Goal: Task Accomplishment & Management: Complete application form

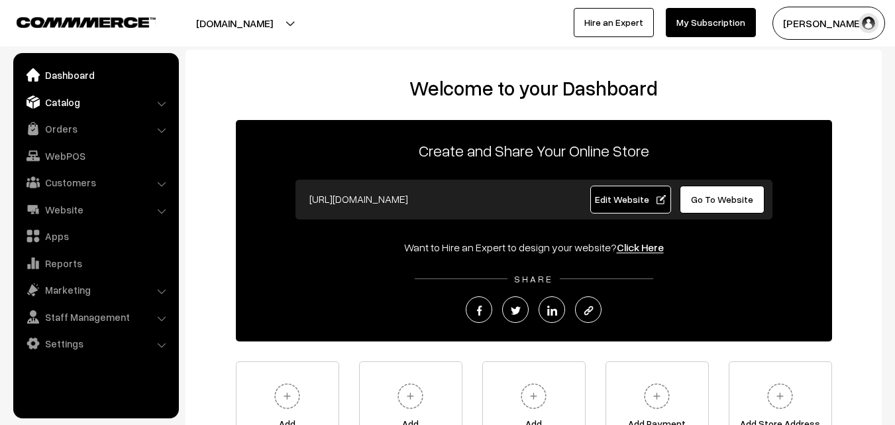
click at [72, 111] on link "Catalog" at bounding box center [96, 102] width 158 height 24
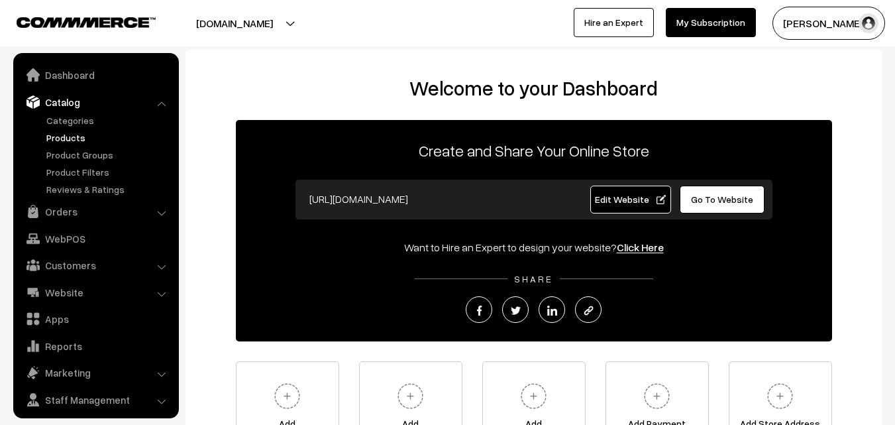
click at [68, 142] on link "Products" at bounding box center [108, 138] width 131 height 14
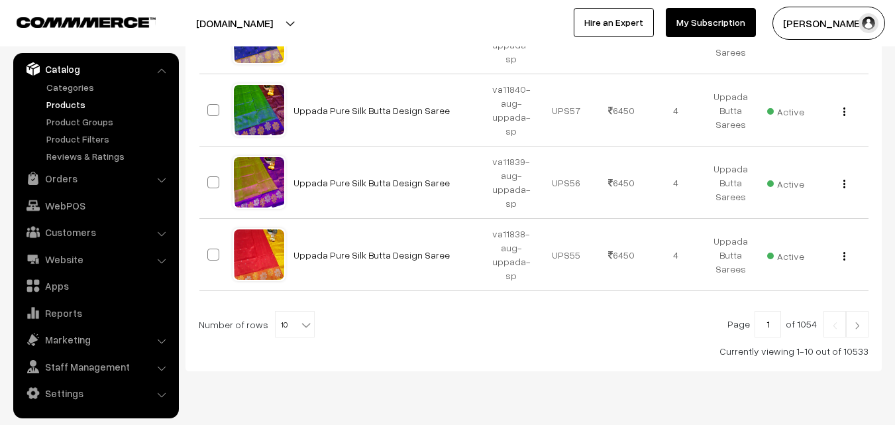
scroll to position [746, 0]
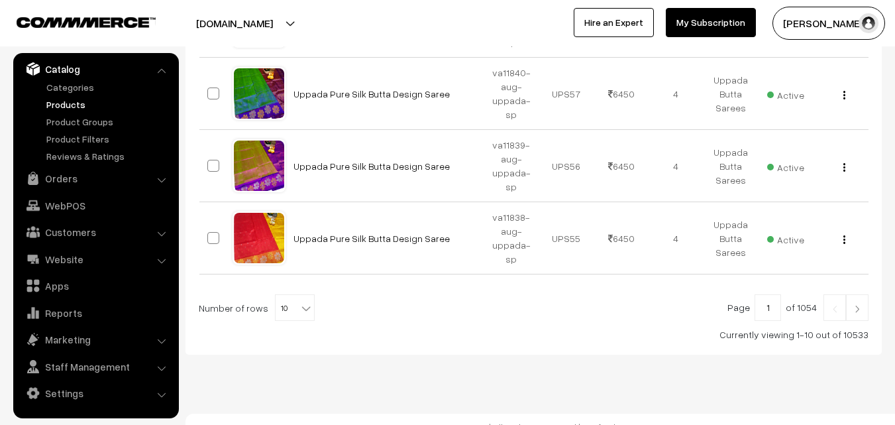
click at [300, 302] on b at bounding box center [306, 308] width 13 height 13
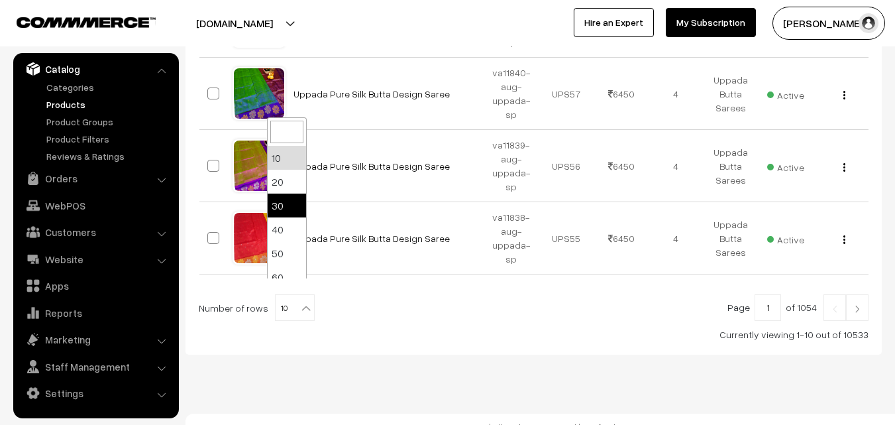
scroll to position [106, 0]
select select "100"
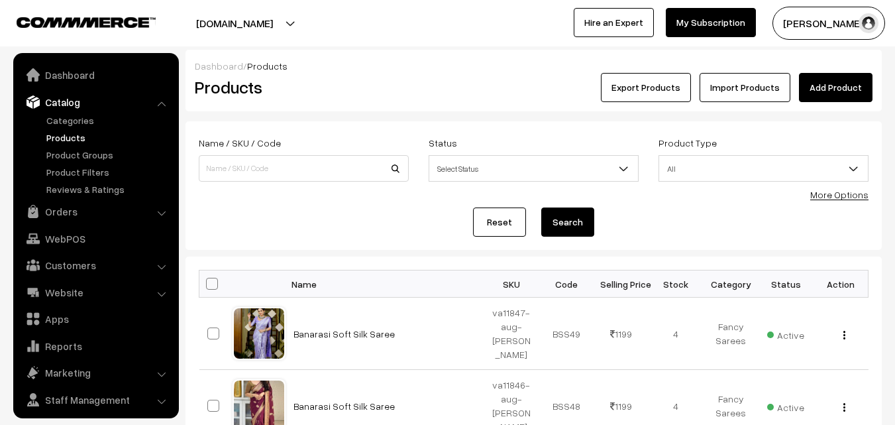
click at [844, 192] on link "More Options" at bounding box center [840, 194] width 58 height 11
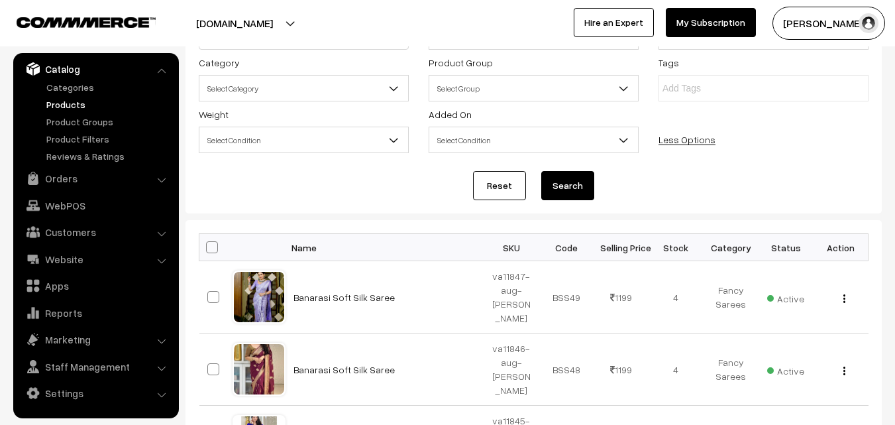
scroll to position [133, 0]
click at [216, 246] on span at bounding box center [212, 247] width 12 height 12
click at [208, 246] on input "checkbox" at bounding box center [203, 246] width 9 height 9
checkbox input "true"
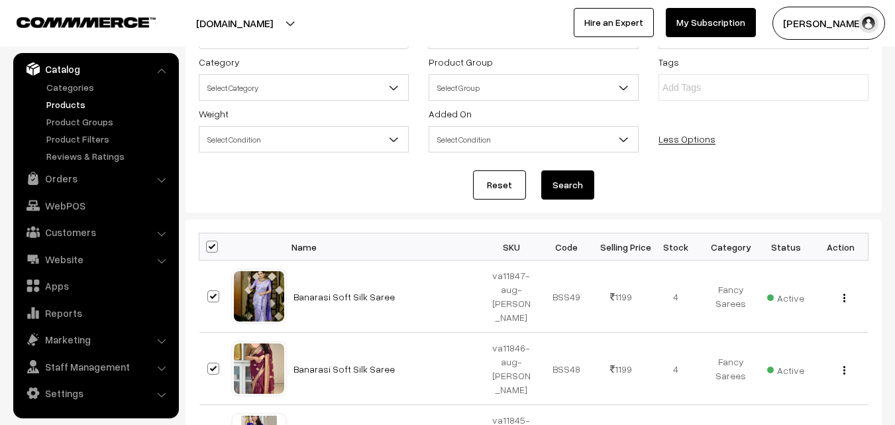
checkbox input "true"
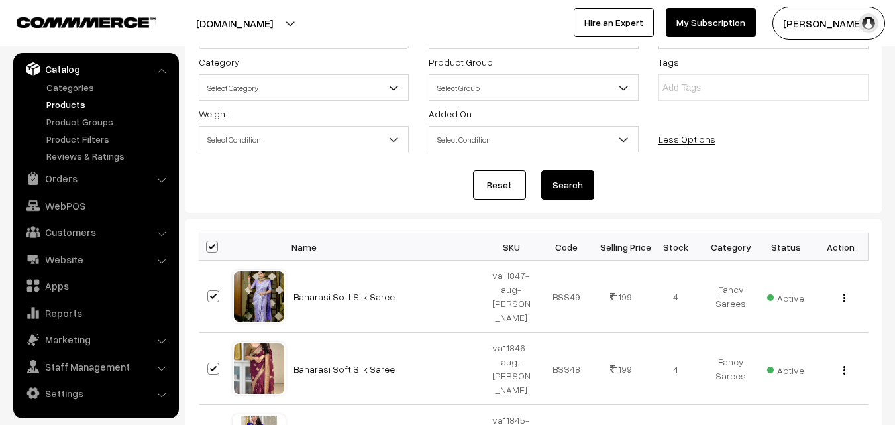
checkbox input "true"
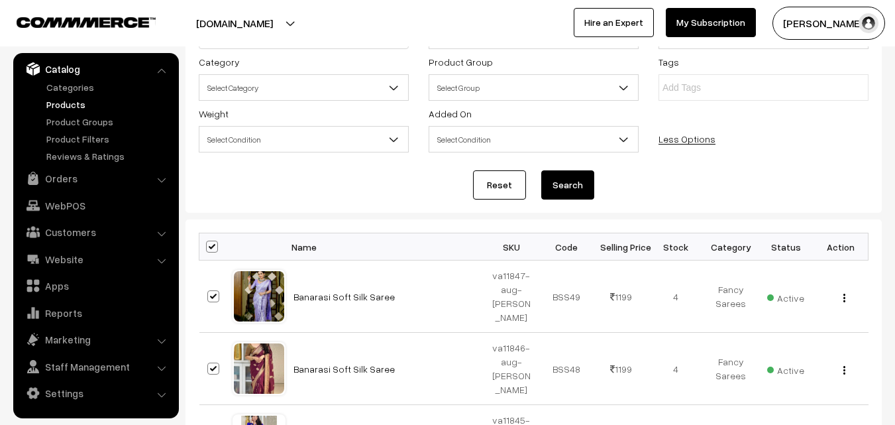
checkbox input "true"
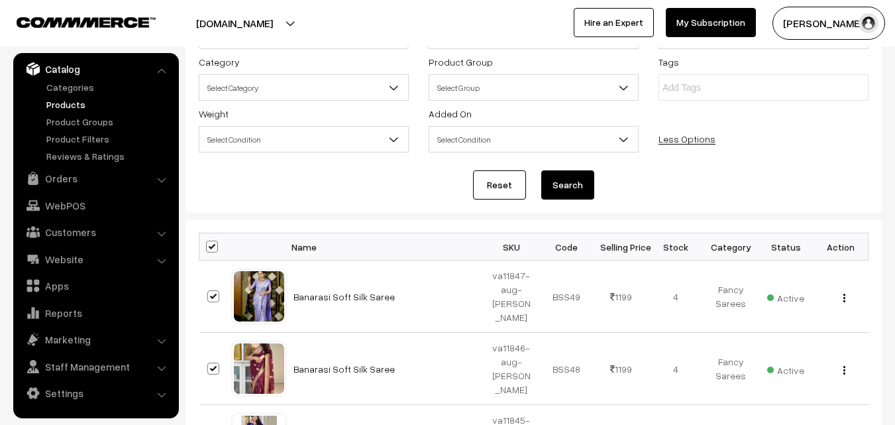
checkbox input "true"
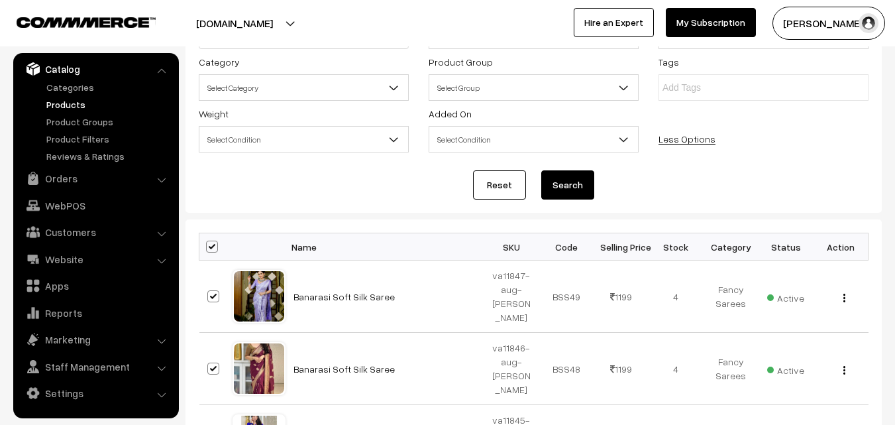
checkbox input "true"
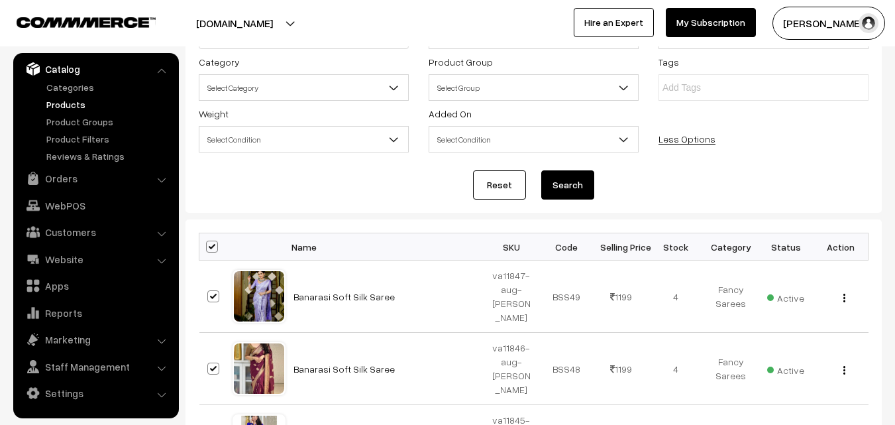
checkbox input "true"
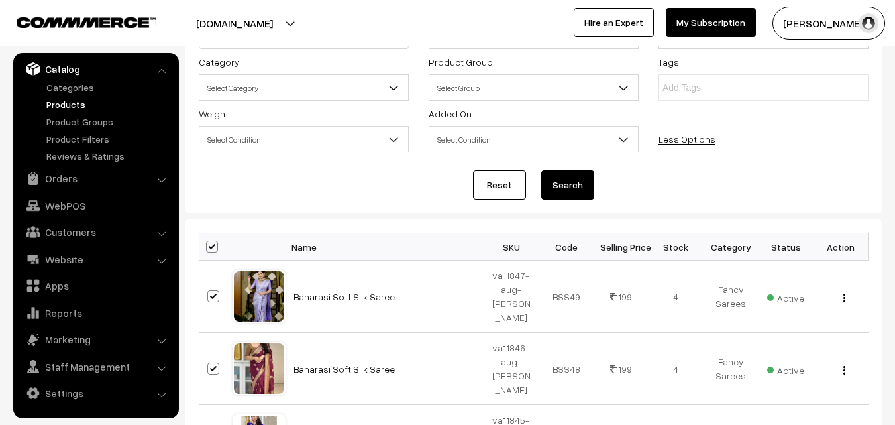
checkbox input "true"
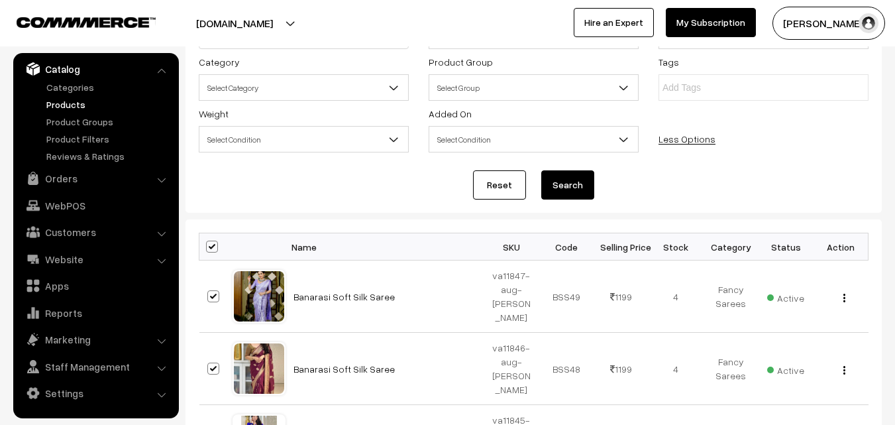
checkbox input "true"
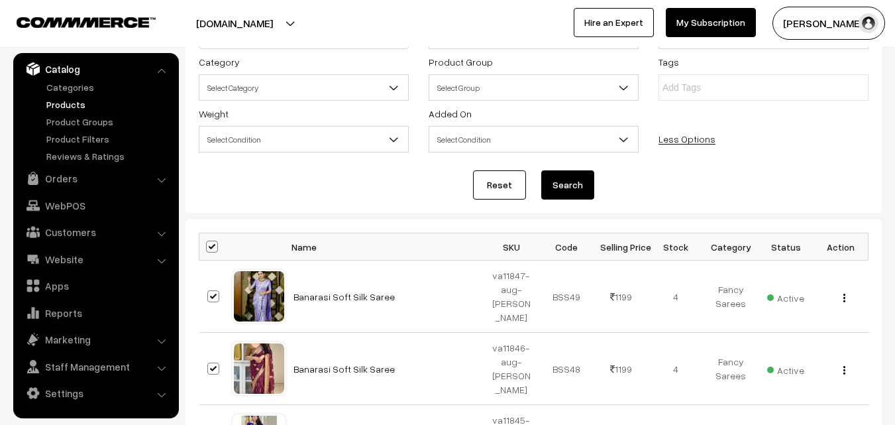
checkbox input "true"
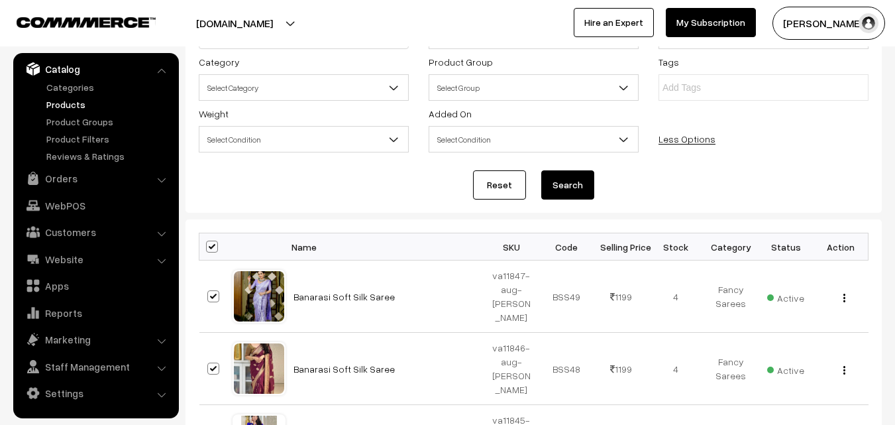
checkbox input "true"
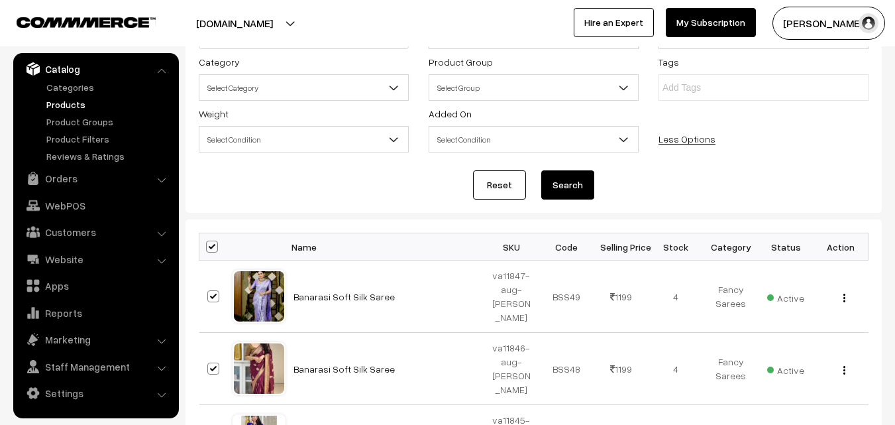
checkbox input "true"
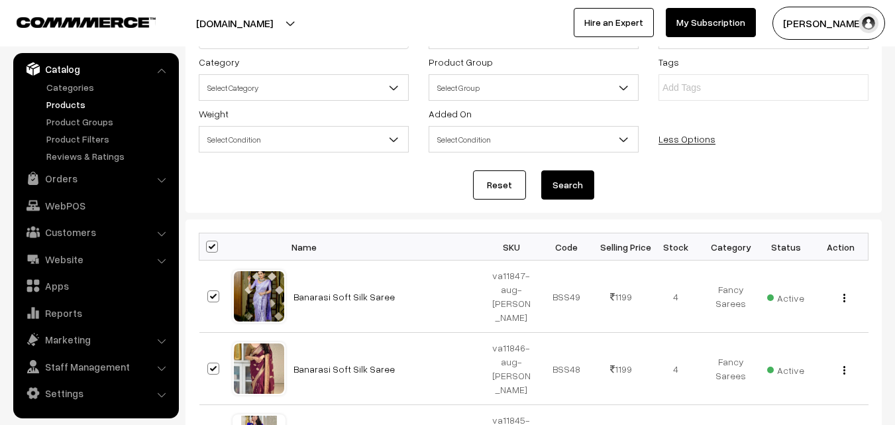
checkbox input "true"
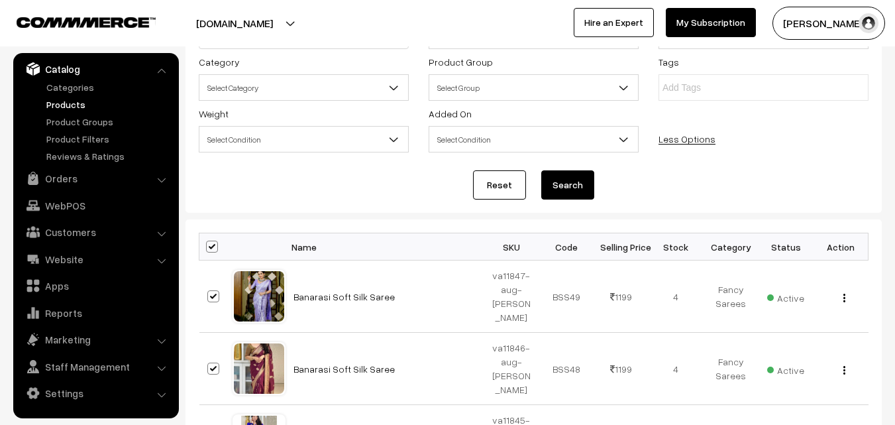
checkbox input "true"
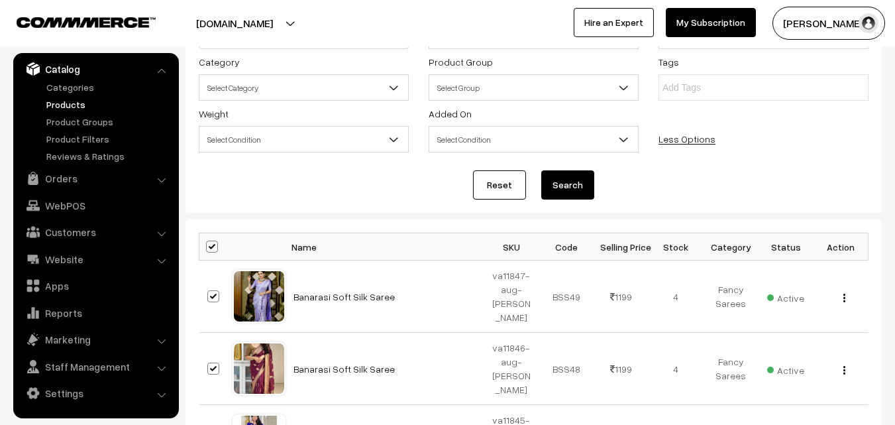
checkbox input "true"
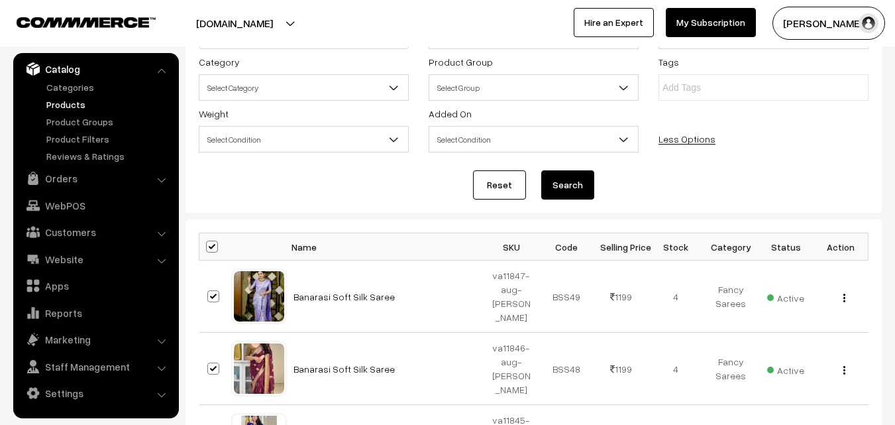
checkbox input "true"
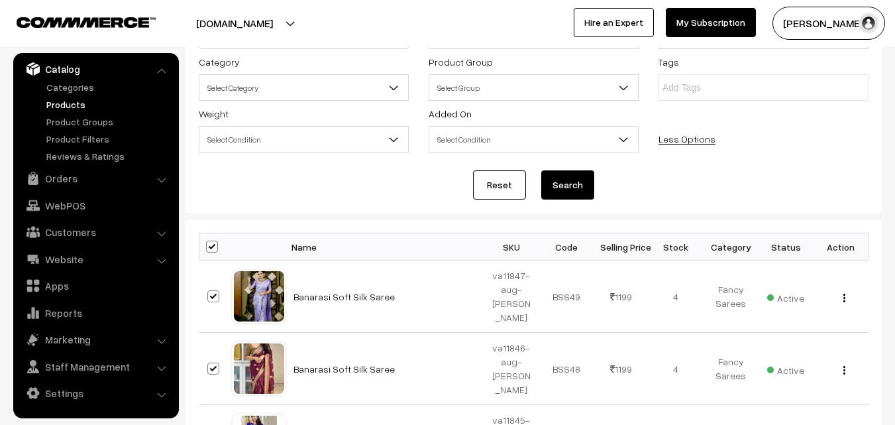
checkbox input "true"
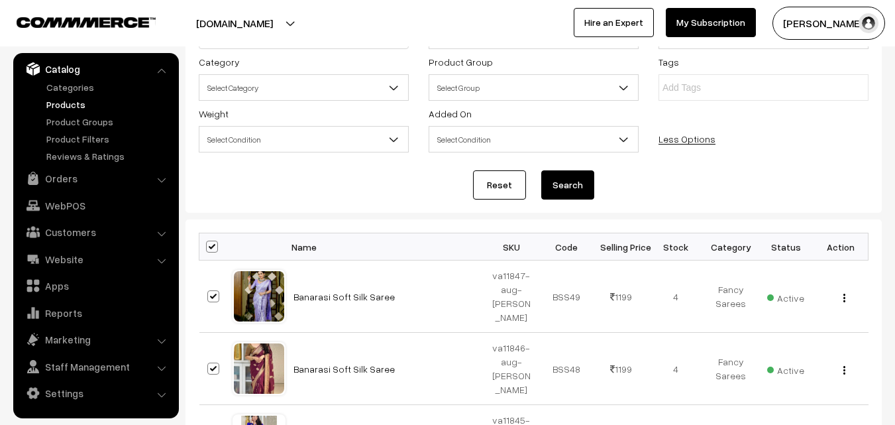
checkbox input "true"
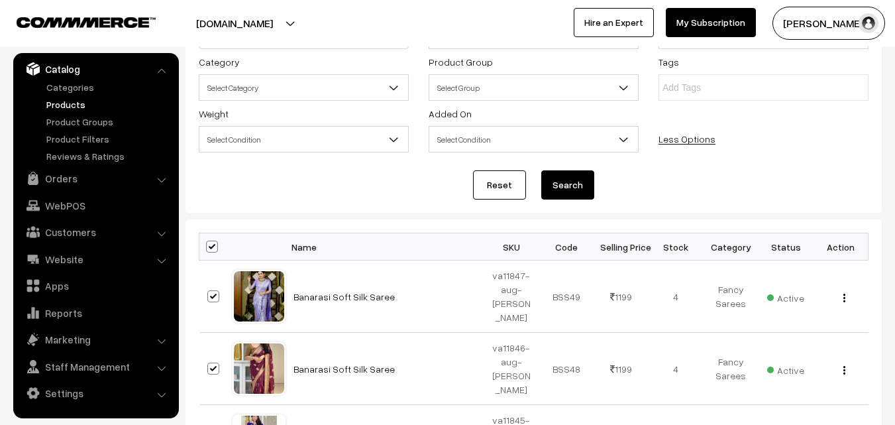
checkbox input "true"
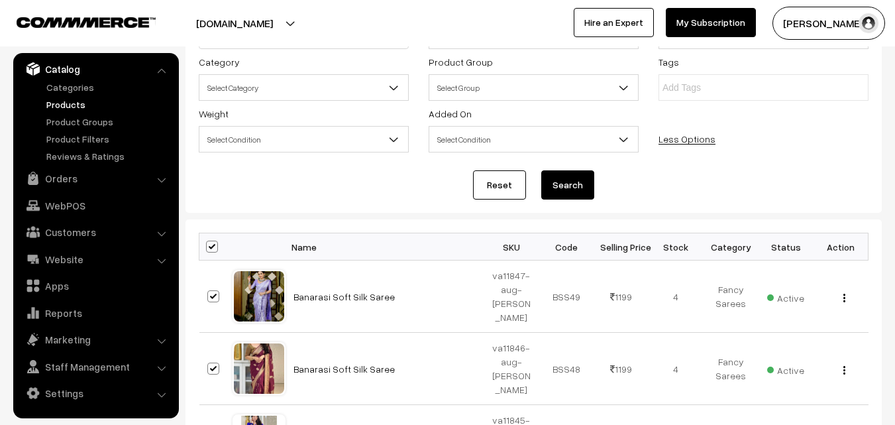
checkbox input "true"
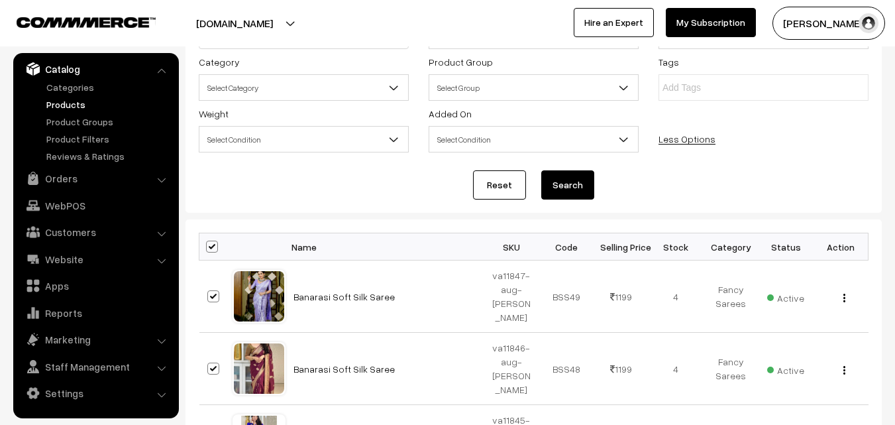
checkbox input "true"
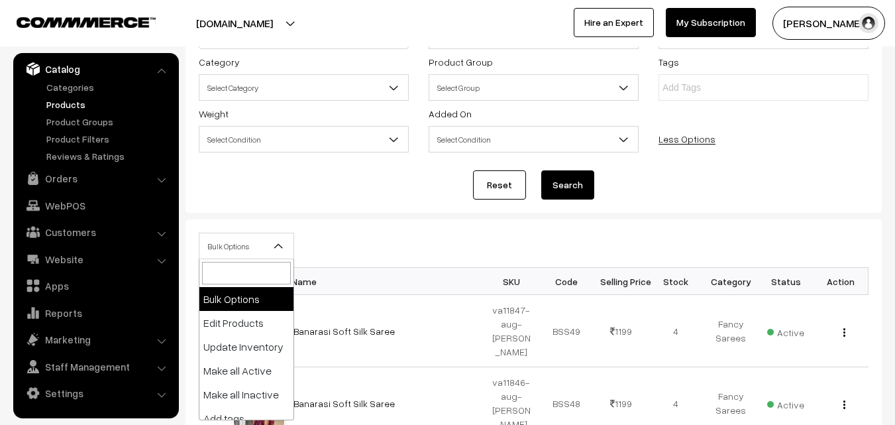
click at [275, 241] on b at bounding box center [278, 245] width 13 height 13
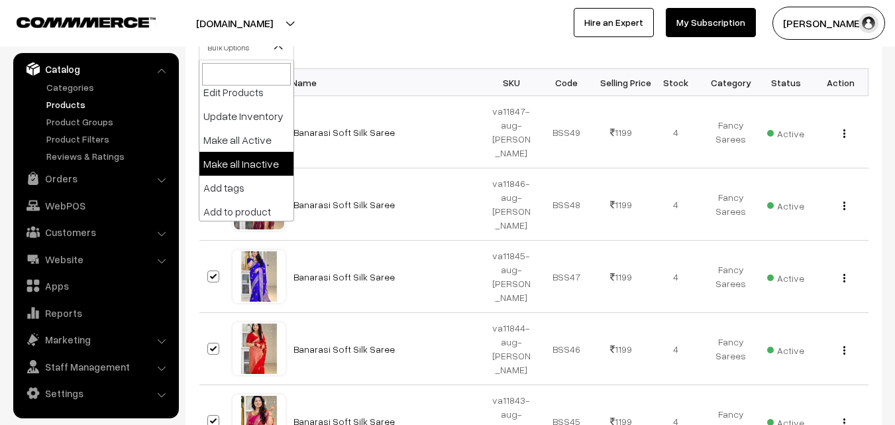
scroll to position [0, 0]
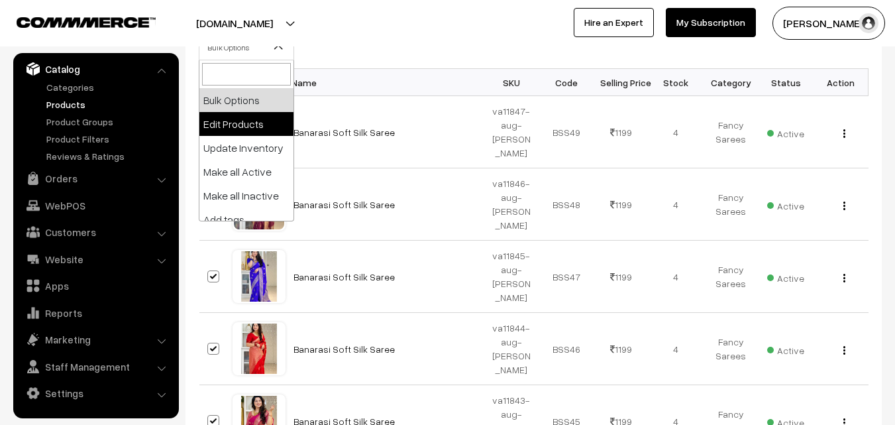
select select "editProduct"
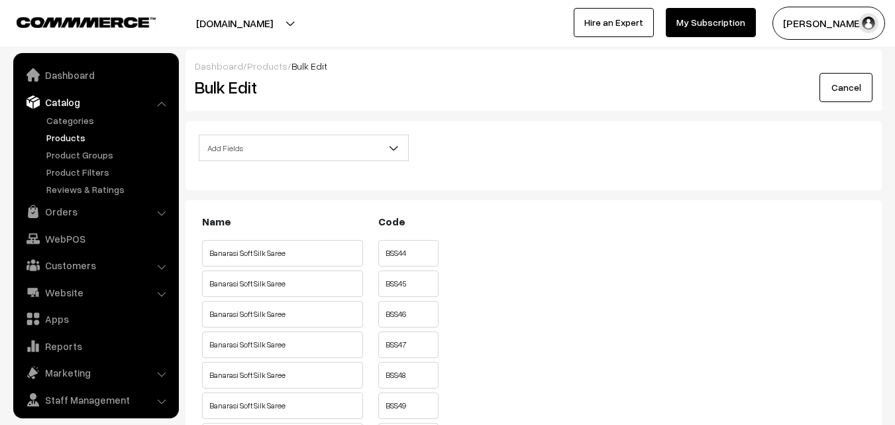
scroll to position [33, 0]
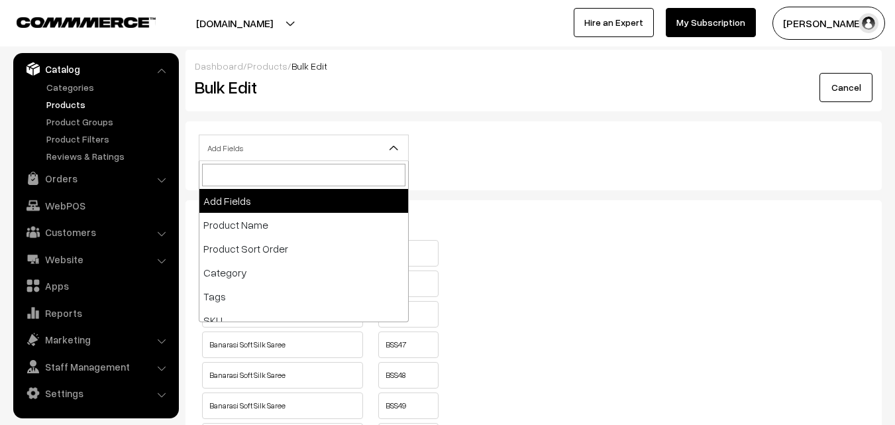
click at [391, 146] on b at bounding box center [393, 147] width 13 height 13
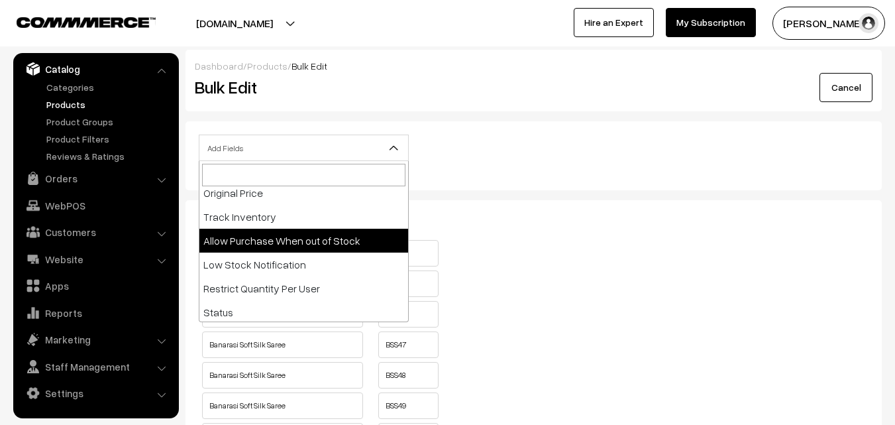
scroll to position [265, 0]
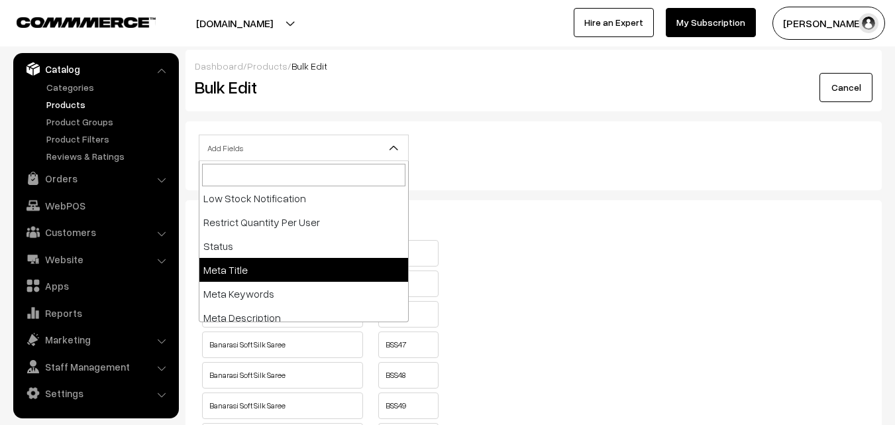
select select "meta-title"
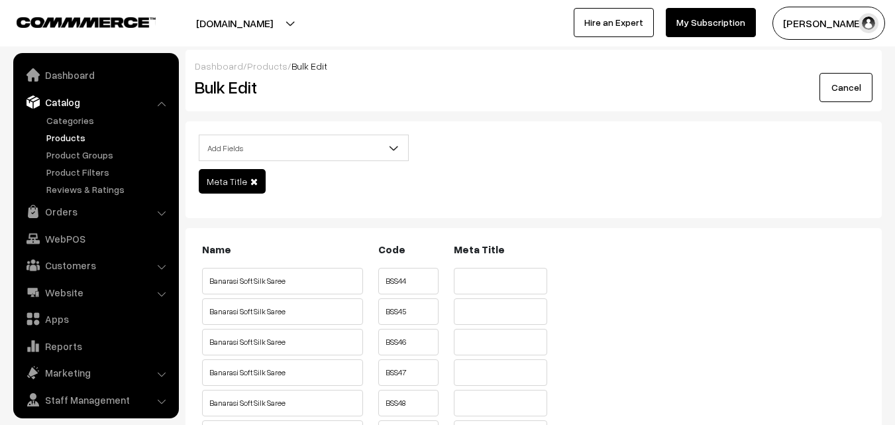
scroll to position [33, 0]
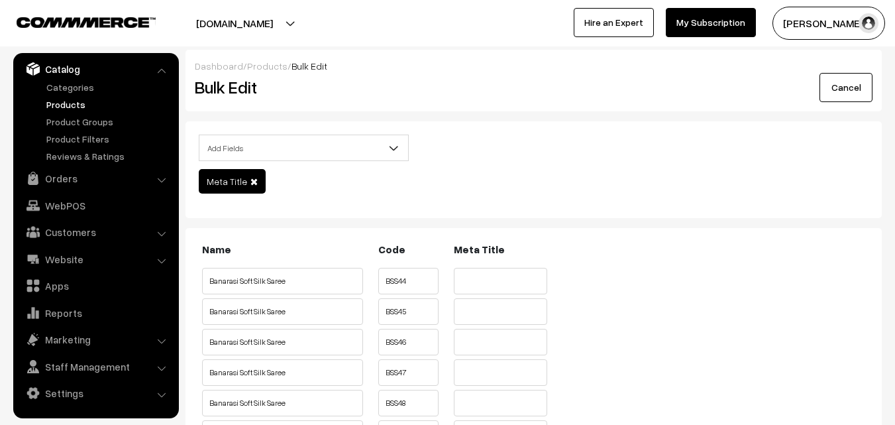
click at [374, 152] on span "Add Fields" at bounding box center [303, 148] width 209 height 23
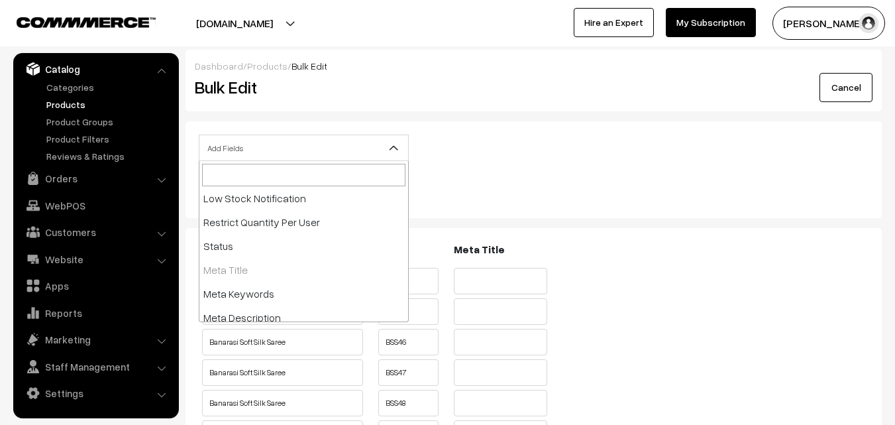
scroll to position [297, 0]
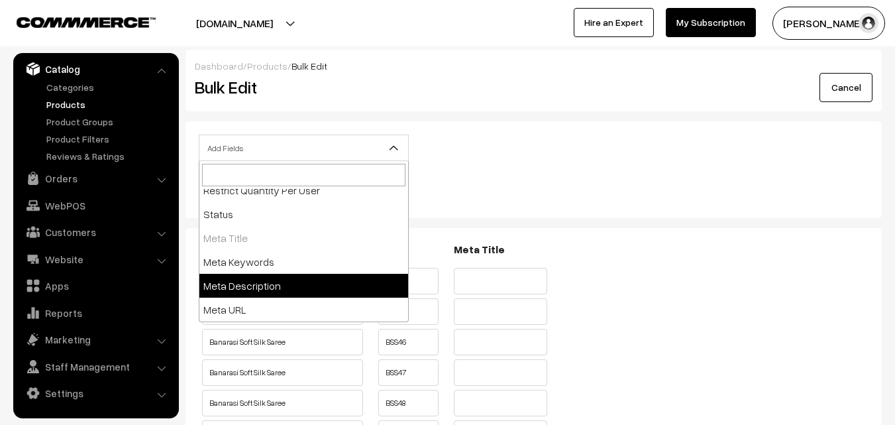
select select "meta-description"
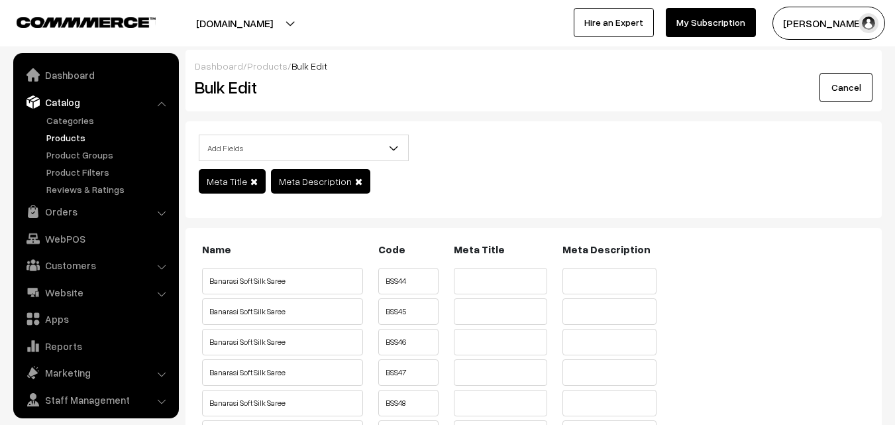
scroll to position [33, 0]
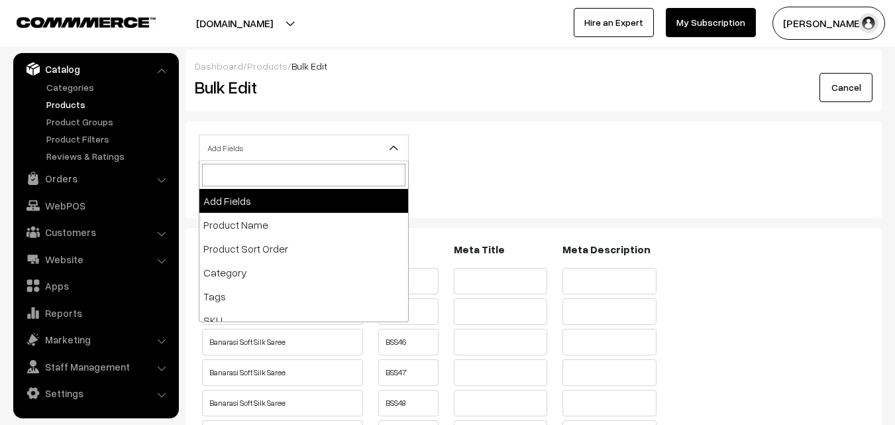
click at [397, 151] on b at bounding box center [393, 147] width 13 height 13
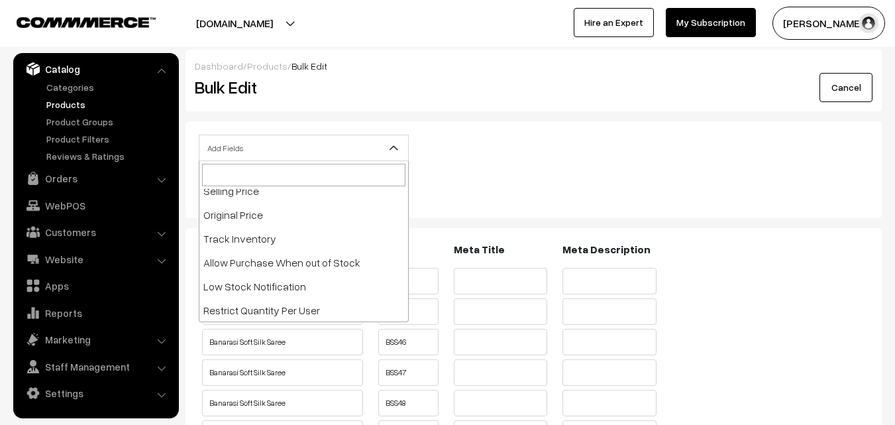
scroll to position [265, 0]
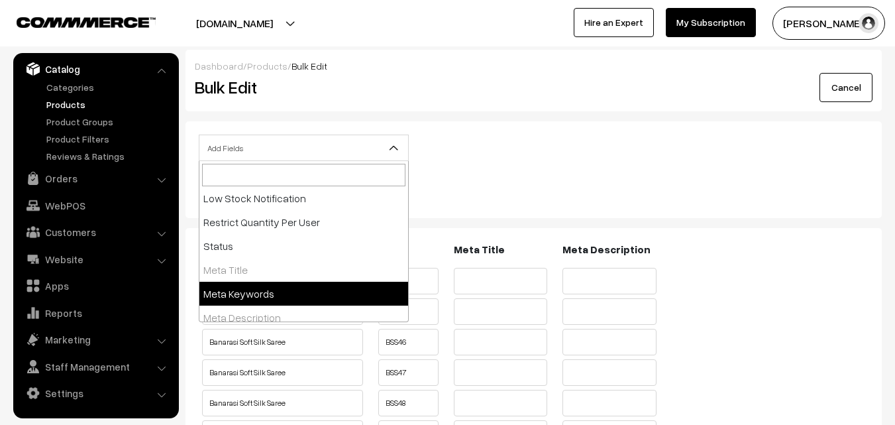
select select "meta-keywords"
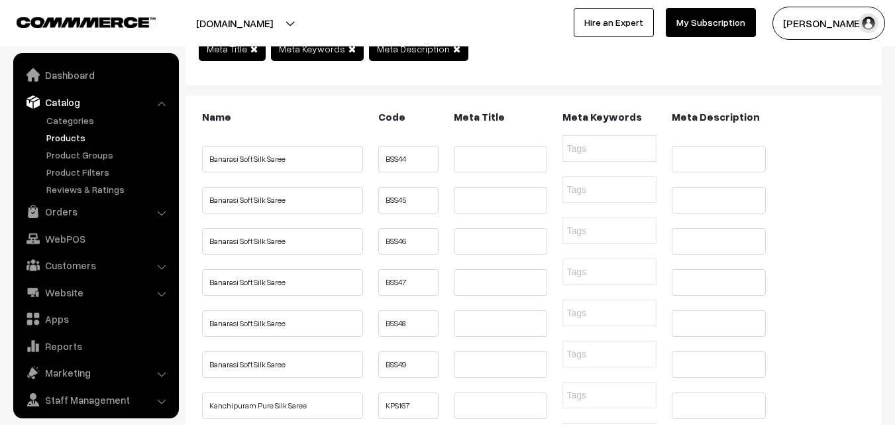
scroll to position [33, 0]
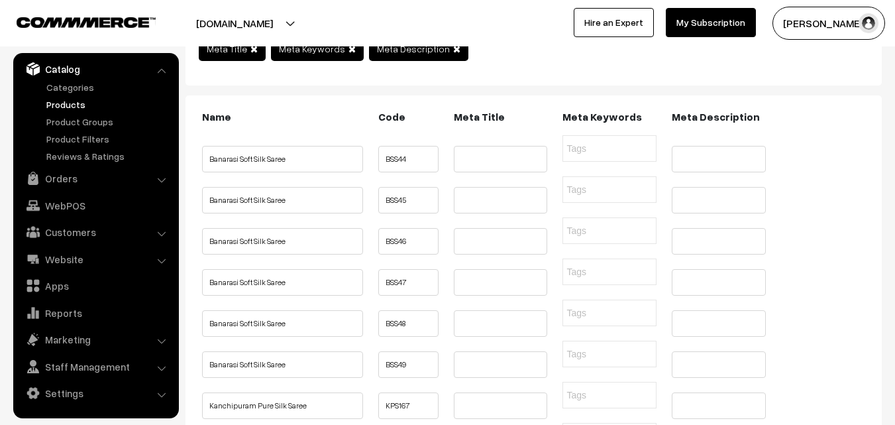
drag, startPoint x: 302, startPoint y: 175, endPoint x: 188, endPoint y: 158, distance: 115.2
drag, startPoint x: 211, startPoint y: 166, endPoint x: 255, endPoint y: 163, distance: 43.9
click at [255, 163] on input "Banarasi Soft Silk Saree" at bounding box center [282, 159] width 161 height 27
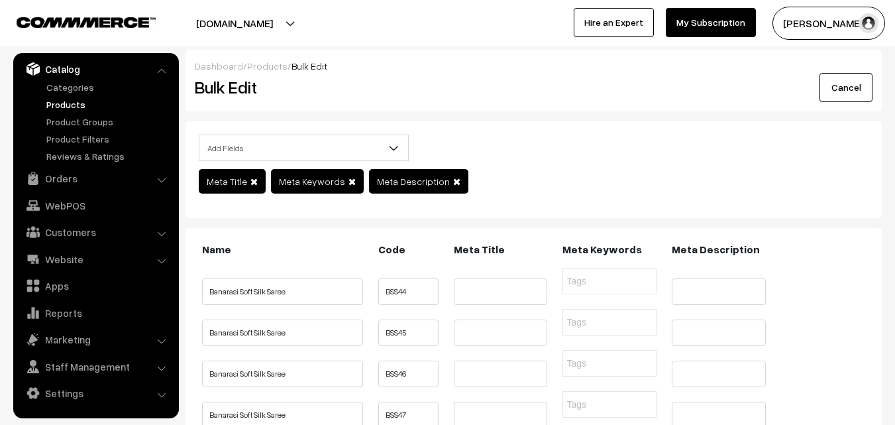
click at [63, 103] on link "Products" at bounding box center [108, 104] width 131 height 14
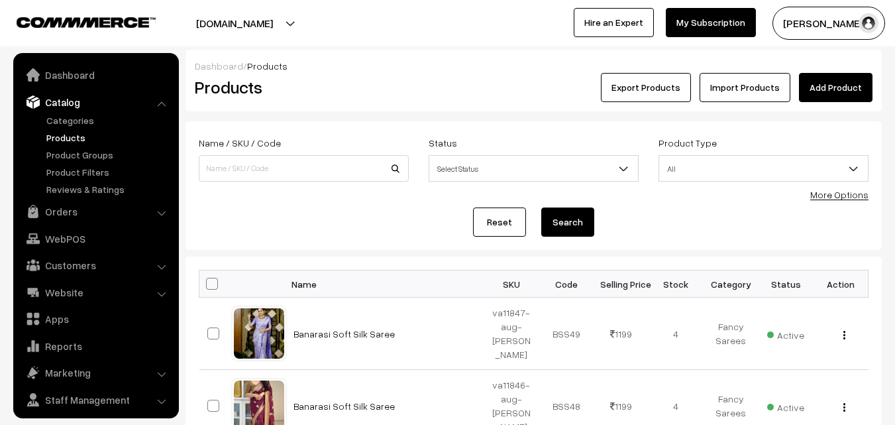
scroll to position [33, 0]
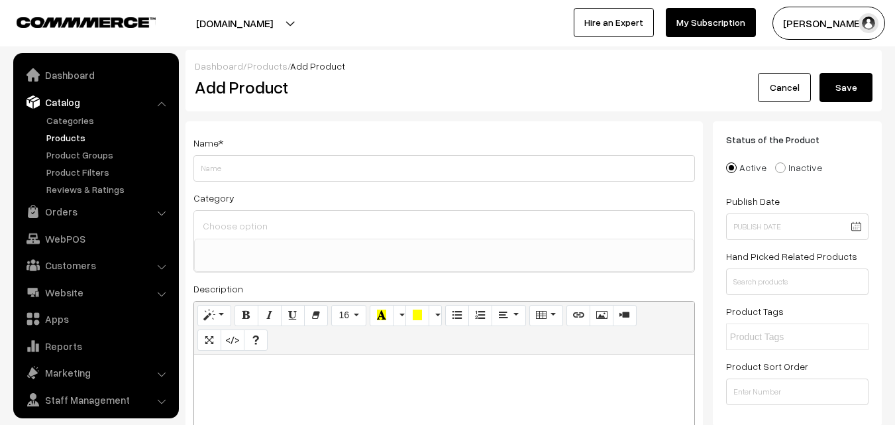
select select
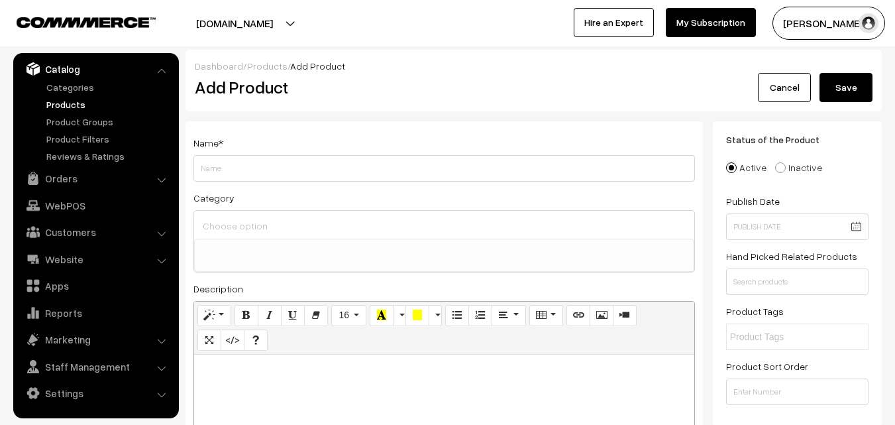
click at [61, 107] on link "Products" at bounding box center [108, 104] width 131 height 14
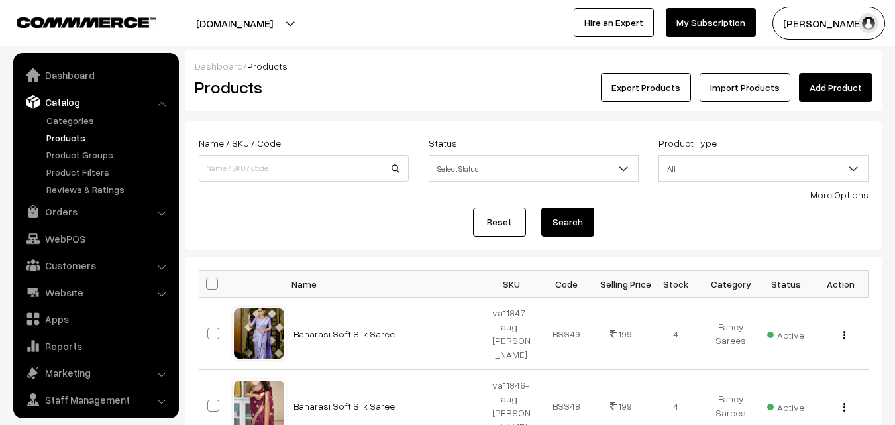
scroll to position [33, 0]
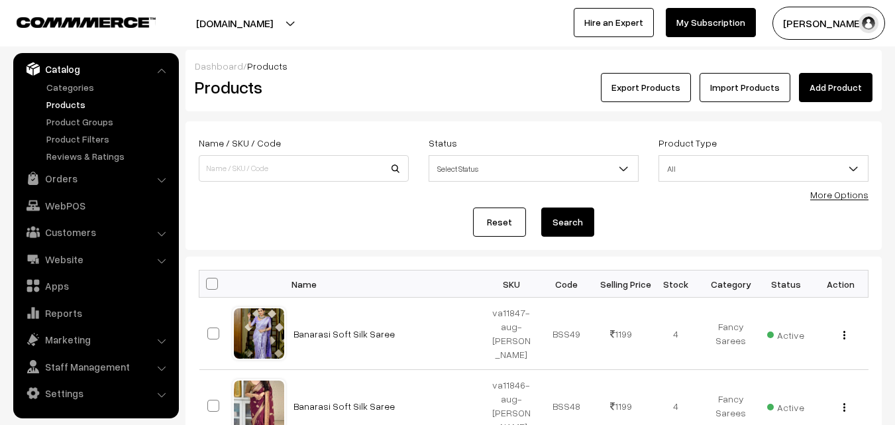
click at [828, 91] on link "Add Product" at bounding box center [836, 87] width 74 height 29
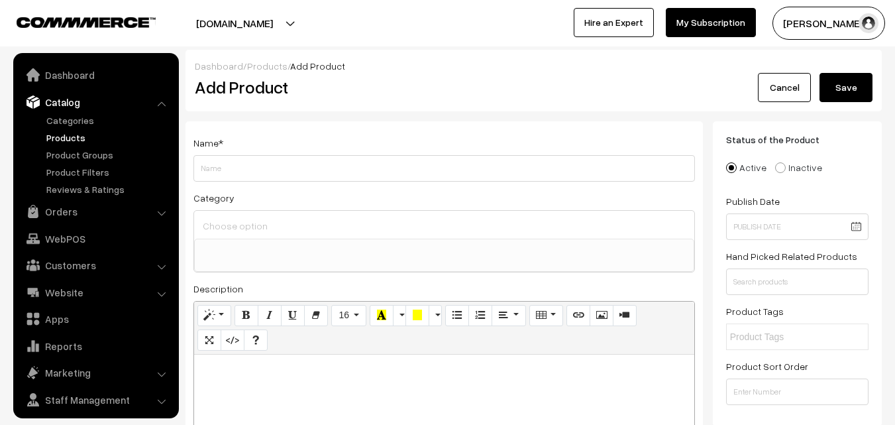
select select
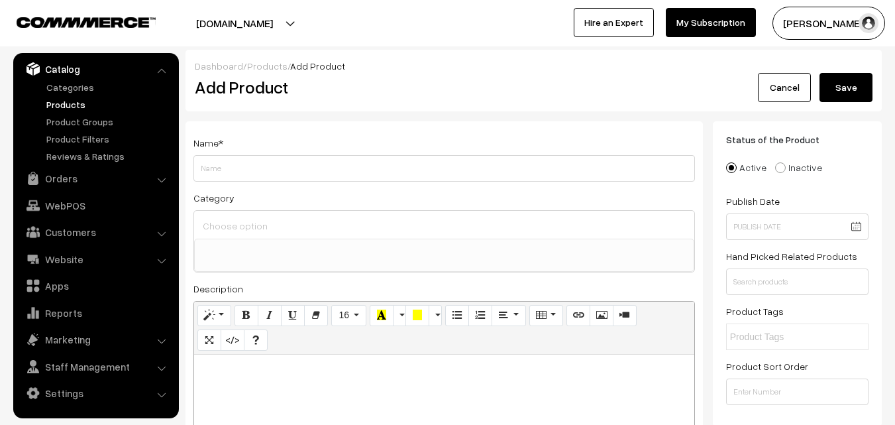
click at [69, 104] on link "Products" at bounding box center [108, 104] width 131 height 14
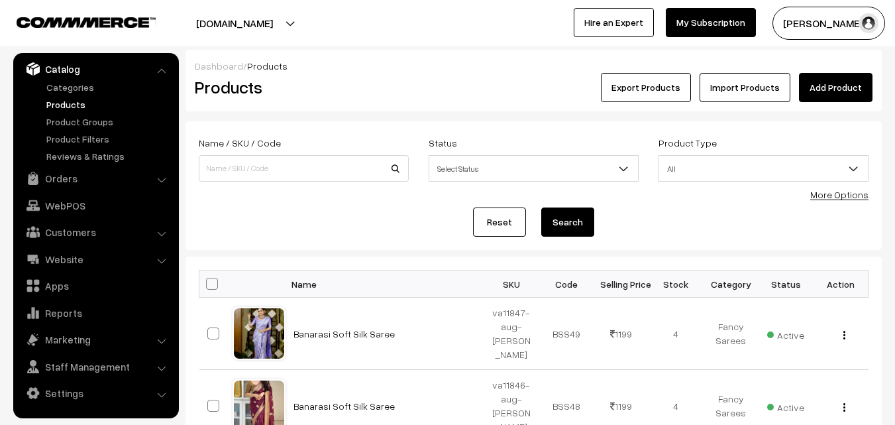
click at [457, 70] on div "Dashboard / Products" at bounding box center [534, 66] width 678 height 14
click at [833, 85] on link "Add Product" at bounding box center [836, 87] width 74 height 29
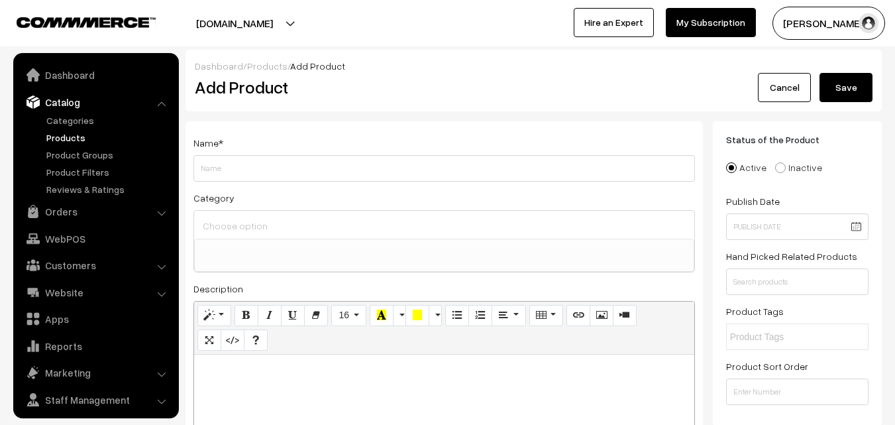
select select
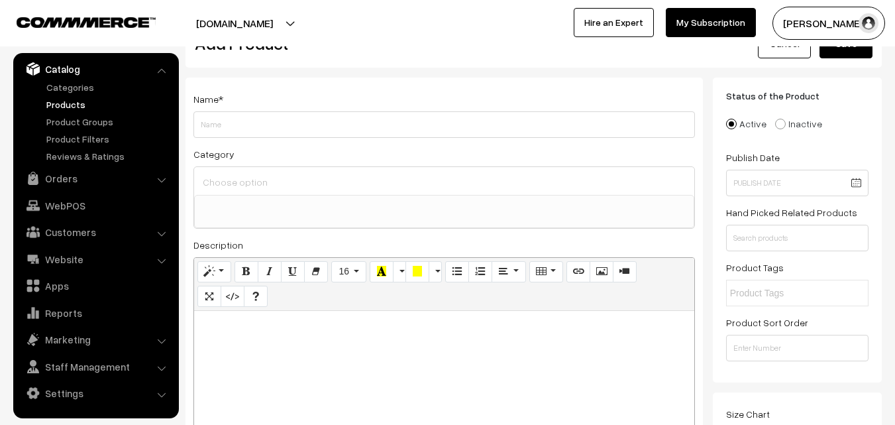
scroll to position [66, 0]
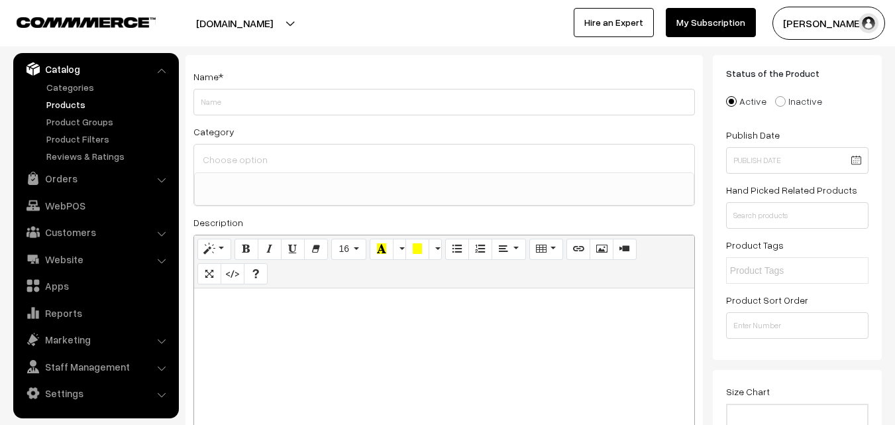
click at [246, 331] on div at bounding box center [444, 371] width 500 height 166
paste div
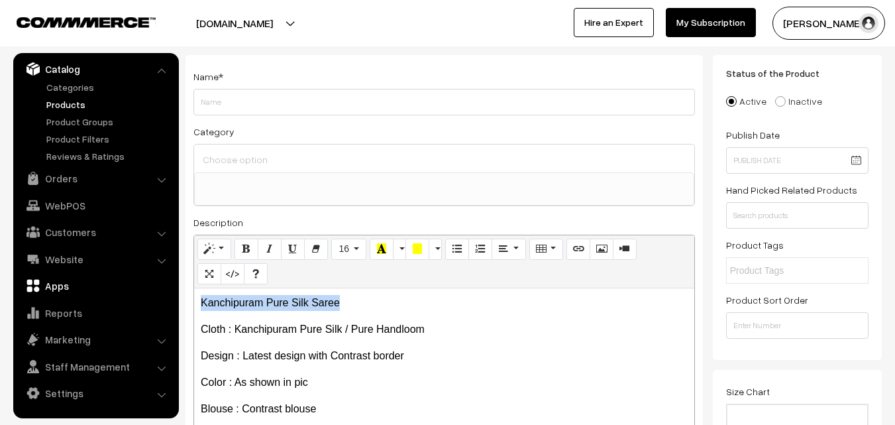
drag, startPoint x: 376, startPoint y: 299, endPoint x: 77, endPoint y: 281, distance: 300.1
copy p "Kanchipuram Pure Silk Saree"
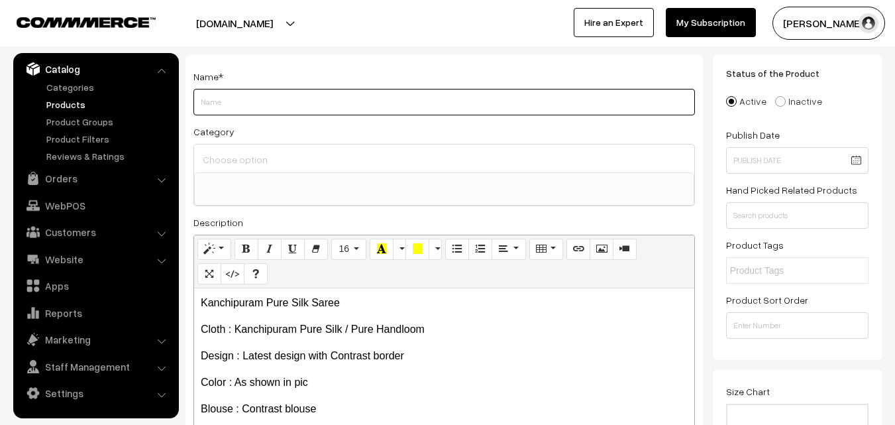
click at [220, 105] on input "Weight" at bounding box center [445, 102] width 502 height 27
paste input "Kanchipuram Pure Silk Saree"
type input "Kanchipuram Pure Silk Saree"
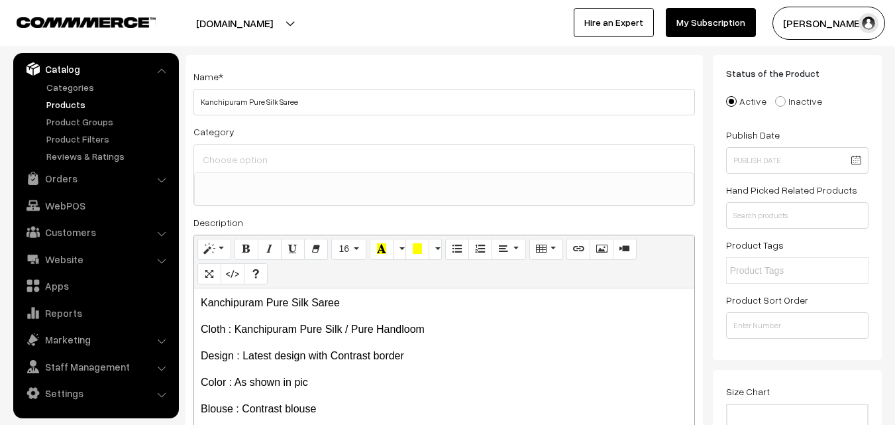
click at [232, 148] on div at bounding box center [444, 158] width 500 height 28
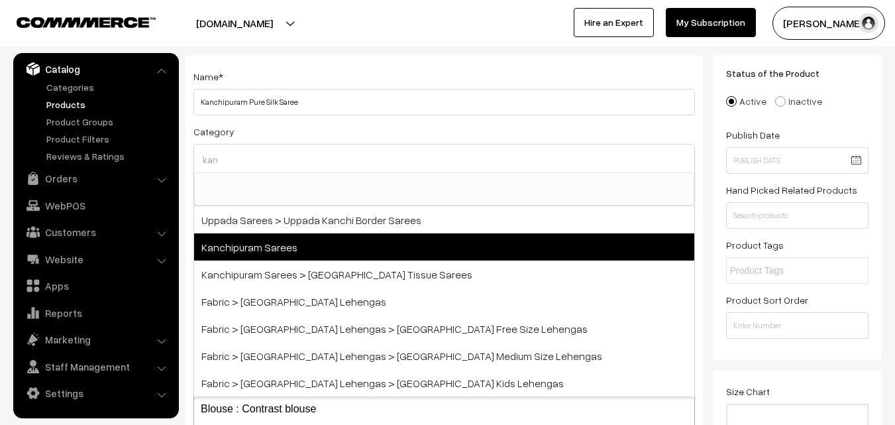
type input "kan"
click at [270, 251] on span "Kanchipuram Sarees" at bounding box center [444, 246] width 500 height 27
select select "3"
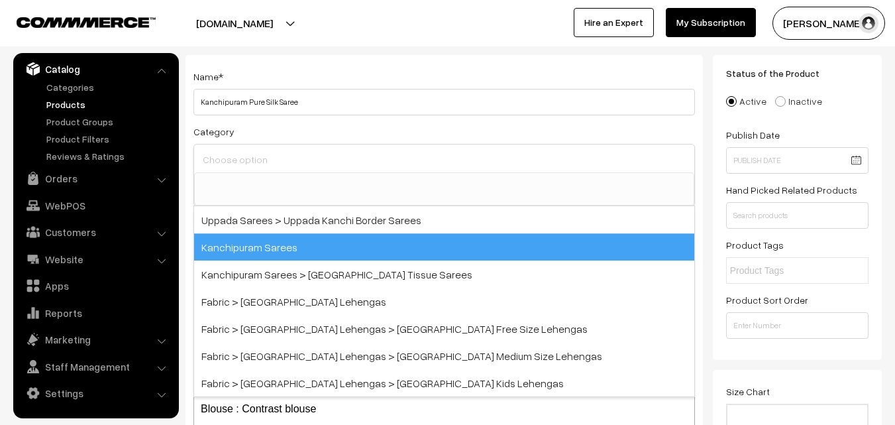
scroll to position [225, 0]
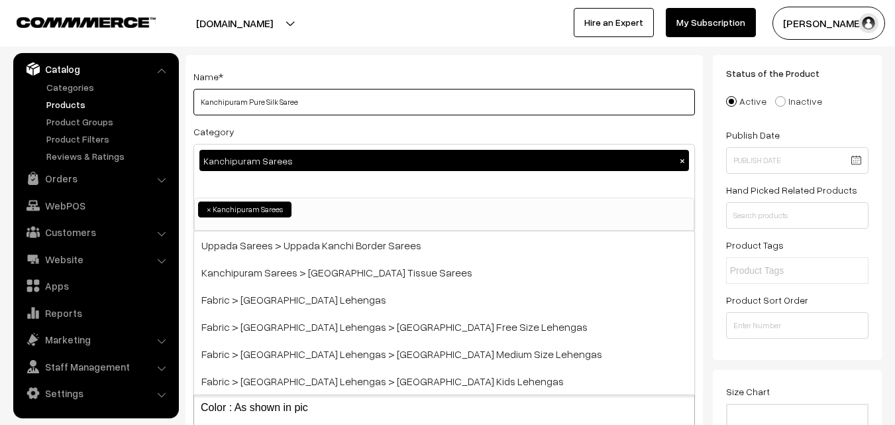
click at [309, 111] on input "Kanchipuram Pure Silk Saree" at bounding box center [445, 102] width 502 height 27
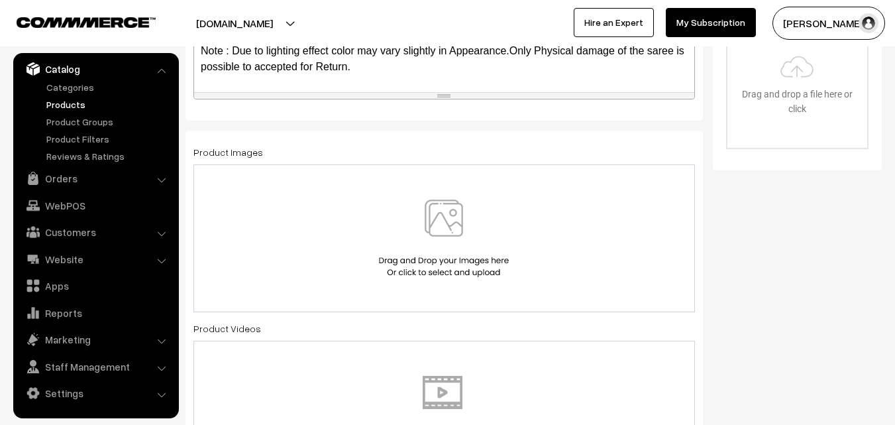
scroll to position [464, 0]
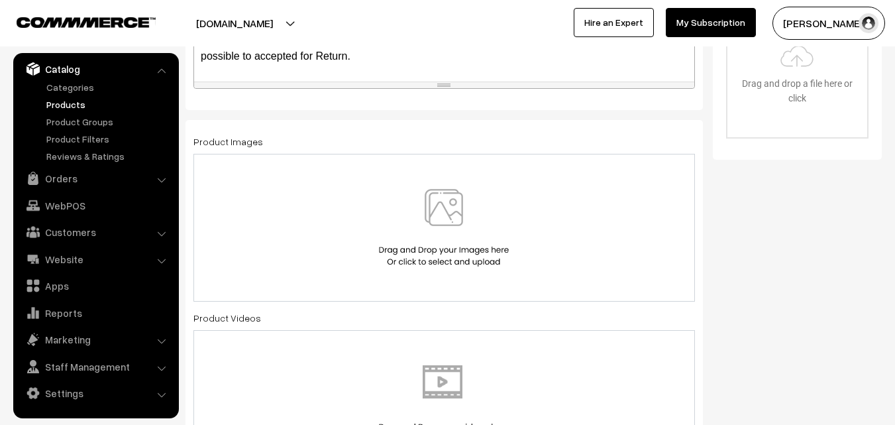
click at [455, 217] on img at bounding box center [444, 228] width 137 height 78
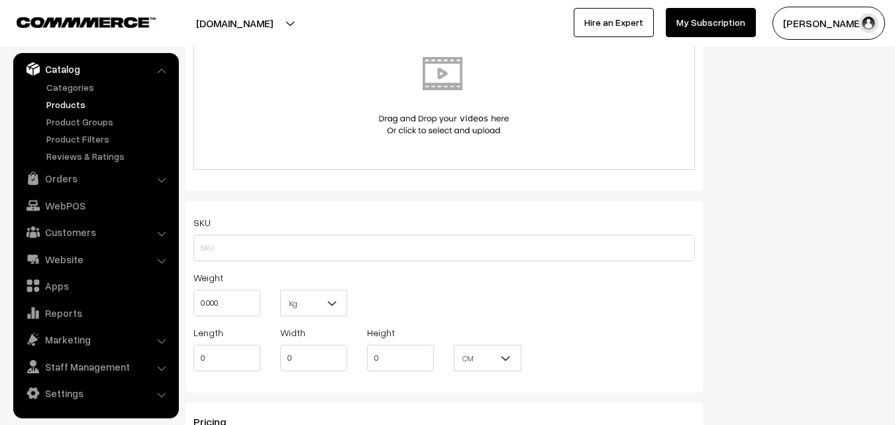
scroll to position [795, 0]
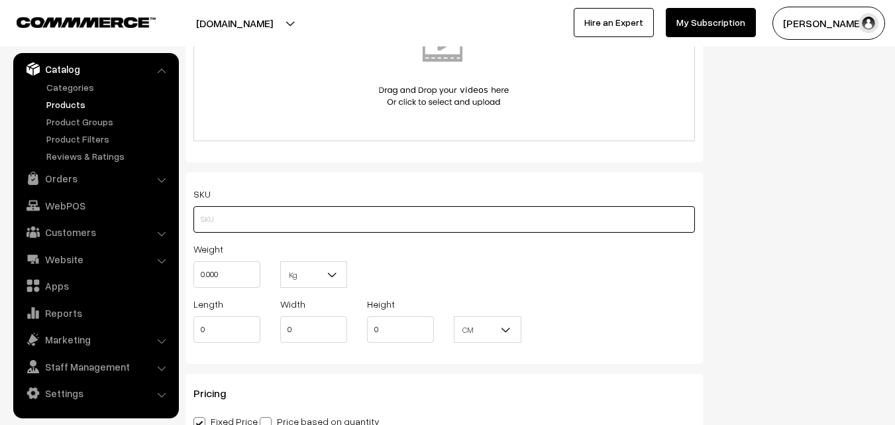
click at [226, 215] on input "text" at bounding box center [445, 219] width 502 height 27
paste input "va11848-aug-kanchi-pra"
type input "va11848-aug-kanchi-pra"
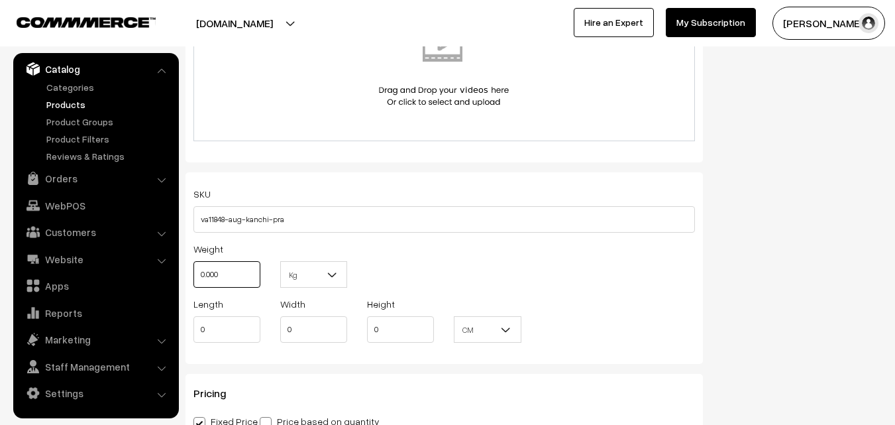
click at [223, 269] on input "0.000" at bounding box center [227, 274] width 67 height 27
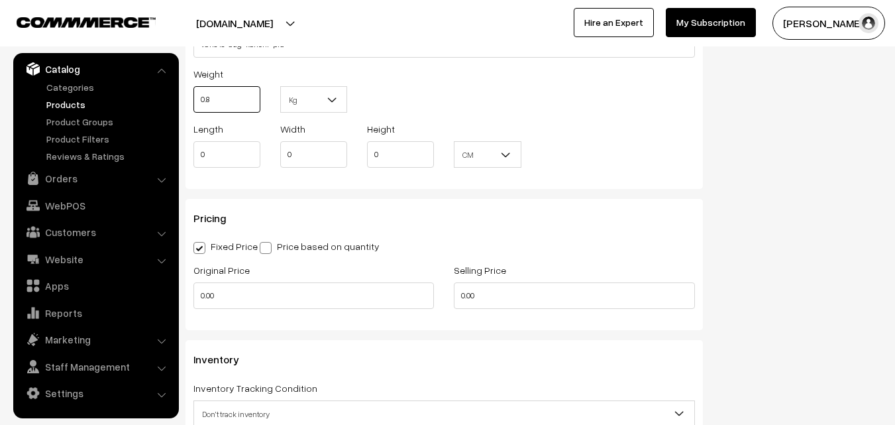
scroll to position [994, 0]
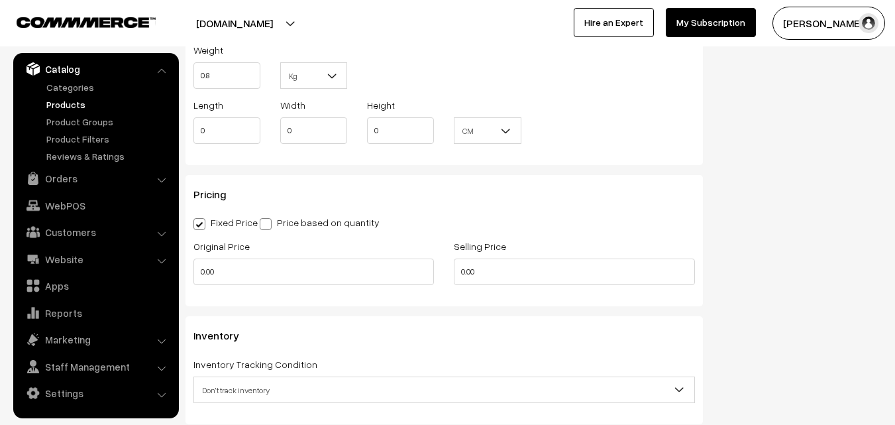
type input "0.80"
click at [231, 258] on div "Original Price 0.00" at bounding box center [314, 261] width 241 height 47
click at [230, 262] on input "0.00" at bounding box center [314, 271] width 241 height 27
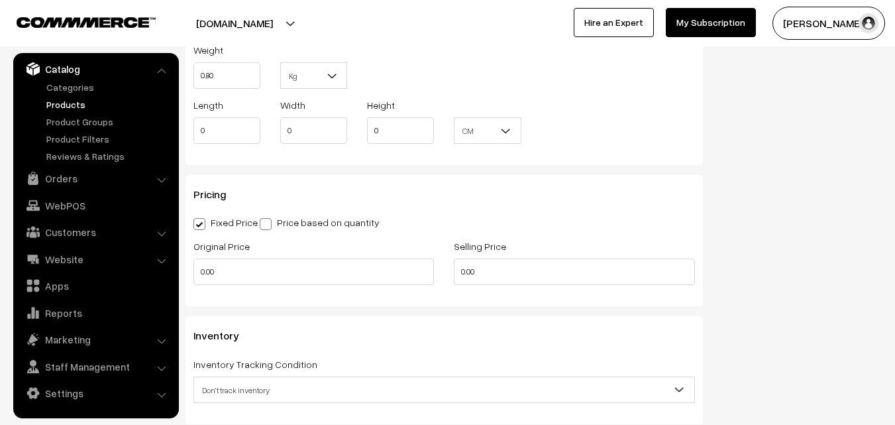
type input "0"
type input "7400"
click at [480, 274] on input "0" at bounding box center [574, 271] width 241 height 27
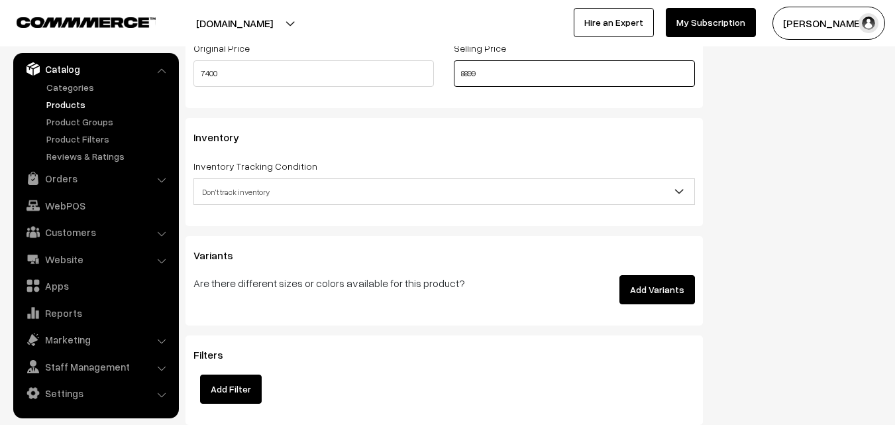
scroll to position [1193, 0]
type input "8899"
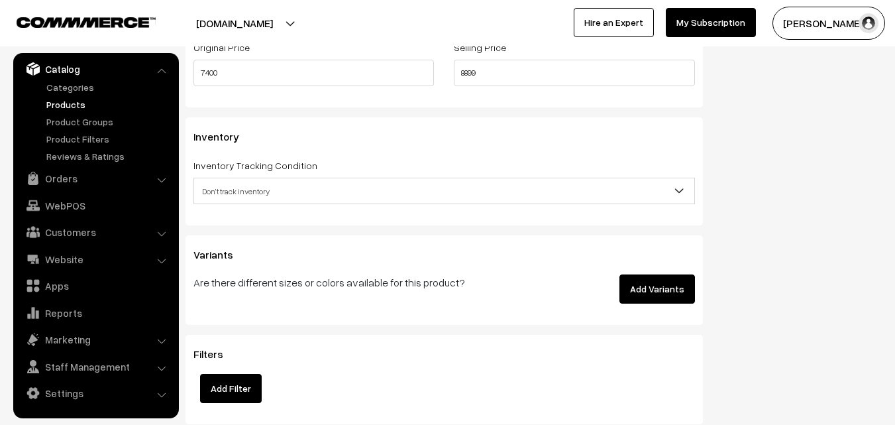
click at [236, 188] on span "Don't track inventory" at bounding box center [444, 191] width 500 height 23
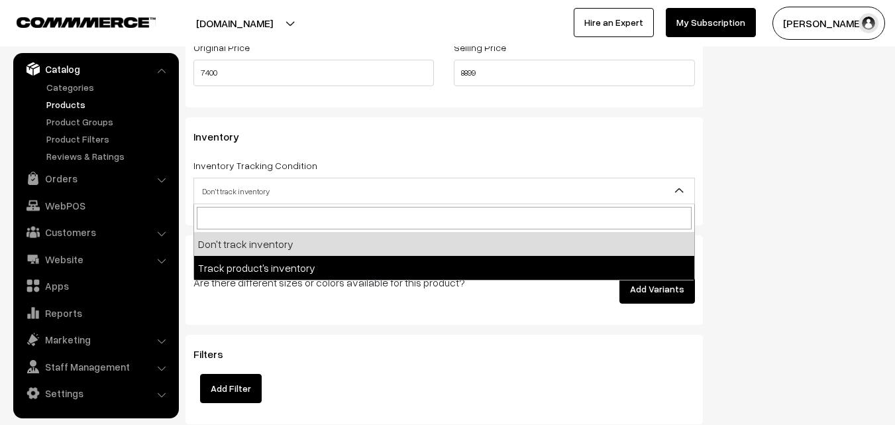
select select "2"
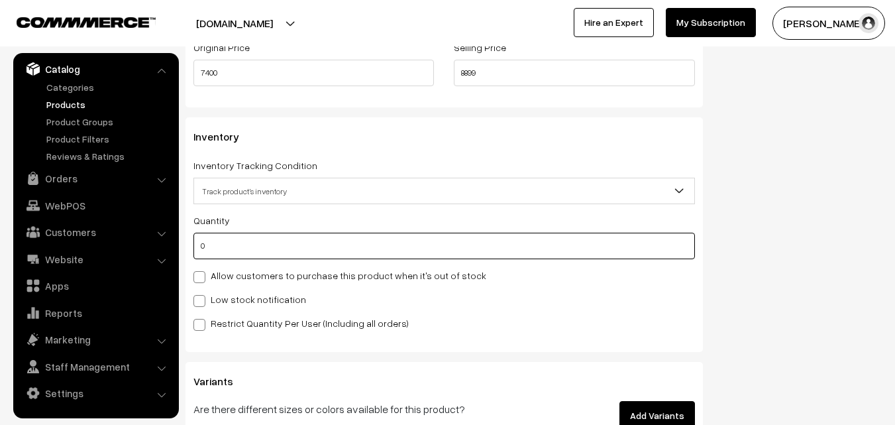
click at [233, 248] on input "0" at bounding box center [445, 246] width 502 height 27
type input "4"
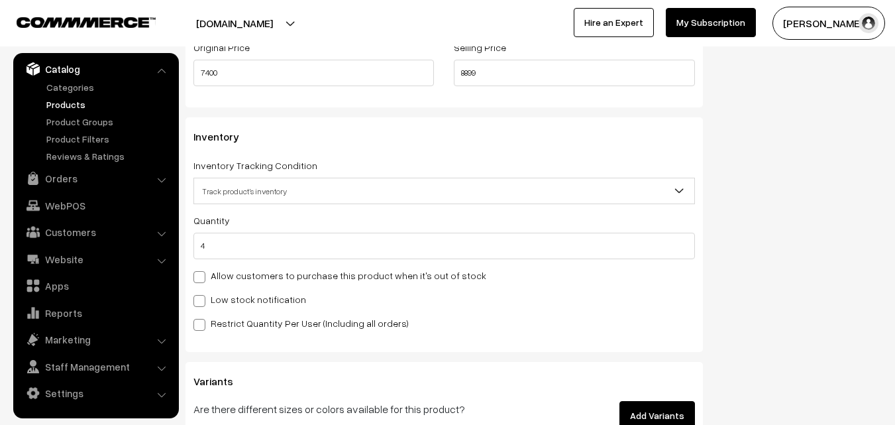
click at [225, 295] on label "Low stock notification" at bounding box center [250, 299] width 113 height 14
click at [202, 295] on input "Low stock notification" at bounding box center [198, 298] width 9 height 9
checkbox input "true"
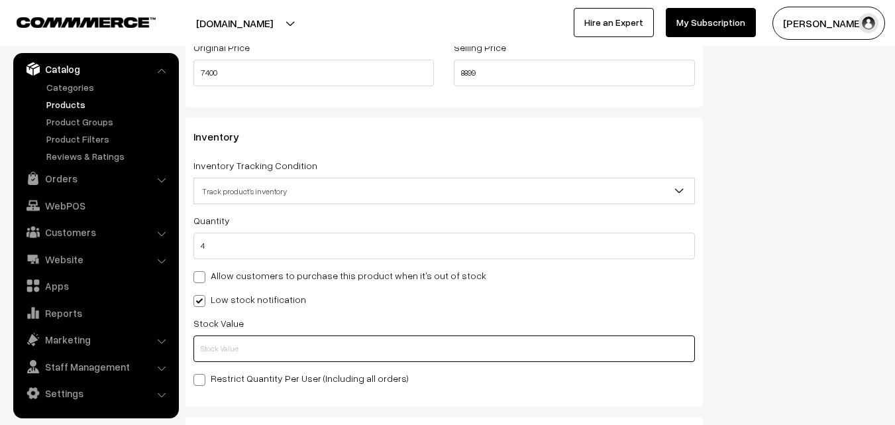
click at [223, 348] on input "text" at bounding box center [445, 348] width 502 height 27
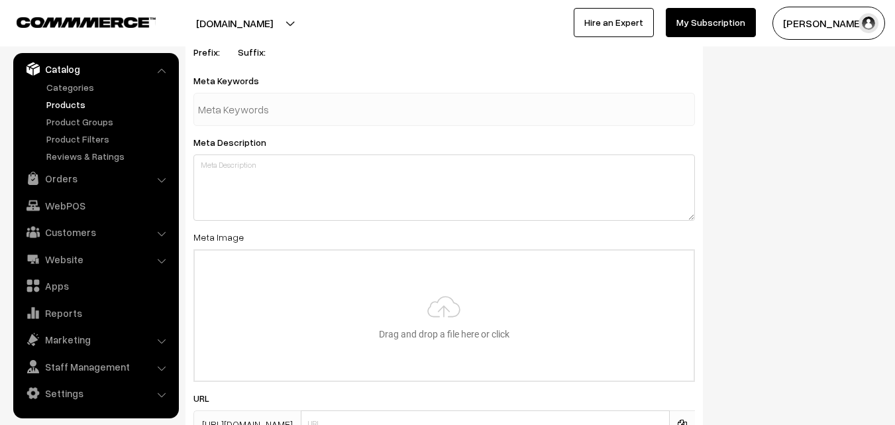
scroll to position [1973, 0]
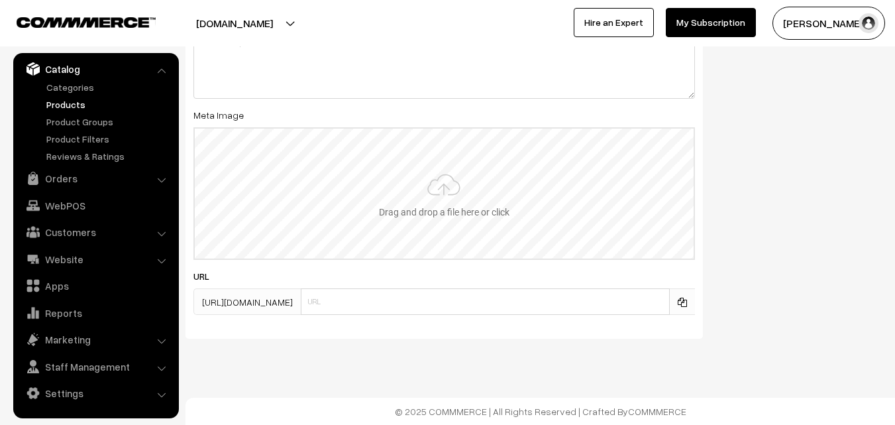
type input "2"
click at [417, 213] on input "file" at bounding box center [444, 194] width 499 height 130
type input "C:\fakepath\kanchipuram-saree-va11848-aug.jpeg"
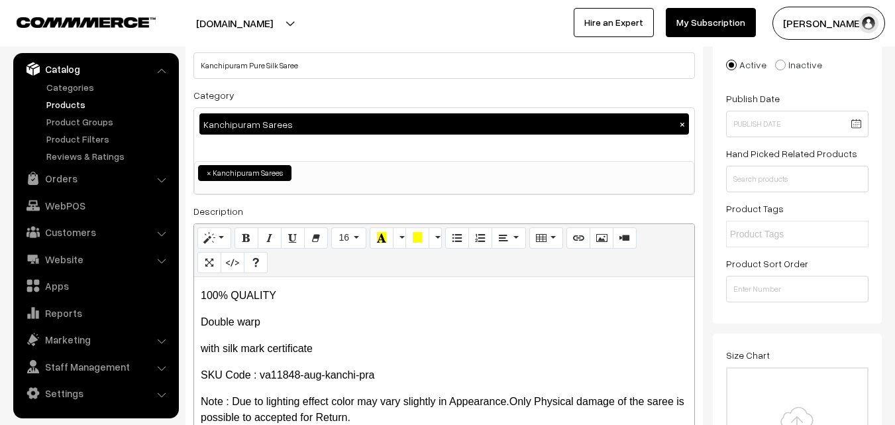
scroll to position [0, 0]
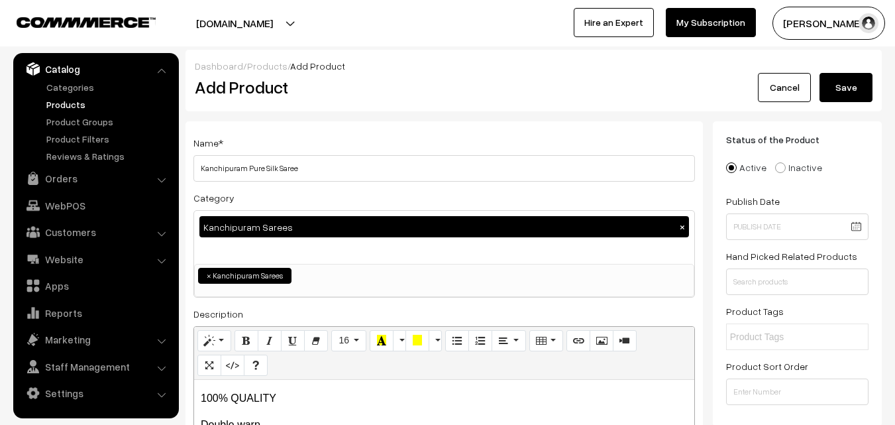
click at [860, 76] on button "Save" at bounding box center [846, 87] width 53 height 29
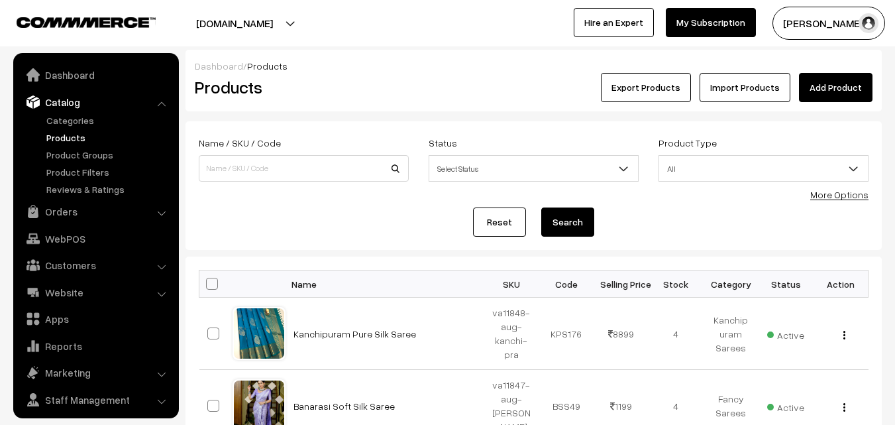
scroll to position [33, 0]
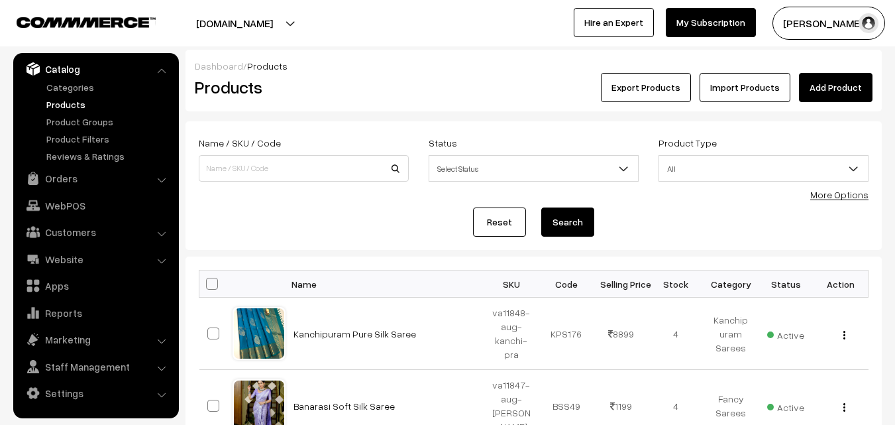
click at [824, 92] on link "Add Product" at bounding box center [836, 87] width 74 height 29
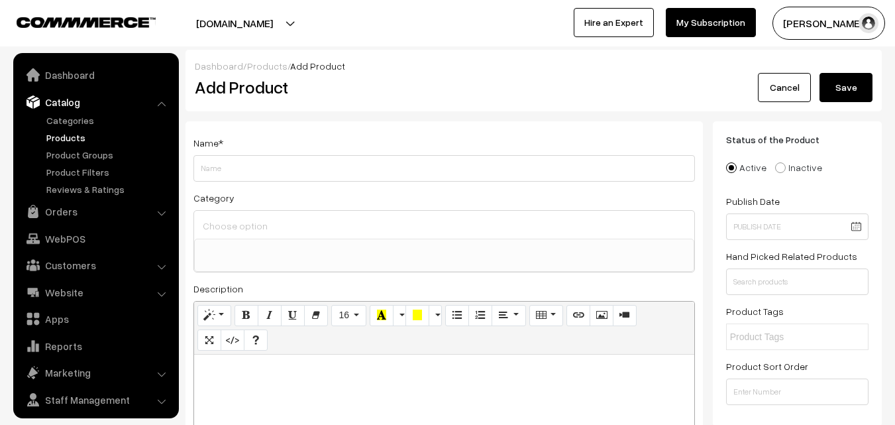
select select
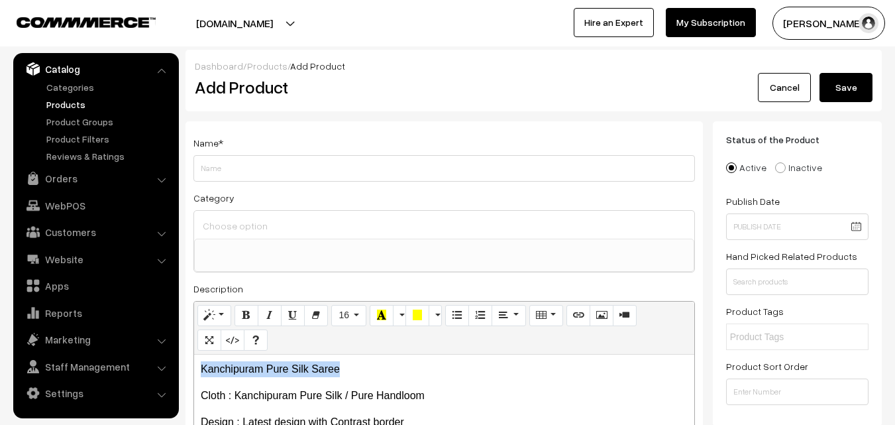
drag, startPoint x: 380, startPoint y: 364, endPoint x: 135, endPoint y: 352, distance: 246.2
copy p "Kanchipuram Pure Silk Saree"
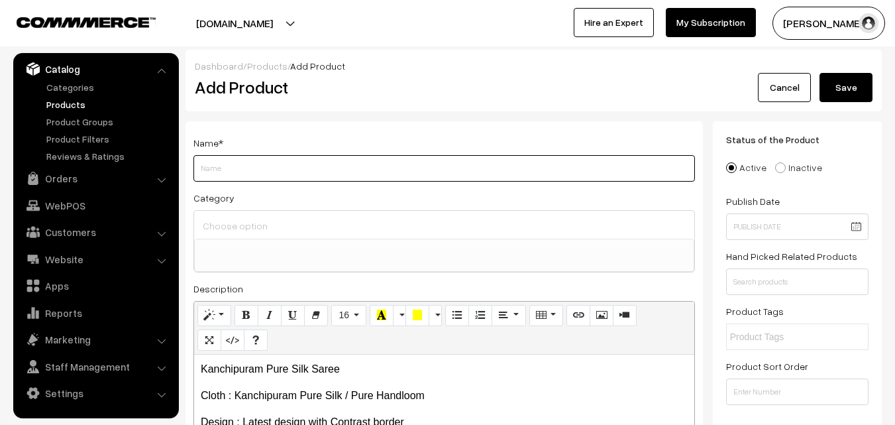
click at [205, 175] on input "Weight" at bounding box center [445, 168] width 502 height 27
paste input "Kanchipuram Pure Silk Saree"
type input "Kanchipuram Pure Silk Saree"
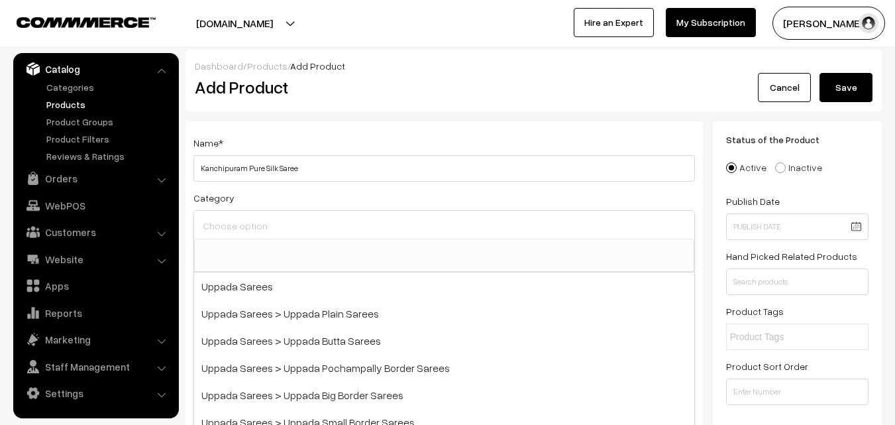
click at [219, 224] on input at bounding box center [444, 225] width 490 height 19
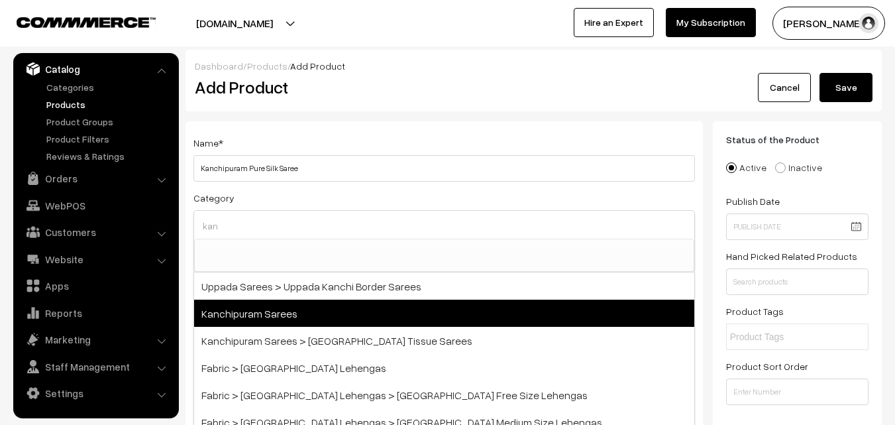
type input "kan"
click at [279, 311] on span "Kanchipuram Sarees" at bounding box center [444, 313] width 500 height 27
select select "3"
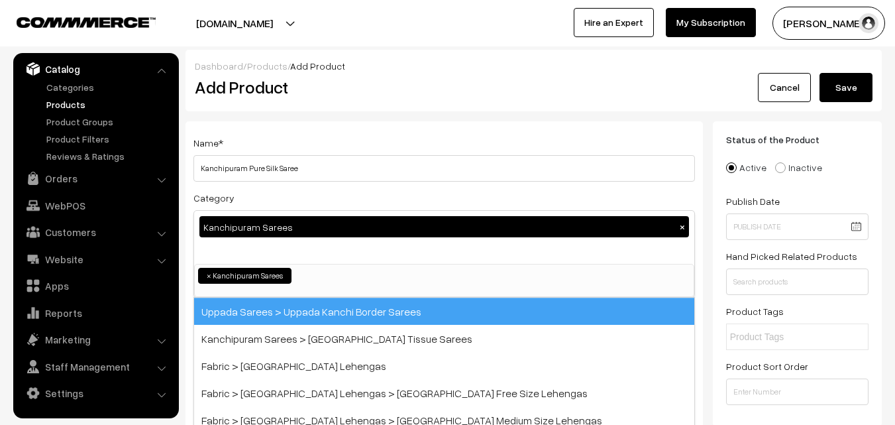
scroll to position [225, 0]
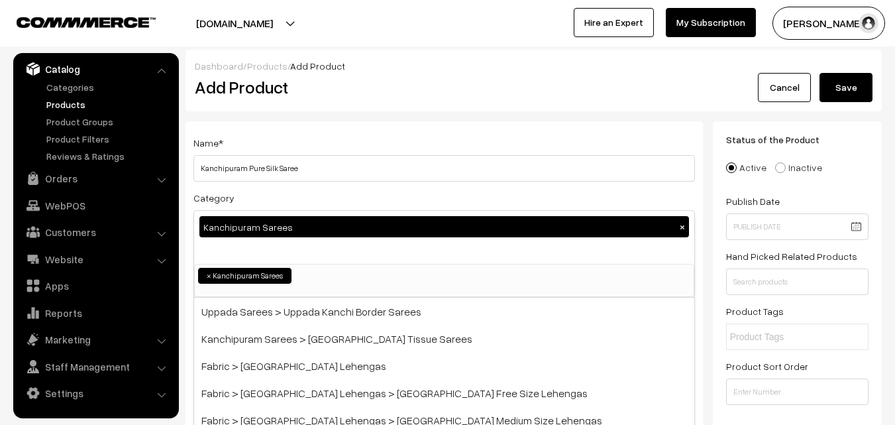
click at [338, 122] on div "Name * [GEOGRAPHIC_DATA] Pure Silk Saree Category Kanchipuram Sarees × Uppada S…" at bounding box center [445, 347] width 518 height 453
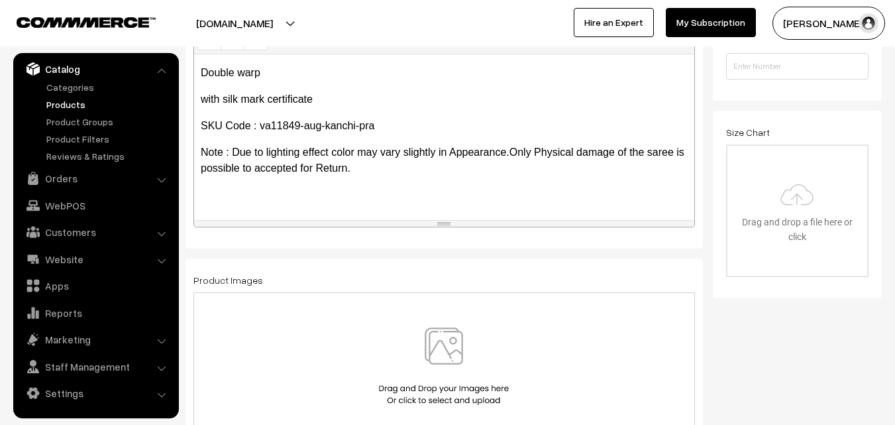
scroll to position [398, 0]
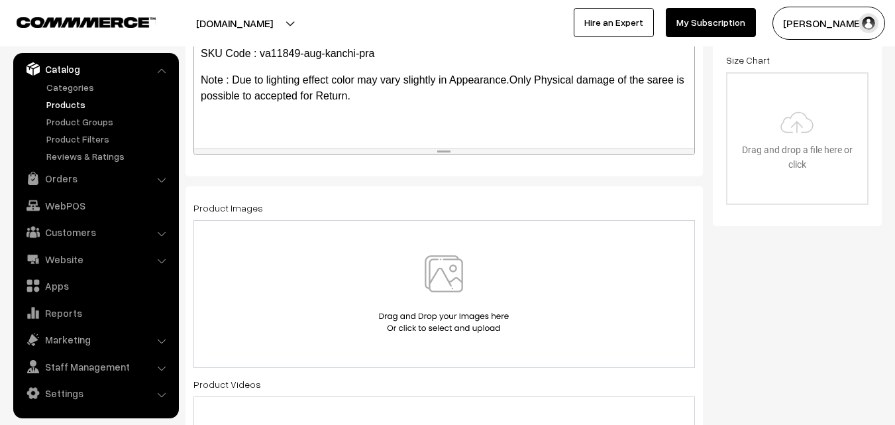
click at [445, 282] on img at bounding box center [444, 294] width 137 height 78
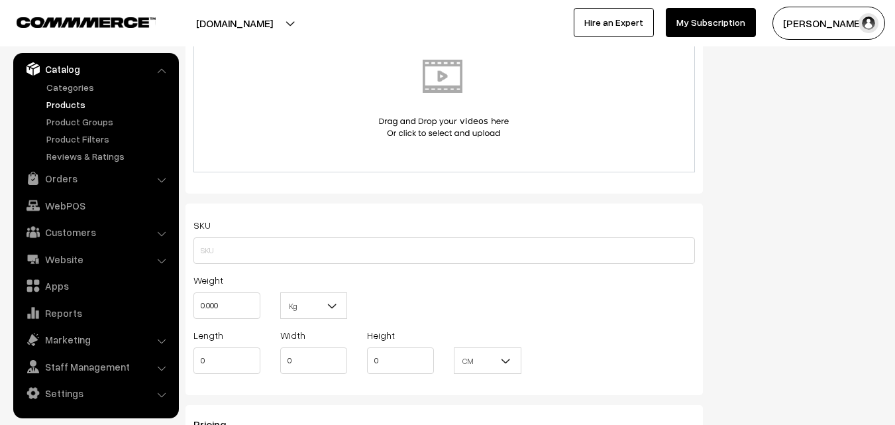
scroll to position [795, 0]
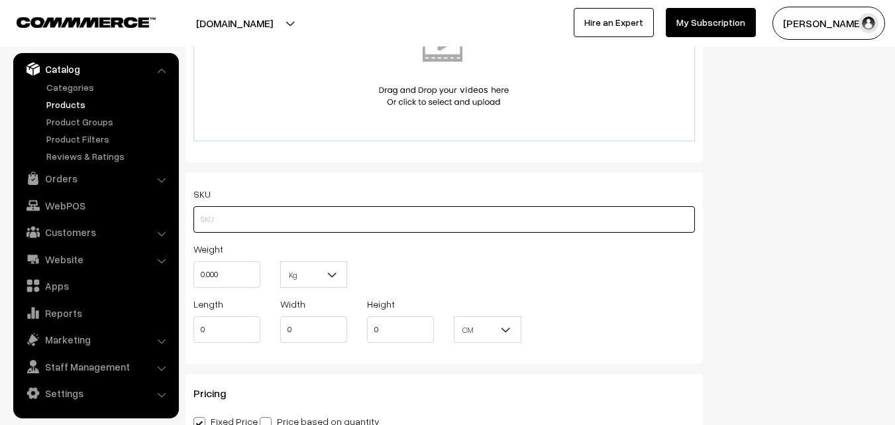
click at [227, 209] on input "text" at bounding box center [445, 219] width 502 height 27
paste input "va11849-aug-kanchi-pra"
type input "va11849-aug-kanchi-pra"
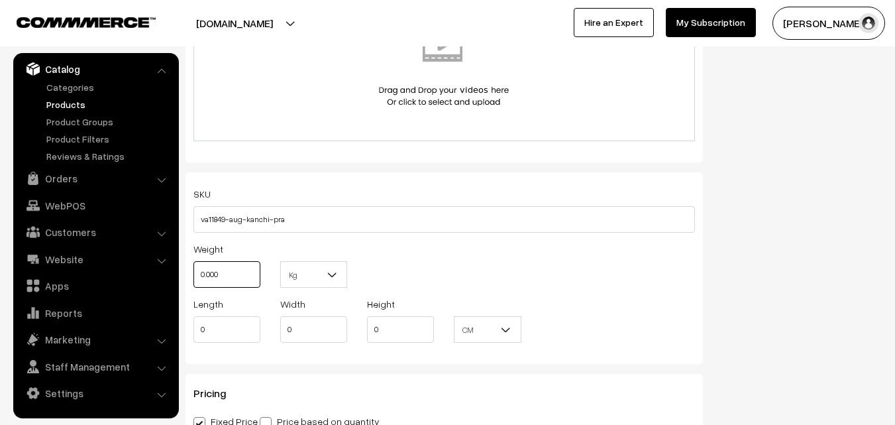
click at [230, 280] on input "0.000" at bounding box center [227, 274] width 67 height 27
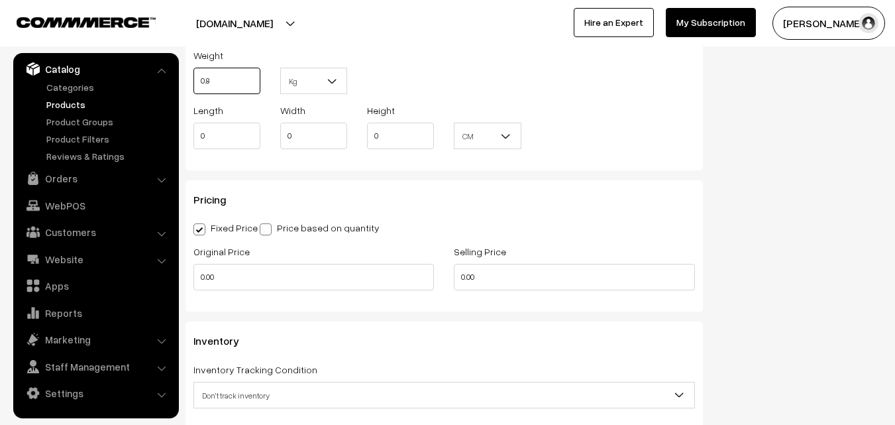
scroll to position [994, 0]
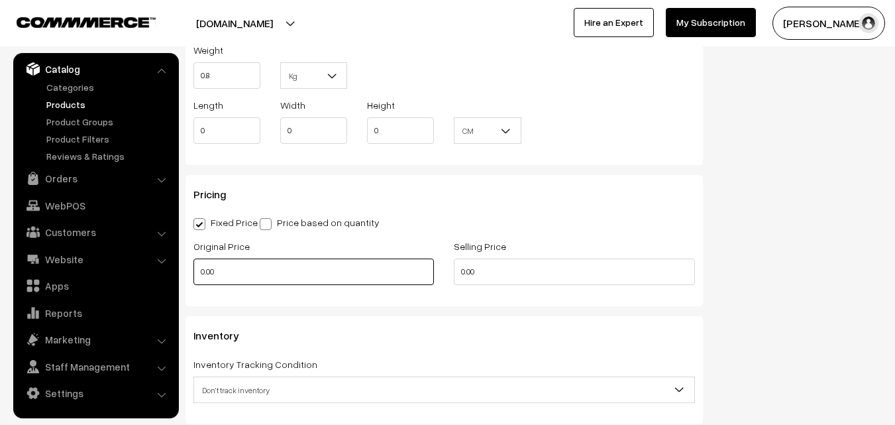
type input "0.80"
click at [233, 267] on input "0.00" at bounding box center [314, 271] width 241 height 27
type input "7400"
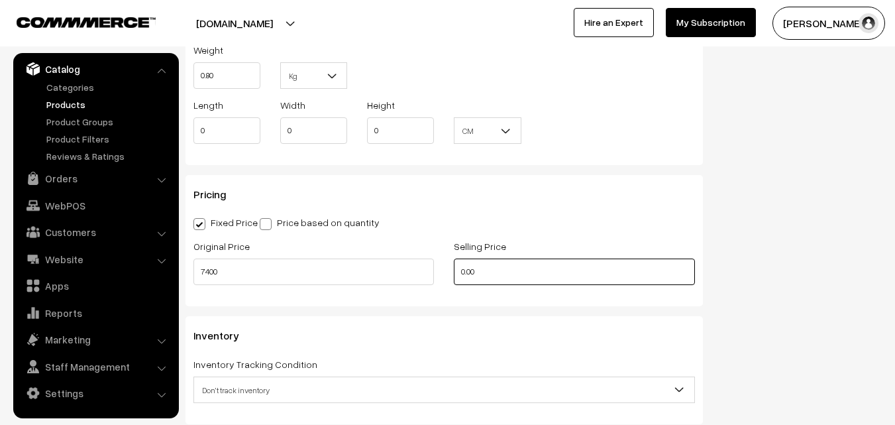
click at [489, 272] on input "0.00" at bounding box center [574, 271] width 241 height 27
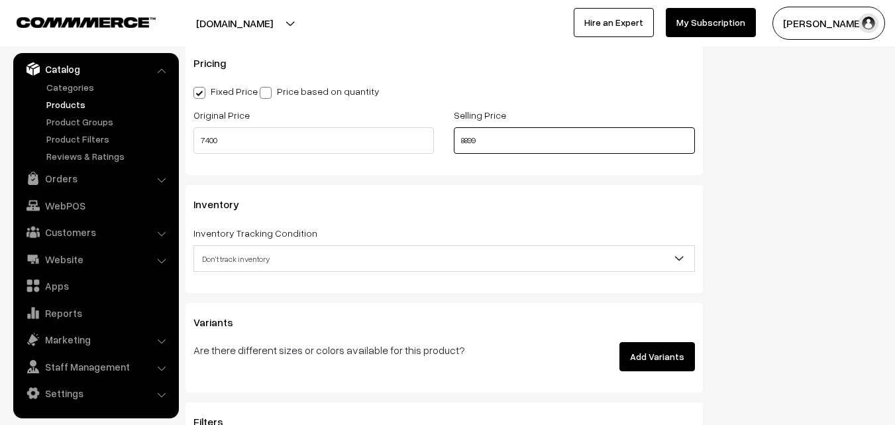
scroll to position [1127, 0]
type input "8899"
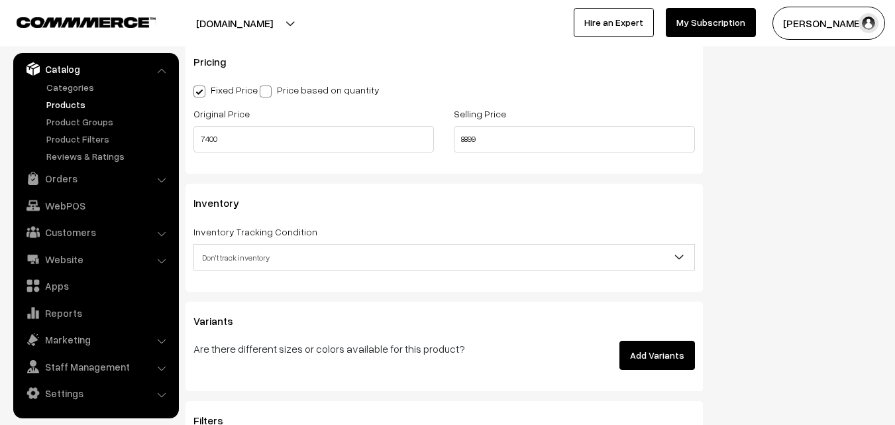
click at [256, 253] on span "Don't track inventory" at bounding box center [444, 257] width 500 height 23
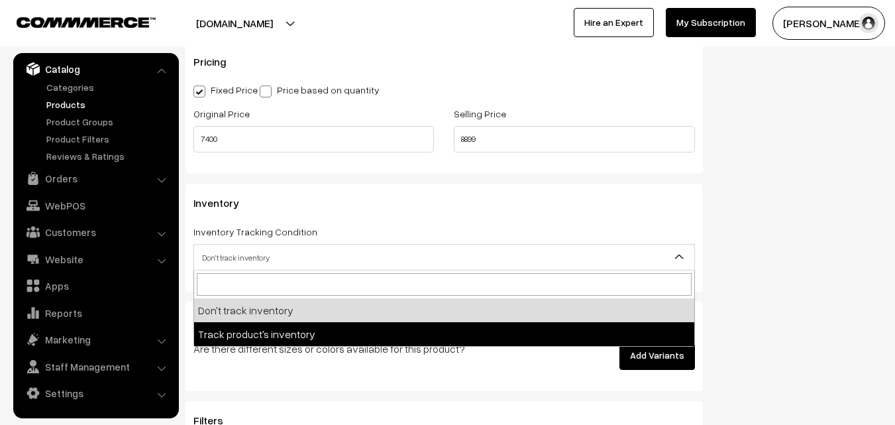
select select "2"
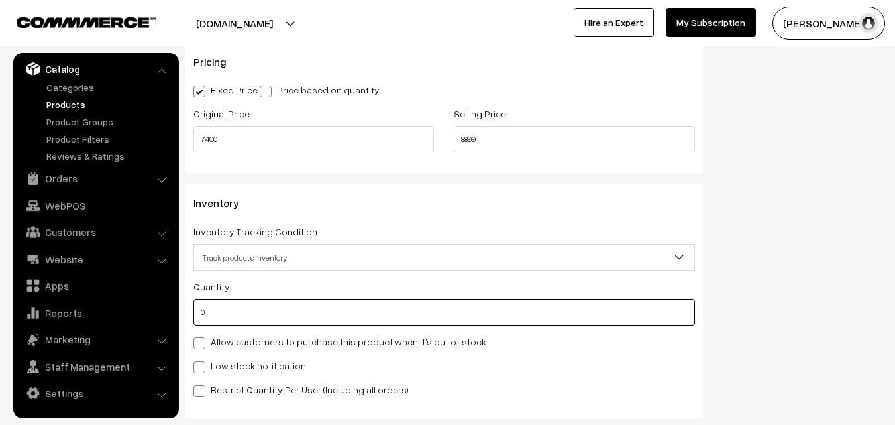
click at [258, 316] on input "0" at bounding box center [445, 312] width 502 height 27
type input "4"
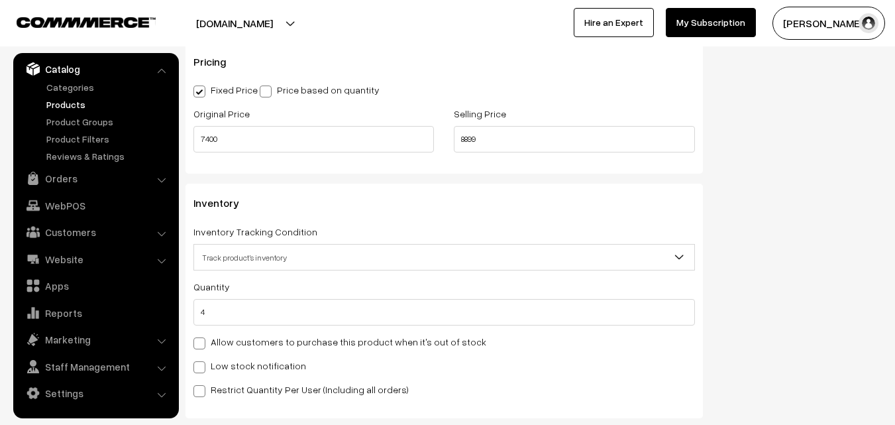
click at [233, 362] on label "Low stock notification" at bounding box center [250, 366] width 113 height 14
click at [202, 362] on input "Low stock notification" at bounding box center [198, 365] width 9 height 9
checkbox input "true"
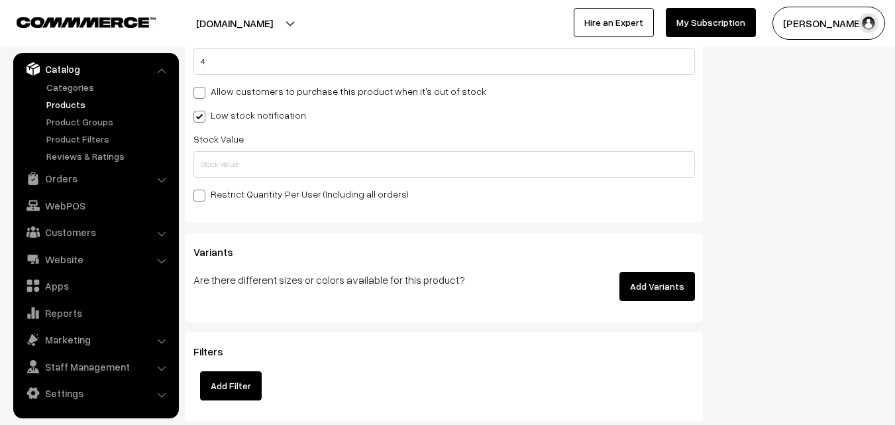
scroll to position [1392, 0]
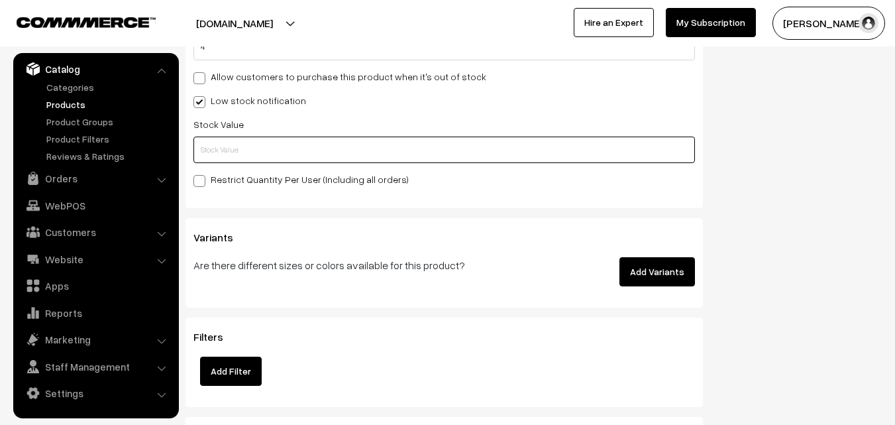
click at [212, 146] on input "text" at bounding box center [445, 150] width 502 height 27
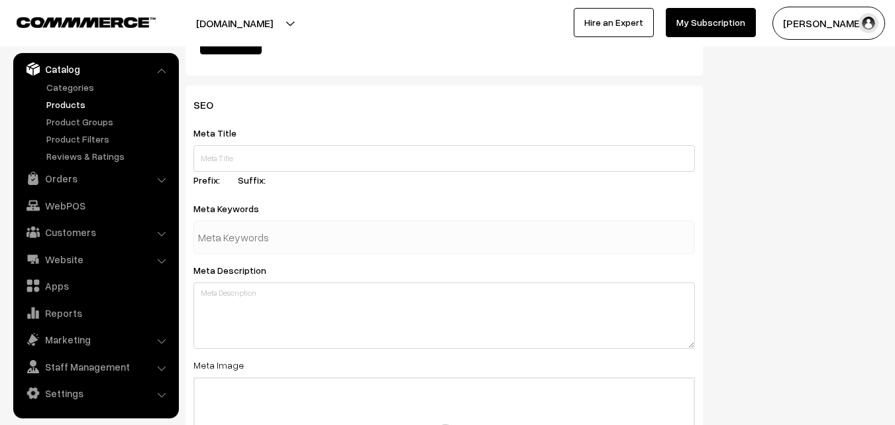
scroll to position [1973, 0]
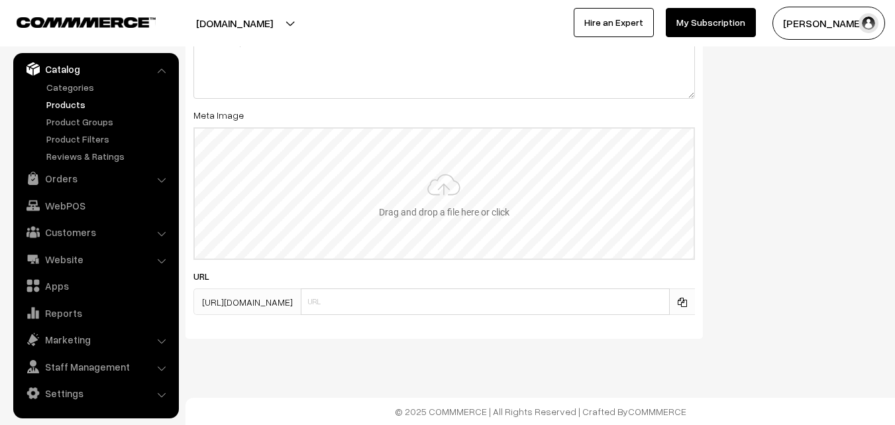
type input "2"
click at [416, 192] on input "file" at bounding box center [444, 194] width 499 height 130
type input "C:\fakepath\kanchipuram-saree-va11849-aug.jpeg"
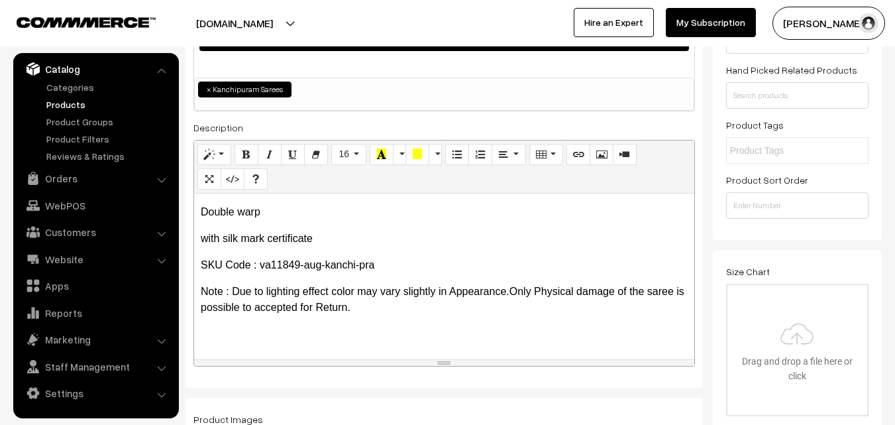
scroll to position [0, 0]
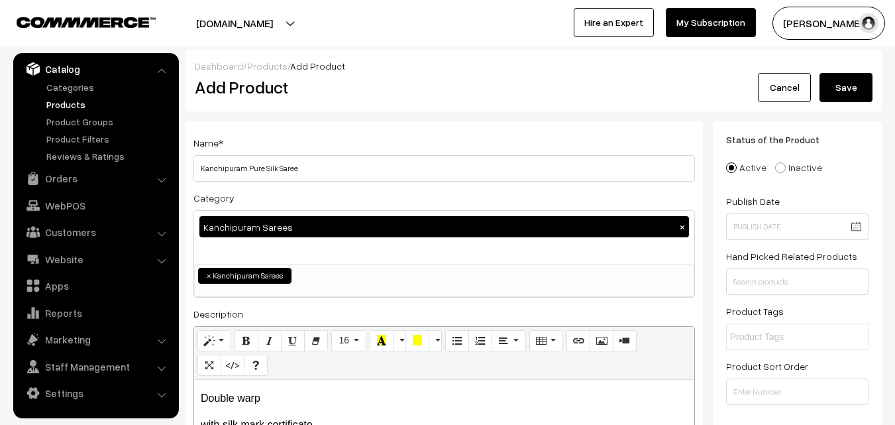
click at [833, 85] on button "Save" at bounding box center [846, 87] width 53 height 29
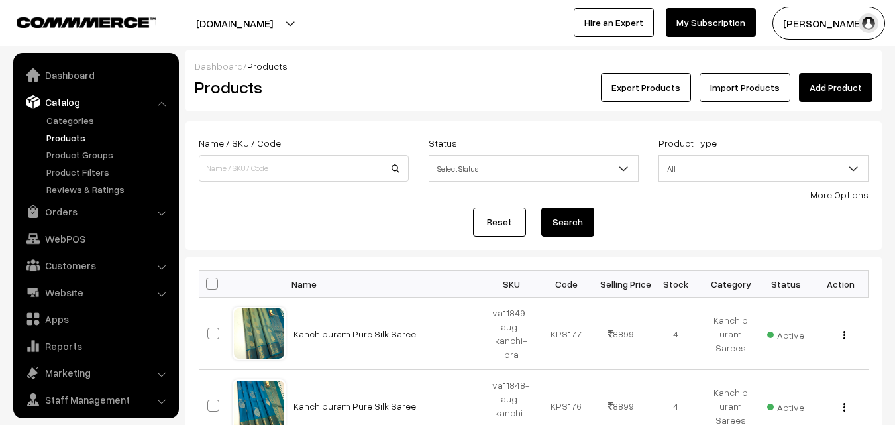
scroll to position [33, 0]
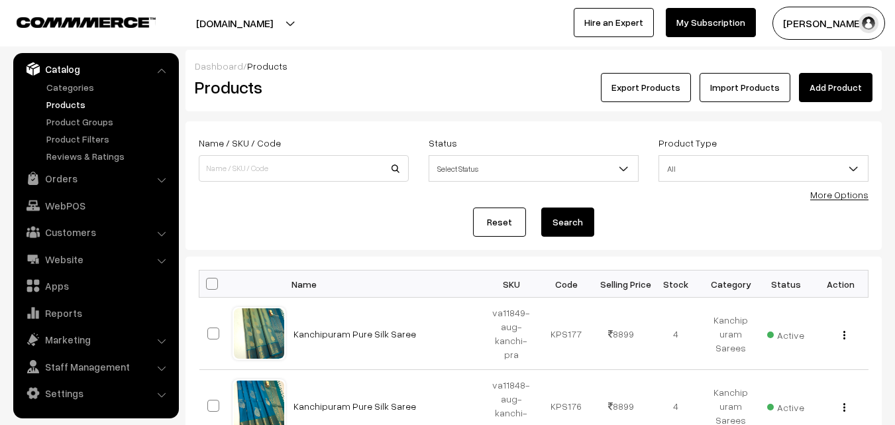
click at [417, 102] on div "Dashboard / Products Products Export Products Import Products Add Product" at bounding box center [534, 81] width 697 height 62
click at [828, 91] on link "Add Product" at bounding box center [836, 87] width 74 height 29
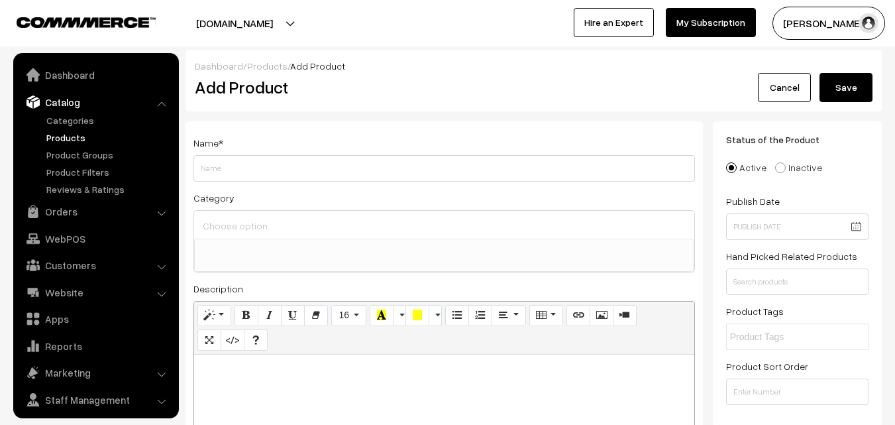
select select
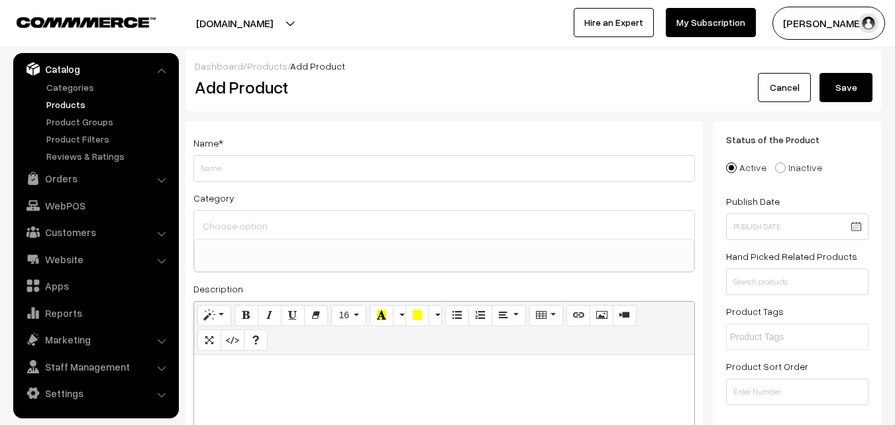
paste div
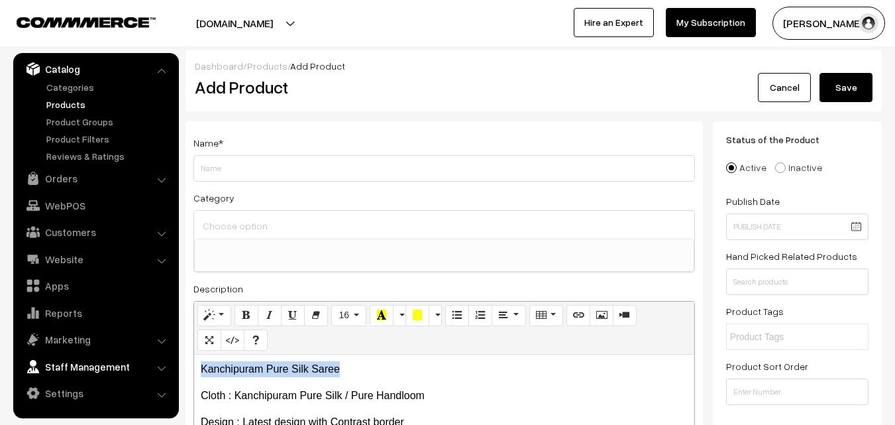
drag, startPoint x: 347, startPoint y: 366, endPoint x: 121, endPoint y: 360, distance: 226.7
copy p "Kanchipuram Pure Silk Saree"
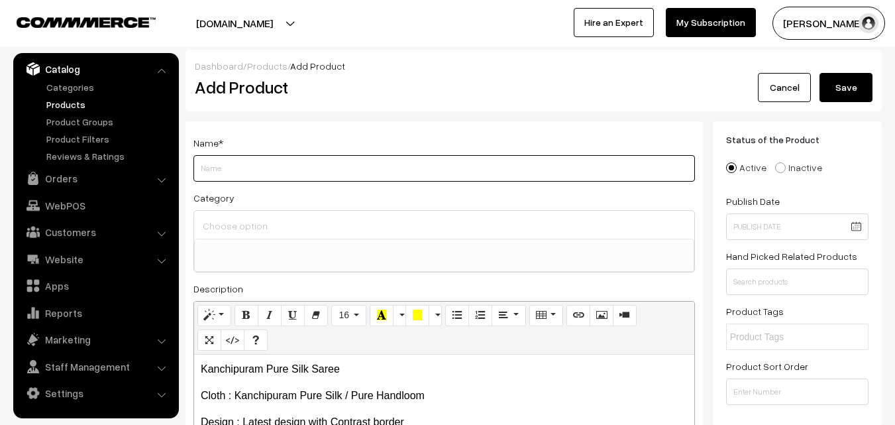
click at [221, 178] on input "Weight" at bounding box center [445, 168] width 502 height 27
paste input "Kanchipuram Pure Silk Saree"
type input "Kanchipuram Pure Silk Saree"
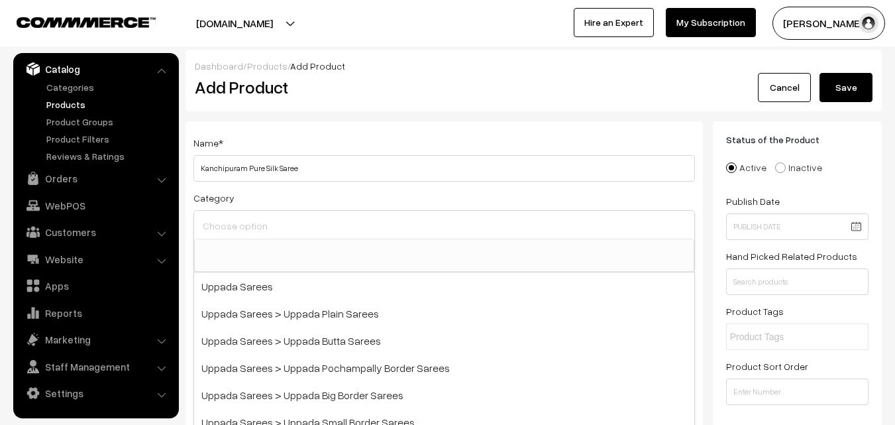
click at [230, 217] on input at bounding box center [444, 225] width 490 height 19
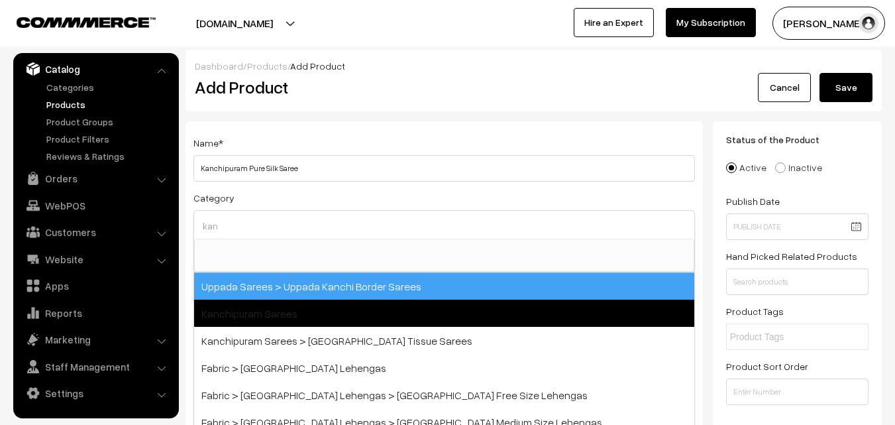
type input "kan"
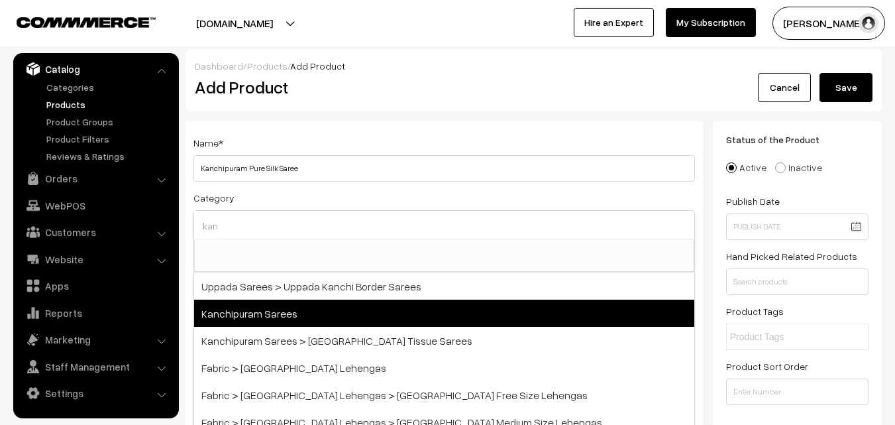
click at [261, 309] on span "Kanchipuram Sarees" at bounding box center [444, 313] width 500 height 27
select select "3"
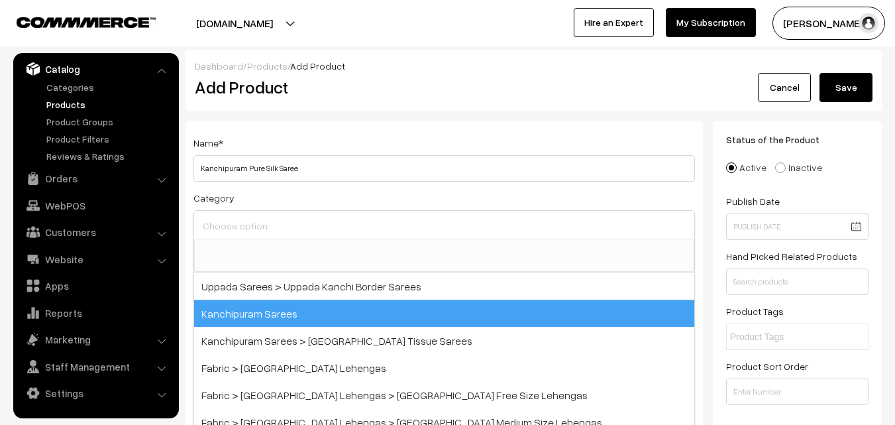
scroll to position [225, 0]
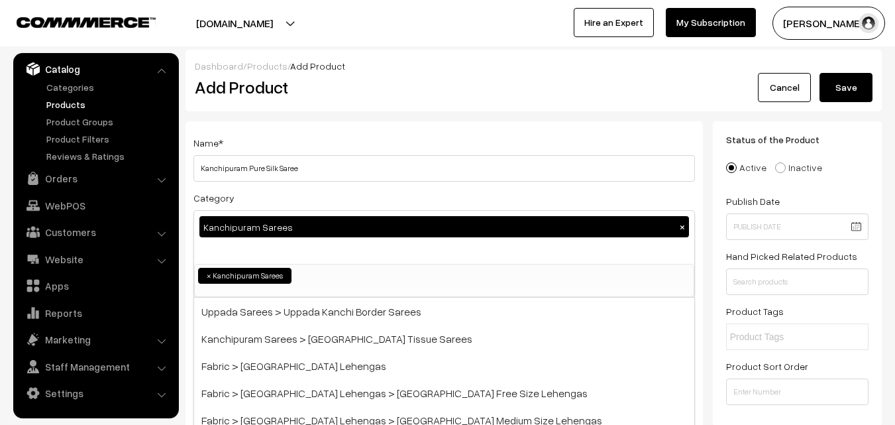
click at [341, 131] on div "Name * [GEOGRAPHIC_DATA] Pure Silk Saree Category Kanchipuram Sarees × Uppada S…" at bounding box center [445, 347] width 518 height 453
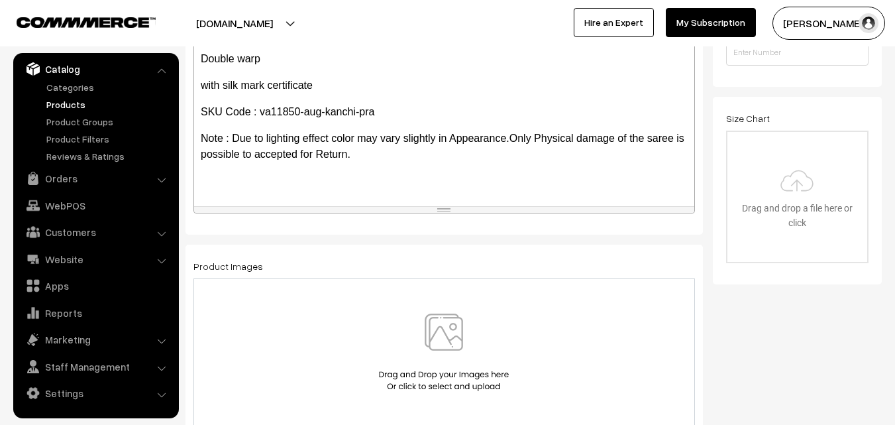
scroll to position [398, 0]
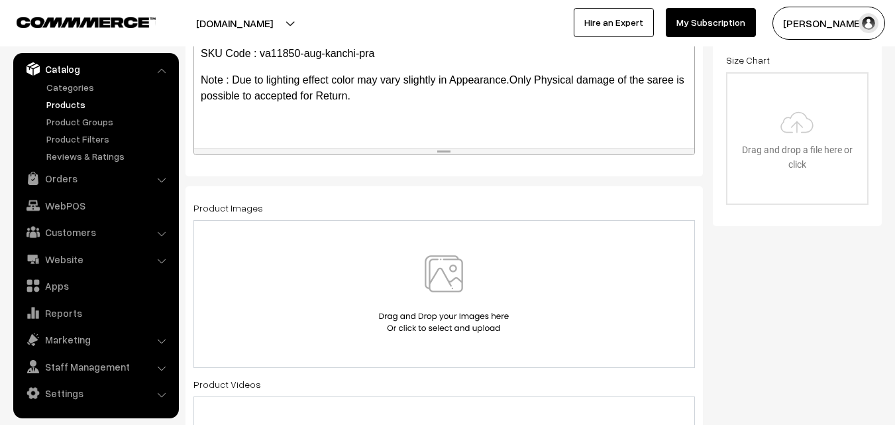
click at [437, 286] on img at bounding box center [444, 294] width 137 height 78
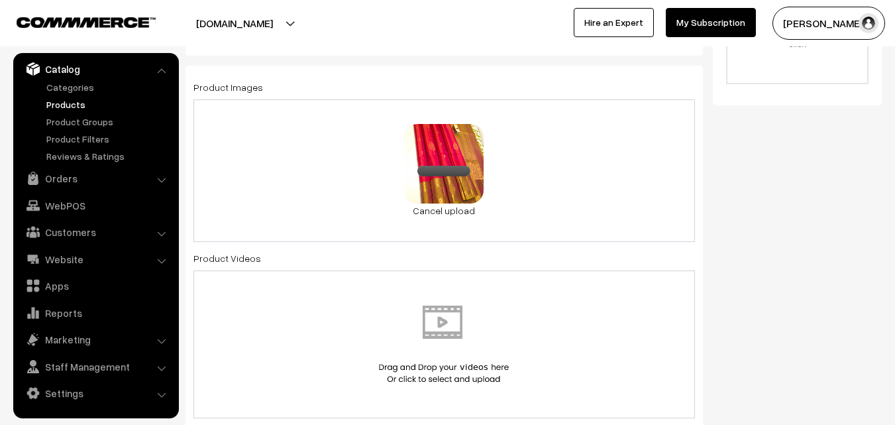
scroll to position [795, 0]
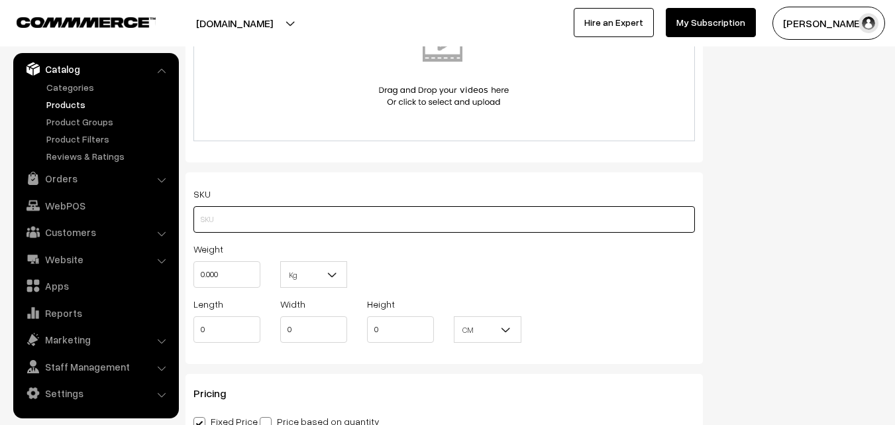
click at [215, 218] on input "text" at bounding box center [445, 219] width 502 height 27
paste input "va11850-aug-kanchi-pra"
type input "va11850-aug-kanchi-pra"
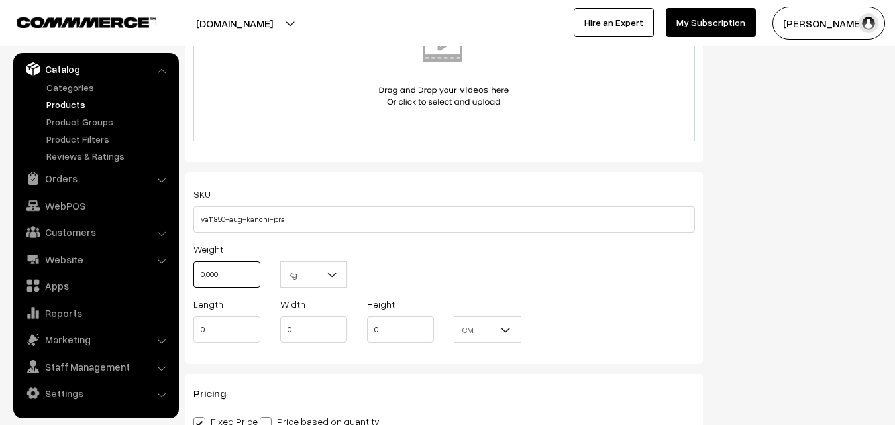
click at [219, 273] on input "0.000" at bounding box center [227, 274] width 67 height 27
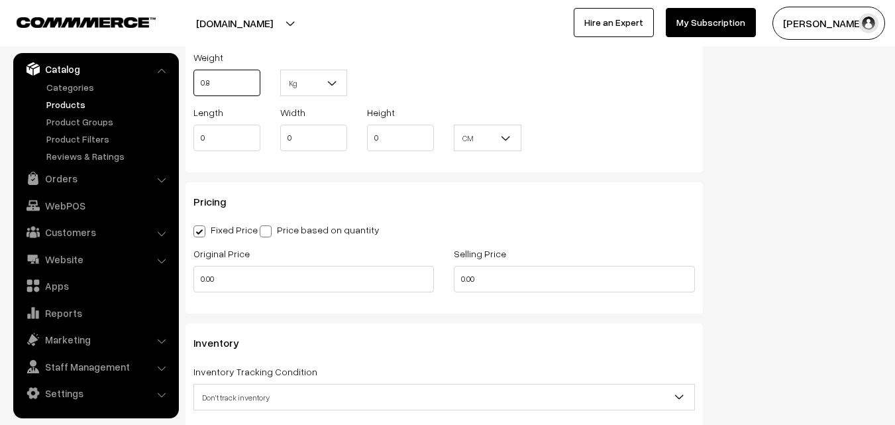
scroll to position [994, 0]
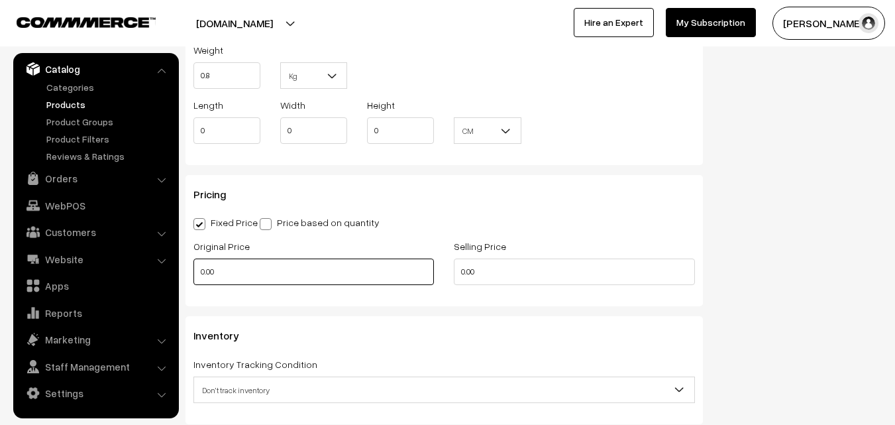
type input "0.80"
click at [227, 270] on input "0.00" at bounding box center [314, 271] width 241 height 27
type input "7400"
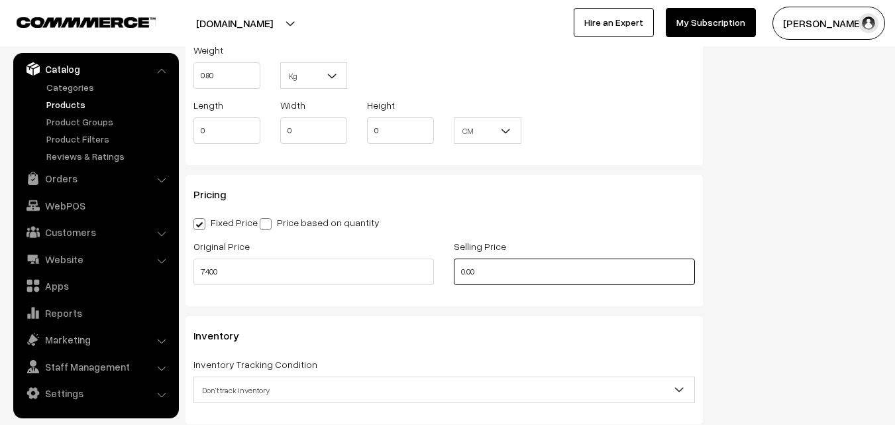
click at [536, 276] on input "0.00" at bounding box center [574, 271] width 241 height 27
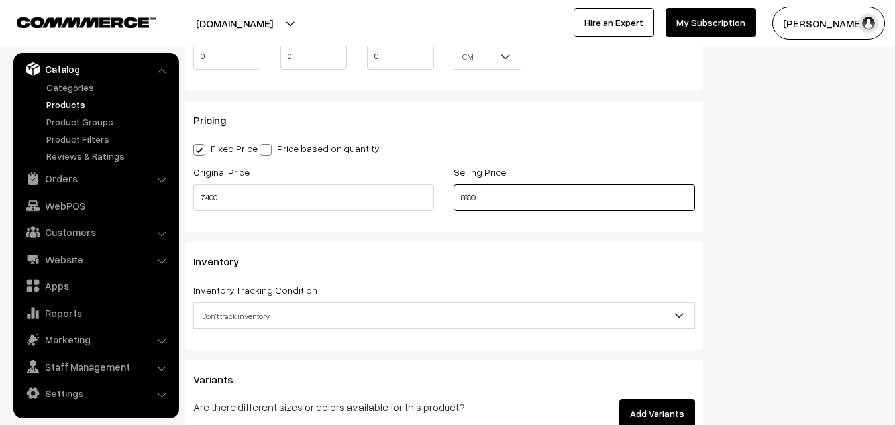
scroll to position [1127, 0]
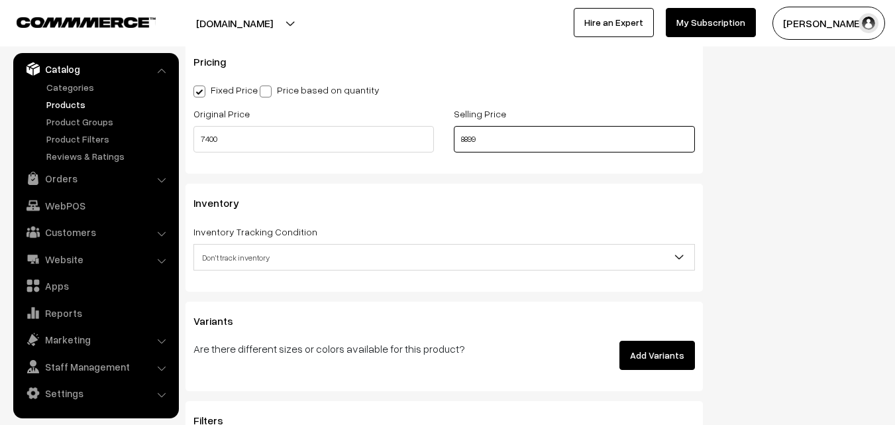
type input "8899"
click at [237, 251] on span "Don't track inventory" at bounding box center [444, 257] width 500 height 23
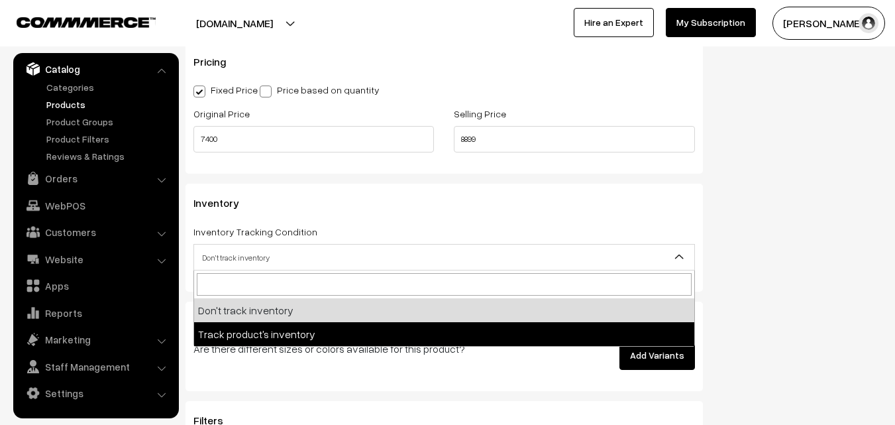
select select "2"
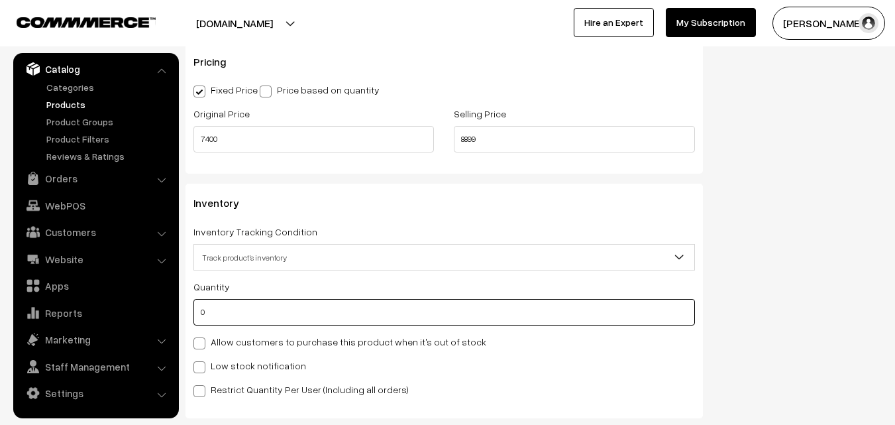
click at [230, 315] on input "0" at bounding box center [445, 312] width 502 height 27
type input "4"
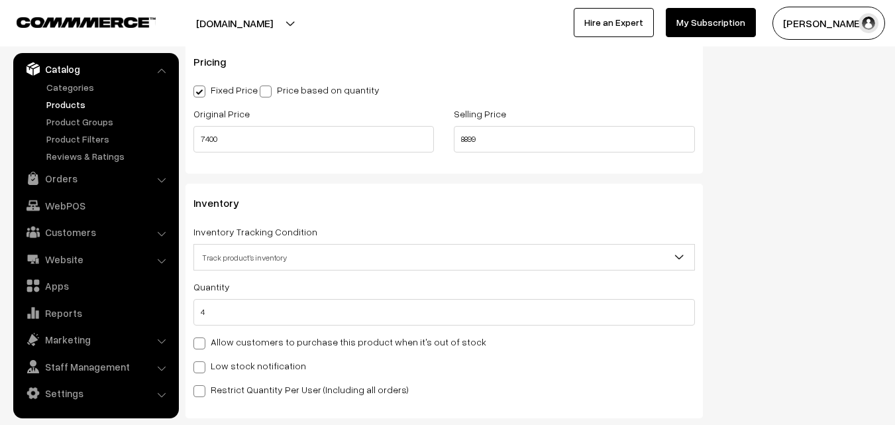
click at [222, 359] on label "Low stock notification" at bounding box center [250, 366] width 113 height 14
click at [202, 361] on input "Low stock notification" at bounding box center [198, 365] width 9 height 9
checkbox input "true"
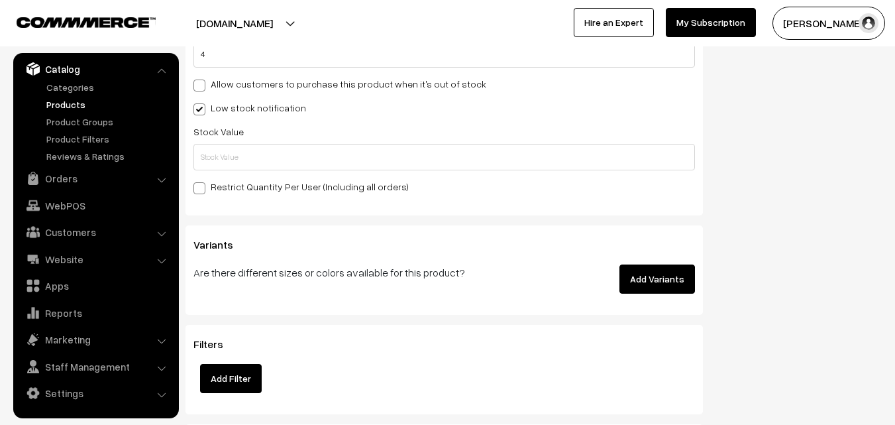
scroll to position [1392, 0]
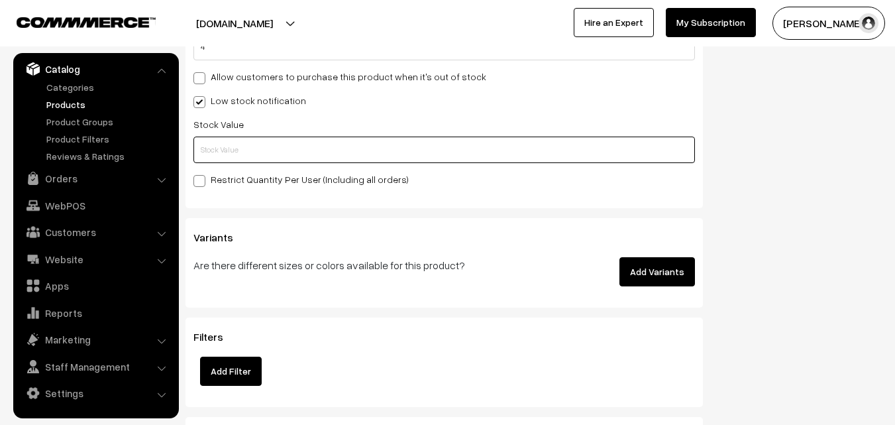
click at [212, 146] on input "text" at bounding box center [445, 150] width 502 height 27
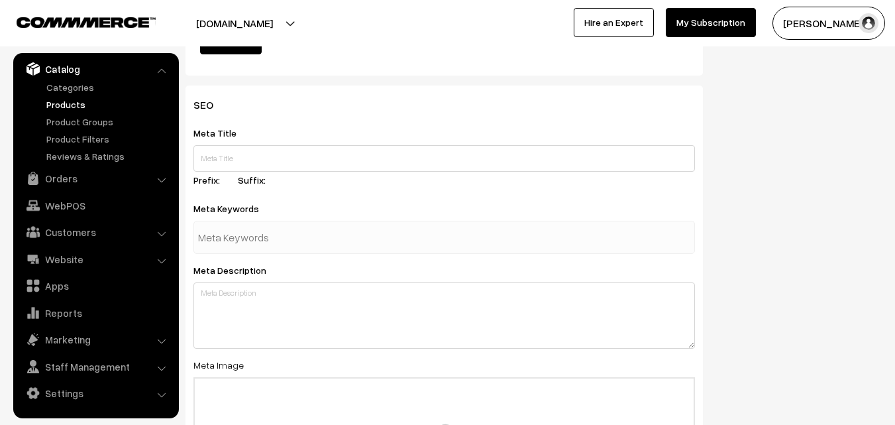
scroll to position [1973, 0]
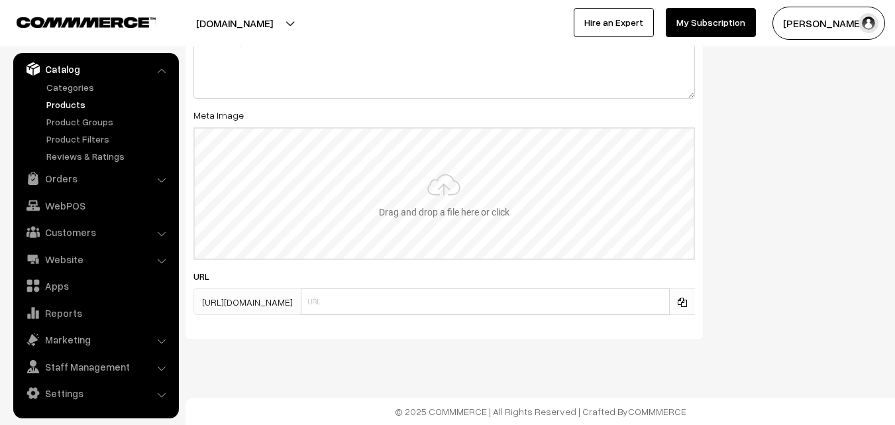
type input "2"
click at [469, 194] on input "file" at bounding box center [444, 194] width 499 height 130
type input "C:\fakepath\kanchipuram-saree-va11850-aug.jpeg"
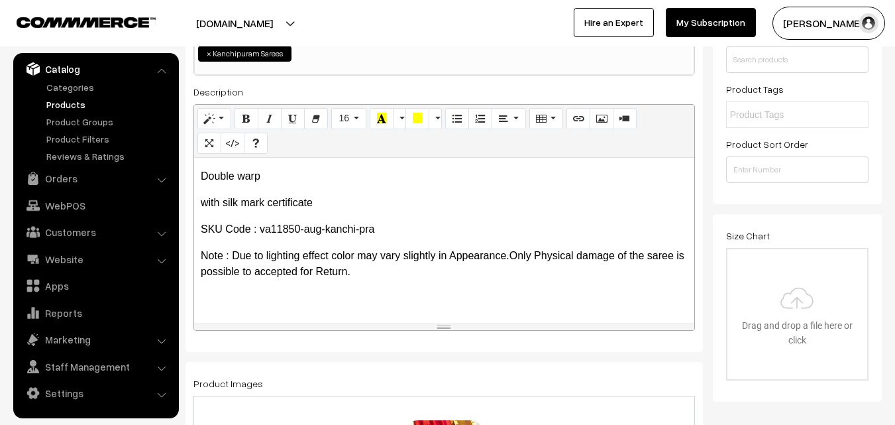
scroll to position [0, 0]
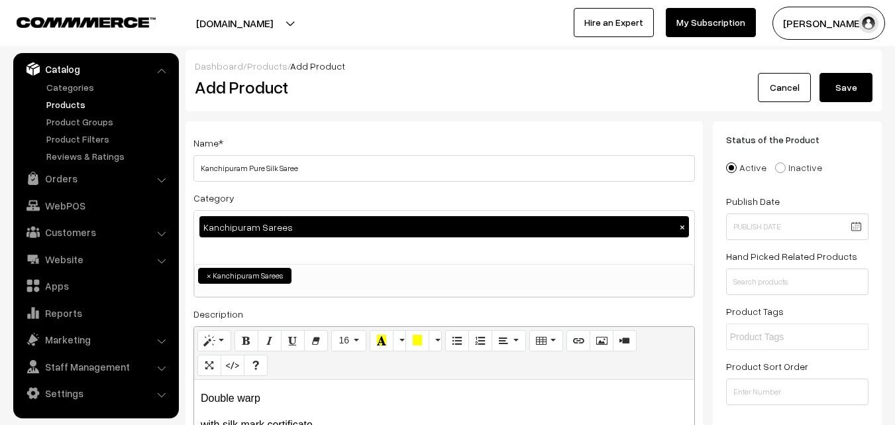
click at [838, 101] on button "Save" at bounding box center [846, 87] width 53 height 29
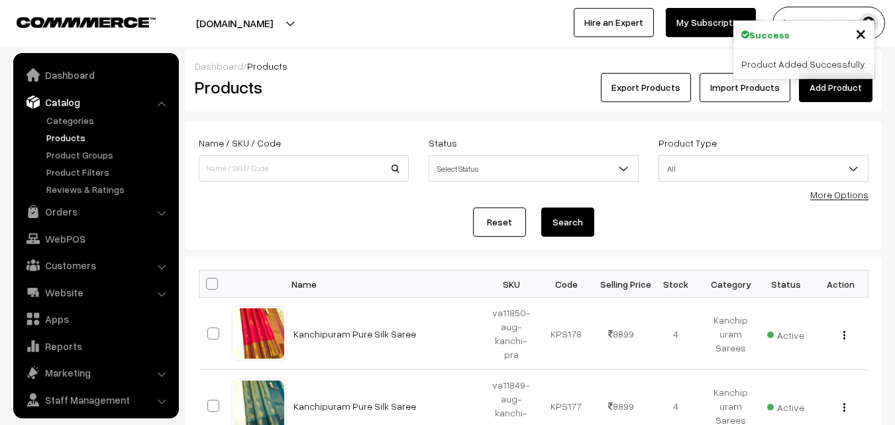
scroll to position [33, 0]
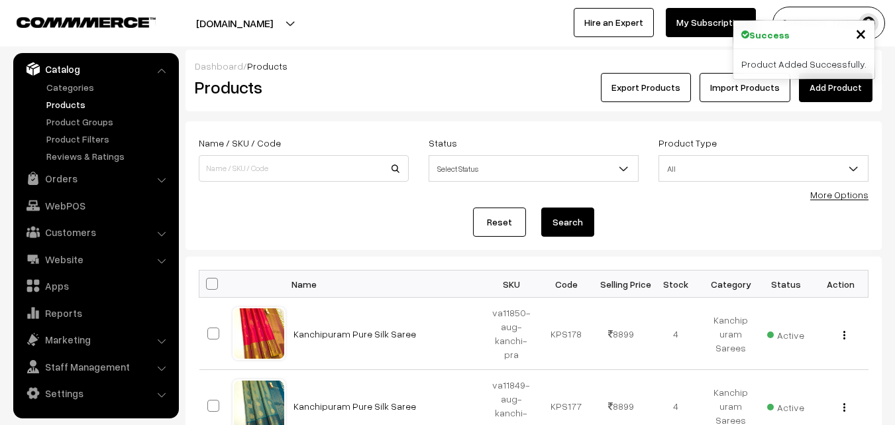
click at [346, 100] on div "Products" at bounding box center [301, 87] width 233 height 29
click at [838, 87] on link "Add Product" at bounding box center [836, 87] width 74 height 29
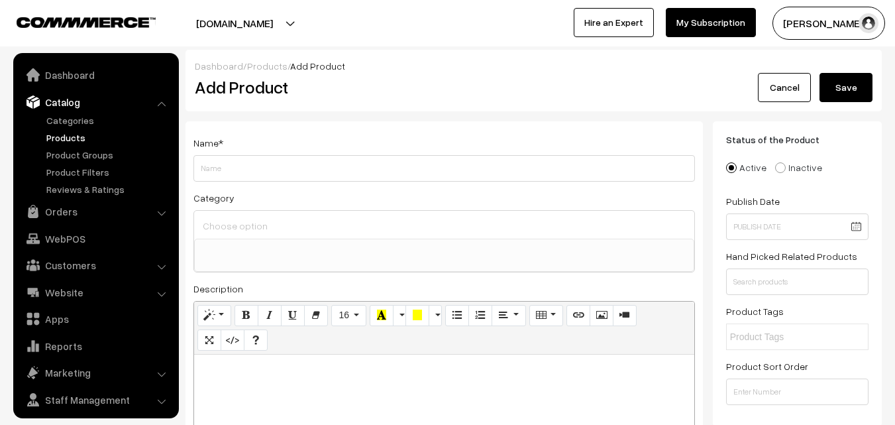
select select
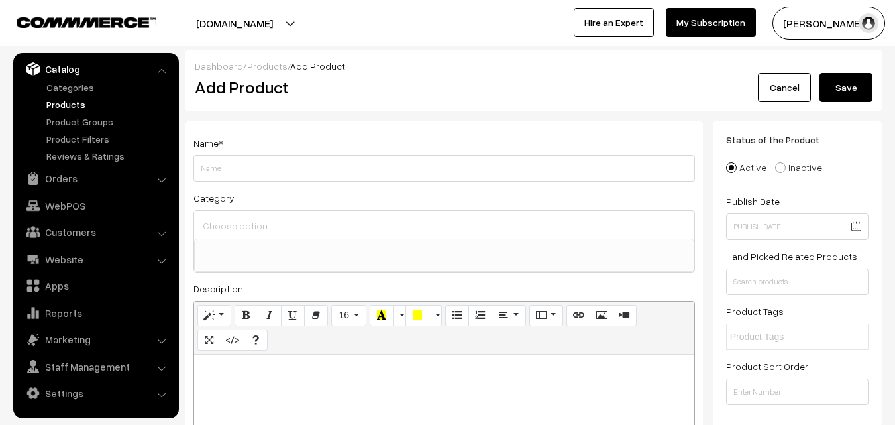
paste div
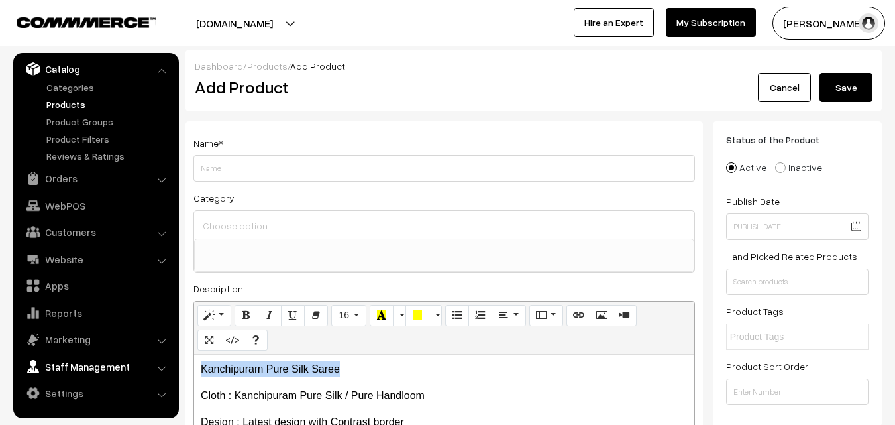
drag, startPoint x: 365, startPoint y: 361, endPoint x: 127, endPoint y: 354, distance: 237.4
copy p "Kanchipuram Pure Silk Saree"
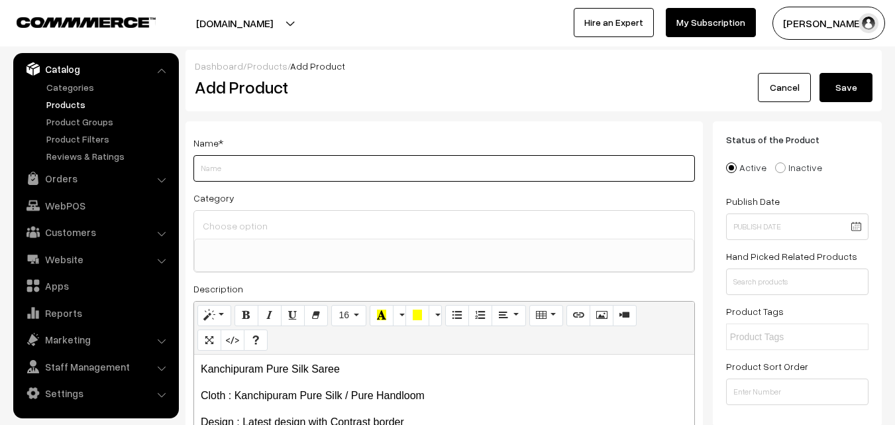
click at [210, 164] on input "Weight" at bounding box center [445, 168] width 502 height 27
paste input "Kanchipuram Pure Silk Saree"
type input "Kanchipuram Pure Silk Saree"
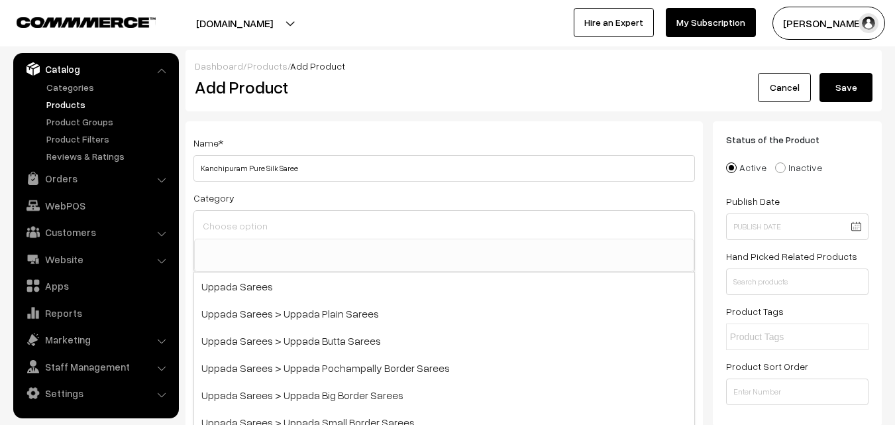
click at [224, 225] on input at bounding box center [444, 225] width 490 height 19
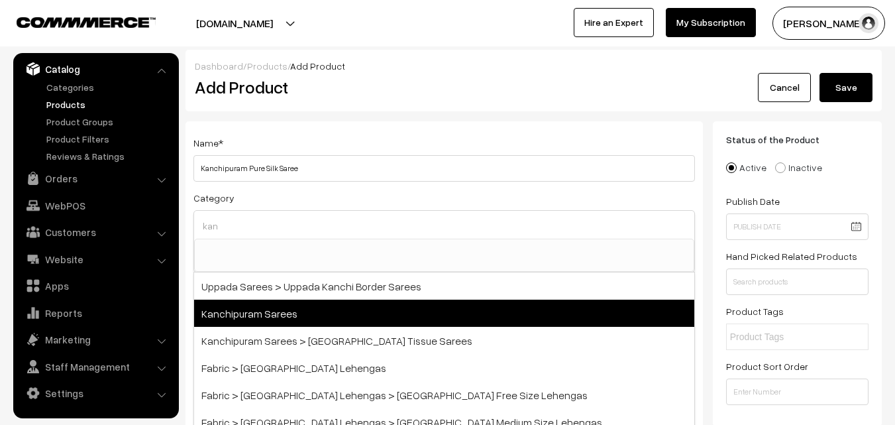
type input "kan"
click at [271, 308] on span "Kanchipuram Sarees" at bounding box center [444, 313] width 500 height 27
select select "3"
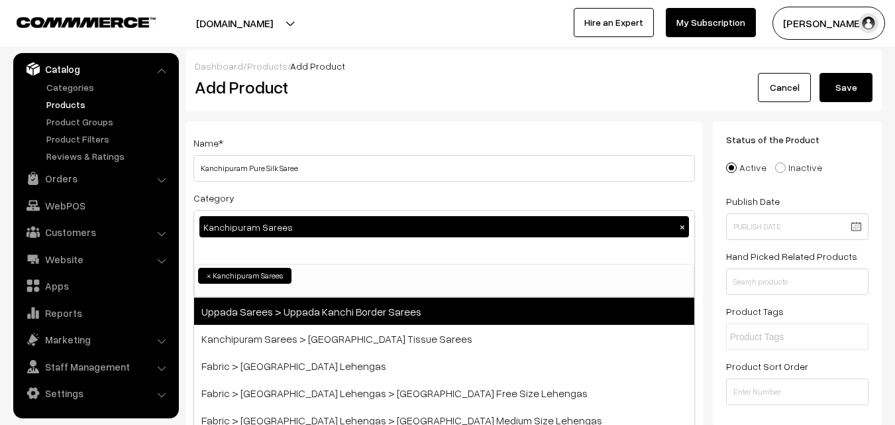
scroll to position [225, 0]
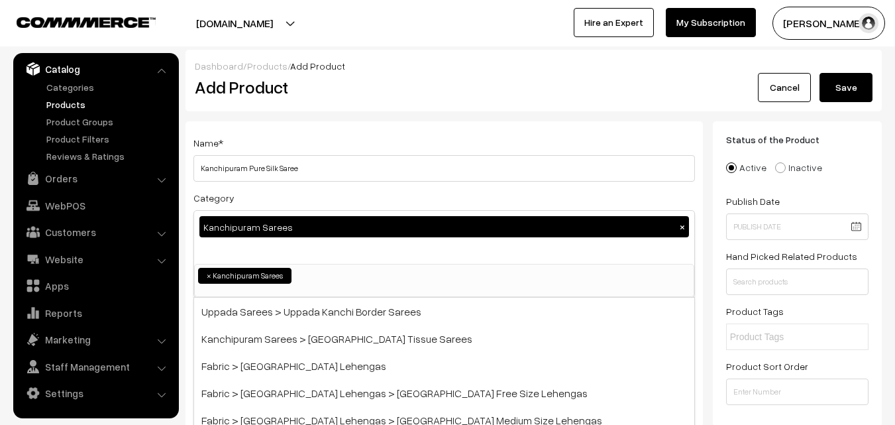
click at [322, 132] on div "Name * Kanchipuram Pure Silk Saree Category Kanchipuram Sarees × Uppada Sarees …" at bounding box center [445, 347] width 518 height 453
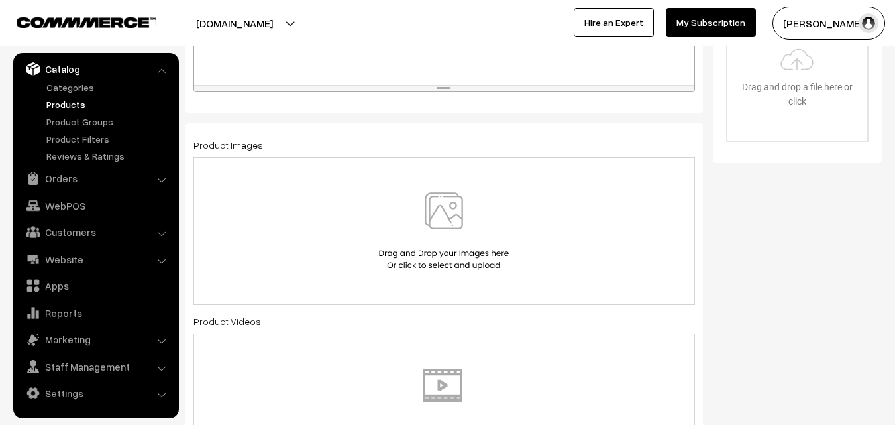
scroll to position [464, 0]
click at [440, 218] on img at bounding box center [444, 228] width 137 height 78
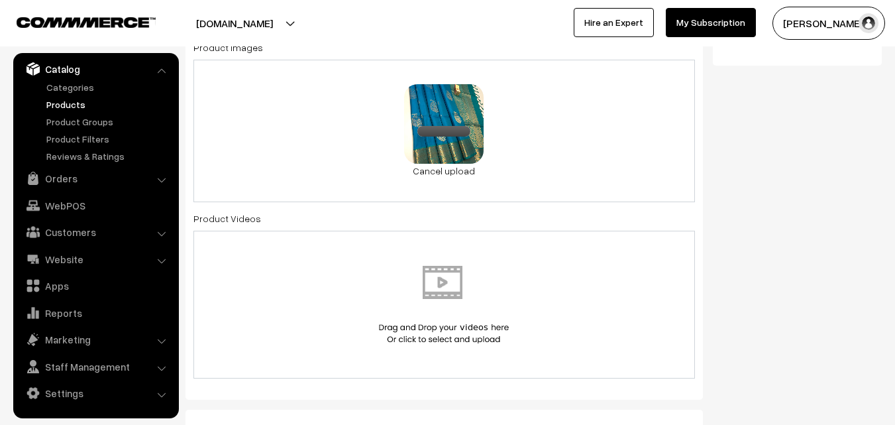
scroll to position [862, 0]
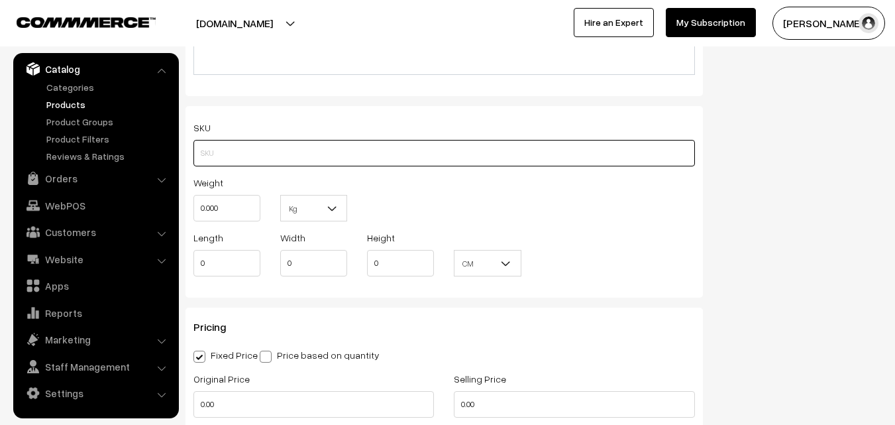
click at [238, 152] on input "text" at bounding box center [445, 153] width 502 height 27
paste input "va11851-aug-kanchi-pra"
type input "va11851-aug-kanchi-pra"
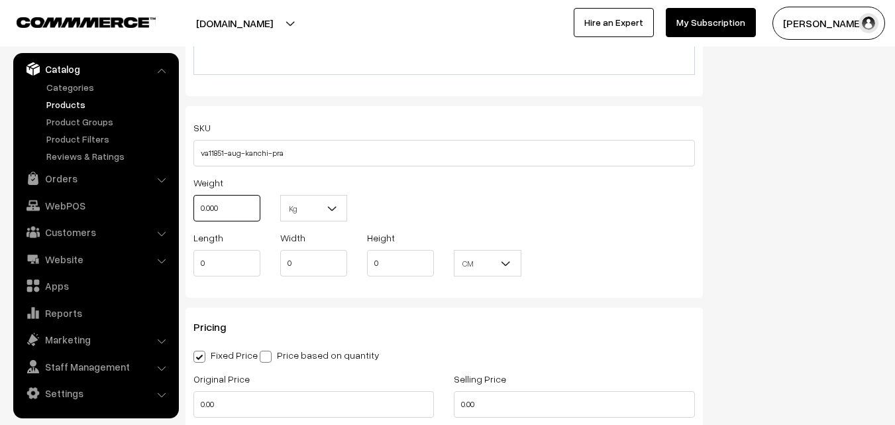
click at [237, 200] on input "0.000" at bounding box center [227, 208] width 67 height 27
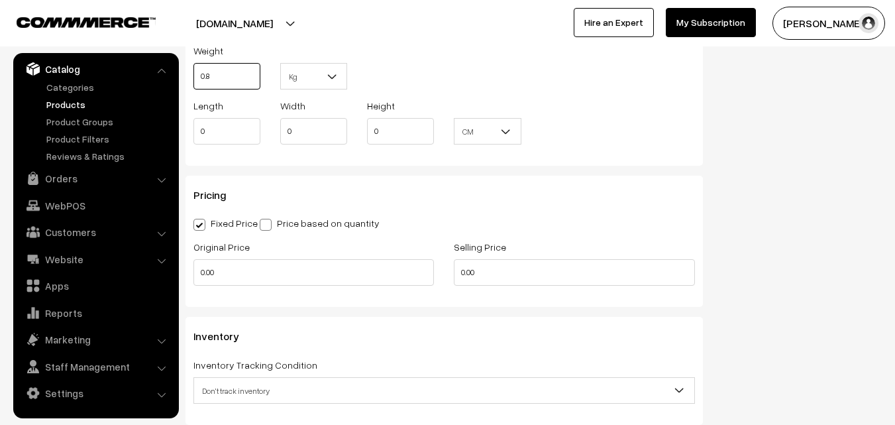
scroll to position [994, 0]
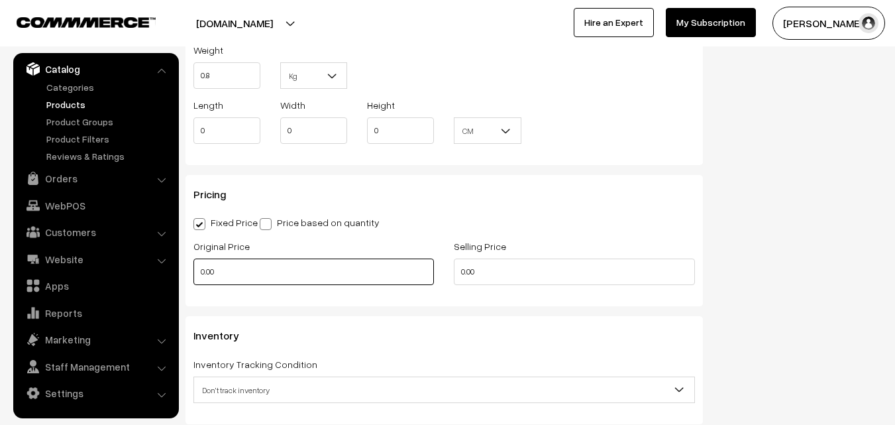
type input "0.80"
click at [227, 262] on input "0.00" at bounding box center [314, 271] width 241 height 27
type input "7400"
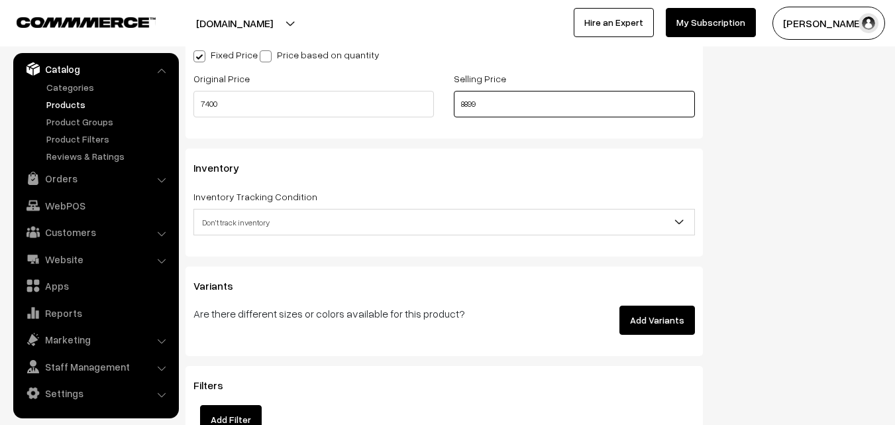
scroll to position [1193, 0]
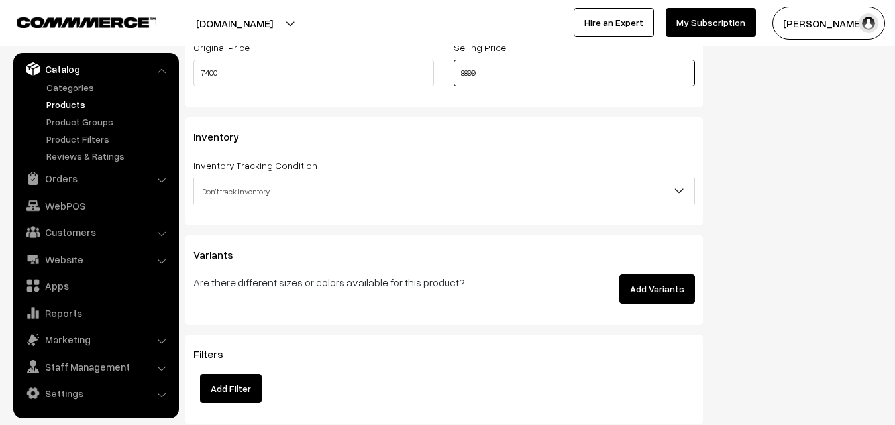
type input "8899"
click at [237, 192] on span "Don't track inventory" at bounding box center [444, 191] width 500 height 23
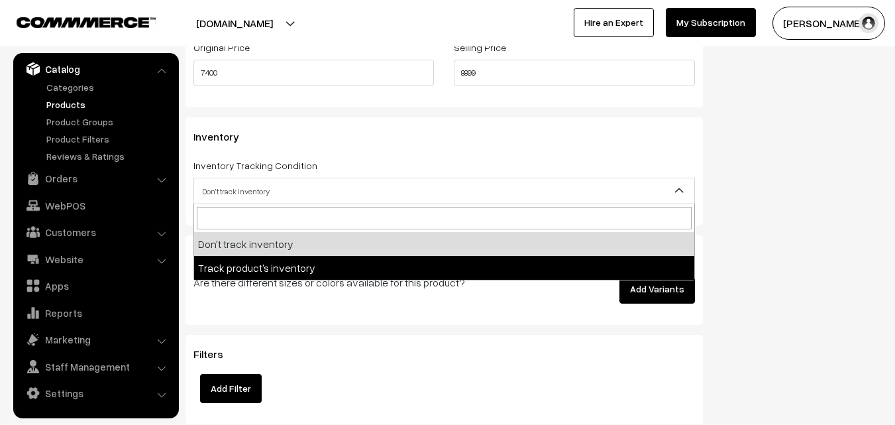
select select "2"
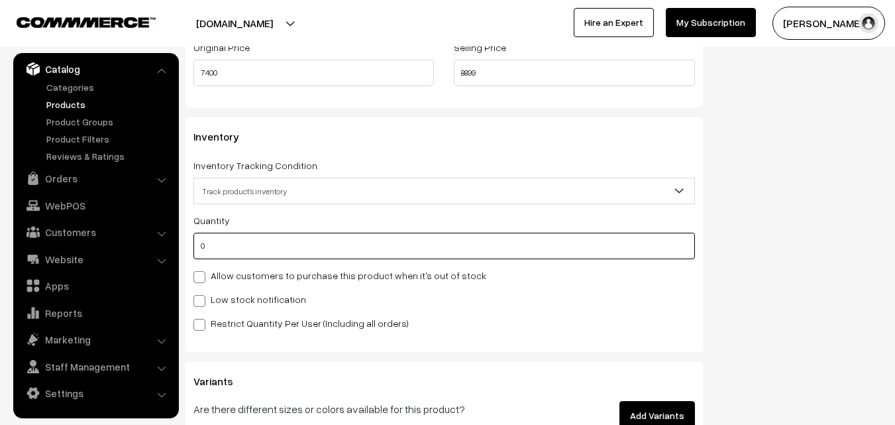
click at [239, 254] on input "0" at bounding box center [445, 246] width 502 height 27
type input "4"
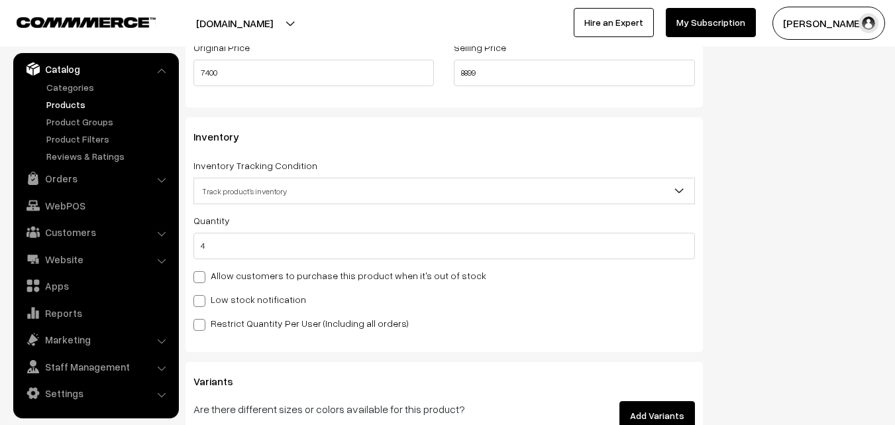
click at [239, 293] on label "Low stock notification" at bounding box center [250, 299] width 113 height 14
click at [202, 294] on input "Low stock notification" at bounding box center [198, 298] width 9 height 9
checkbox input "true"
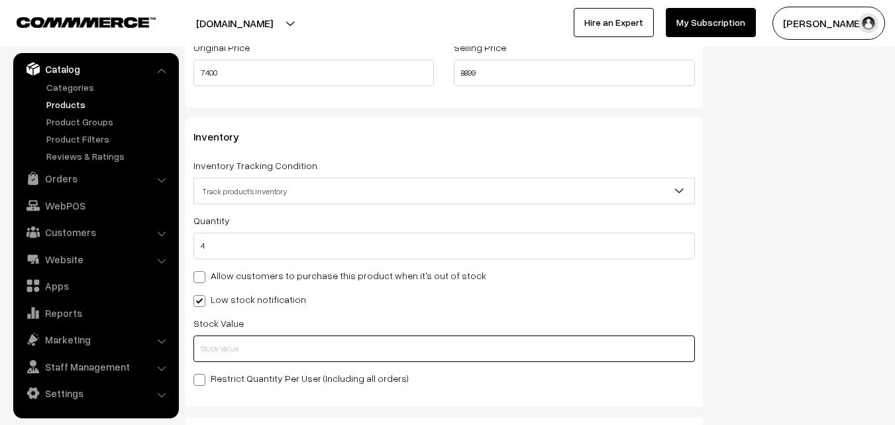
click at [242, 341] on input "text" at bounding box center [445, 348] width 502 height 27
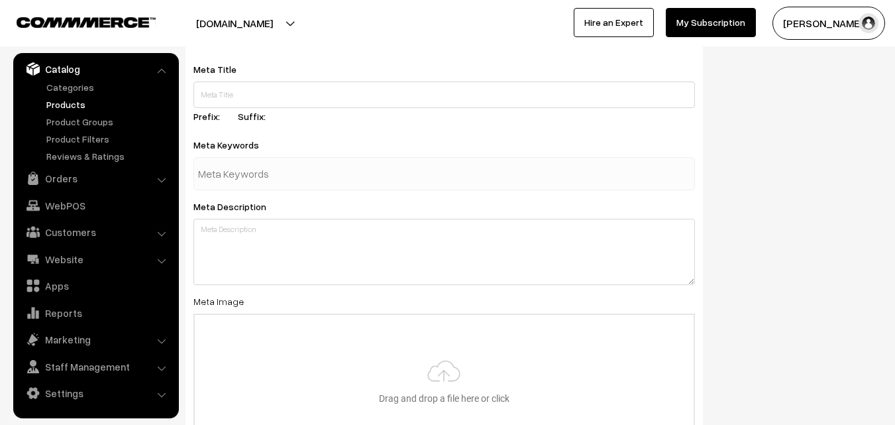
scroll to position [1973, 0]
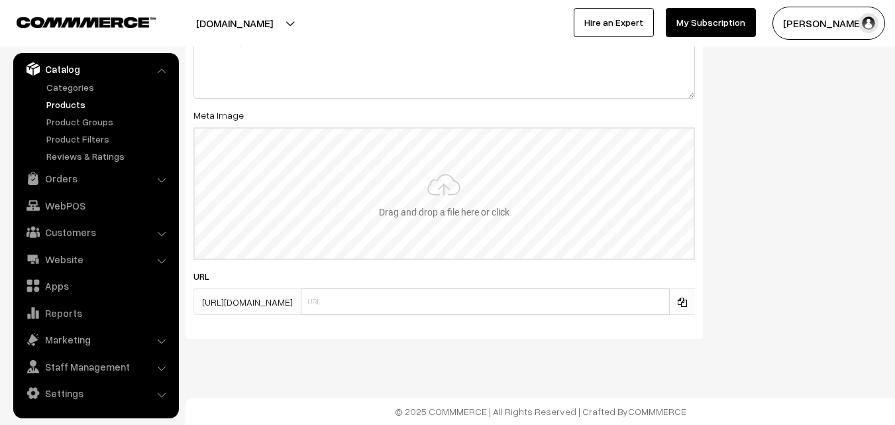
type input "2"
click at [415, 198] on input "file" at bounding box center [444, 194] width 499 height 130
type input "C:\fakepath\kanchipuram-saree-va11851-aug.jpeg"
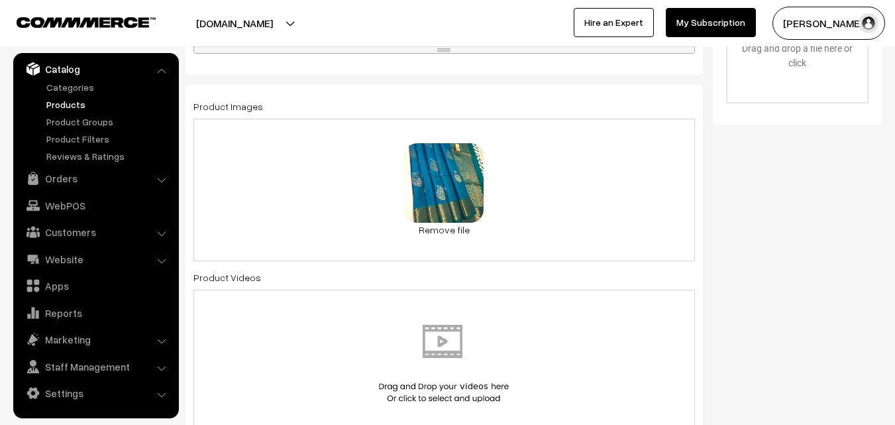
scroll to position [0, 0]
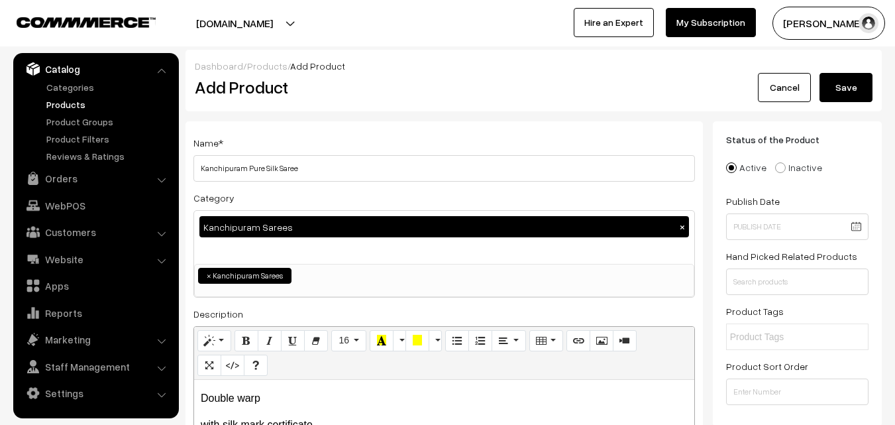
click at [846, 87] on button "Save" at bounding box center [846, 87] width 53 height 29
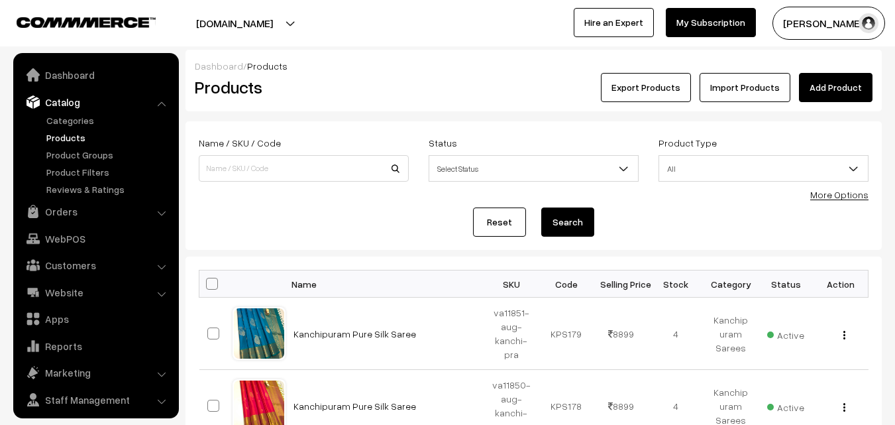
scroll to position [33, 0]
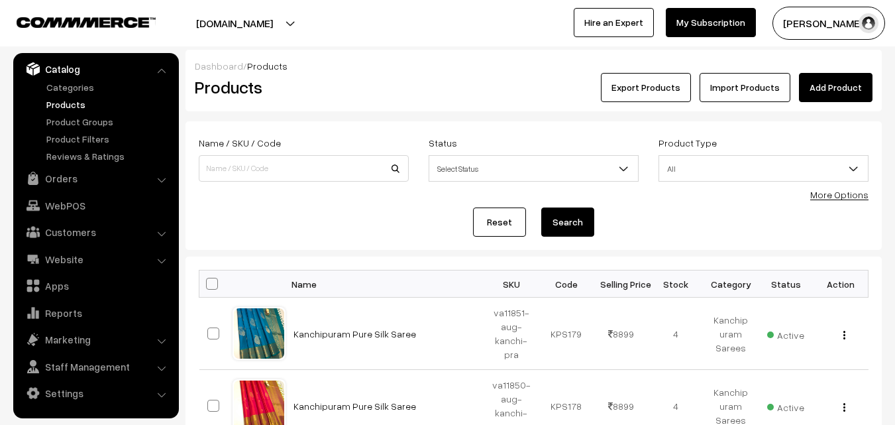
drag, startPoint x: 457, startPoint y: 99, endPoint x: 471, endPoint y: 93, distance: 15.8
click at [457, 99] on div "Export Products Import Products Add Product" at bounding box center [649, 87] width 445 height 29
click at [813, 87] on link "Add Product" at bounding box center [836, 87] width 74 height 29
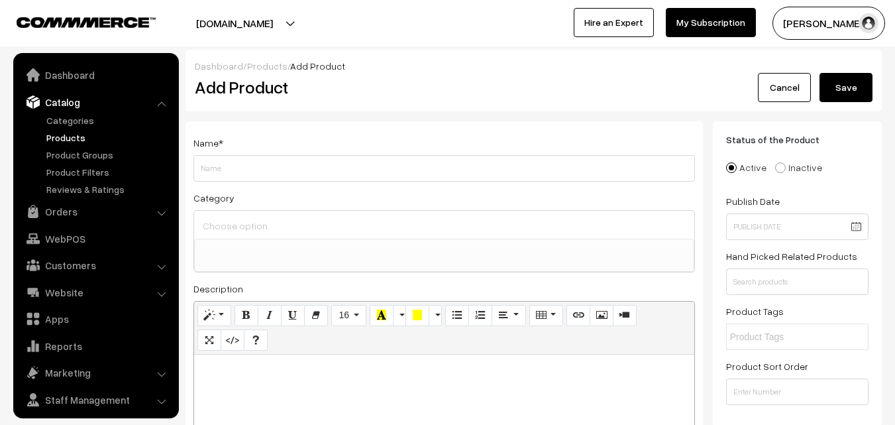
select select
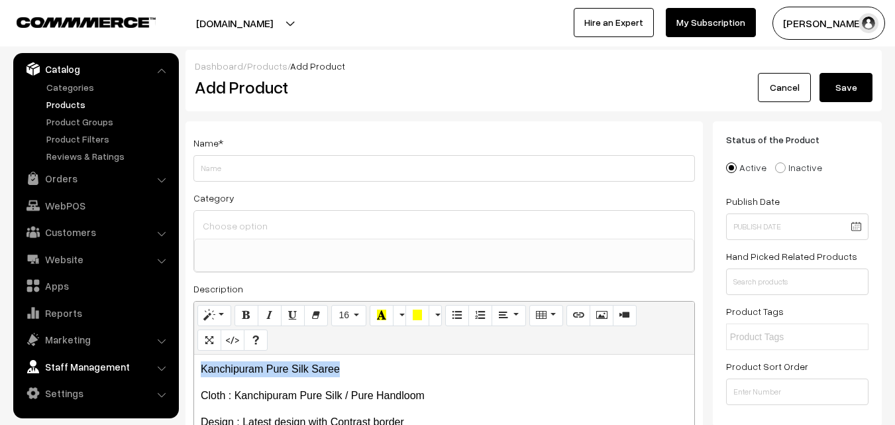
drag, startPoint x: 364, startPoint y: 359, endPoint x: 119, endPoint y: 356, distance: 244.6
copy p "Kanchipuram Pure Silk Saree"
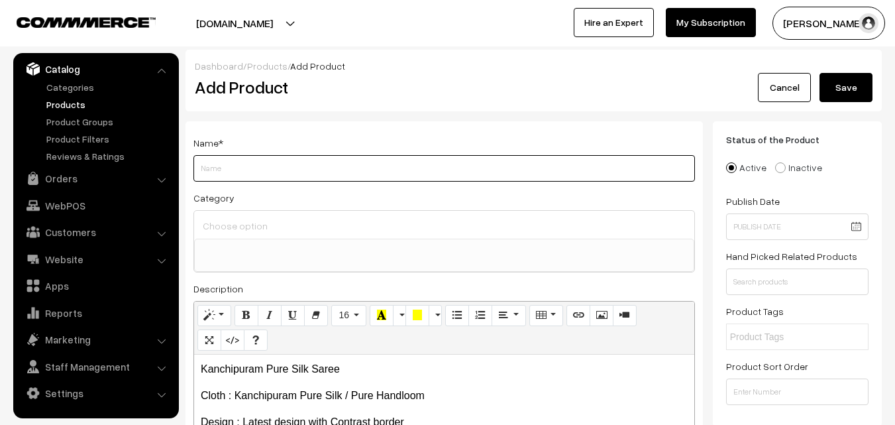
click at [220, 169] on input "Weight" at bounding box center [445, 168] width 502 height 27
paste input "Kanchipuram Pure Silk Saree"
type input "Kanchipuram Pure Silk Saree"
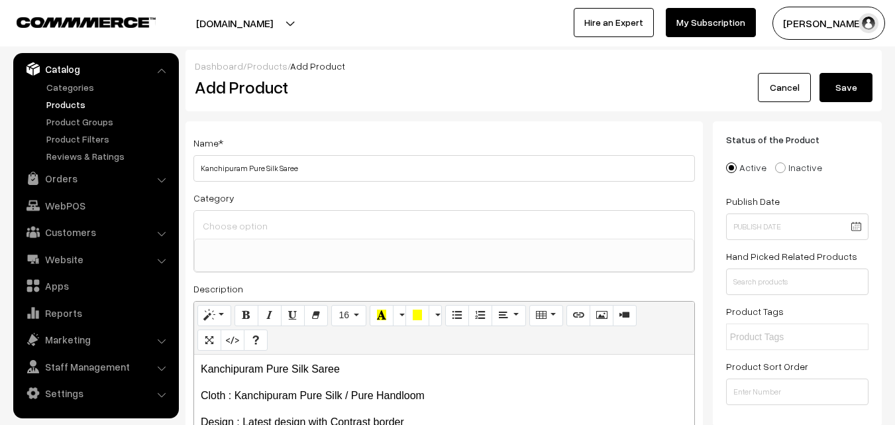
click at [227, 226] on input at bounding box center [444, 225] width 490 height 19
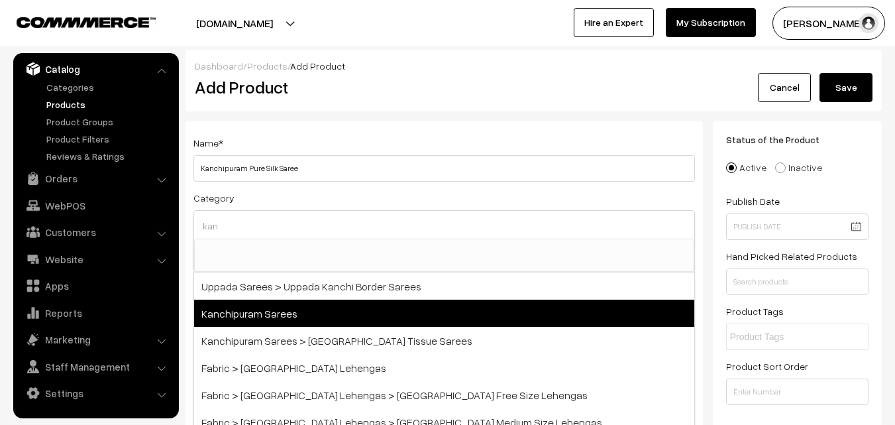
type input "kan"
click at [274, 315] on span "Kanchipuram Sarees" at bounding box center [444, 313] width 500 height 27
select select "3"
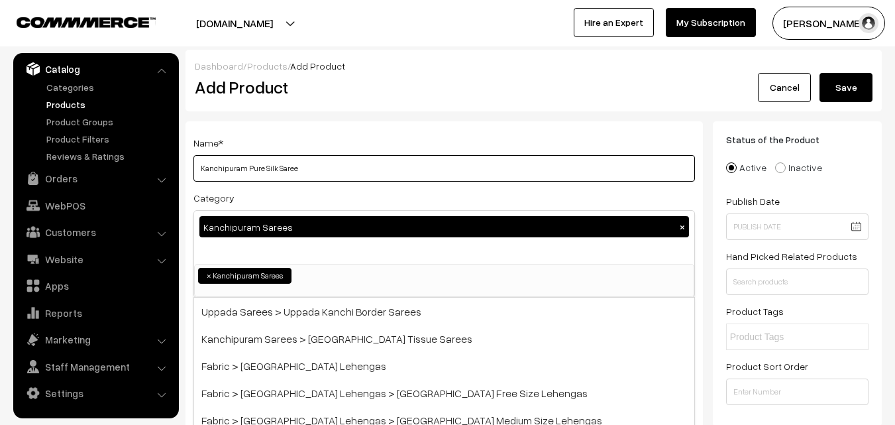
click at [327, 156] on input "Kanchipuram Pure Silk Saree" at bounding box center [445, 168] width 502 height 27
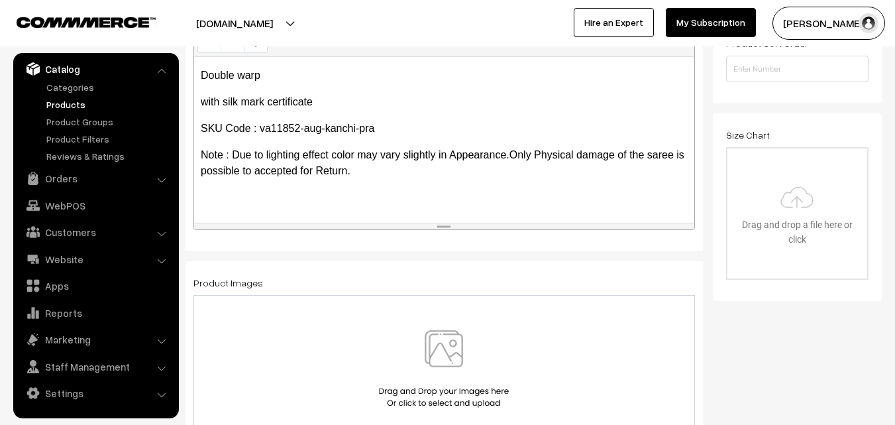
scroll to position [398, 0]
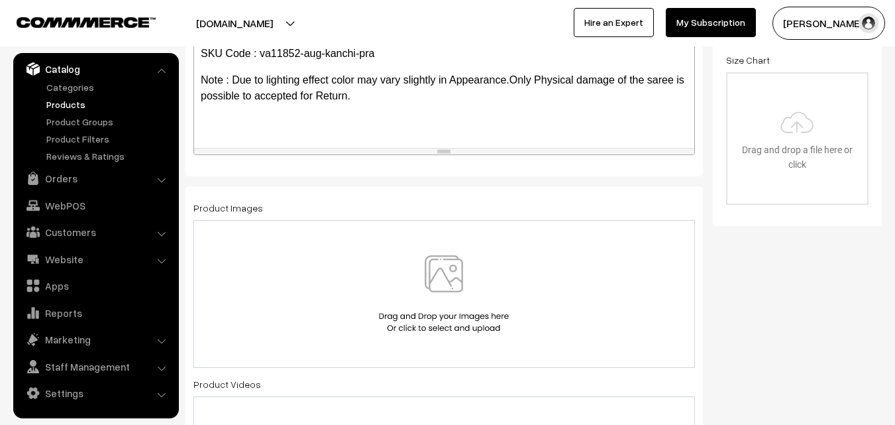
click at [443, 276] on img at bounding box center [444, 294] width 137 height 78
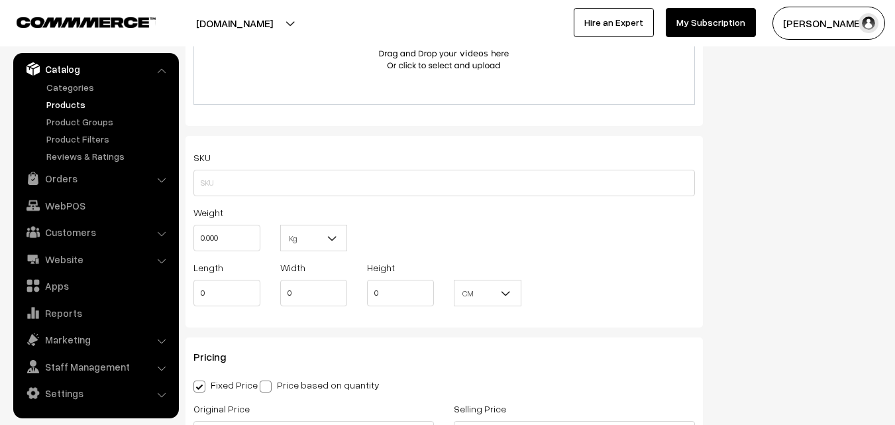
scroll to position [862, 0]
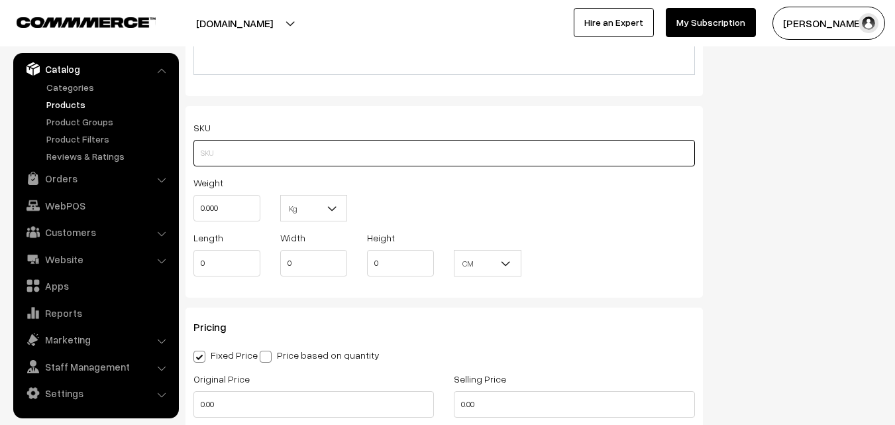
click at [217, 148] on input "text" at bounding box center [445, 153] width 502 height 27
paste input "va11852-aug-kanchi-pra"
type input "va11852-aug-kanchi-pra"
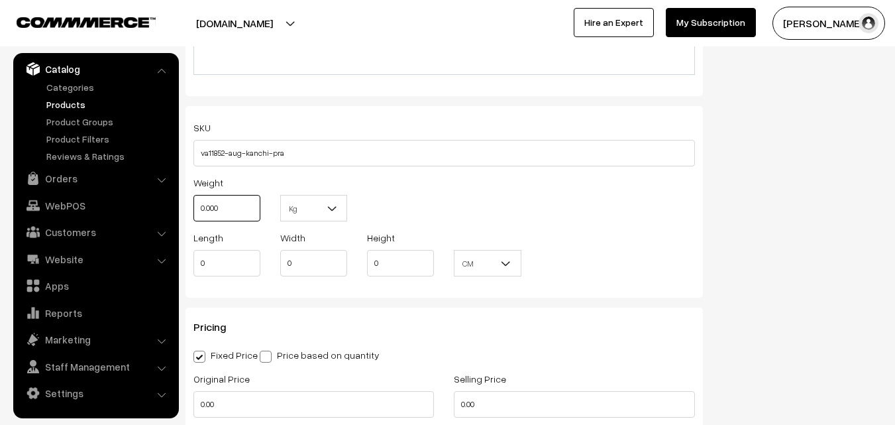
click at [229, 206] on input "0.000" at bounding box center [227, 208] width 67 height 27
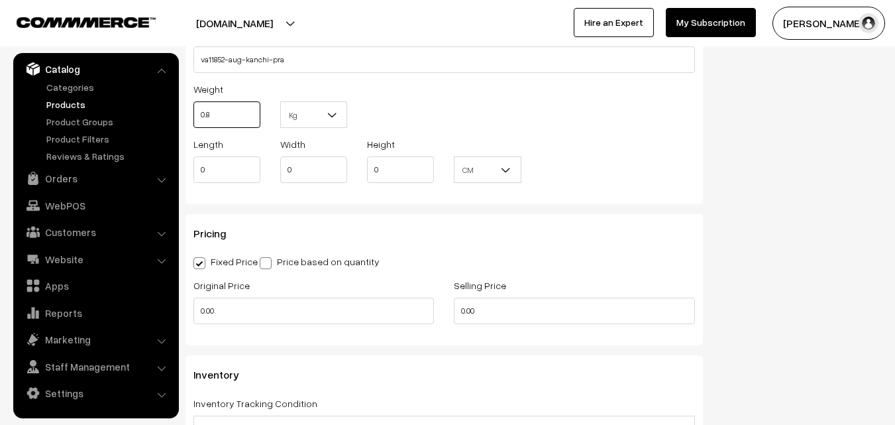
scroll to position [1060, 0]
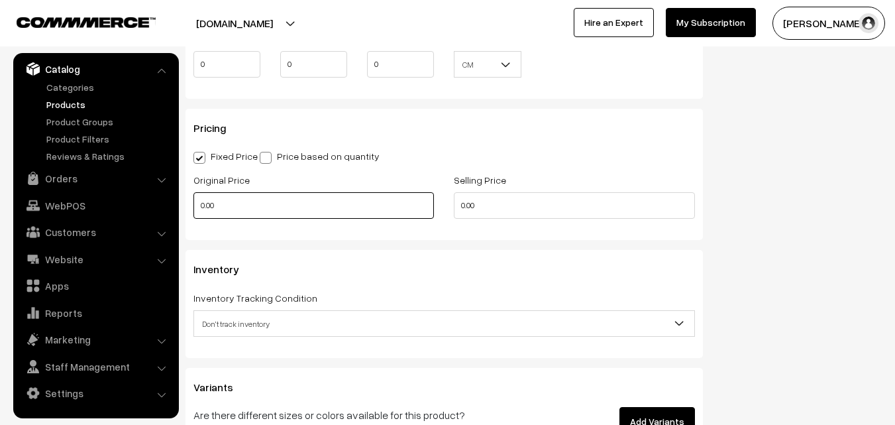
type input "0.80"
click at [250, 206] on input "0.00" at bounding box center [314, 205] width 241 height 27
type input "7400"
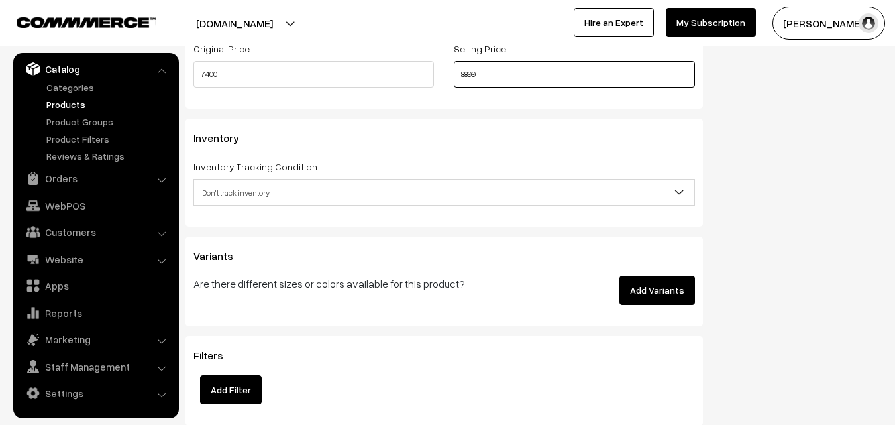
scroll to position [1193, 0]
type input "8899"
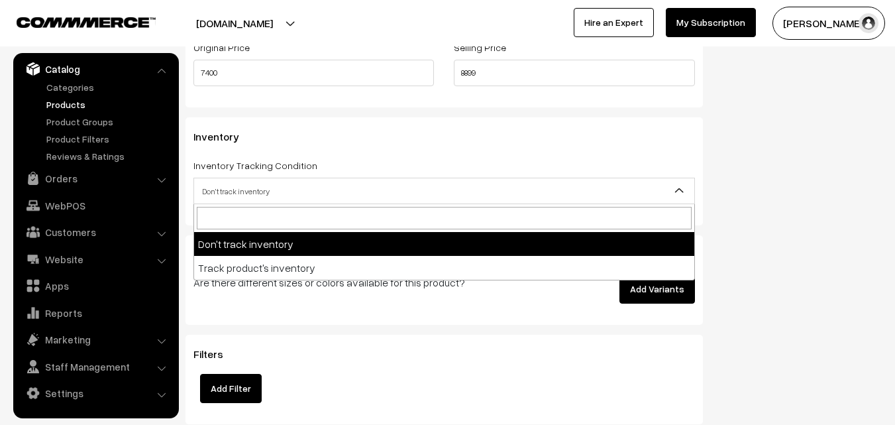
click at [250, 195] on span "Don't track inventory" at bounding box center [444, 191] width 500 height 23
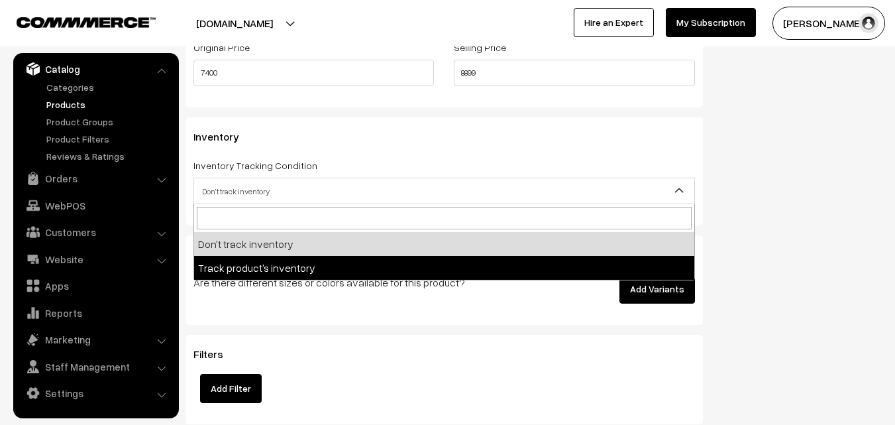
select select "2"
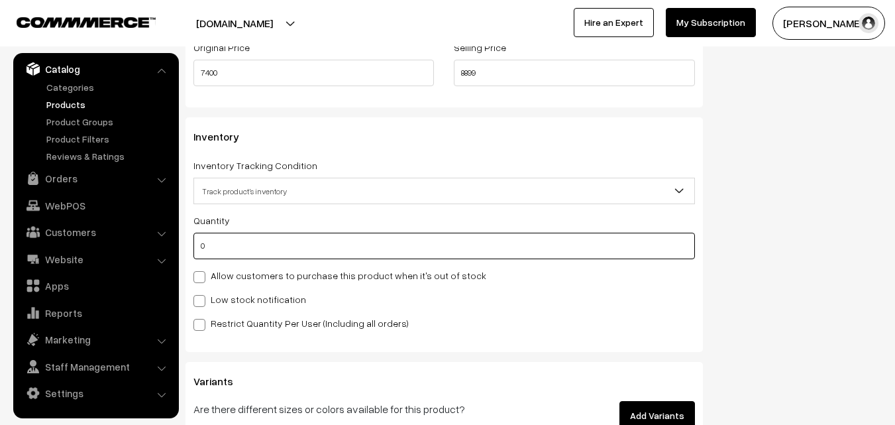
click at [247, 245] on input "0" at bounding box center [445, 246] width 502 height 27
type input "4"
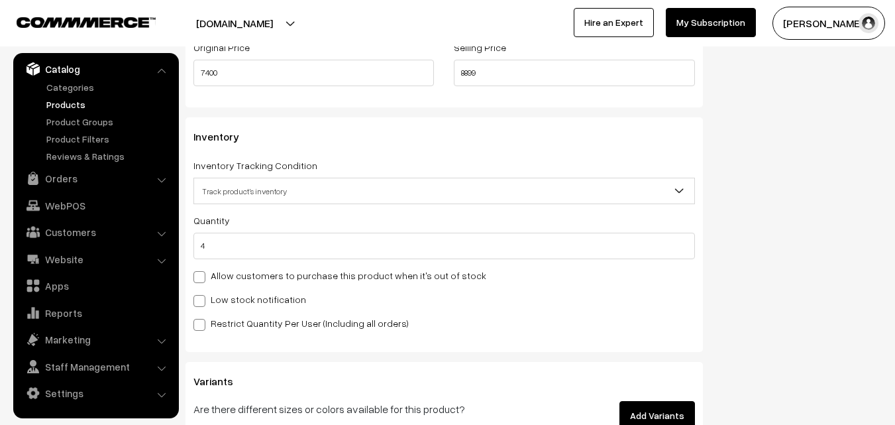
click at [227, 293] on label "Low stock notification" at bounding box center [250, 299] width 113 height 14
click at [202, 294] on input "Low stock notification" at bounding box center [198, 298] width 9 height 9
checkbox input "true"
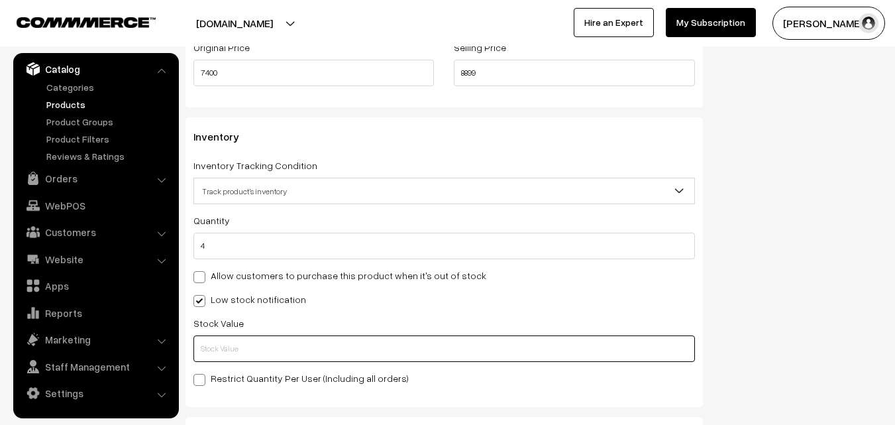
click at [229, 348] on input "text" at bounding box center [445, 348] width 502 height 27
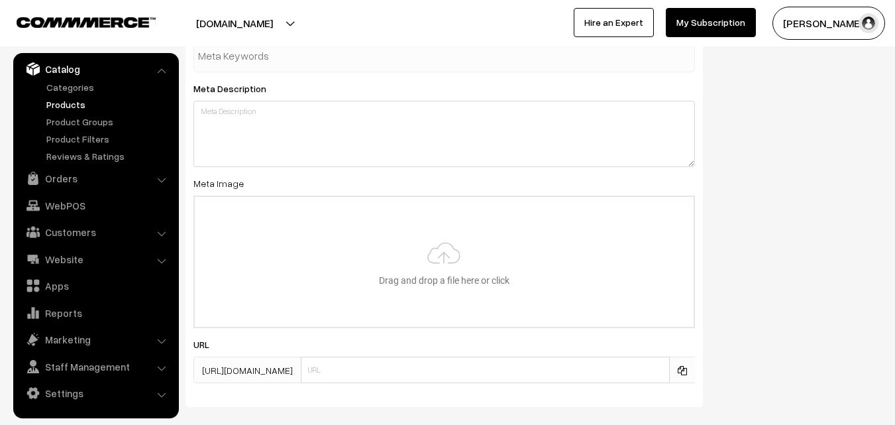
scroll to position [1973, 0]
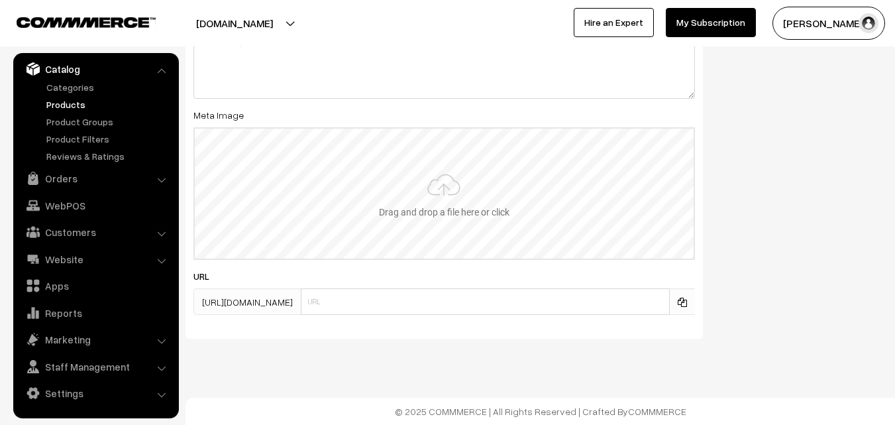
type input "2"
click at [437, 192] on input "file" at bounding box center [444, 194] width 499 height 130
type input "C:\fakepath\kanchipuram-saree-va11852-aug.jpeg"
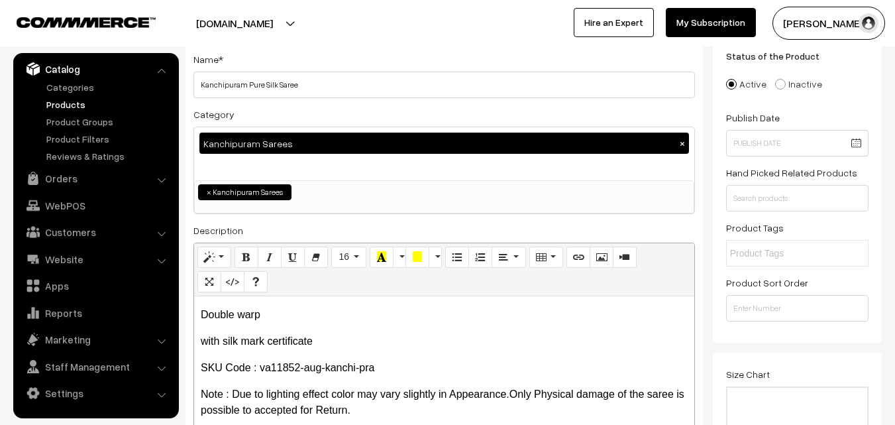
scroll to position [0, 0]
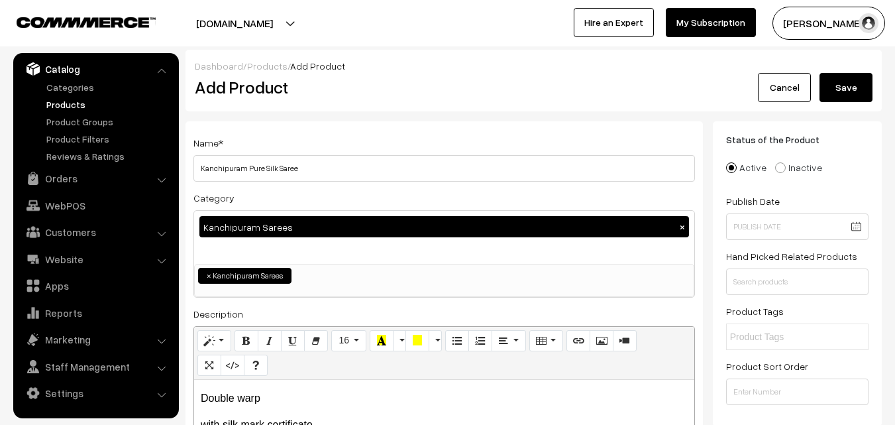
click at [854, 82] on button "Save" at bounding box center [846, 87] width 53 height 29
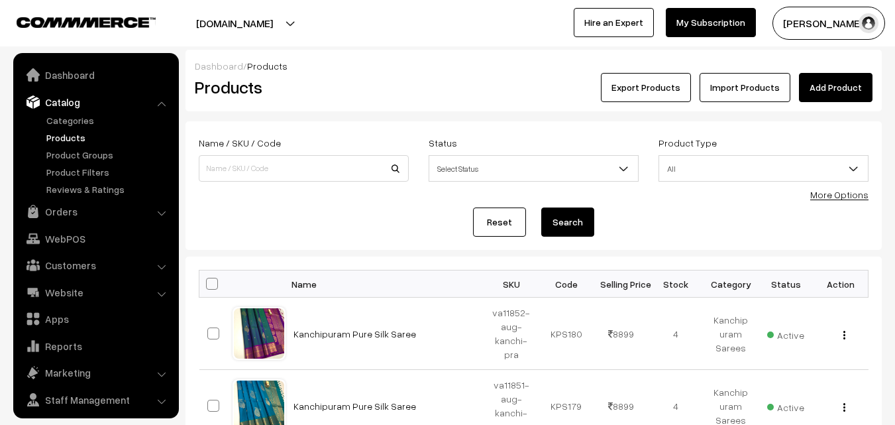
scroll to position [33, 0]
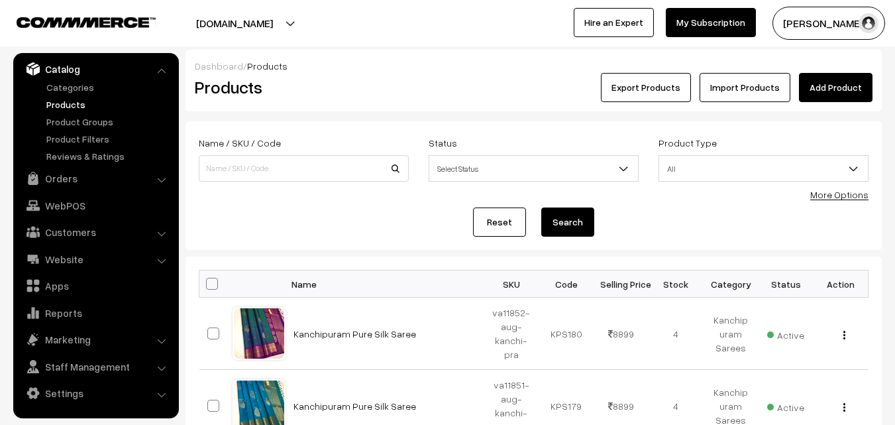
click at [404, 88] on h2 "Products" at bounding box center [301, 87] width 213 height 21
click at [848, 80] on link "Add Product" at bounding box center [836, 87] width 74 height 29
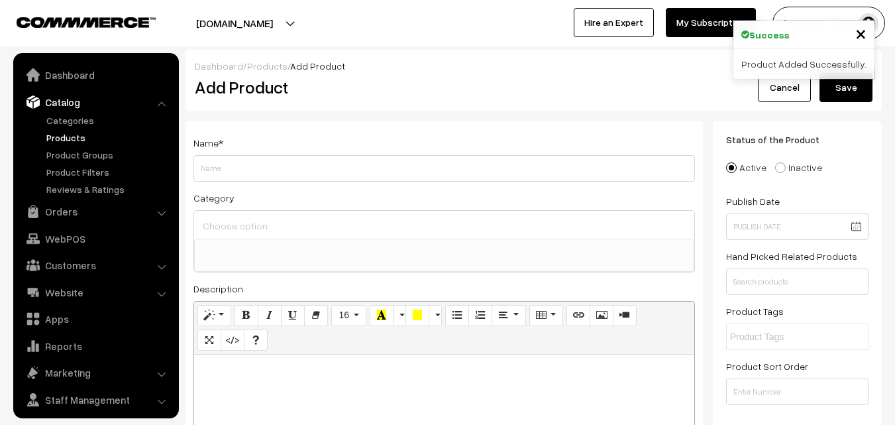
select select
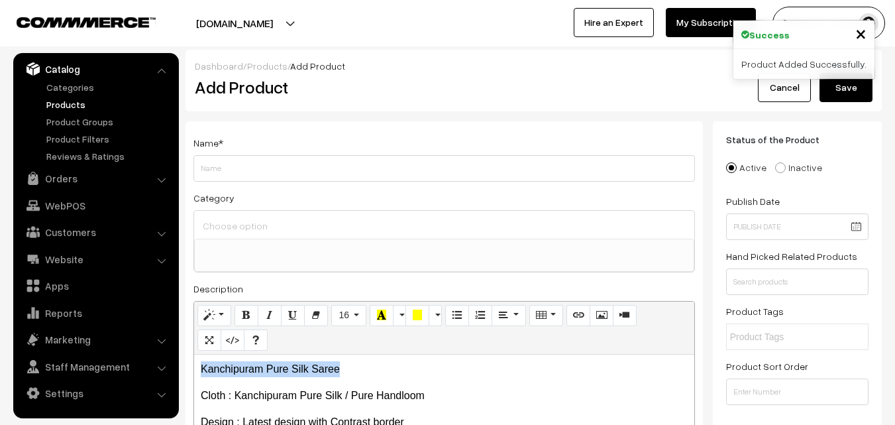
drag, startPoint x: 349, startPoint y: 366, endPoint x: 161, endPoint y: 366, distance: 188.2
copy p "Kanchipuram Pure Silk Saree"
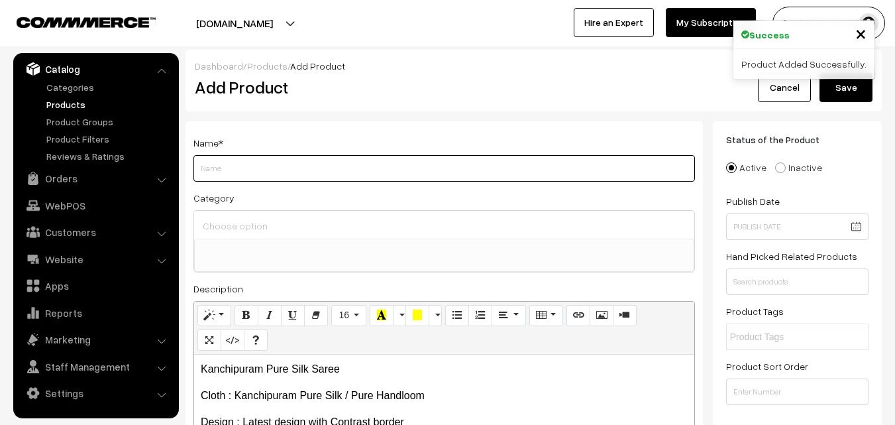
click at [233, 171] on input "Weight" at bounding box center [445, 168] width 502 height 27
paste input "Kanchipuram Pure Silk Saree"
type input "Kanchipuram Pure Silk Saree"
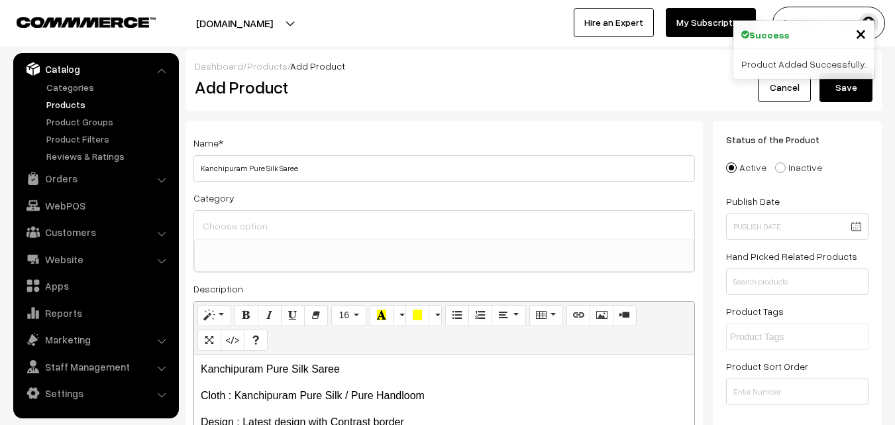
click at [240, 231] on input at bounding box center [444, 225] width 490 height 19
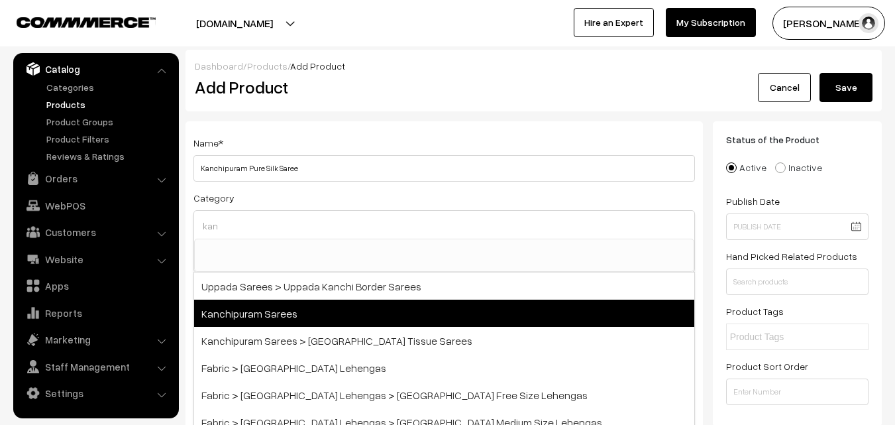
type input "kan"
click at [280, 302] on span "Kanchipuram Sarees" at bounding box center [444, 313] width 500 height 27
select select "3"
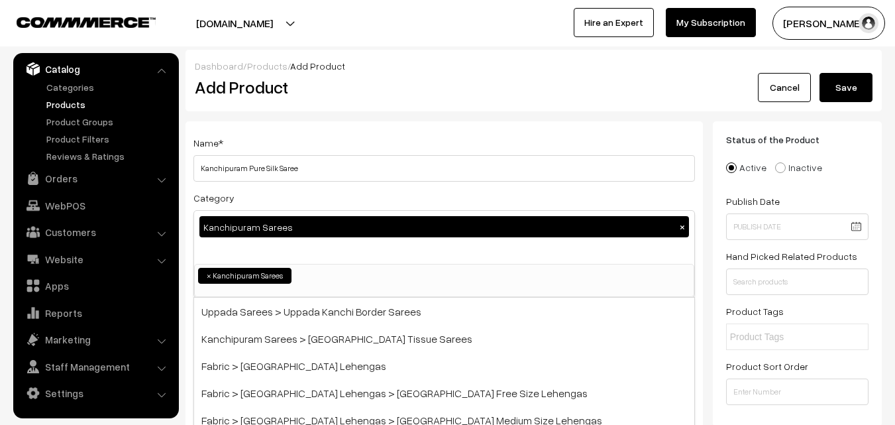
scroll to position [225, 0]
click at [349, 89] on h2 "Add Product" at bounding box center [447, 87] width 504 height 21
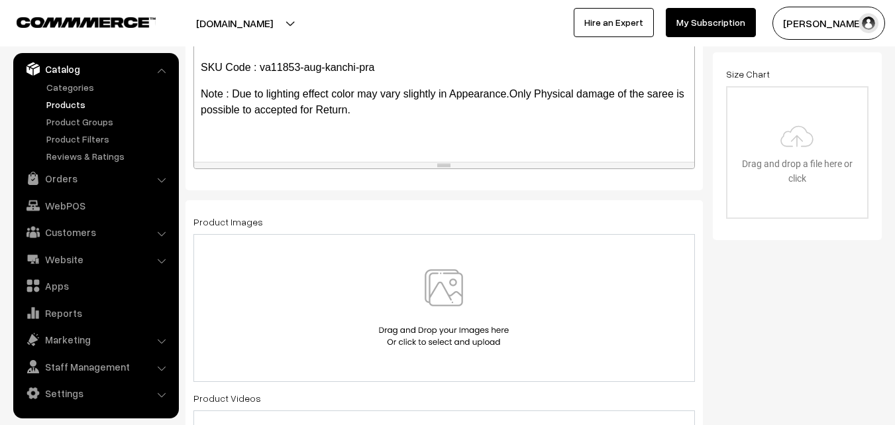
scroll to position [398, 0]
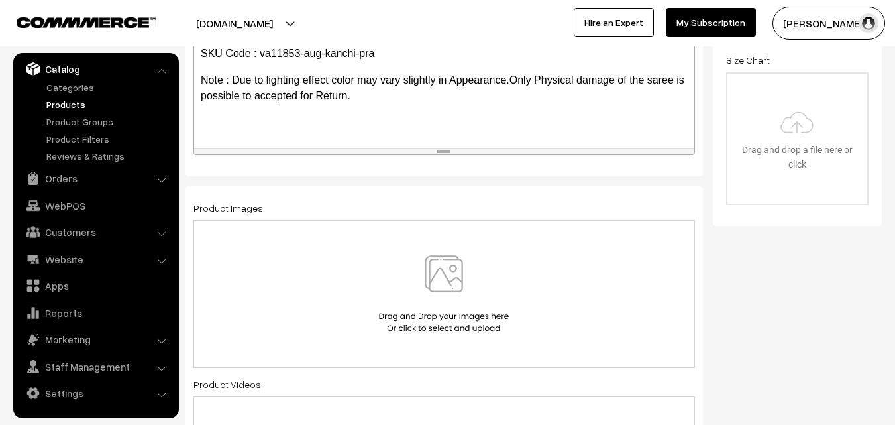
click at [433, 268] on img at bounding box center [444, 294] width 137 height 78
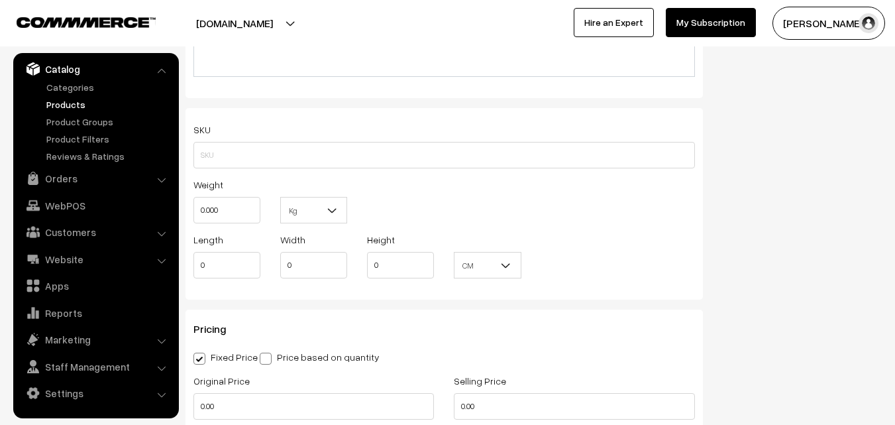
scroll to position [862, 0]
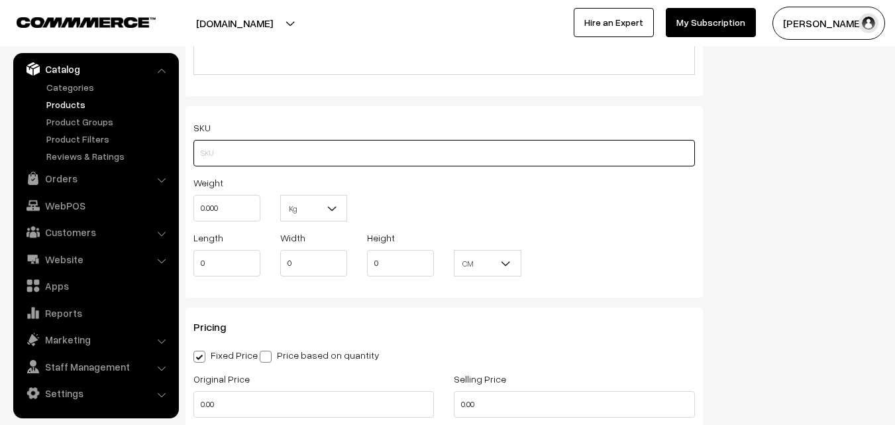
click at [208, 148] on input "text" at bounding box center [445, 153] width 502 height 27
paste input "va11853-aug-kanchi-pra"
type input "va11853-aug-kanchi-pra"
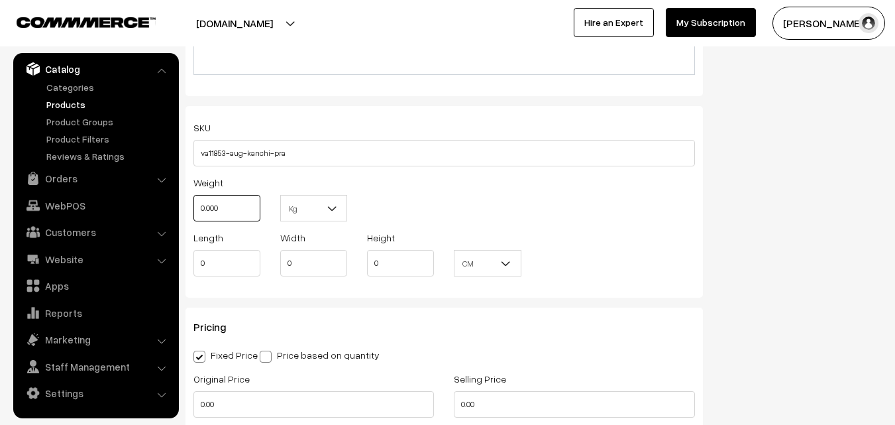
click at [211, 201] on input "0.000" at bounding box center [227, 208] width 67 height 27
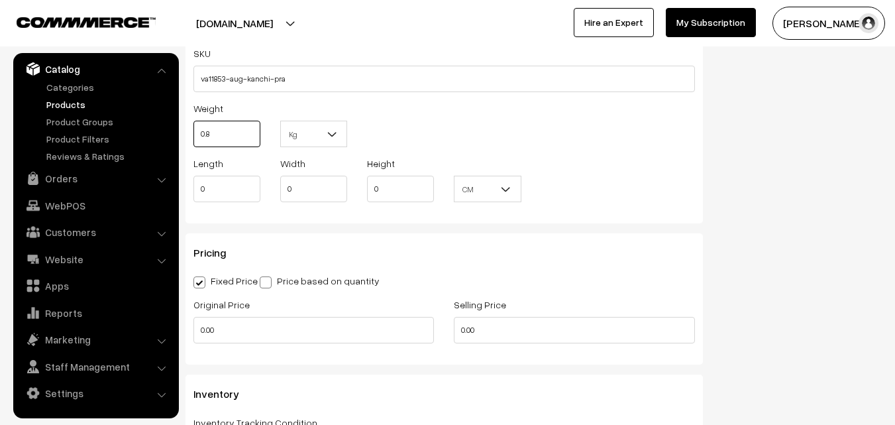
scroll to position [1060, 0]
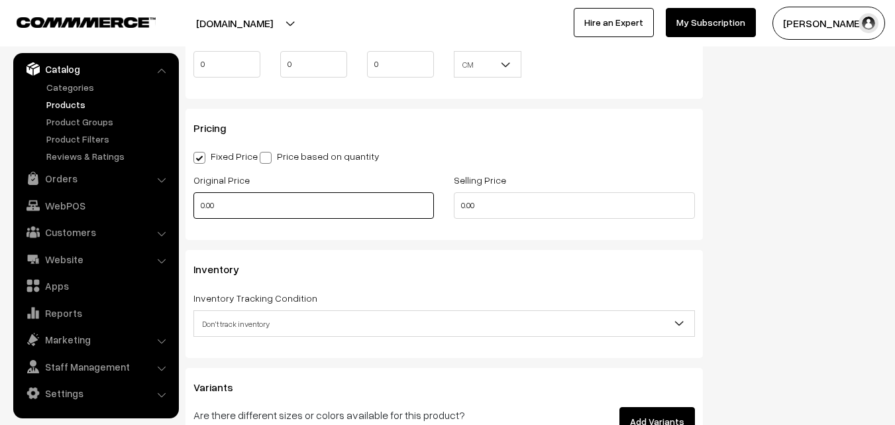
type input "0.80"
click at [250, 196] on input "0.00" at bounding box center [314, 205] width 241 height 27
type input "7400"
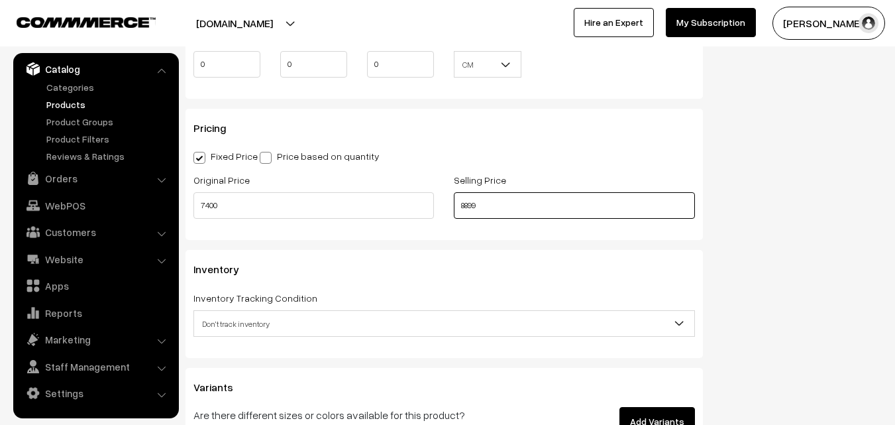
scroll to position [1193, 0]
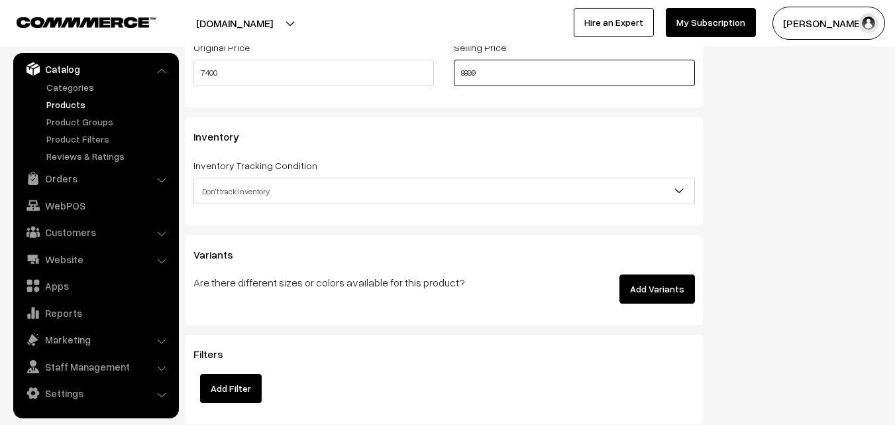
type input "8899"
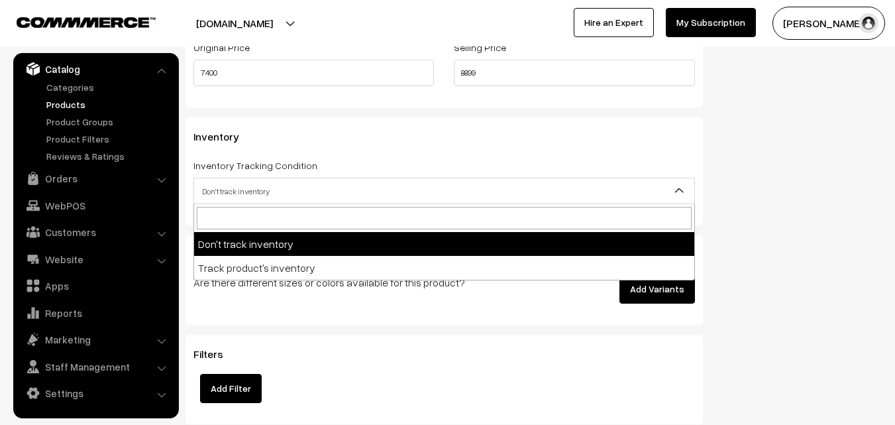
click at [242, 186] on span "Don't track inventory" at bounding box center [444, 191] width 500 height 23
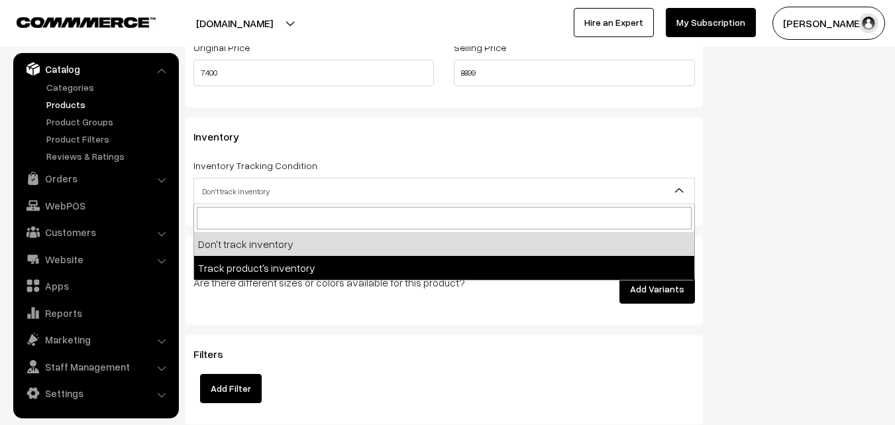
select select "2"
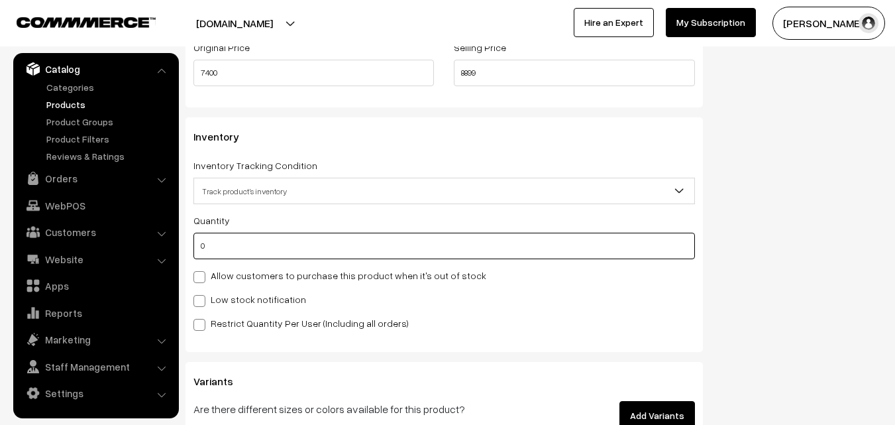
click at [237, 255] on input "0" at bounding box center [445, 246] width 502 height 27
type input "4"
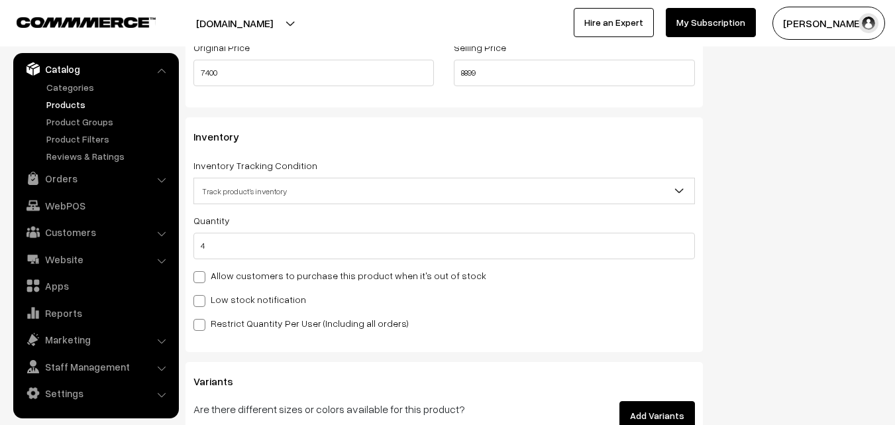
click at [222, 300] on label "Low stock notification" at bounding box center [250, 299] width 113 height 14
click at [202, 300] on input "Low stock notification" at bounding box center [198, 298] width 9 height 9
checkbox input "true"
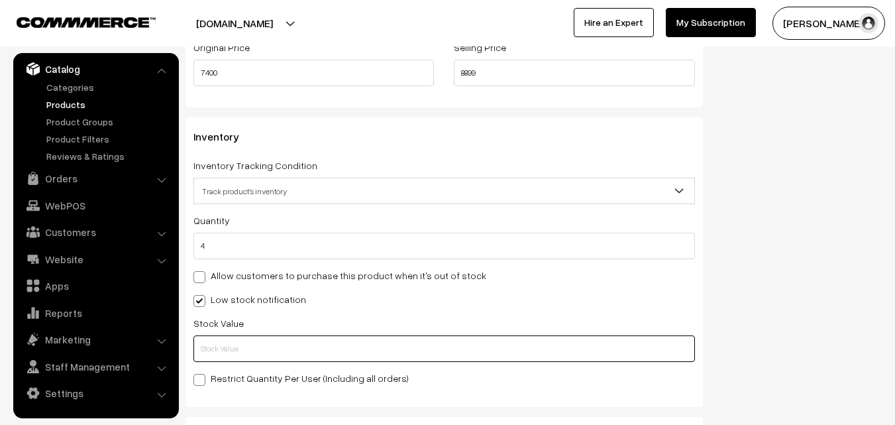
click at [217, 343] on input "text" at bounding box center [445, 348] width 502 height 27
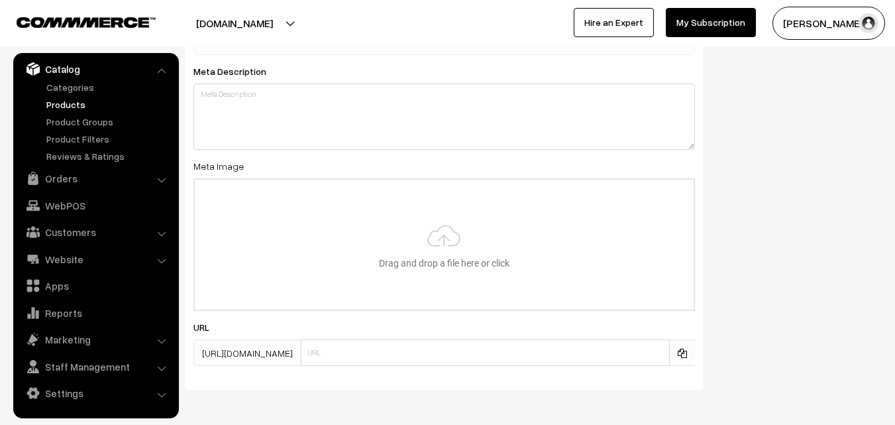
scroll to position [1973, 0]
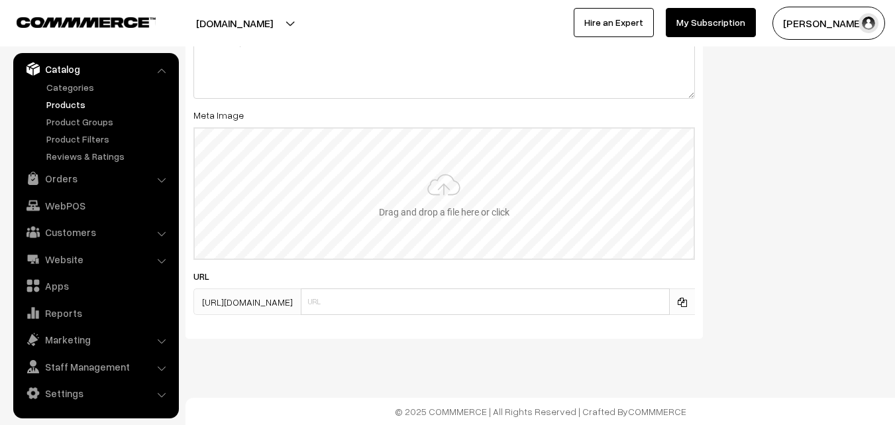
type input "2"
click at [467, 154] on input "file" at bounding box center [444, 194] width 499 height 130
type input "C:\fakepath\kanchipuram-saree-va11853-aug.jpeg"
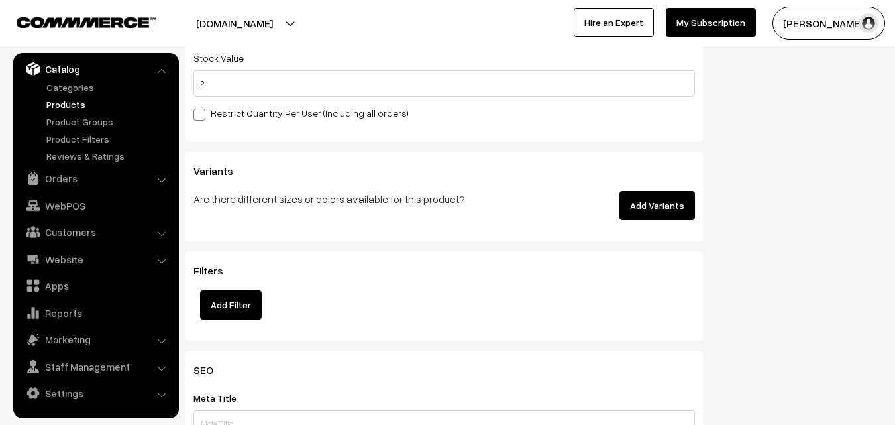
scroll to position [0, 0]
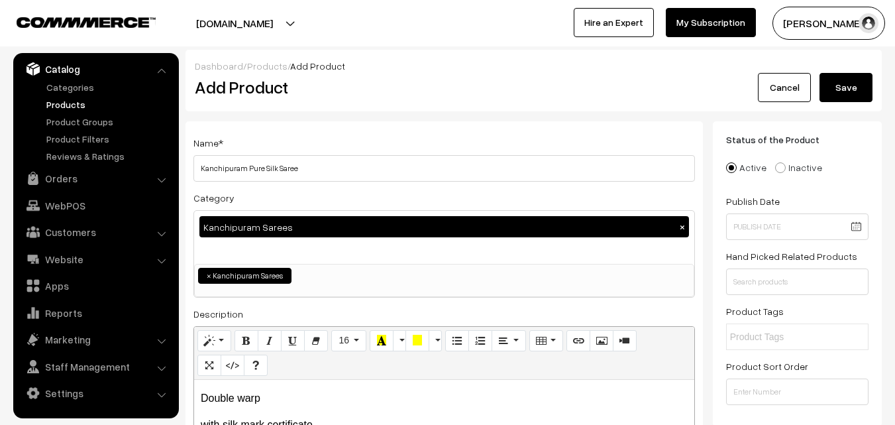
click at [842, 89] on button "Save" at bounding box center [846, 87] width 53 height 29
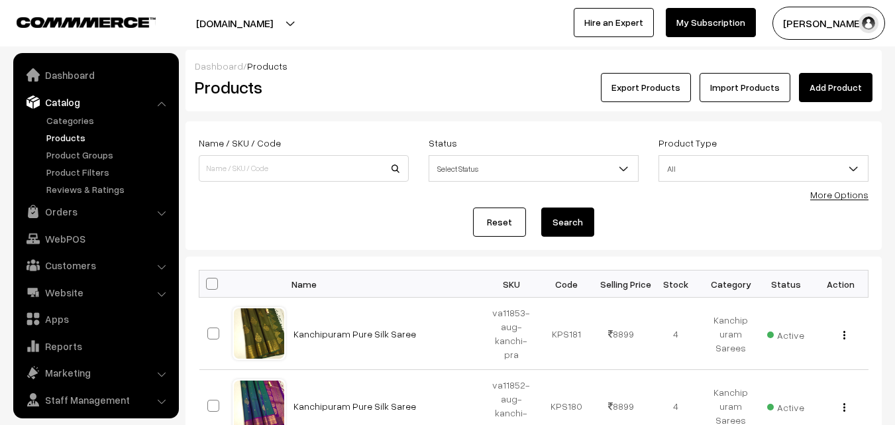
scroll to position [33, 0]
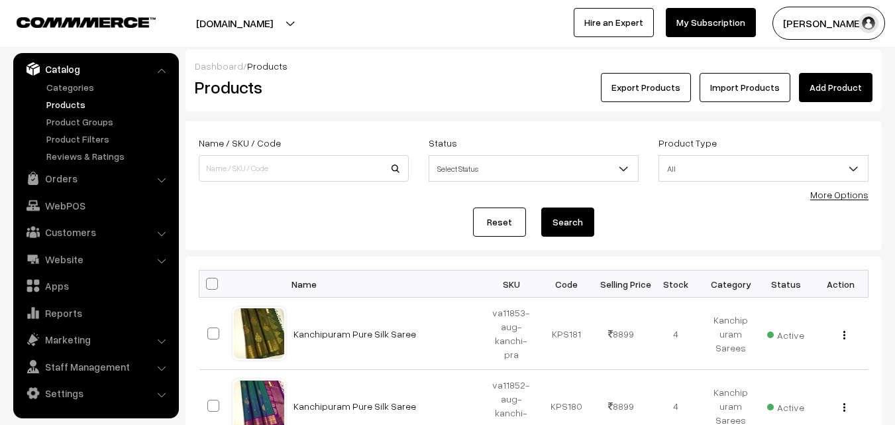
click at [444, 84] on div "Export Products Import Products Add Product" at bounding box center [649, 87] width 445 height 29
click at [851, 95] on link "Add Product" at bounding box center [836, 87] width 74 height 29
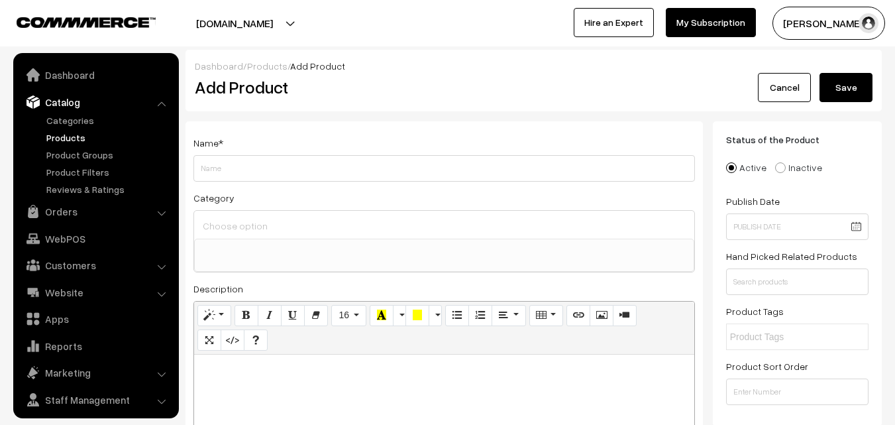
select select
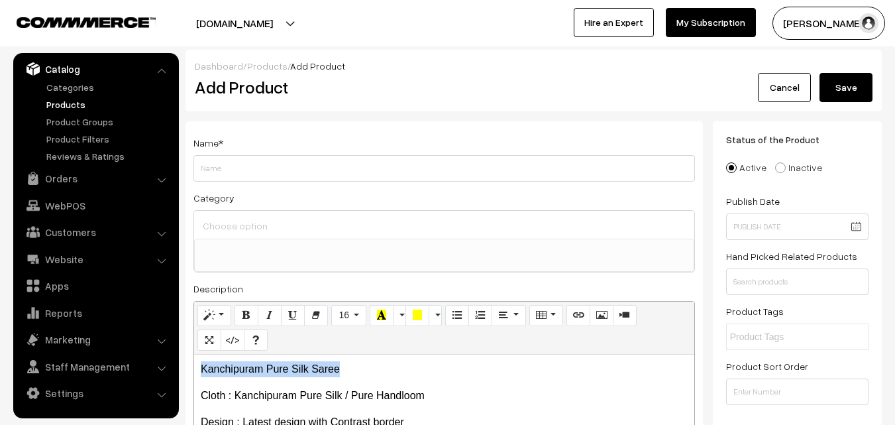
drag, startPoint x: 370, startPoint y: 364, endPoint x: 188, endPoint y: 349, distance: 182.2
click at [188, 349] on div "Name * Category Uppada Sarees Uppada Sarees > Uppada Plain Sarees Uppada Sarees…" at bounding box center [445, 334] width 518 height 427
copy p "Kanchipuram Pure Silk Saree"
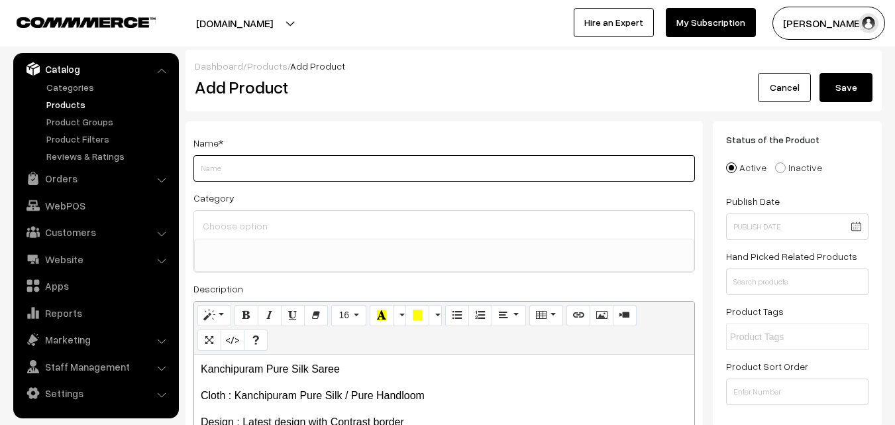
click at [223, 167] on input "Weight" at bounding box center [445, 168] width 502 height 27
paste input "Kanchipuram Pure Silk Saree"
type input "Kanchipuram Pure Silk Saree"
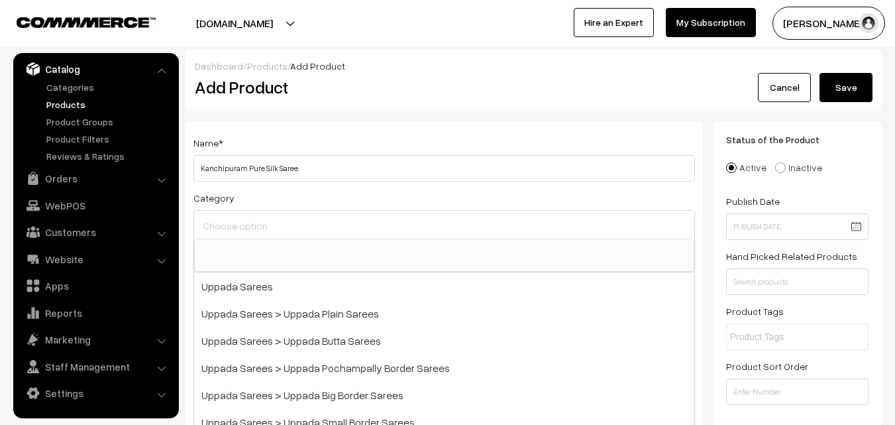
click at [233, 229] on input at bounding box center [444, 225] width 490 height 19
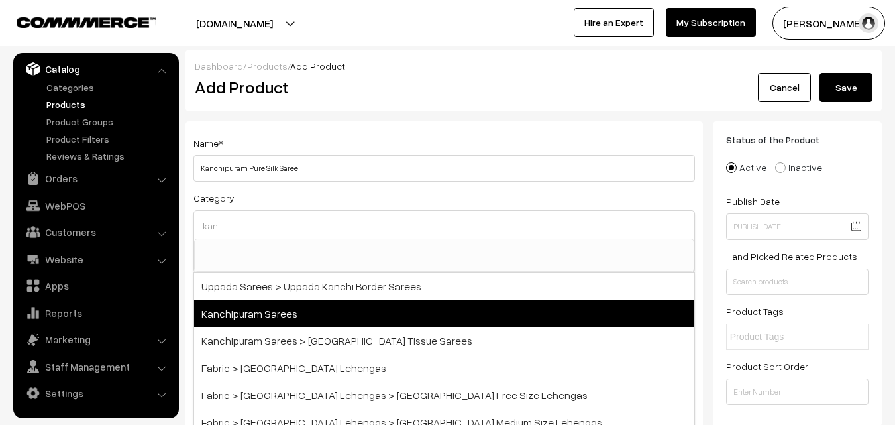
type input "kan"
click at [276, 306] on span "Kanchipuram Sarees" at bounding box center [444, 313] width 500 height 27
select select "3"
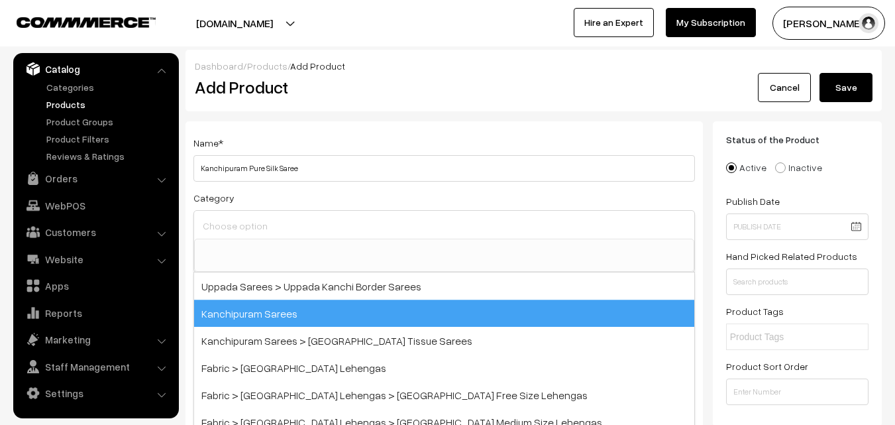
scroll to position [225, 0]
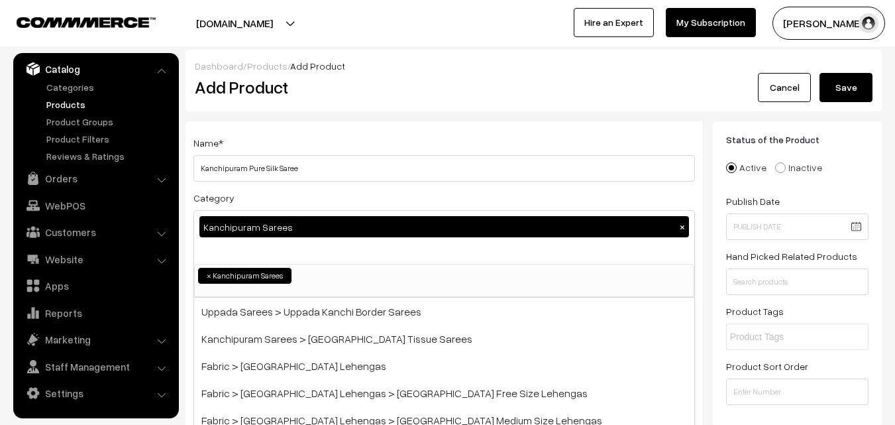
click at [334, 153] on div "Name * Kanchipuram Pure Silk Saree" at bounding box center [445, 158] width 502 height 47
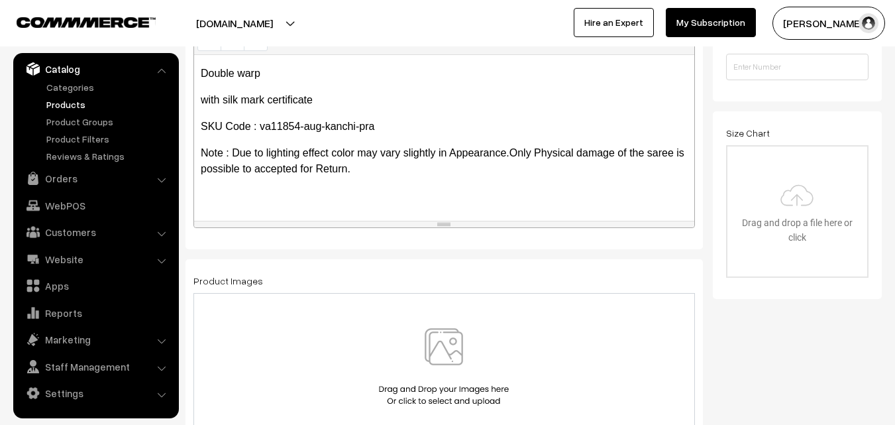
scroll to position [398, 0]
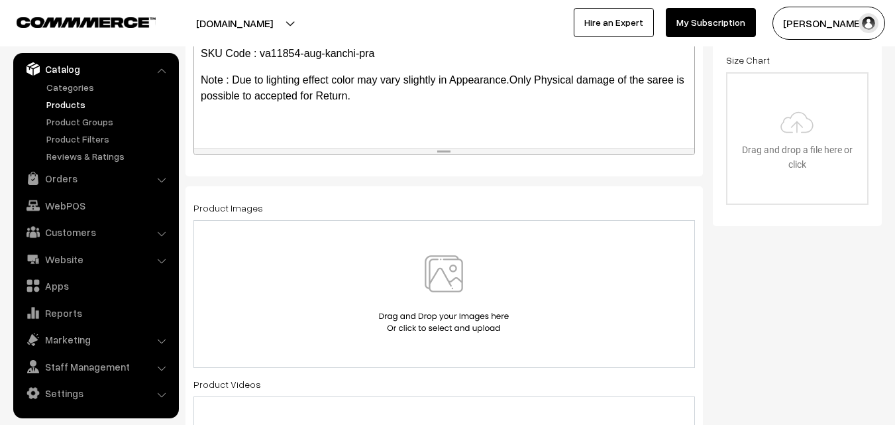
click at [431, 277] on img at bounding box center [444, 294] width 137 height 78
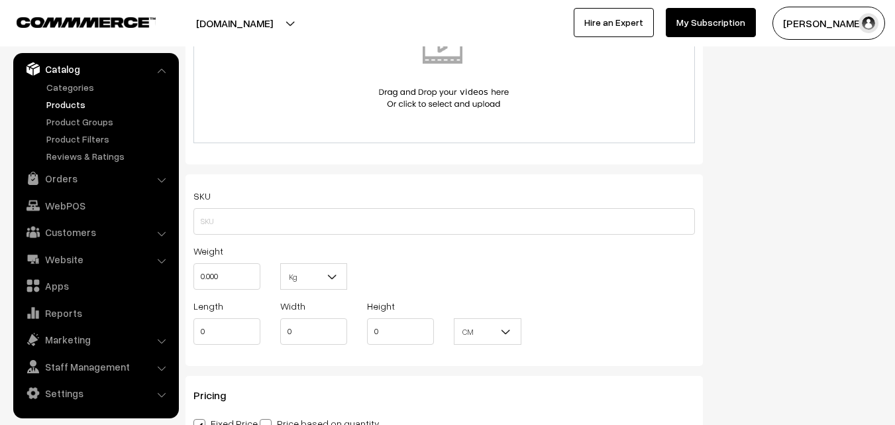
scroll to position [795, 0]
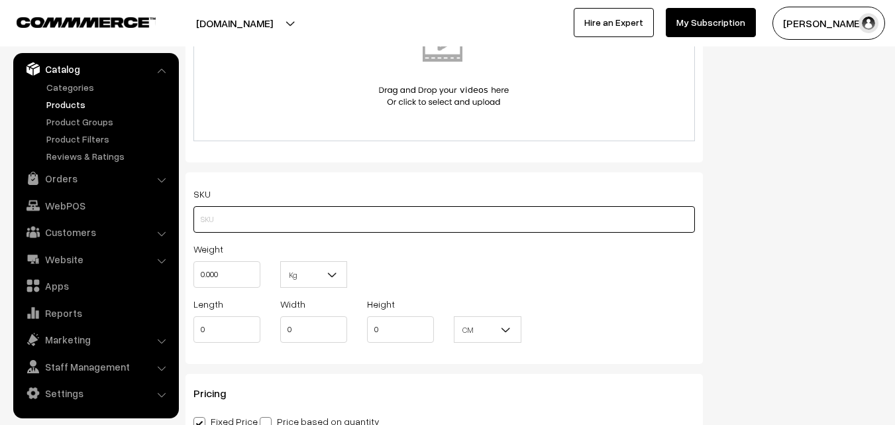
click at [215, 215] on input "text" at bounding box center [445, 219] width 502 height 27
paste input "va11854-aug-kanchi-pra"
type input "va11854-aug-kanchi-pra"
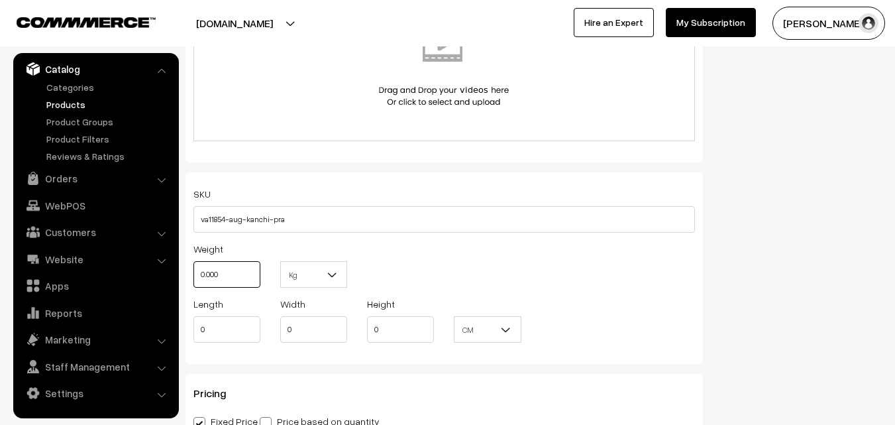
click at [224, 268] on input "0.000" at bounding box center [227, 274] width 67 height 27
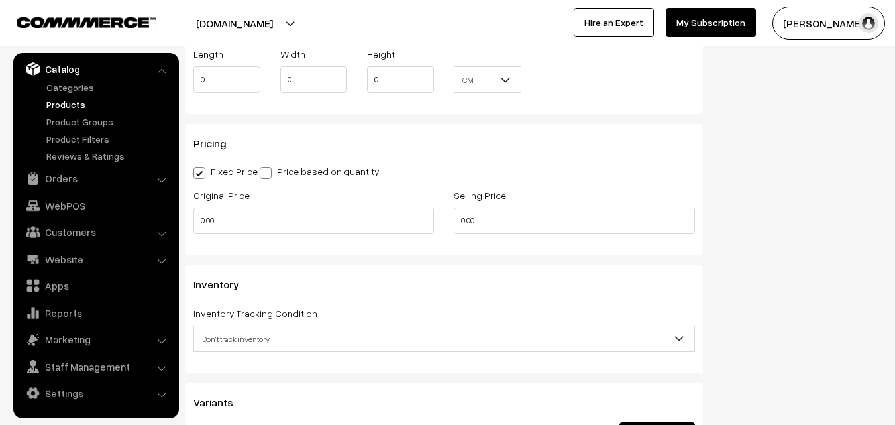
scroll to position [1127, 0]
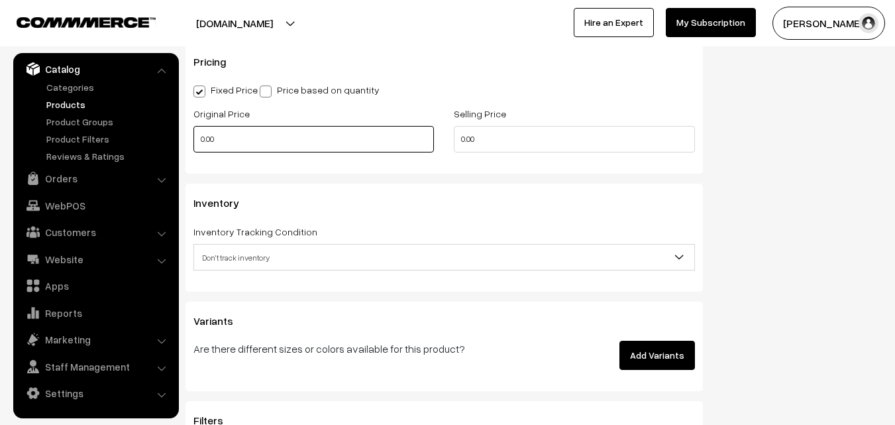
type input "0.80"
click at [227, 138] on input "0.00" at bounding box center [314, 139] width 241 height 27
type input "7400"
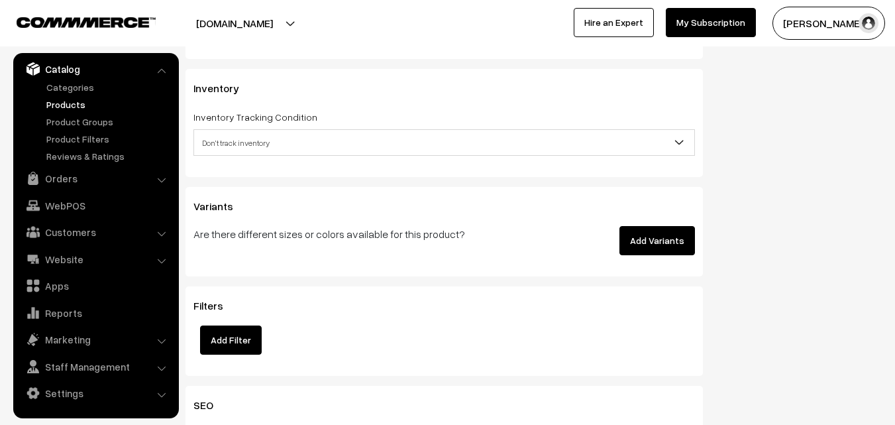
scroll to position [1259, 0]
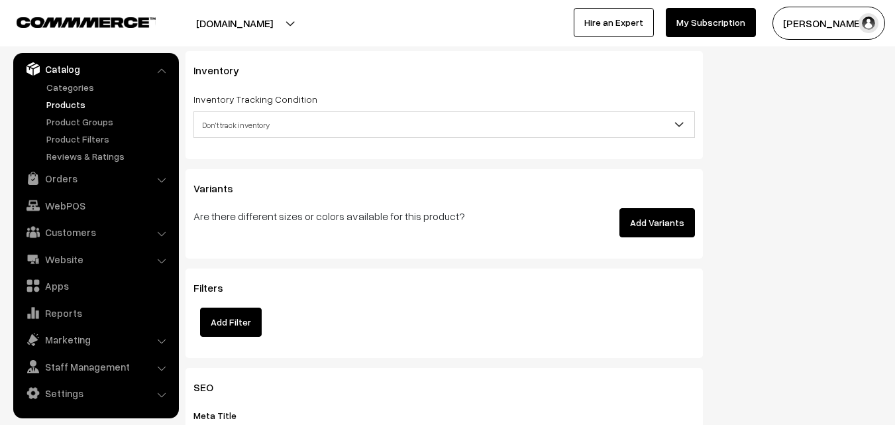
type input "8899"
click at [232, 125] on span "Don't track inventory" at bounding box center [444, 124] width 500 height 23
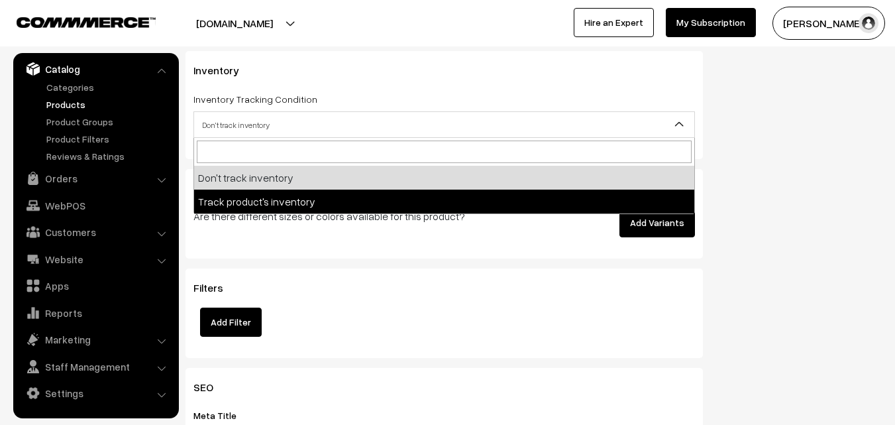
select select "2"
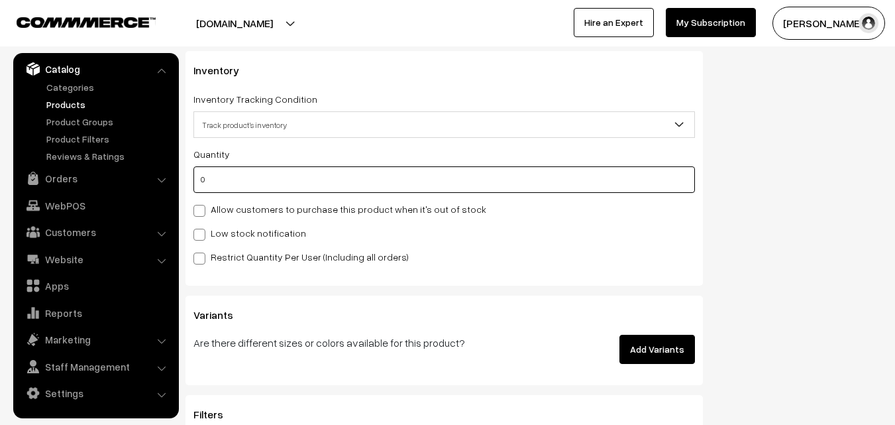
click at [229, 191] on input "0" at bounding box center [445, 179] width 502 height 27
type input "4"
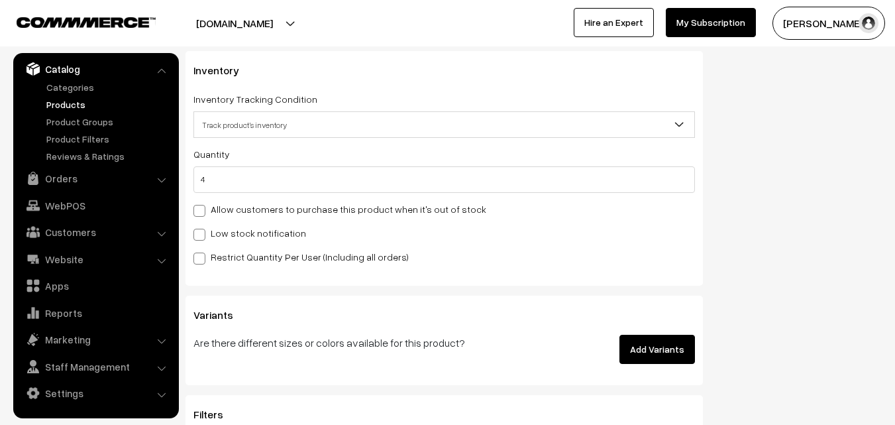
click at [228, 228] on label "Low stock notification" at bounding box center [250, 233] width 113 height 14
click at [202, 228] on input "Low stock notification" at bounding box center [198, 232] width 9 height 9
checkbox input "true"
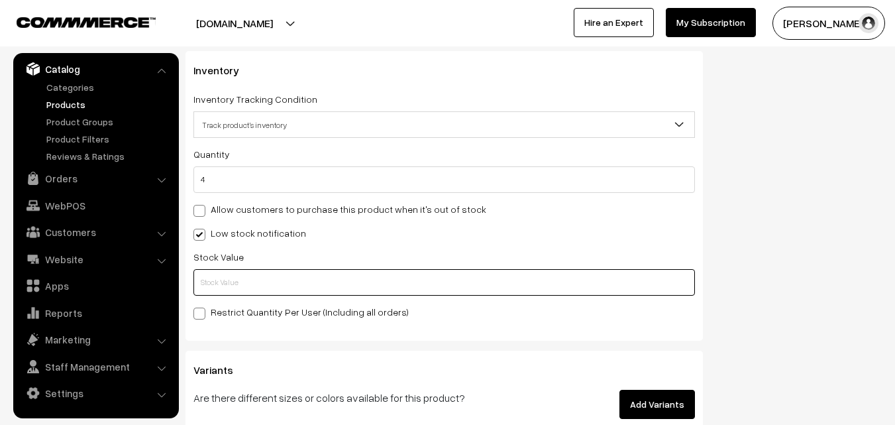
click at [227, 271] on input "text" at bounding box center [445, 282] width 502 height 27
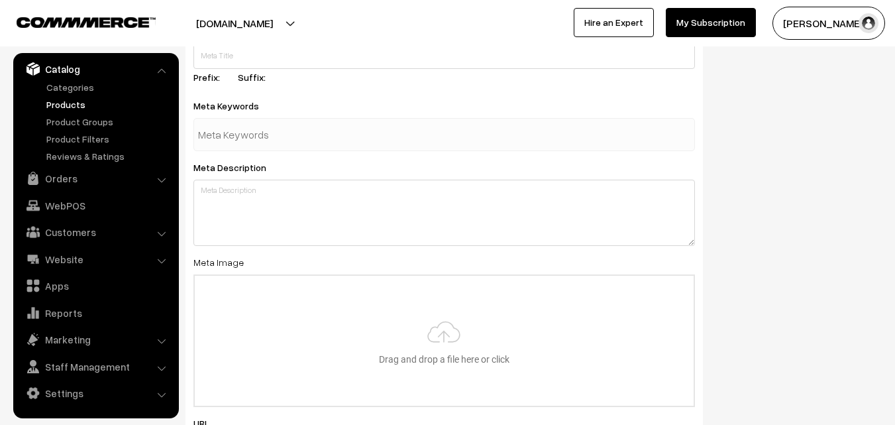
scroll to position [1973, 0]
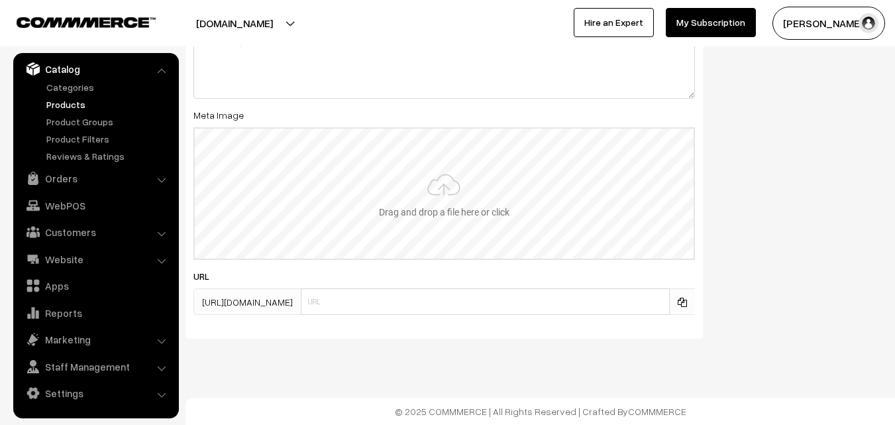
type input "2"
click at [401, 205] on input "file" at bounding box center [444, 194] width 499 height 130
type input "C:\fakepath\kanchipuram-saree-va11854-aug.jpeg"
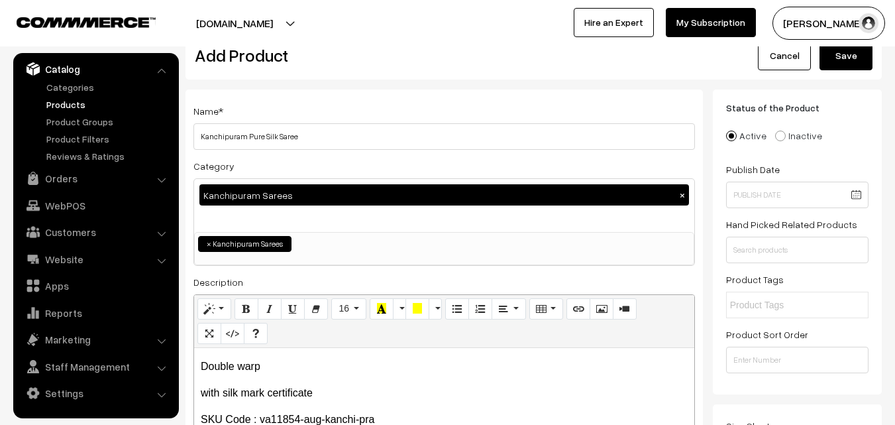
scroll to position [0, 0]
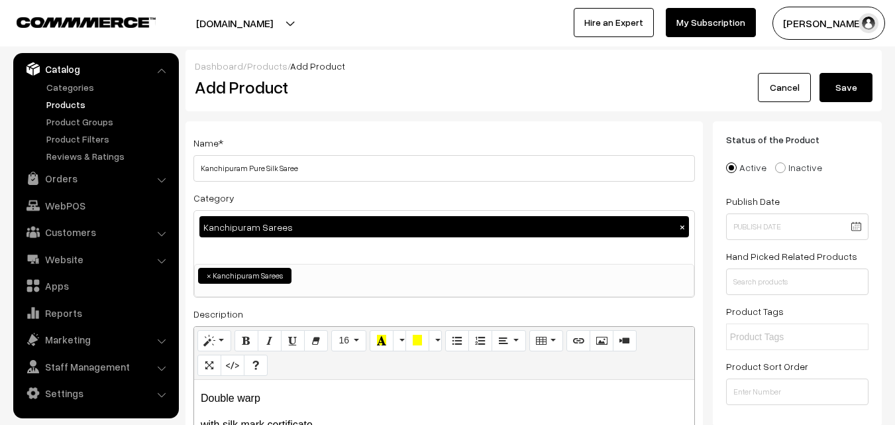
click at [857, 82] on button "Save" at bounding box center [846, 87] width 53 height 29
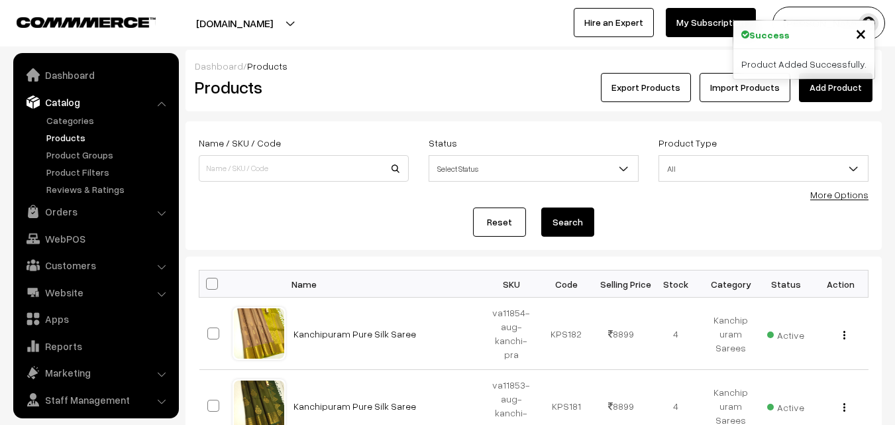
scroll to position [33, 0]
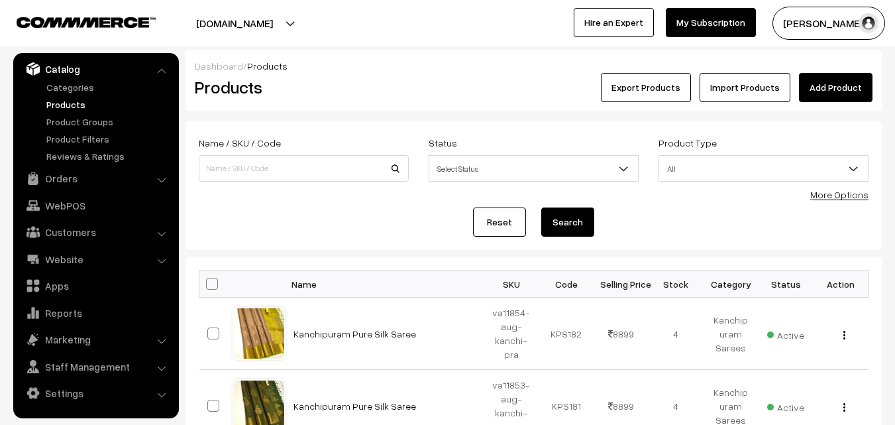
click at [372, 75] on div "Products" at bounding box center [301, 87] width 233 height 29
click at [846, 84] on link "Add Product" at bounding box center [836, 87] width 74 height 29
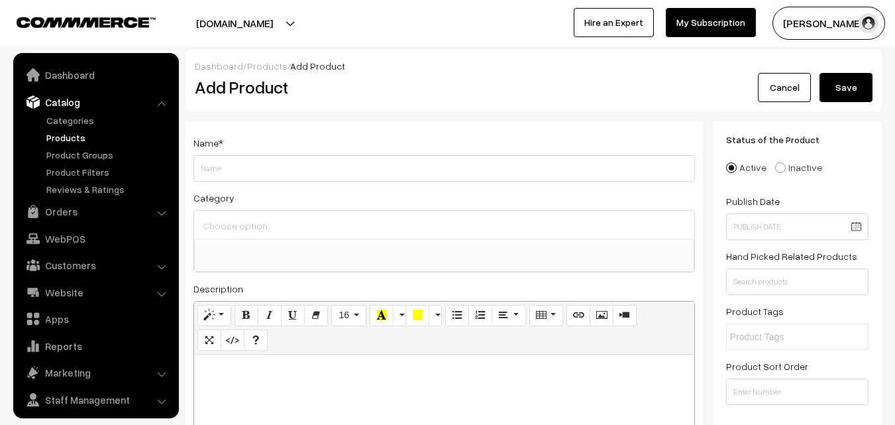
select select
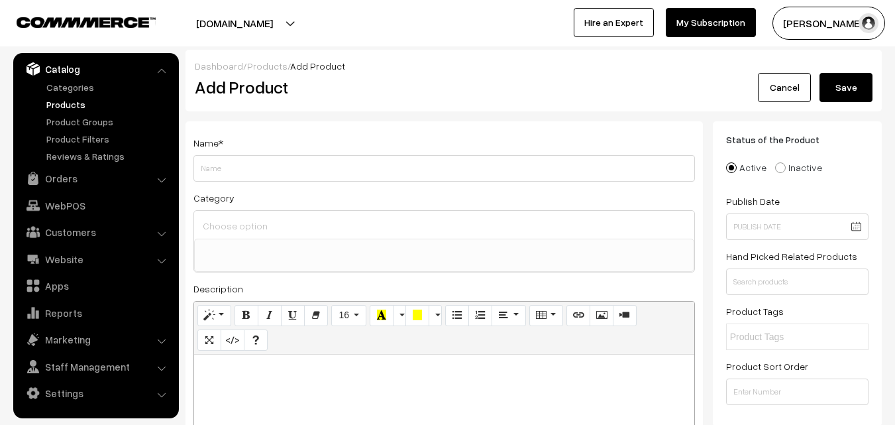
paste div
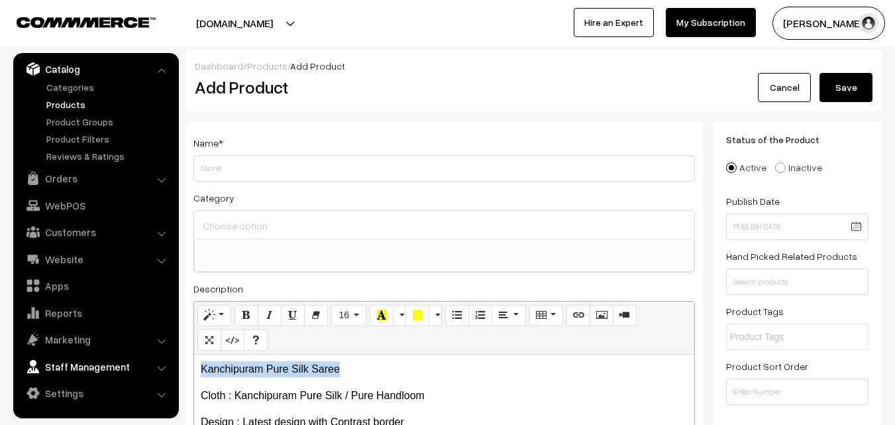
drag, startPoint x: 349, startPoint y: 374, endPoint x: 118, endPoint y: 372, distance: 231.3
copy p "Kanchipuram Pure Silk Saree"
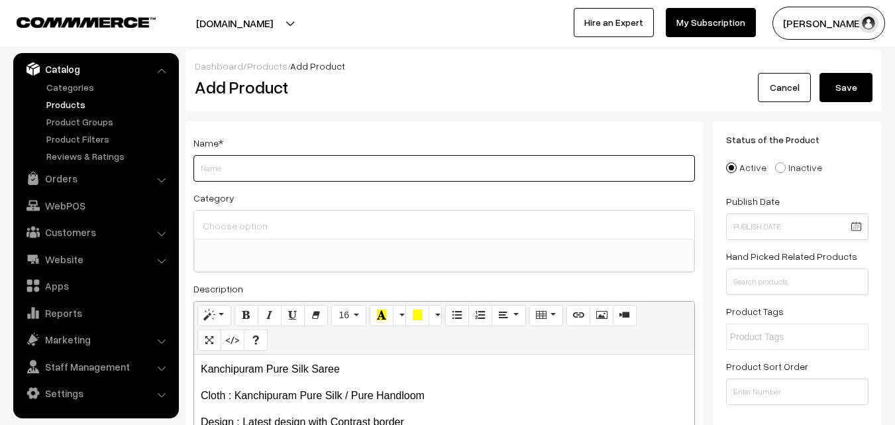
click at [233, 167] on input "Weight" at bounding box center [445, 168] width 502 height 27
paste input "Kanchipuram Pure Silk Saree"
type input "Kanchipuram Pure Silk Saree"
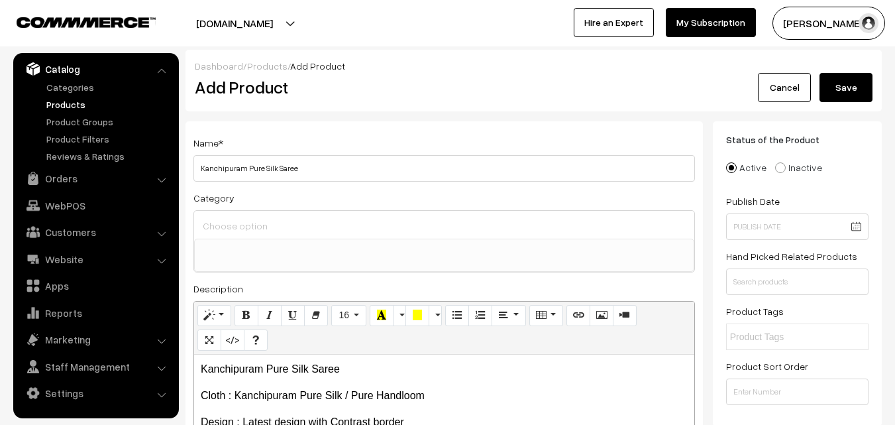
click at [235, 217] on input at bounding box center [444, 225] width 490 height 19
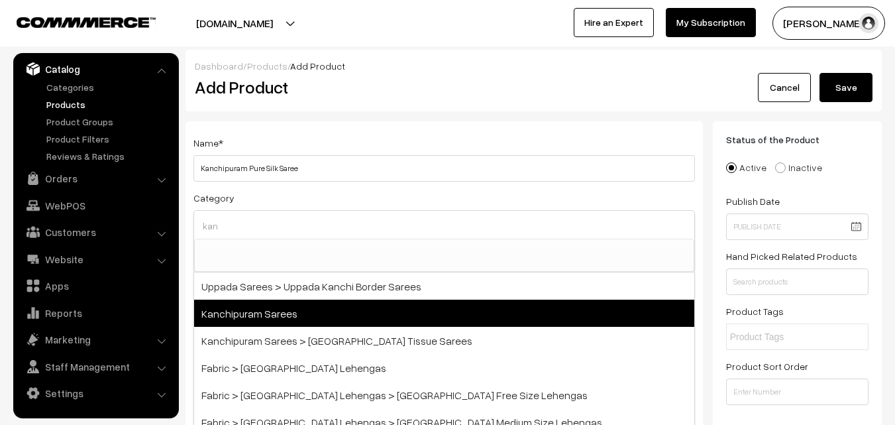
type input "kan"
click at [262, 304] on span "Kanchipuram Sarees" at bounding box center [444, 313] width 500 height 27
select select "3"
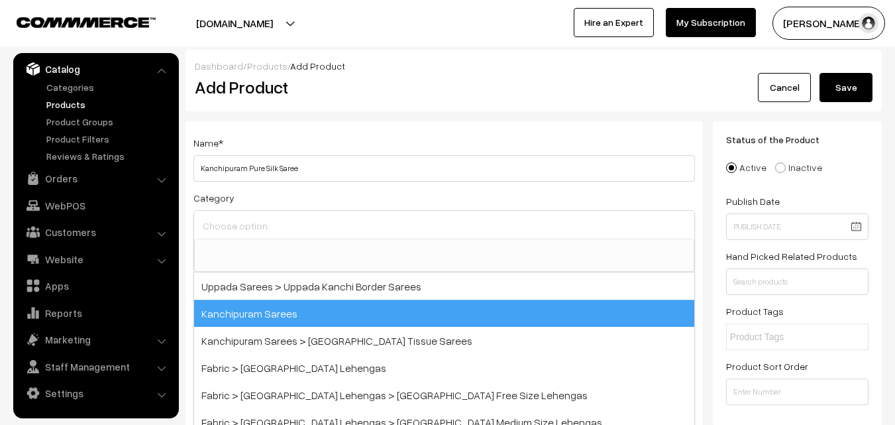
scroll to position [225, 0]
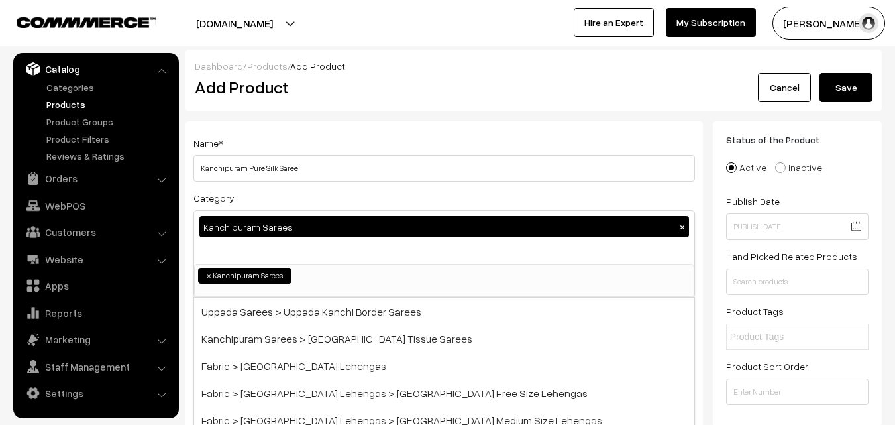
click at [323, 129] on div "Name * Kanchipuram Pure Silk Saree Category Kanchipuram Sarees × Uppada Sarees …" at bounding box center [445, 347] width 518 height 453
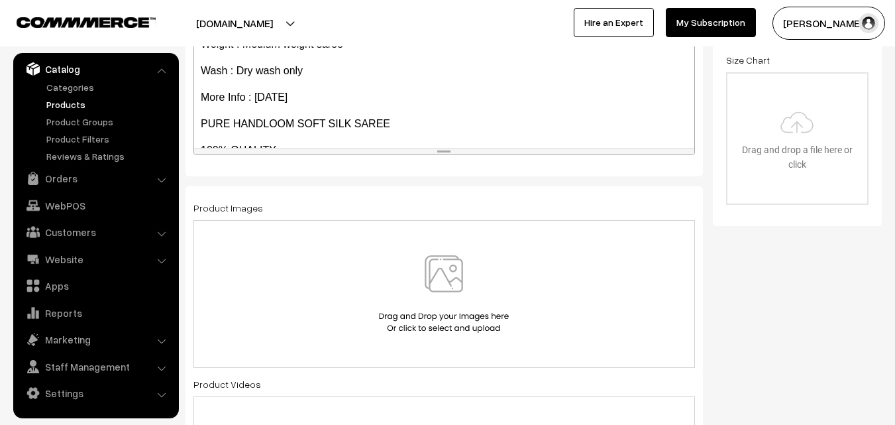
scroll to position [261, 0]
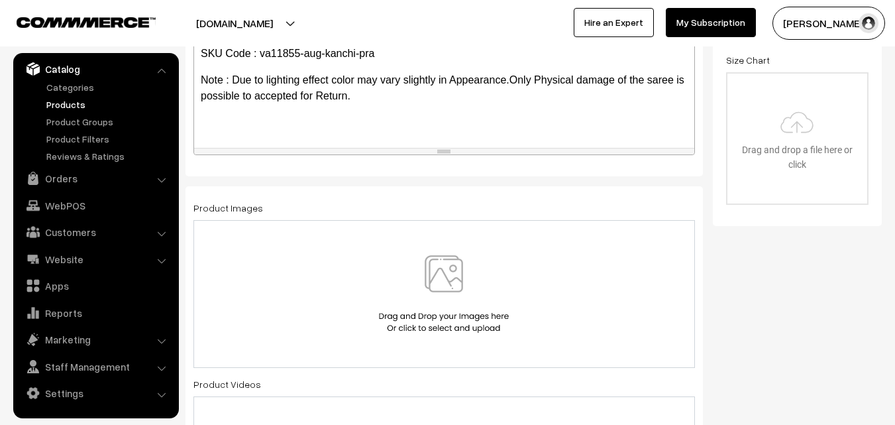
click at [443, 276] on img at bounding box center [444, 294] width 137 height 78
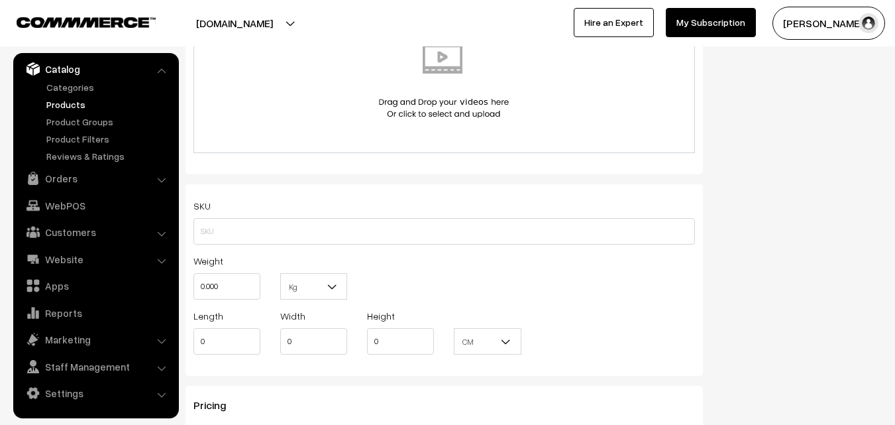
scroll to position [795, 0]
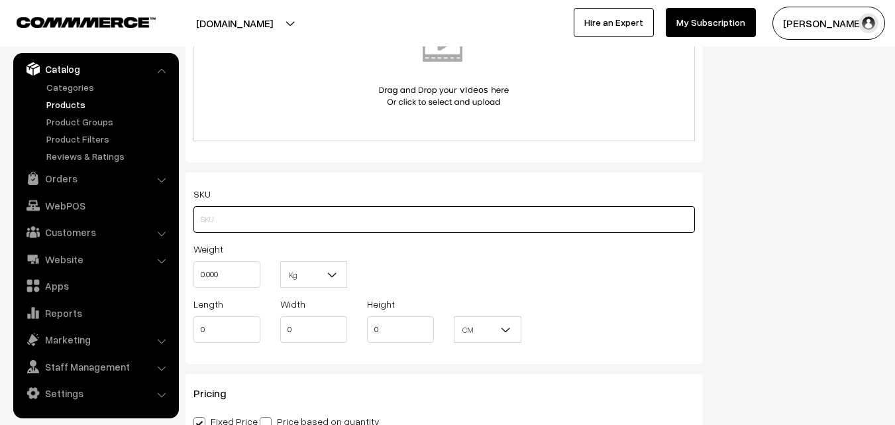
click at [217, 209] on input "text" at bounding box center [445, 219] width 502 height 27
paste input "va11855-aug-kanchi-pra"
type input "va11855-aug-kanchi-pra"
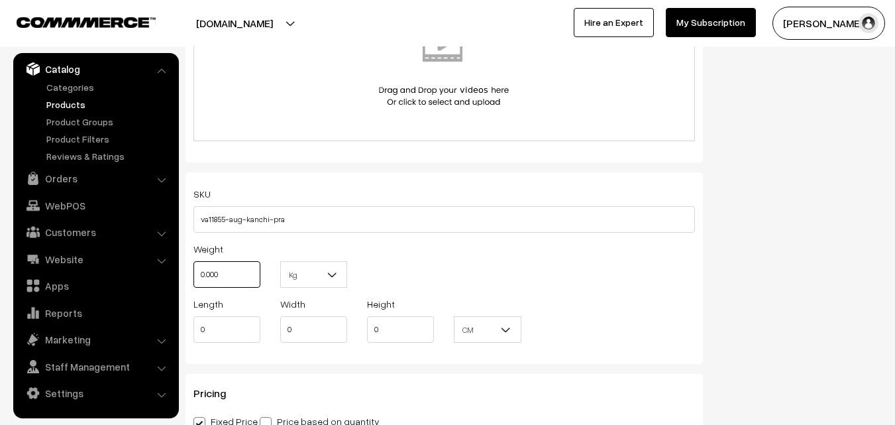
click at [226, 272] on input "0.000" at bounding box center [227, 274] width 67 height 27
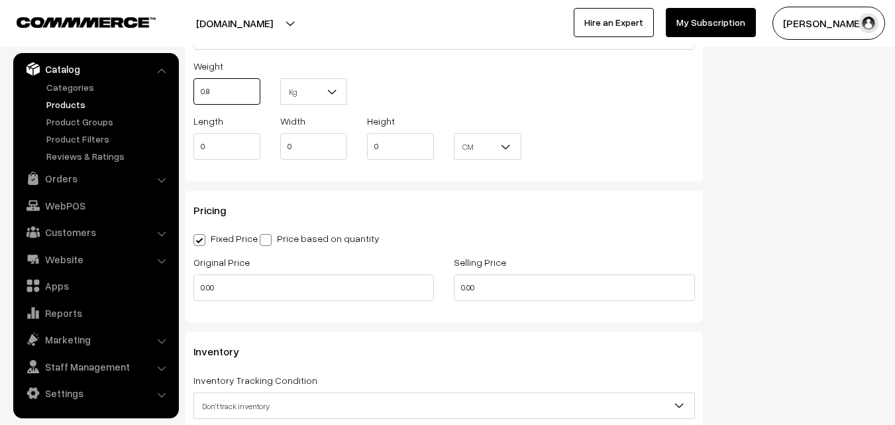
scroll to position [994, 0]
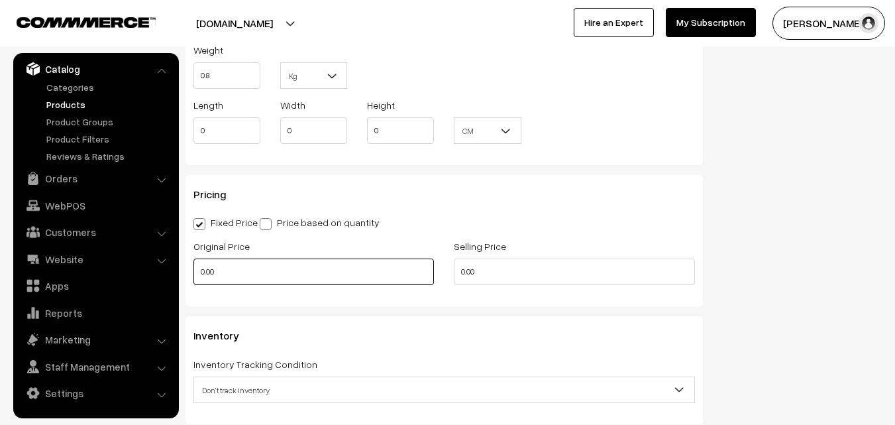
type input "0.80"
click at [226, 268] on input "0.00" at bounding box center [314, 271] width 241 height 27
type input "7400"
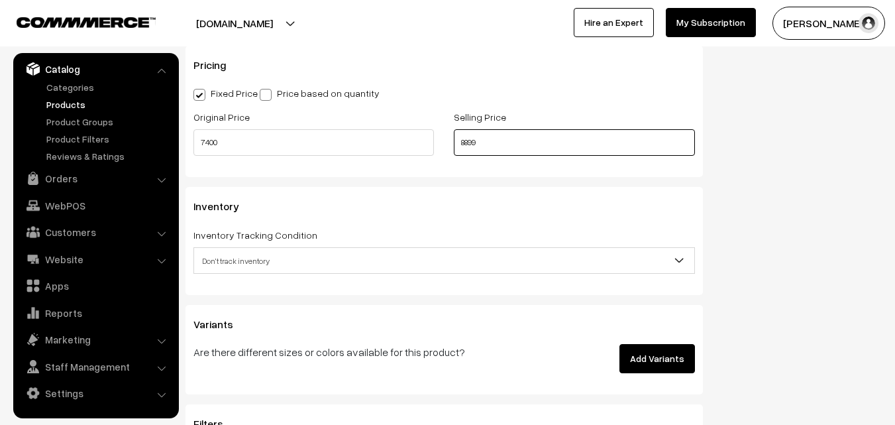
scroll to position [1127, 0]
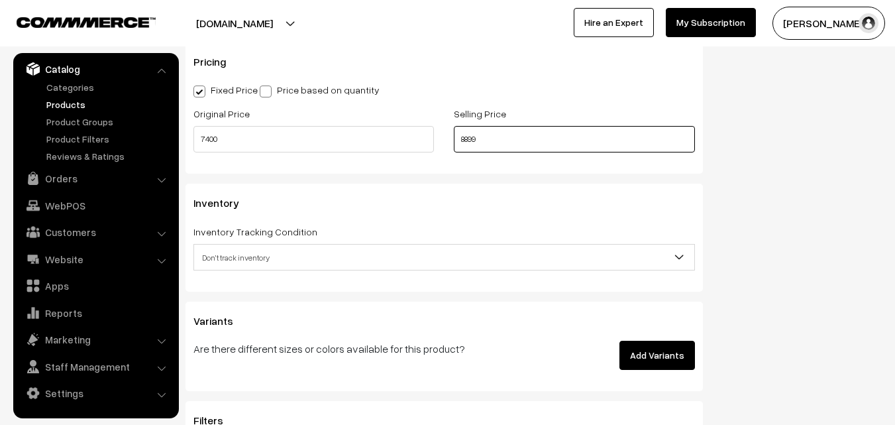
type input "8899"
click at [249, 247] on span "Don't track inventory" at bounding box center [444, 257] width 500 height 23
click at [240, 251] on span "Don't track inventory" at bounding box center [444, 257] width 500 height 23
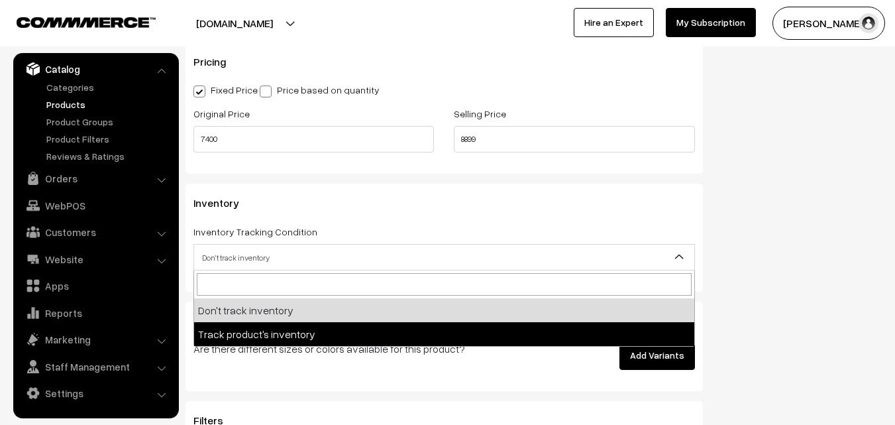
select select "2"
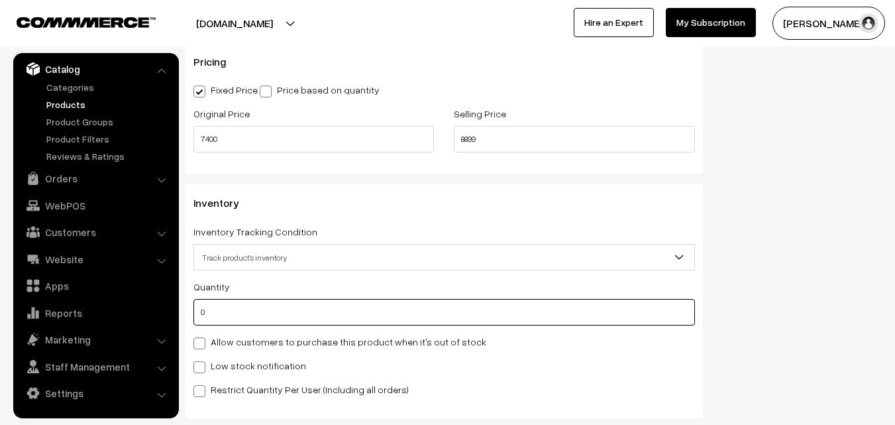
click at [230, 312] on input "0" at bounding box center [445, 312] width 502 height 27
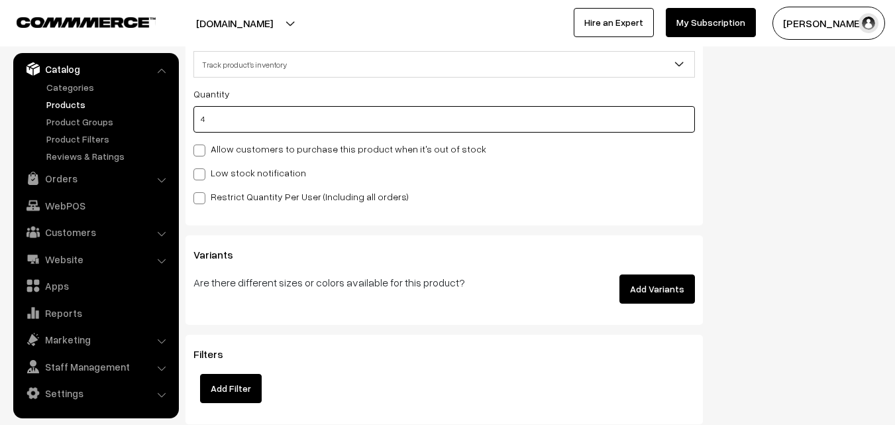
scroll to position [1325, 0]
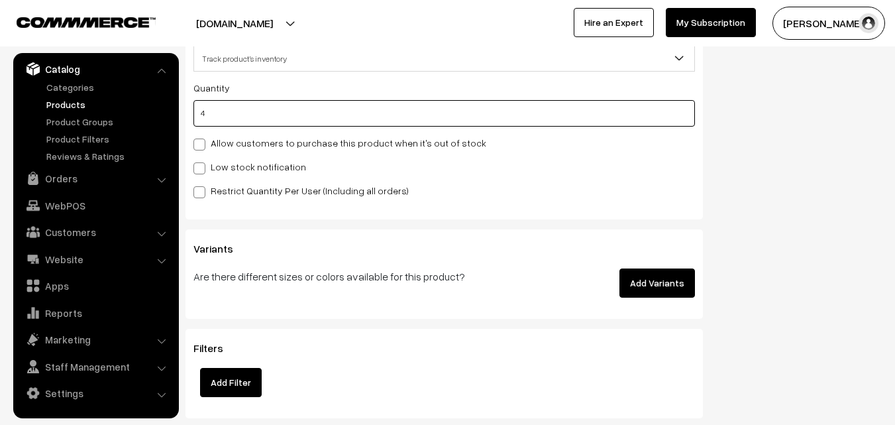
type input "4"
click at [215, 162] on label "Low stock notification" at bounding box center [250, 167] width 113 height 14
click at [202, 162] on input "Low stock notification" at bounding box center [198, 166] width 9 height 9
checkbox input "true"
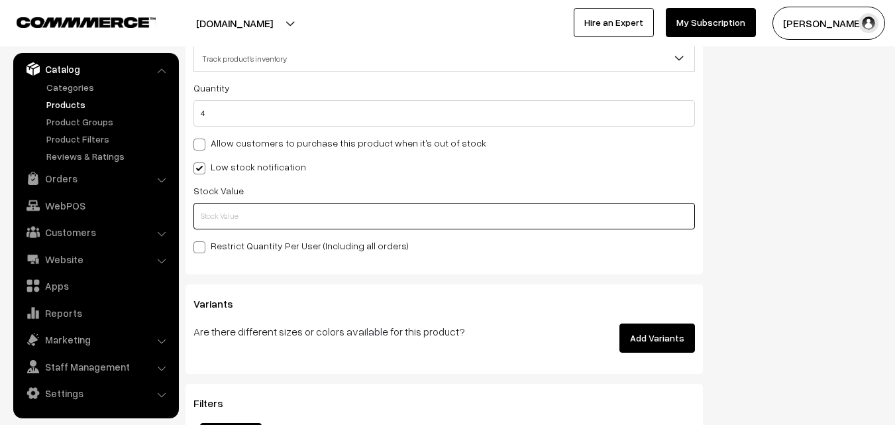
click at [217, 220] on input "text" at bounding box center [445, 216] width 502 height 27
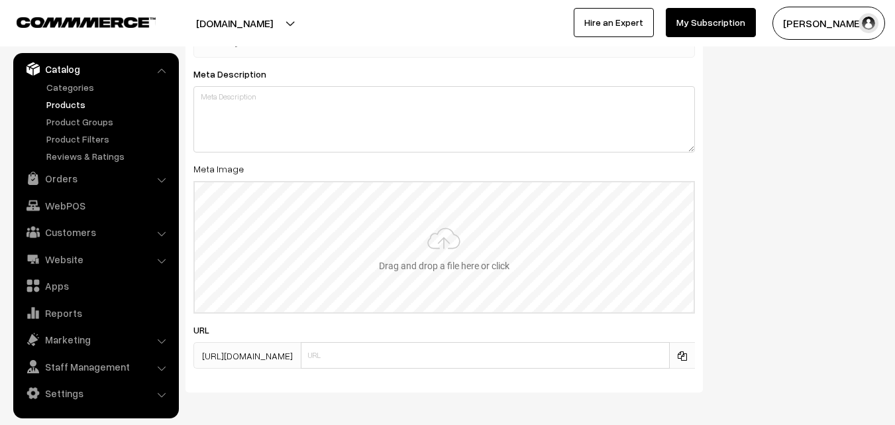
scroll to position [1973, 0]
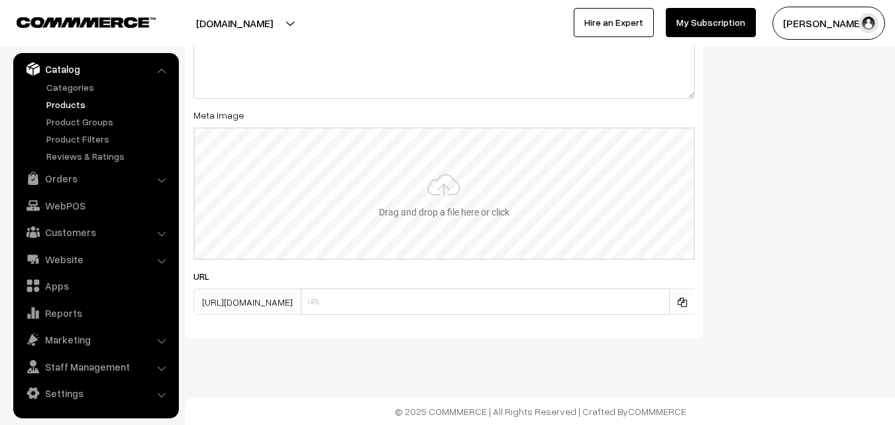
type input "2"
click at [466, 197] on input "file" at bounding box center [444, 194] width 499 height 130
type input "C:\fakepath\kanchipuram-saree-va11855-aug.jpeg"
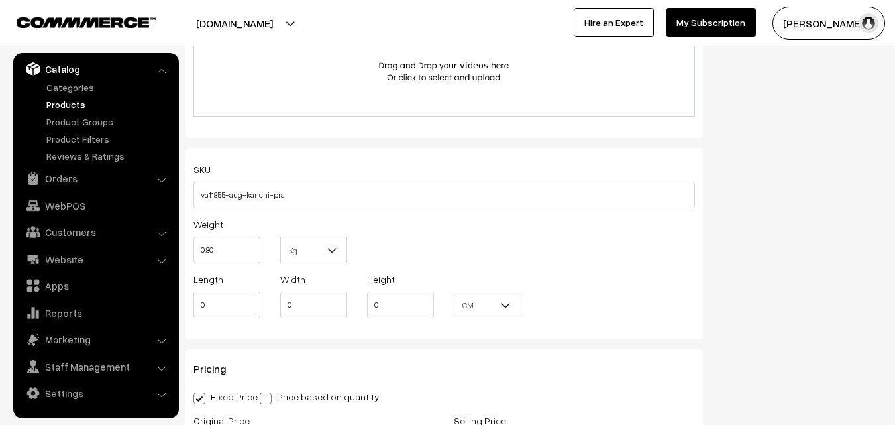
scroll to position [0, 0]
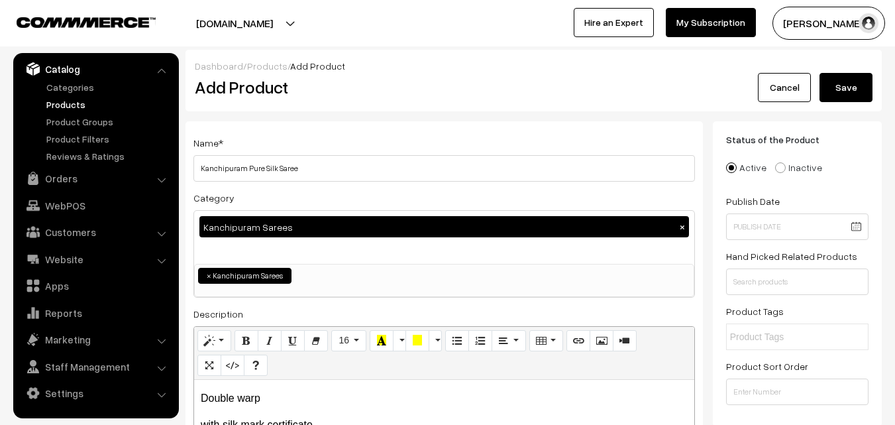
click at [818, 90] on div "Cancel Save" at bounding box center [795, 87] width 154 height 29
click at [831, 86] on button "Save" at bounding box center [846, 87] width 53 height 29
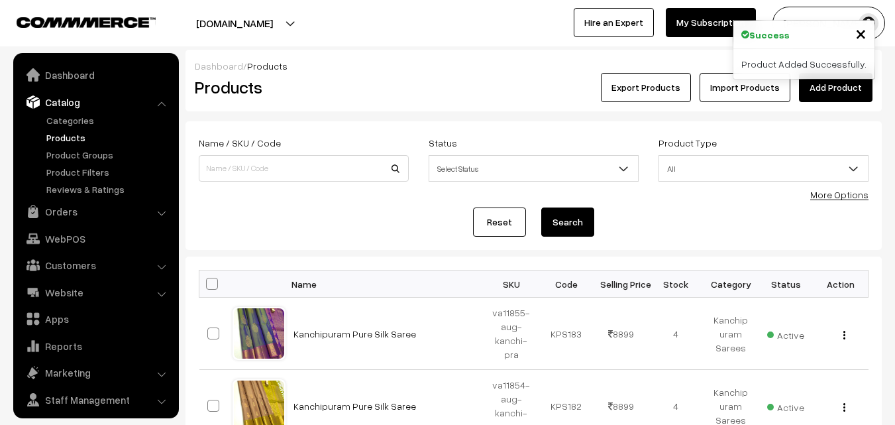
scroll to position [33, 0]
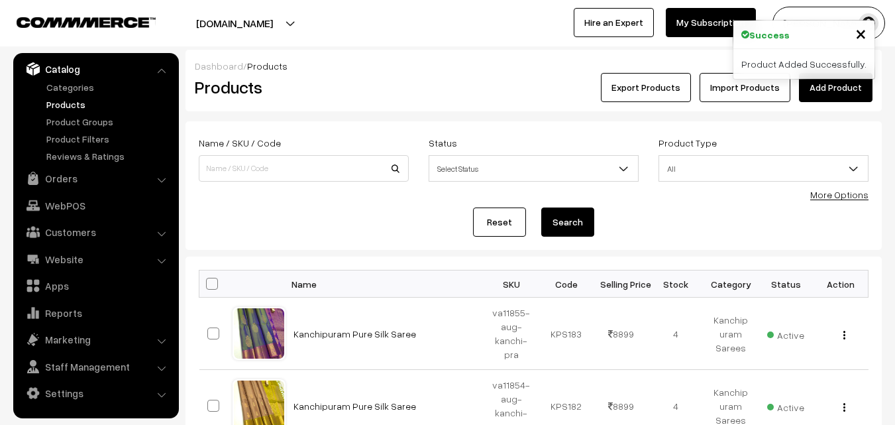
click at [811, 84] on link "Add Product" at bounding box center [836, 87] width 74 height 29
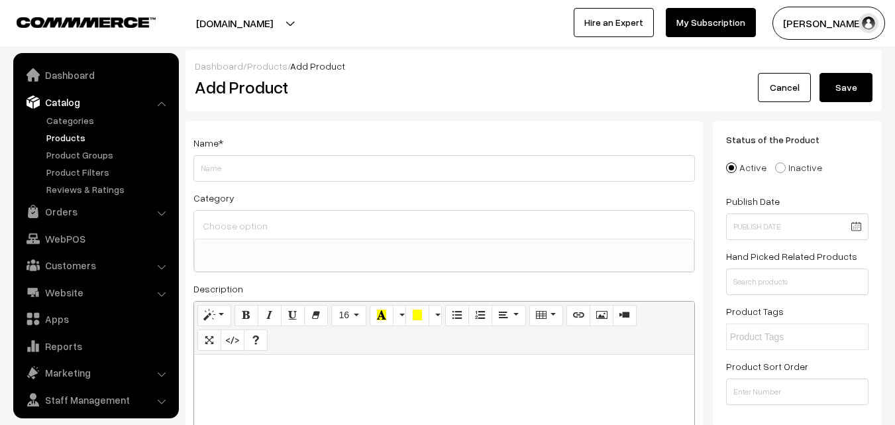
select select
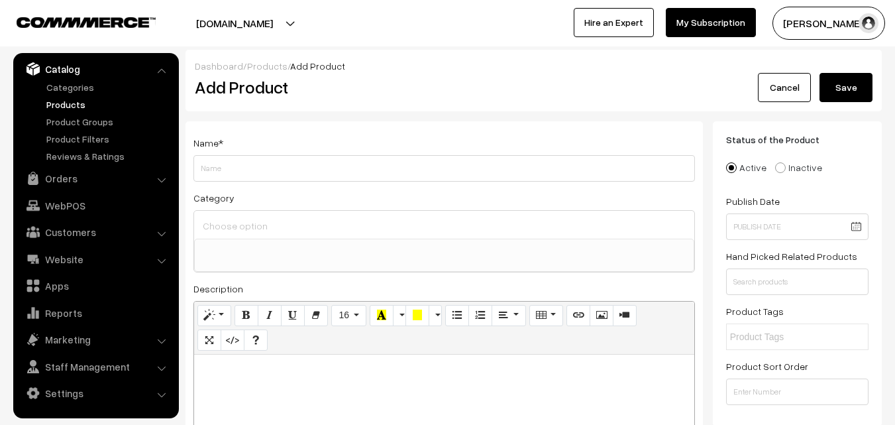
click at [296, 372] on p at bounding box center [444, 369] width 487 height 16
paste div
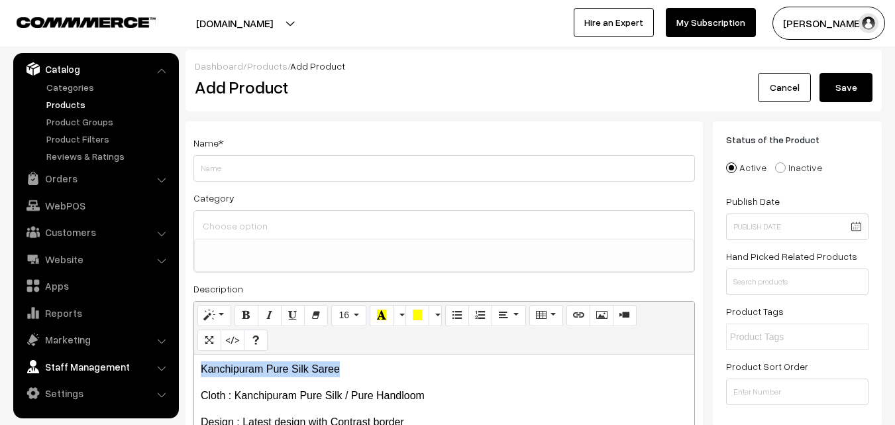
drag, startPoint x: 382, startPoint y: 371, endPoint x: 147, endPoint y: 363, distance: 234.8
copy p "Kanchipuram Pure Silk Saree"
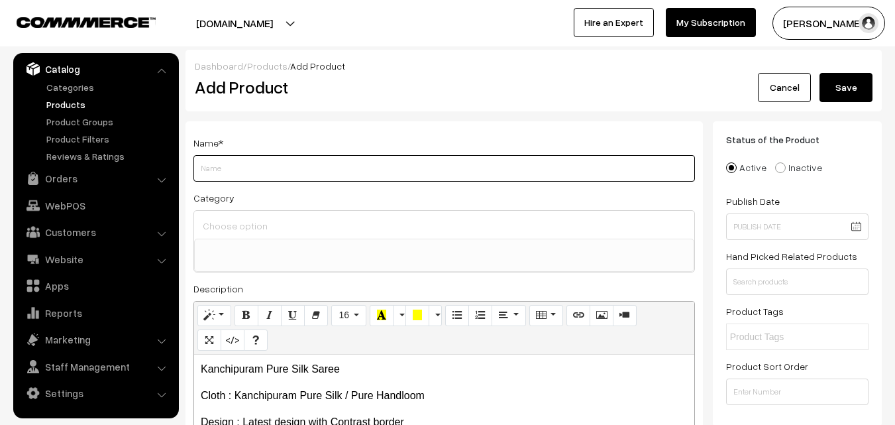
click at [231, 170] on input "Weight" at bounding box center [445, 168] width 502 height 27
paste input "Kanchipuram Pure Silk Saree"
type input "Kanchipuram Pure Silk Saree"
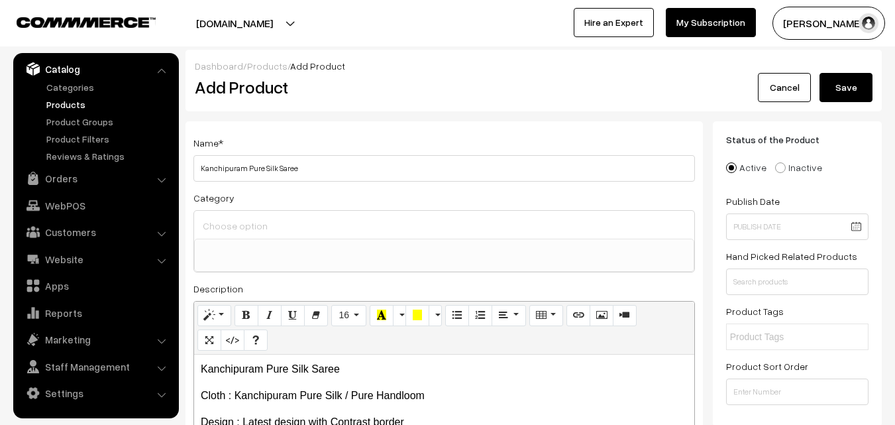
click at [231, 219] on input at bounding box center [444, 225] width 490 height 19
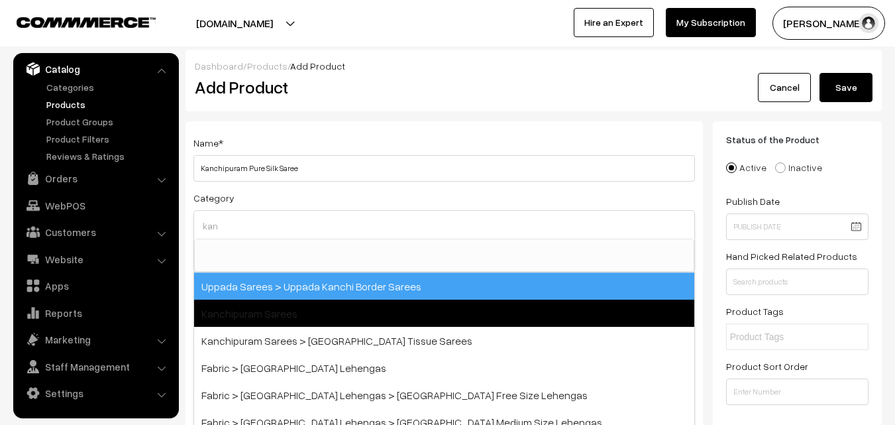
type input "kan"
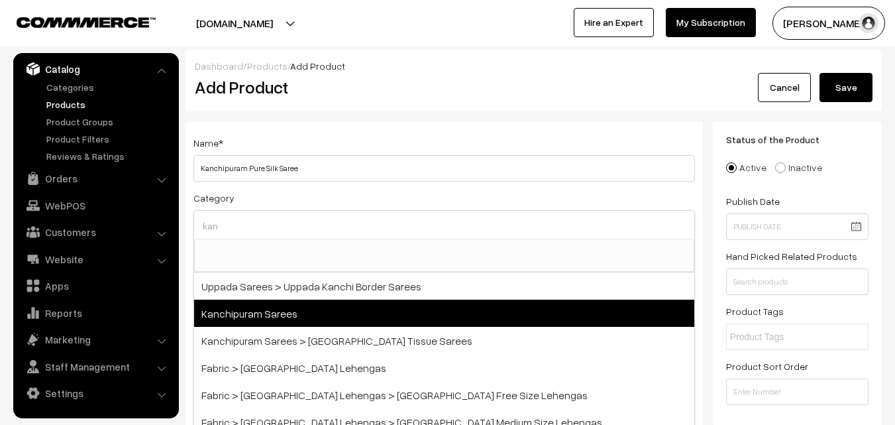
click at [260, 306] on span "Kanchipuram Sarees" at bounding box center [444, 313] width 500 height 27
select select "3"
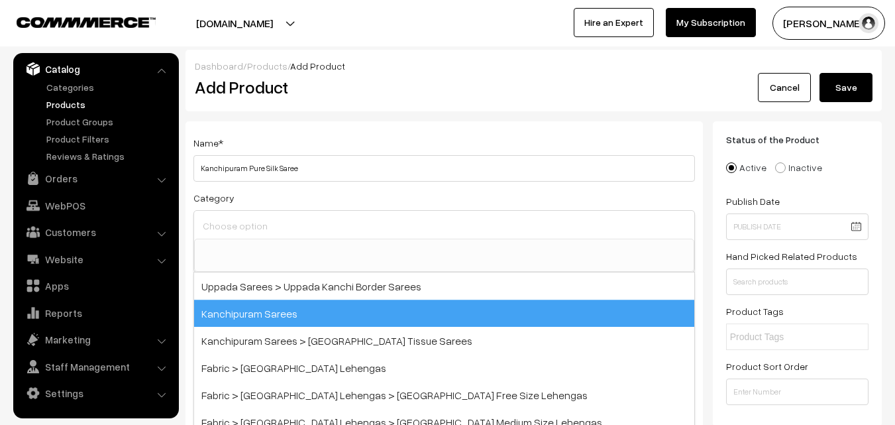
scroll to position [225, 0]
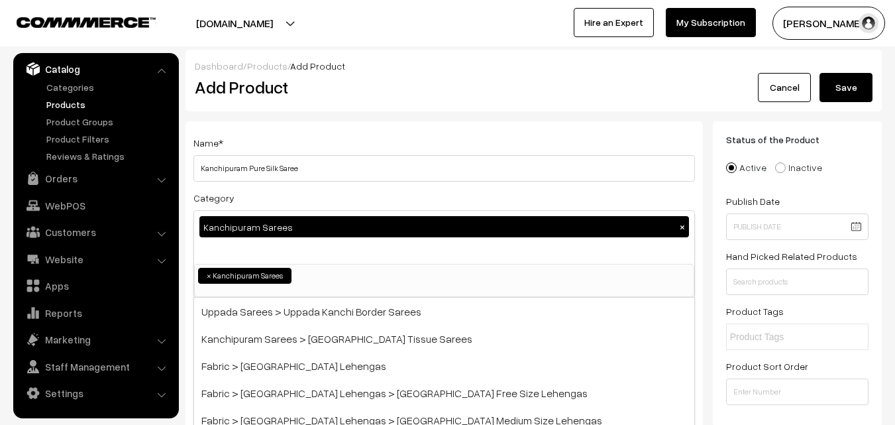
click at [323, 125] on div "Name * [GEOGRAPHIC_DATA] Pure Silk Saree Category Kanchipuram Sarees × Uppada S…" at bounding box center [445, 347] width 518 height 453
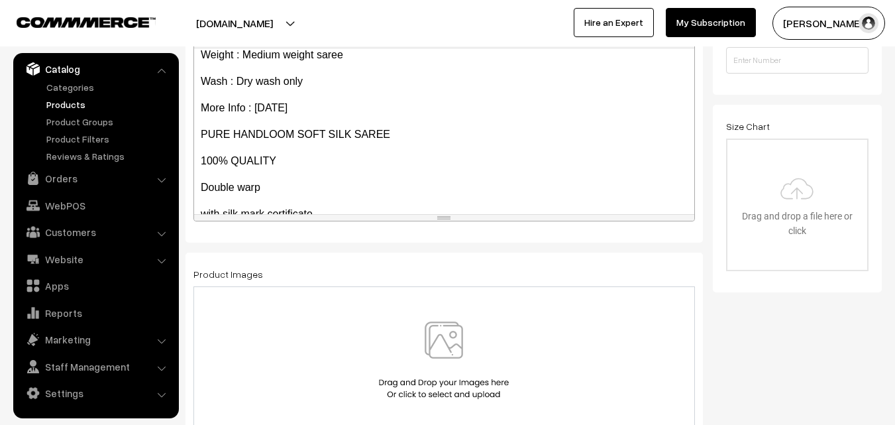
scroll to position [261, 0]
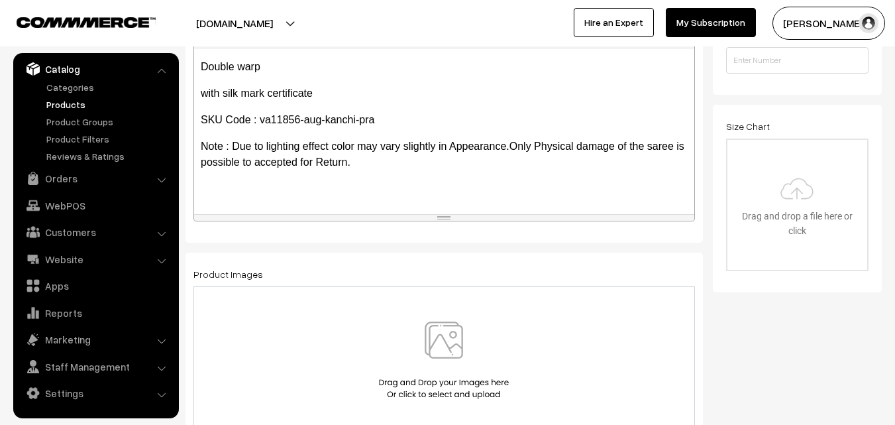
click at [436, 356] on img at bounding box center [444, 360] width 137 height 78
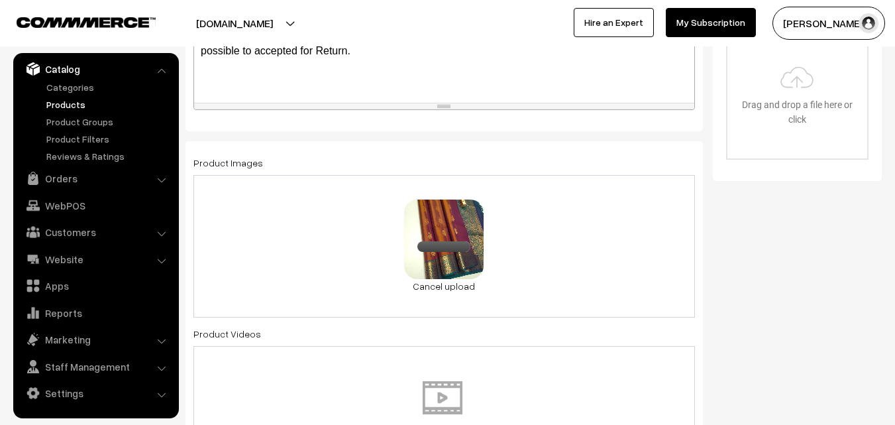
scroll to position [795, 0]
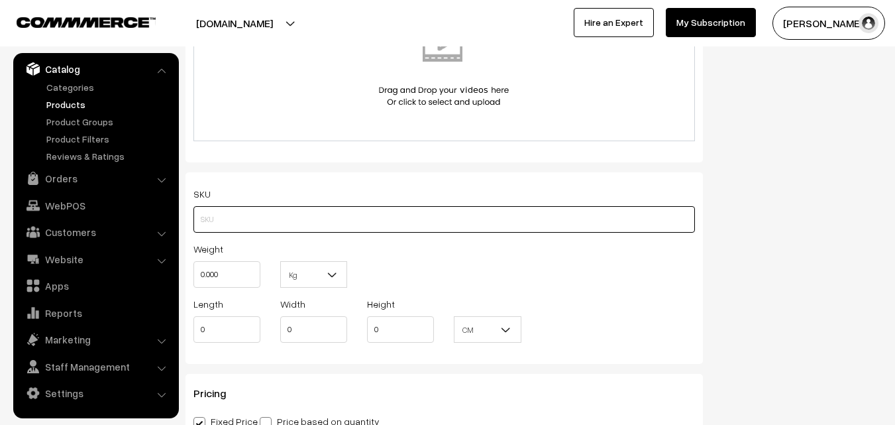
click at [203, 219] on input "text" at bounding box center [445, 219] width 502 height 27
paste input "va11856-aug-kanchi-pra"
type input "va11856-aug-kanchi-pra"
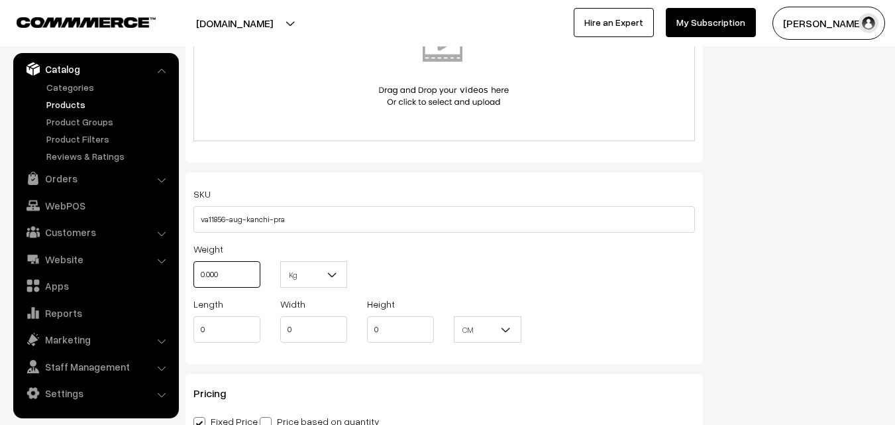
click at [210, 269] on input "0.000" at bounding box center [227, 274] width 67 height 27
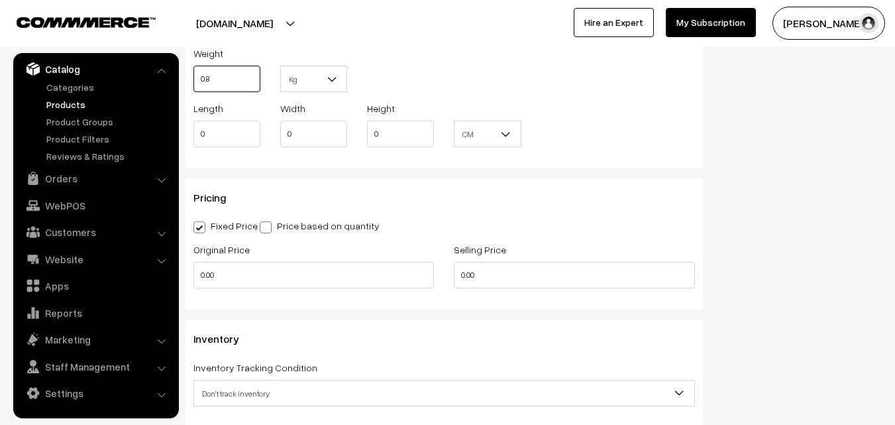
scroll to position [994, 0]
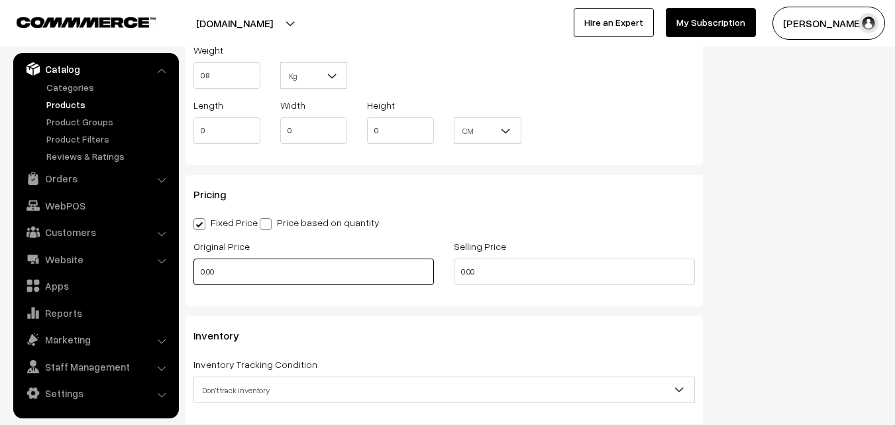
type input "0.80"
click at [225, 275] on input "0.00" at bounding box center [314, 271] width 241 height 27
type input "7400"
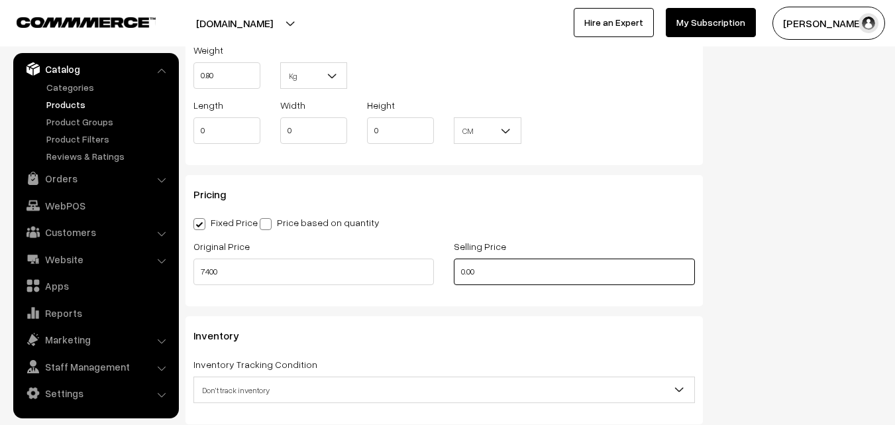
click at [481, 272] on input "0.00" at bounding box center [574, 271] width 241 height 27
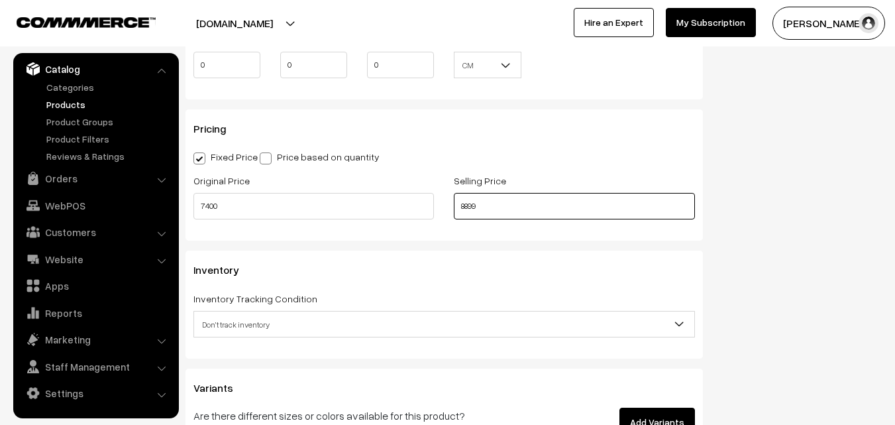
scroll to position [1193, 0]
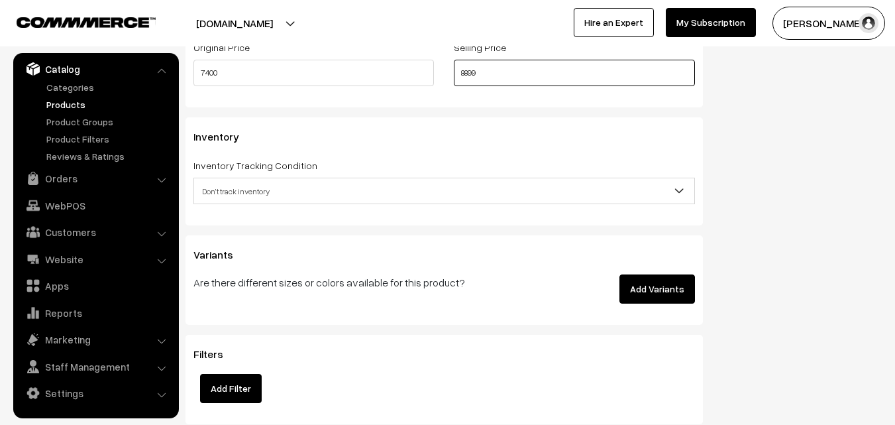
type input "8899"
click at [231, 193] on span "Don't track inventory" at bounding box center [444, 191] width 500 height 23
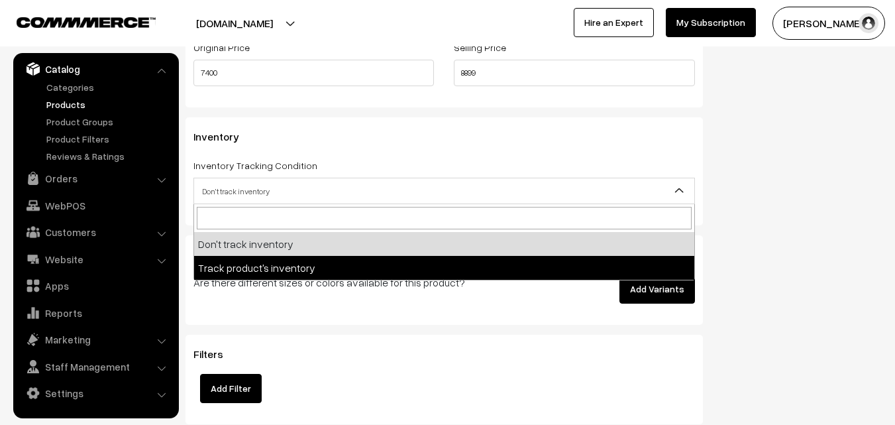
select select "2"
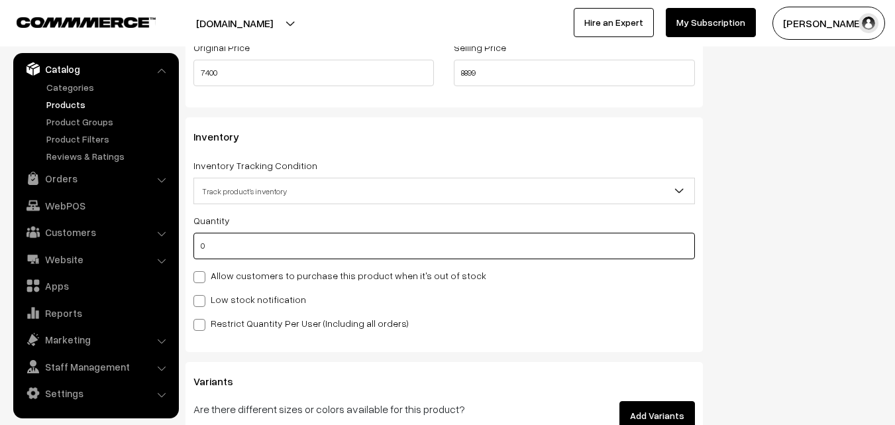
click at [247, 253] on input "0" at bounding box center [445, 246] width 502 height 27
type input "4"
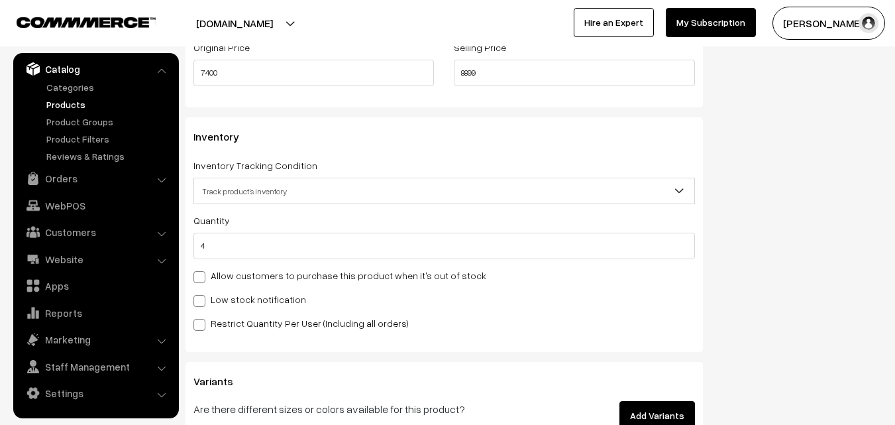
click at [236, 298] on label "Low stock notification" at bounding box center [250, 299] width 113 height 14
click at [202, 298] on input "Low stock notification" at bounding box center [198, 298] width 9 height 9
checkbox input "true"
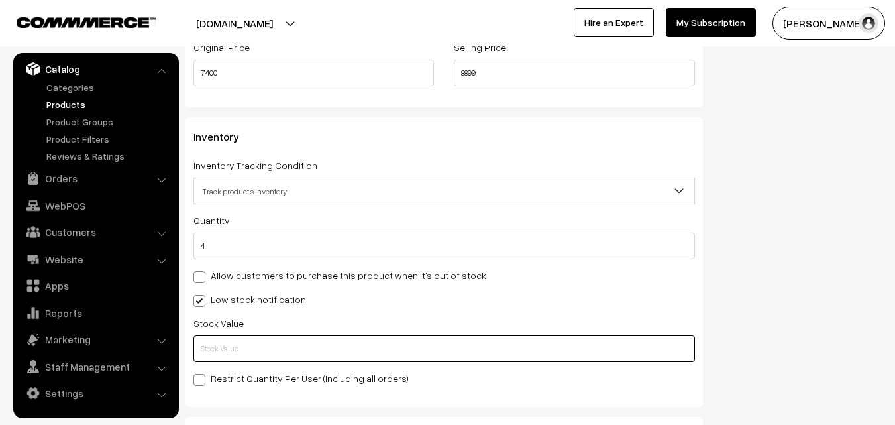
click at [236, 342] on input "text" at bounding box center [445, 348] width 502 height 27
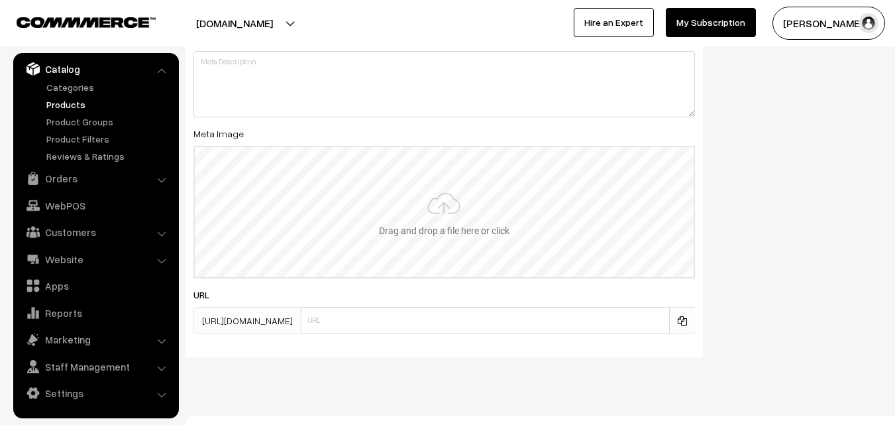
scroll to position [1973, 0]
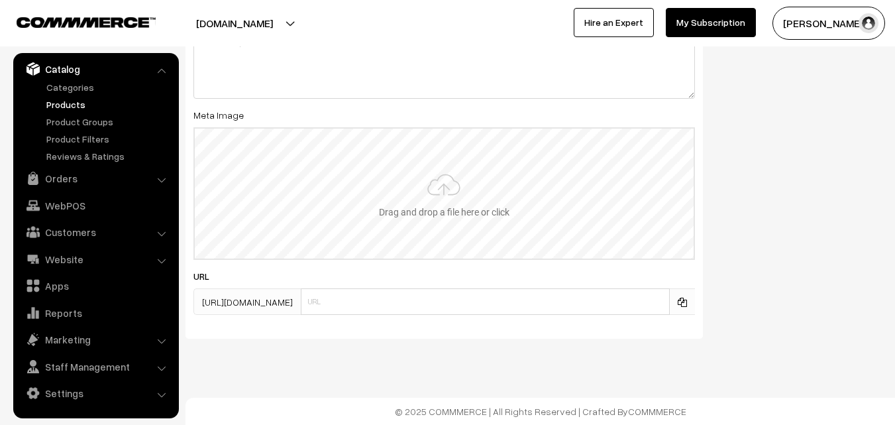
type input "2"
click at [442, 187] on input "file" at bounding box center [444, 194] width 499 height 130
type input "C:\fakepath\kanchipuram-saree-va11856-aug.jpeg"
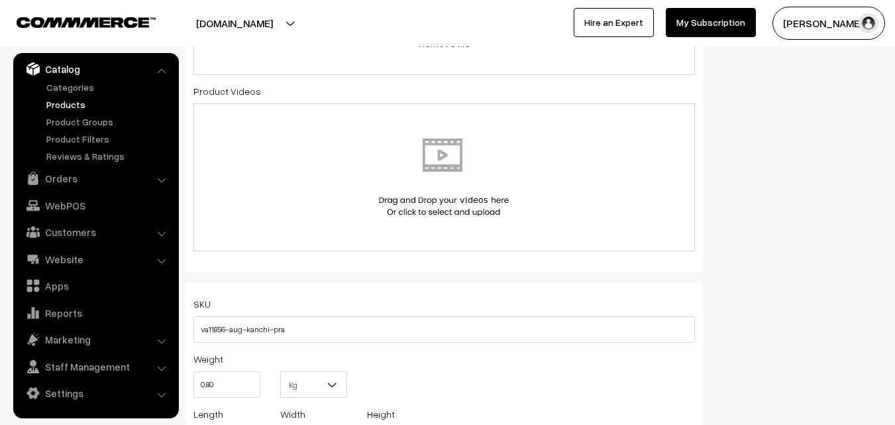
scroll to position [0, 0]
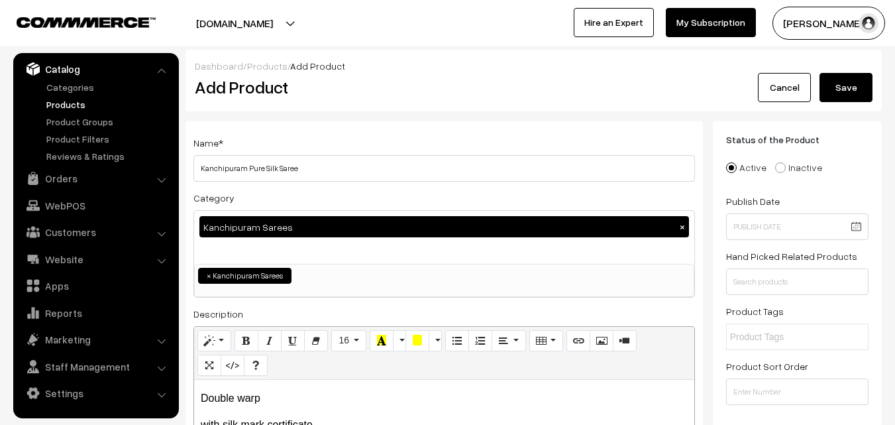
click at [839, 89] on button "Save" at bounding box center [846, 87] width 53 height 29
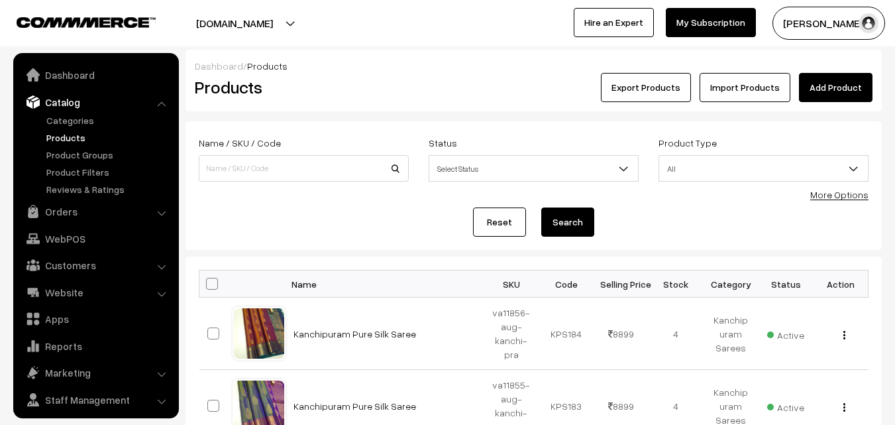
scroll to position [33, 0]
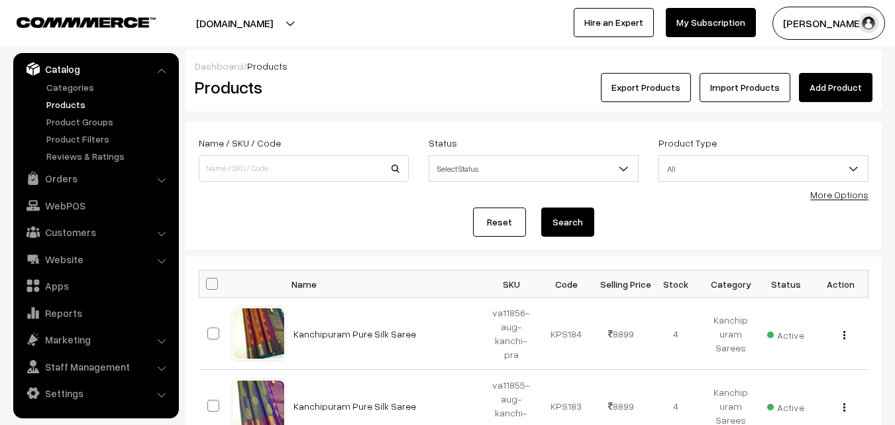
click at [418, 82] on div "Export Products Import Products Add Product" at bounding box center [650, 87] width 465 height 29
click at [821, 90] on link "Add Product" at bounding box center [836, 87] width 74 height 29
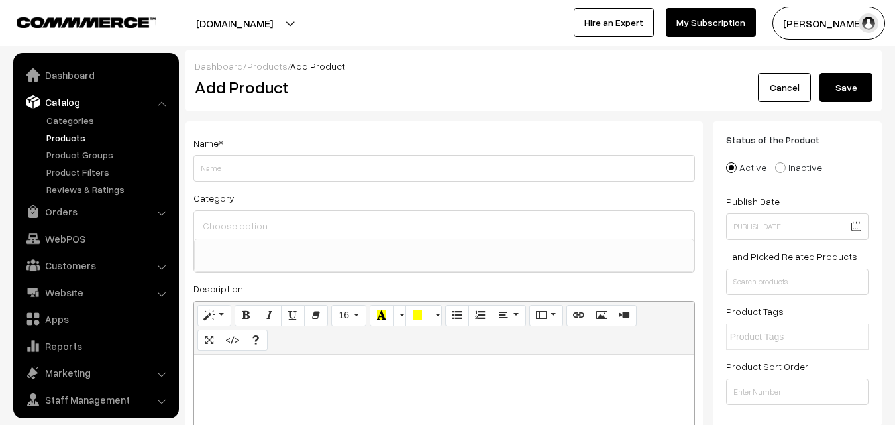
select select
click at [262, 370] on p at bounding box center [444, 369] width 487 height 16
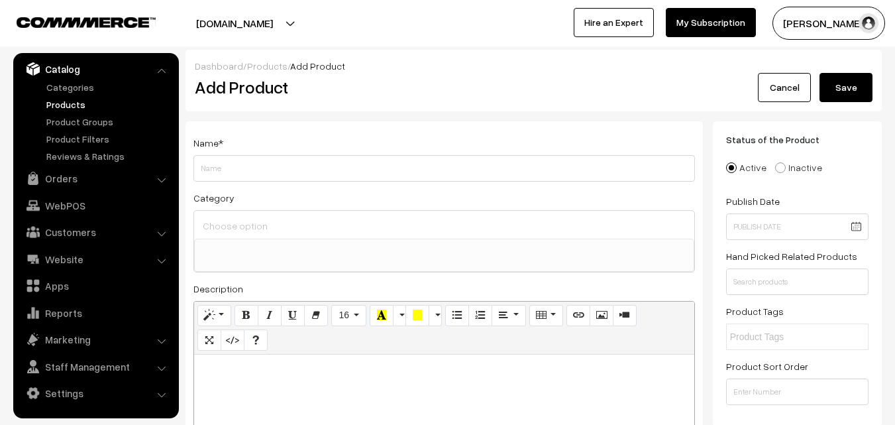
paste div
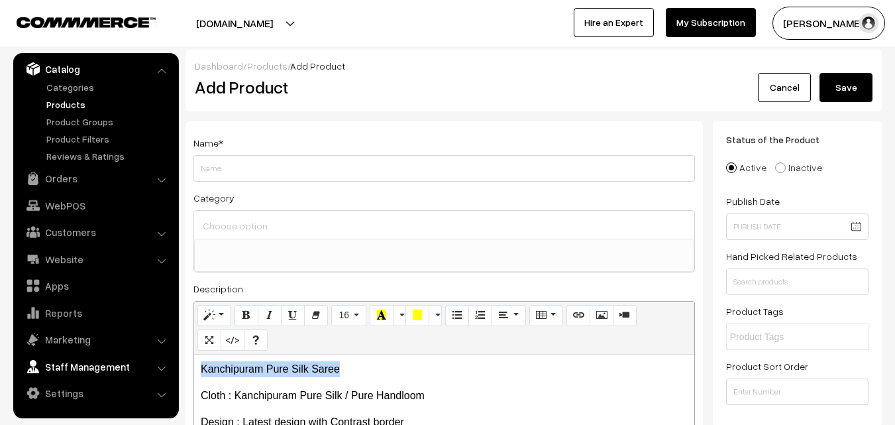
drag, startPoint x: 348, startPoint y: 372, endPoint x: 124, endPoint y: 359, distance: 224.4
copy p "Kanchipuram Pure Silk Saree"
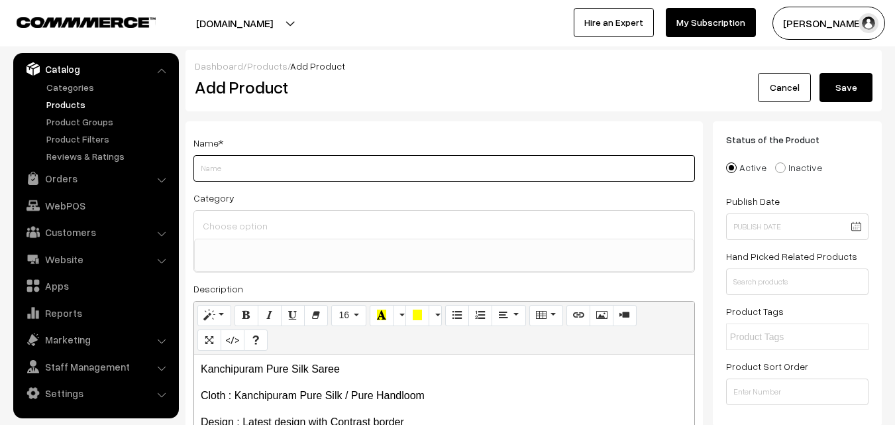
click at [213, 176] on input "Weight" at bounding box center [445, 168] width 502 height 27
paste input "Kanchipuram Pure Silk Saree"
type input "Kanchipuram Pure Silk Saree"
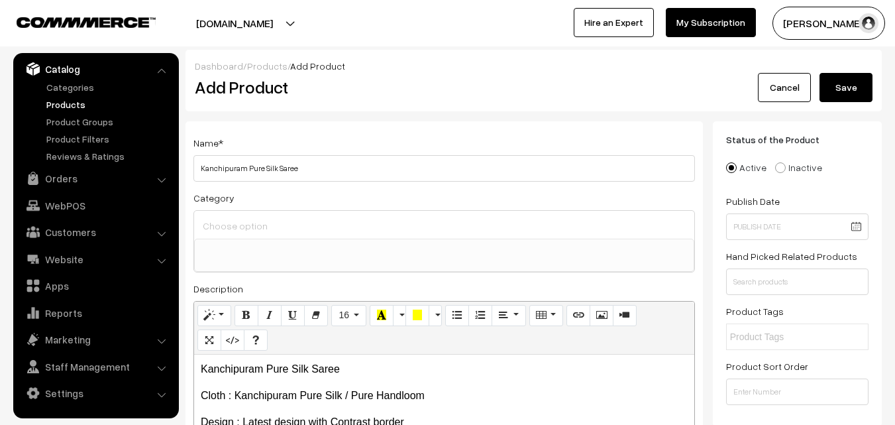
click at [220, 219] on input at bounding box center [444, 225] width 490 height 19
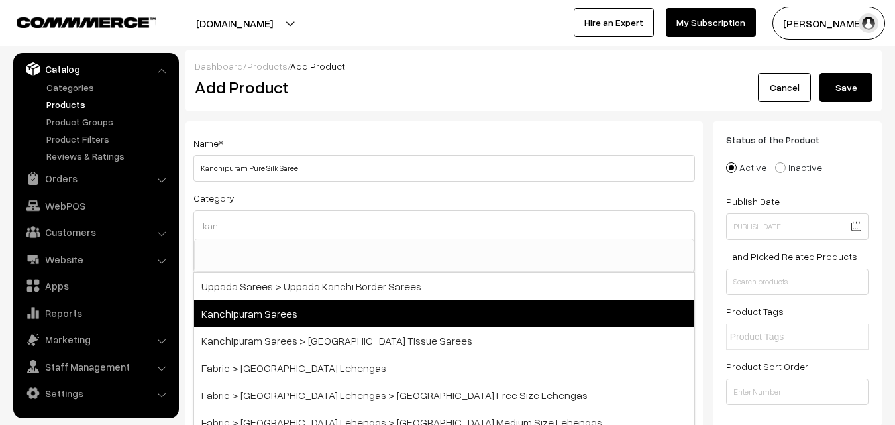
type input "kan"
click at [256, 315] on span "Kanchipuram Sarees" at bounding box center [444, 313] width 500 height 27
select select "3"
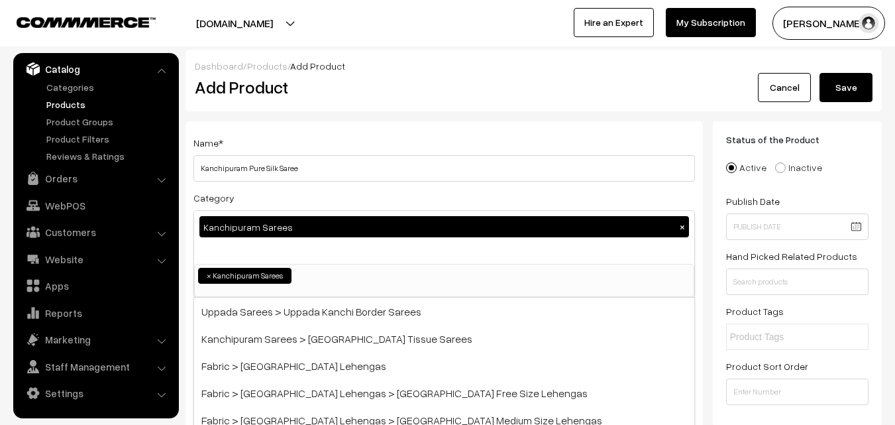
scroll to position [225, 0]
click at [323, 140] on div "Name * Kanchipuram Pure Silk Saree" at bounding box center [445, 158] width 502 height 47
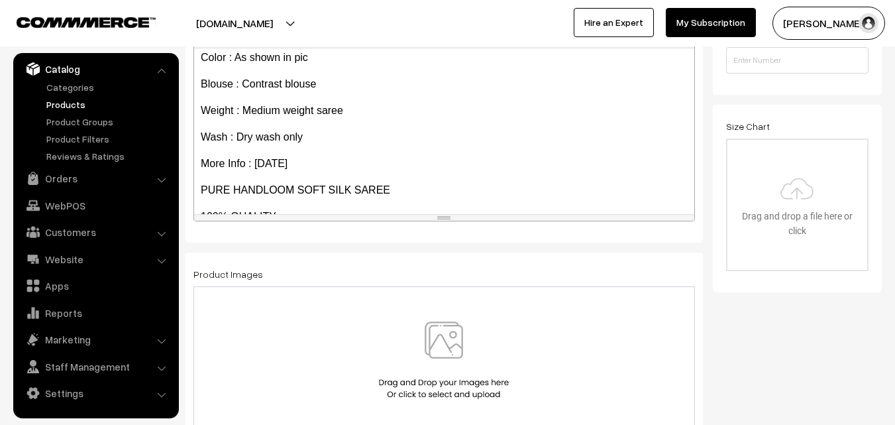
scroll to position [261, 0]
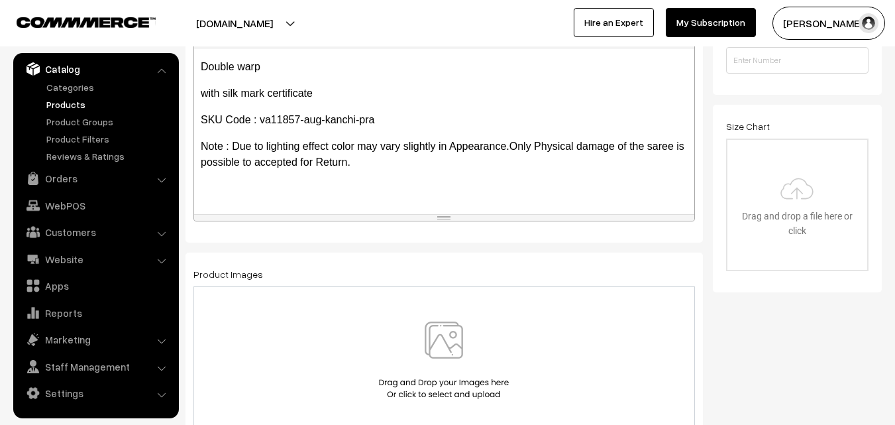
click at [458, 335] on img at bounding box center [444, 360] width 137 height 78
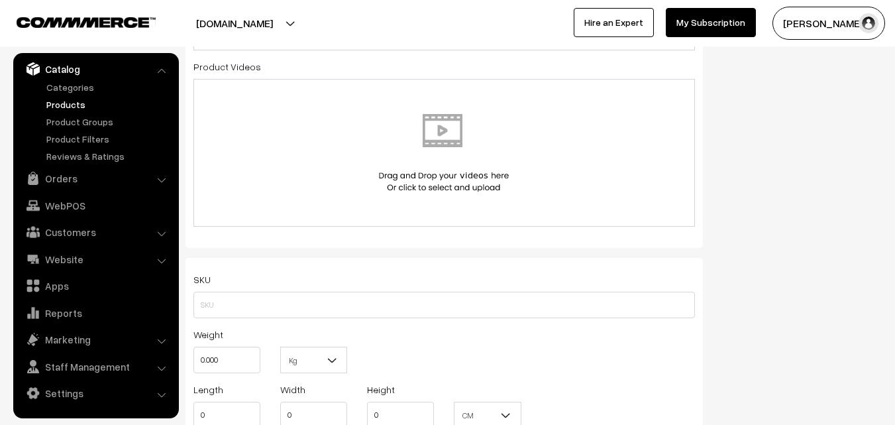
scroll to position [795, 0]
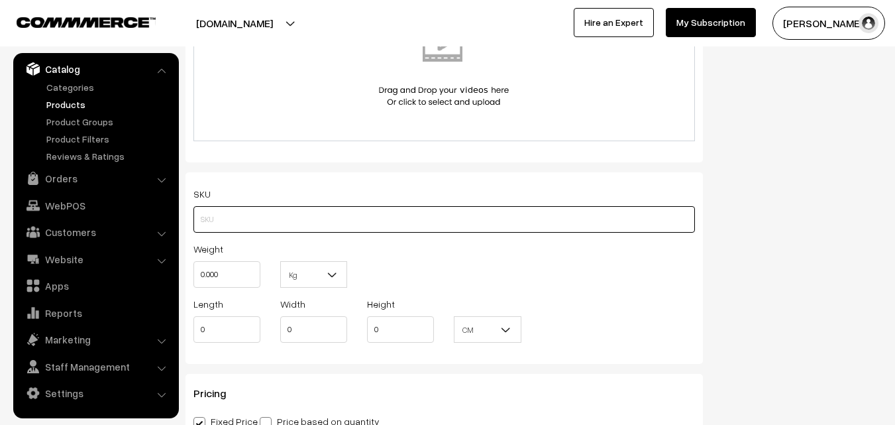
click at [228, 212] on input "text" at bounding box center [445, 219] width 502 height 27
paste input "va11857-aug-kanchi-pra"
type input "va11857-aug-kanchi-pra"
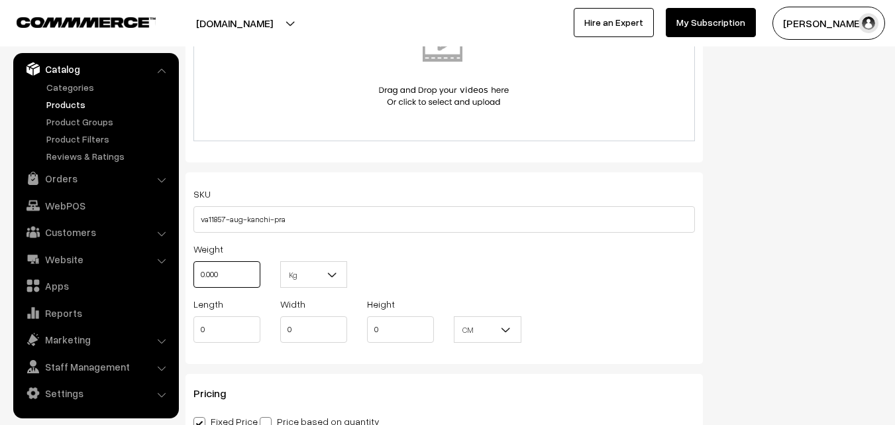
click at [227, 262] on input "0.000" at bounding box center [227, 274] width 67 height 27
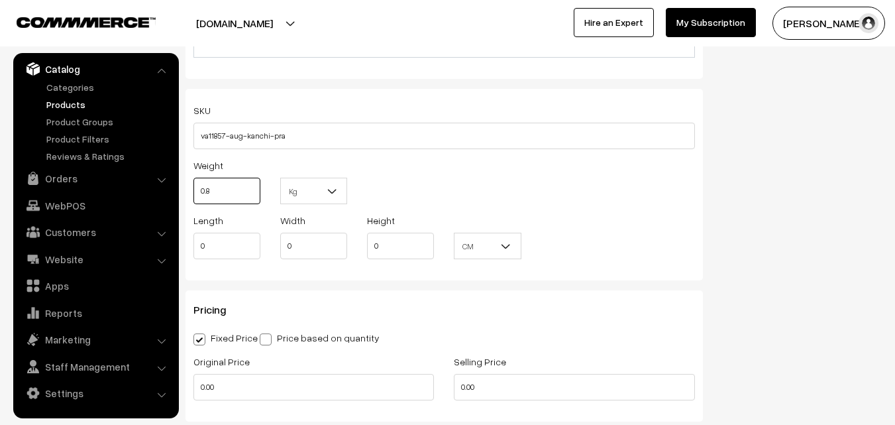
scroll to position [994, 0]
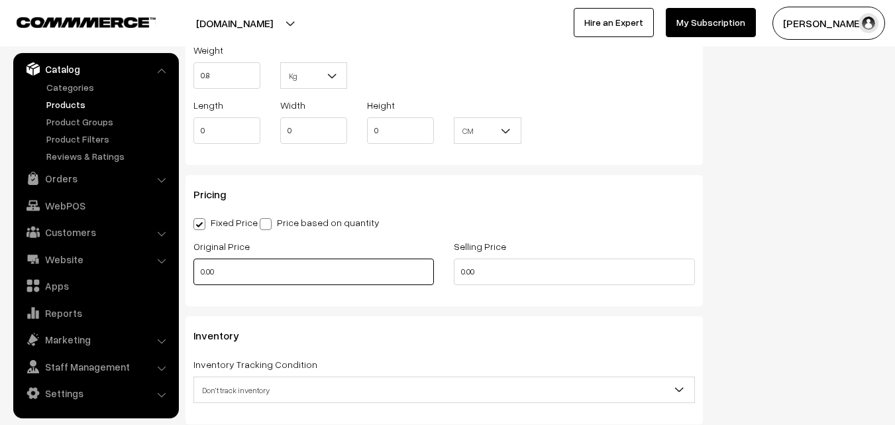
type input "0.80"
click at [232, 260] on input "0.00" at bounding box center [314, 271] width 241 height 27
type input "7400"
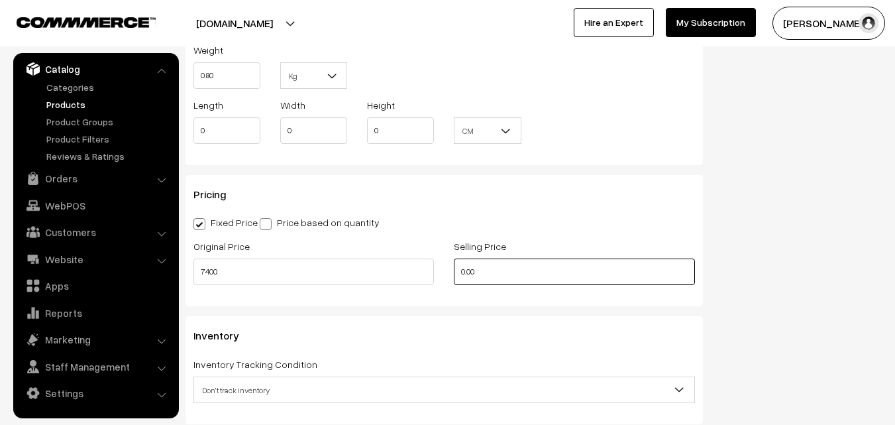
click at [527, 268] on input "0.00" at bounding box center [574, 271] width 241 height 27
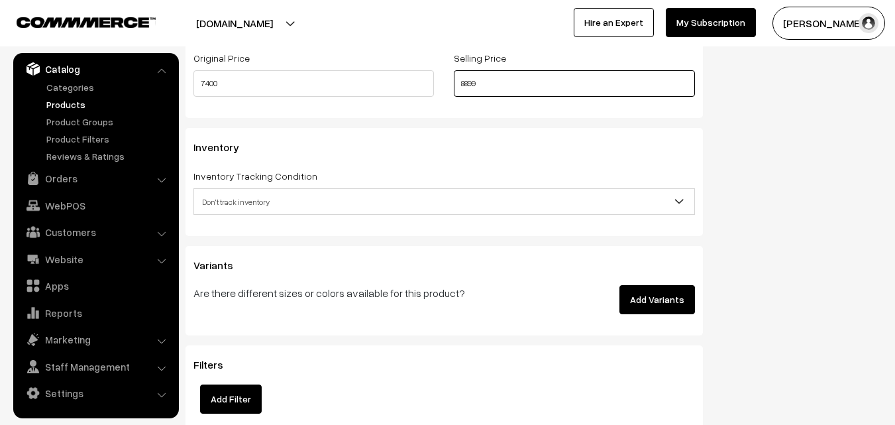
scroll to position [1259, 0]
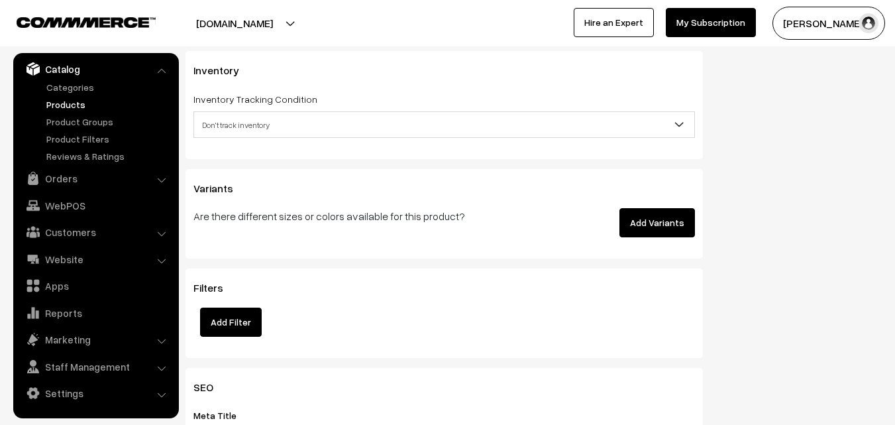
type input "8899"
click at [214, 120] on span "Don't track inventory" at bounding box center [444, 124] width 500 height 23
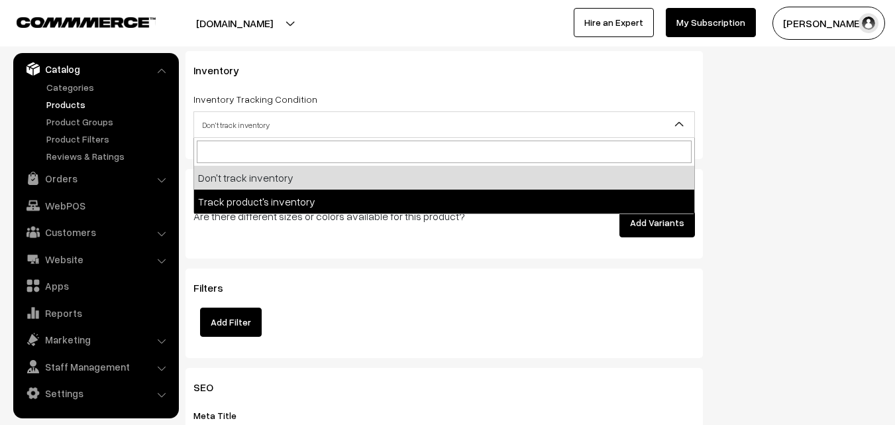
select select "2"
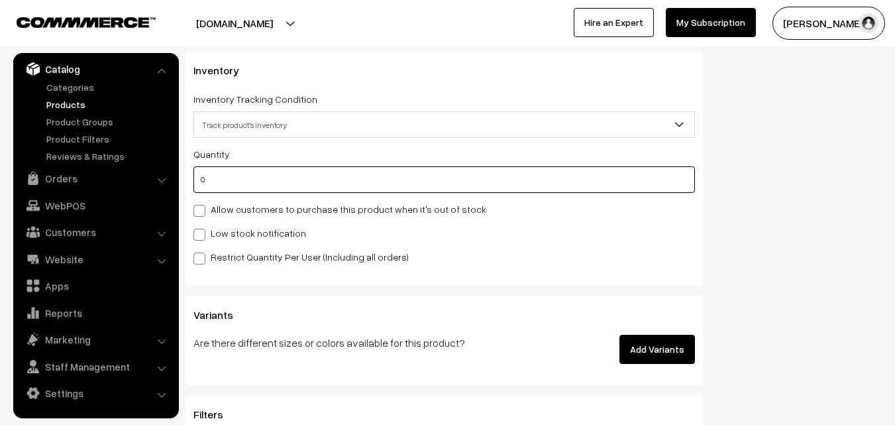
click at [219, 187] on input "0" at bounding box center [445, 179] width 502 height 27
click at [218, 186] on input "0" at bounding box center [445, 179] width 502 height 27
type input "4"
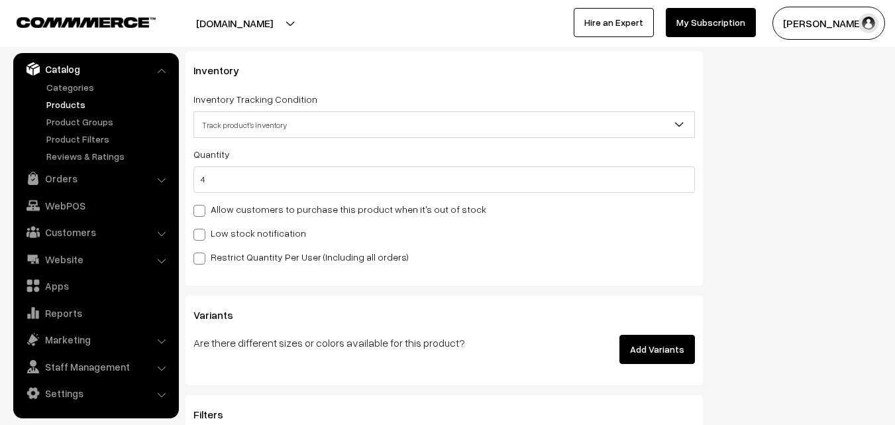
click at [219, 233] on label "Low stock notification" at bounding box center [250, 233] width 113 height 14
click at [202, 233] on input "Low stock notification" at bounding box center [198, 232] width 9 height 9
checkbox input "true"
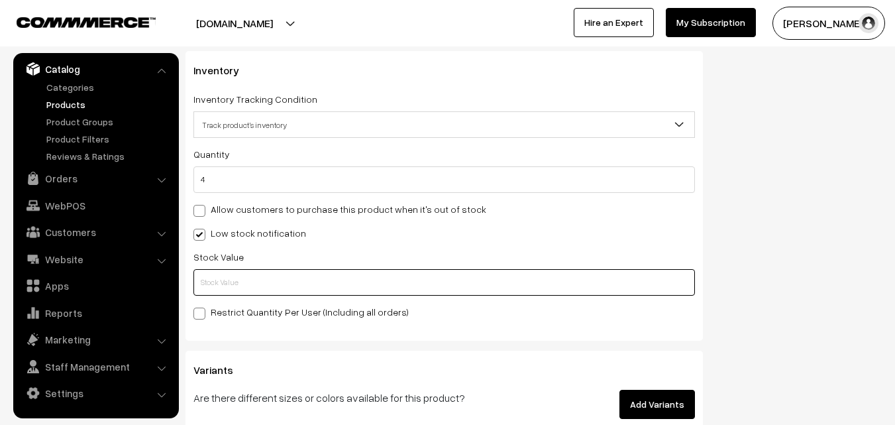
click at [225, 274] on input "text" at bounding box center [445, 282] width 502 height 27
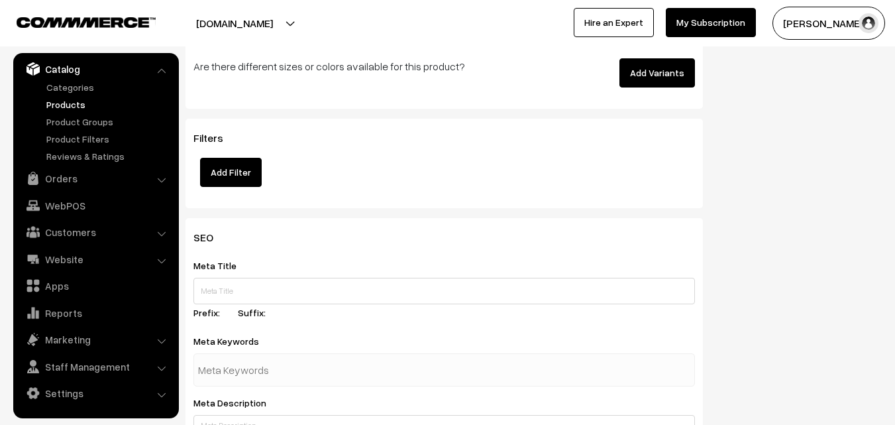
scroll to position [1973, 0]
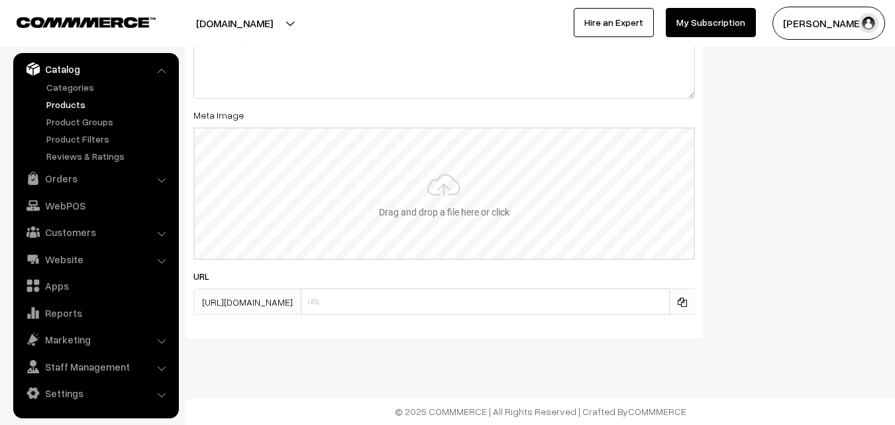
type input "2"
click at [431, 186] on input "file" at bounding box center [444, 194] width 499 height 130
type input "C:\fakepath\kanchipuram-saree-va11857-aug.jpeg"
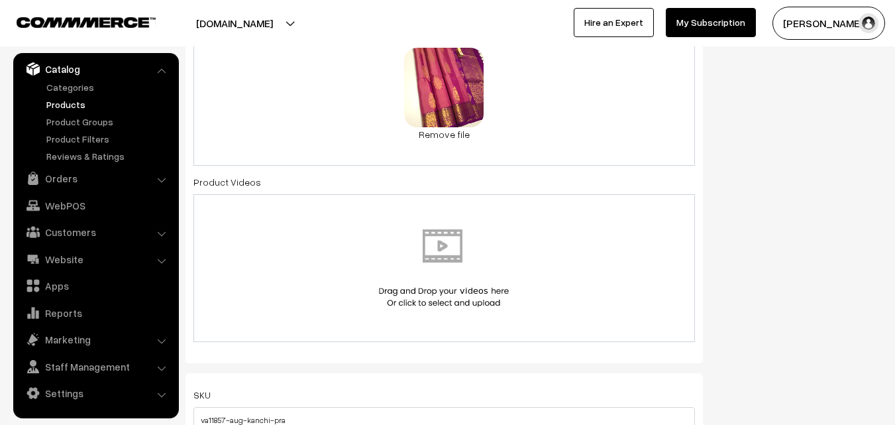
scroll to position [0, 0]
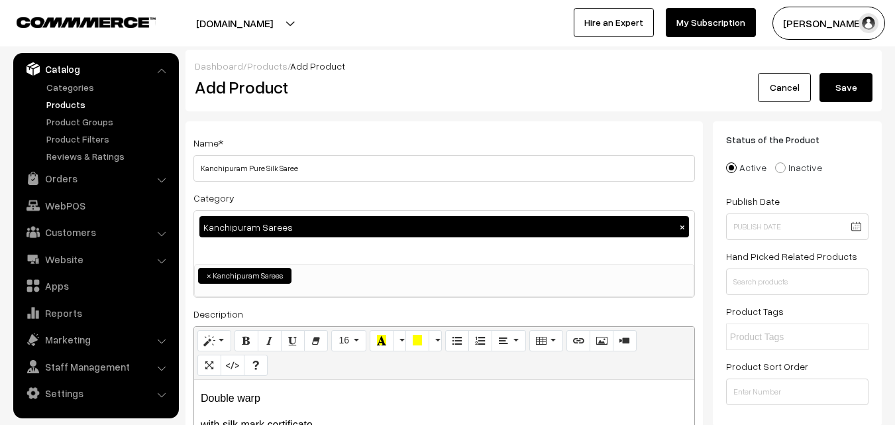
click at [845, 82] on button "Save" at bounding box center [846, 87] width 53 height 29
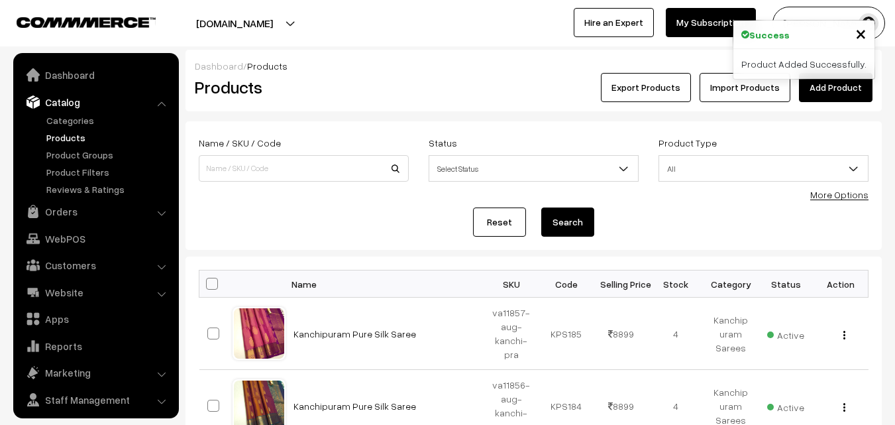
scroll to position [33, 0]
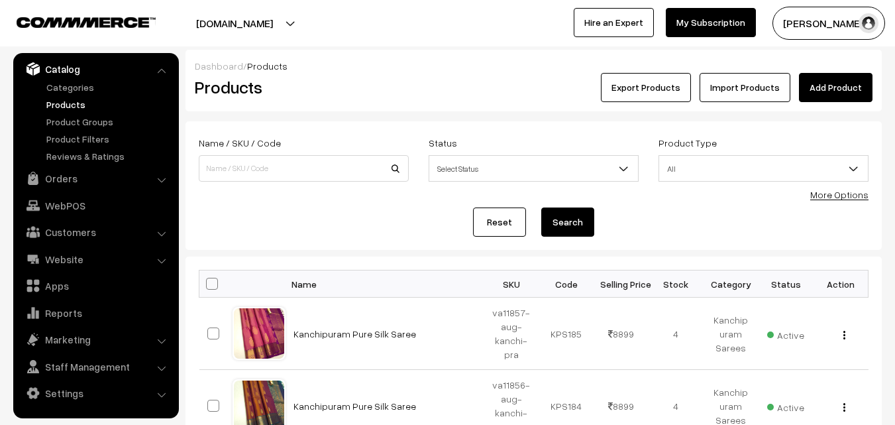
click at [824, 80] on link "Add Product" at bounding box center [836, 87] width 74 height 29
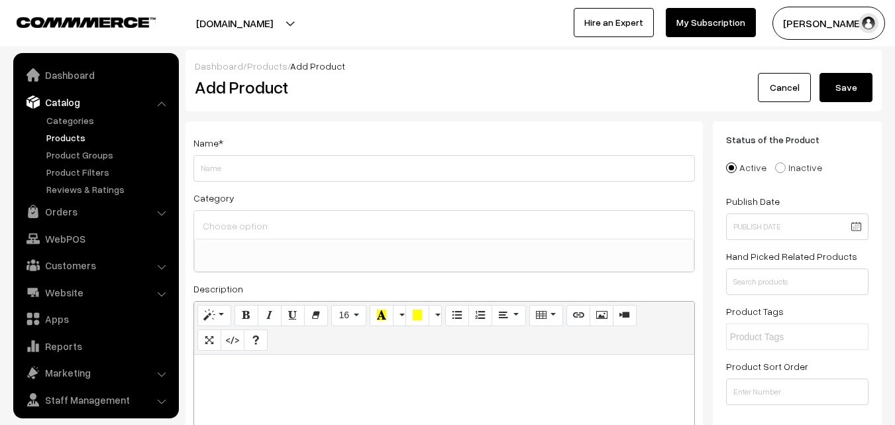
select select
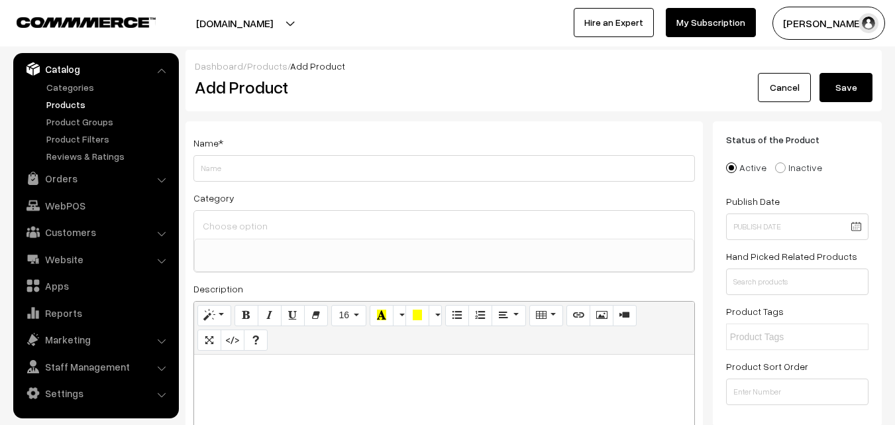
paste div
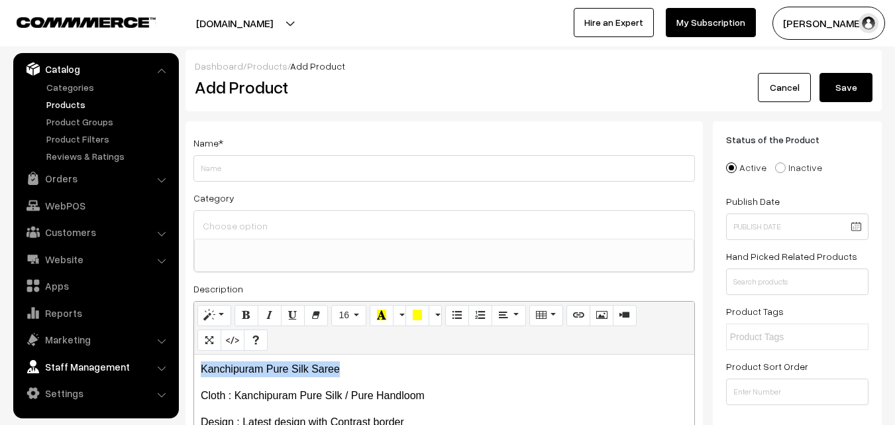
drag, startPoint x: 344, startPoint y: 365, endPoint x: 142, endPoint y: 361, distance: 202.2
copy p "Kanchipuram Pure Silk Saree"
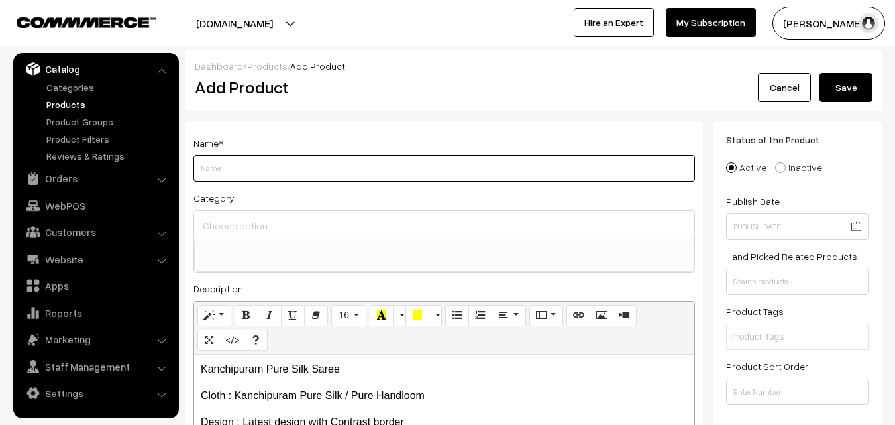
click at [221, 169] on input "Weight" at bounding box center [445, 168] width 502 height 27
paste input "Kanchipuram Pure Silk Saree"
type input "Kanchipuram Pure Silk Saree"
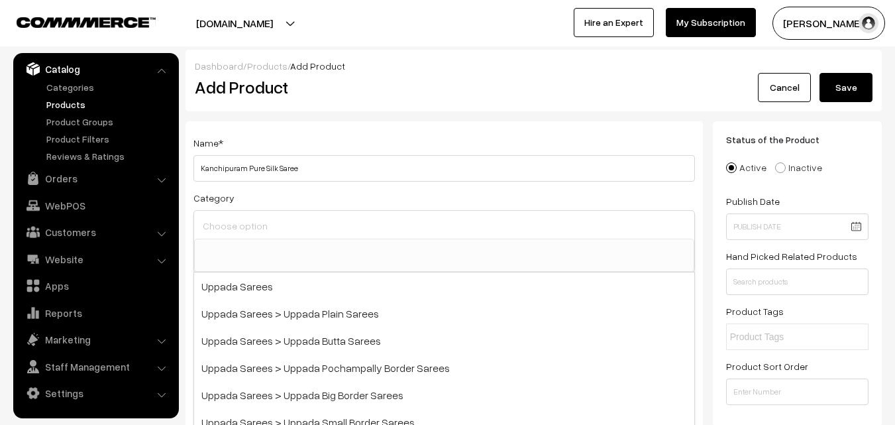
click at [226, 222] on input at bounding box center [444, 225] width 490 height 19
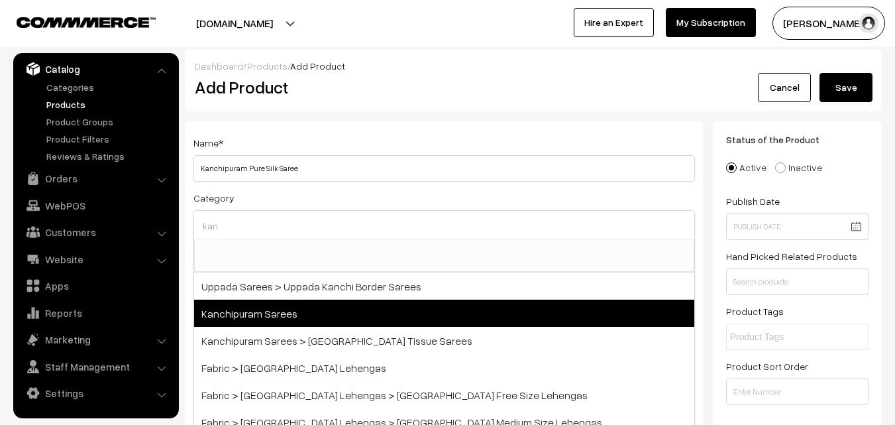
type input "kan"
click at [243, 313] on span "Kanchipuram Sarees" at bounding box center [444, 313] width 500 height 27
select select "3"
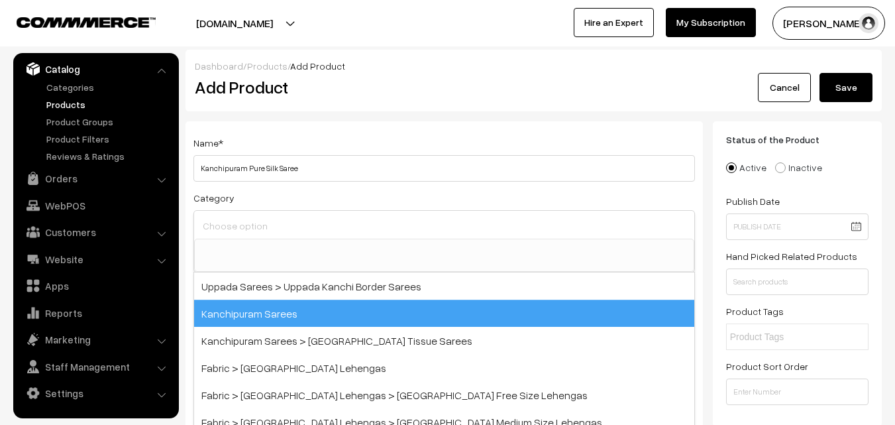
scroll to position [225, 0]
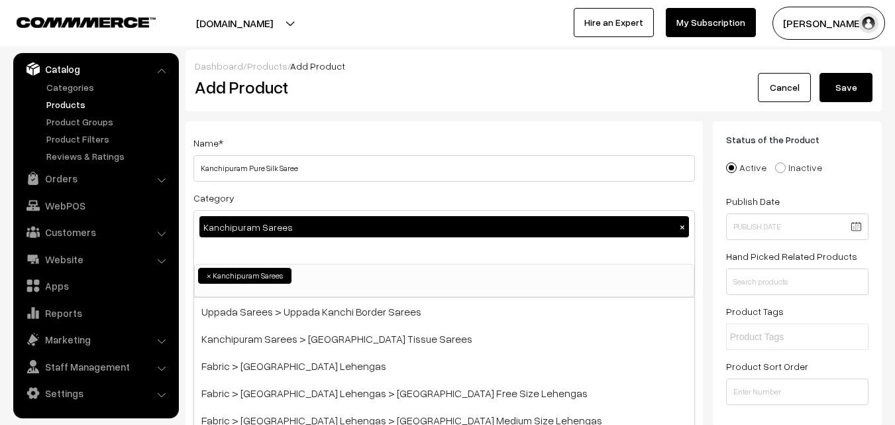
click at [299, 146] on div "Name * [GEOGRAPHIC_DATA] Pure Silk Saree" at bounding box center [445, 158] width 502 height 47
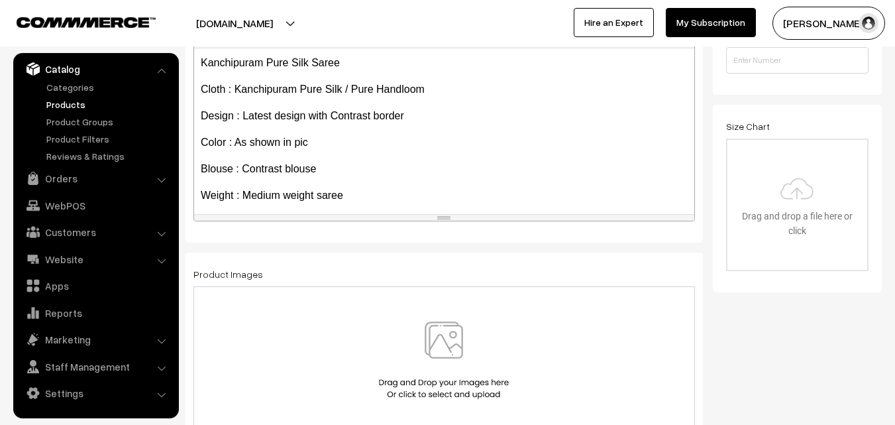
scroll to position [261, 0]
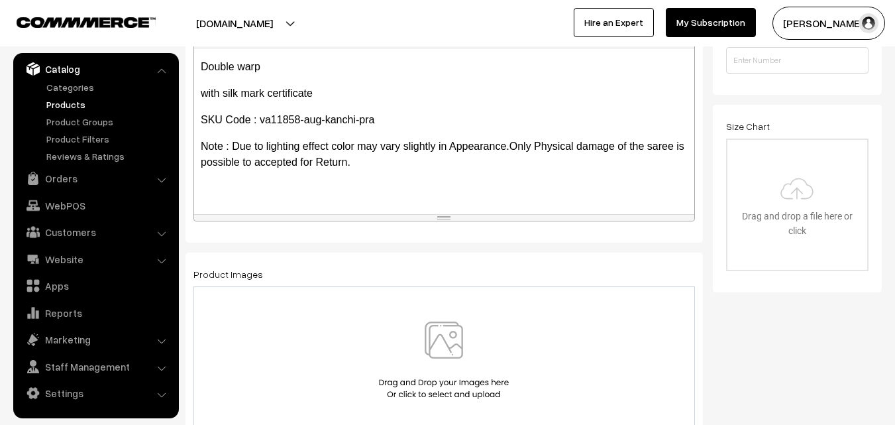
click at [443, 335] on img at bounding box center [444, 360] width 137 height 78
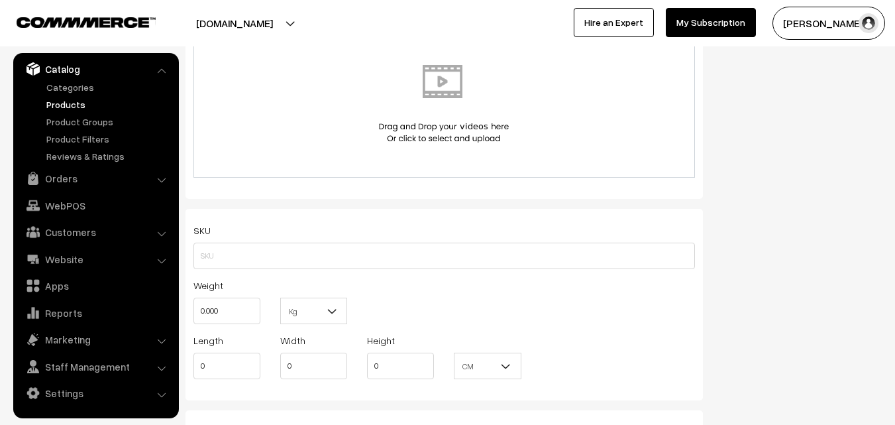
scroll to position [795, 0]
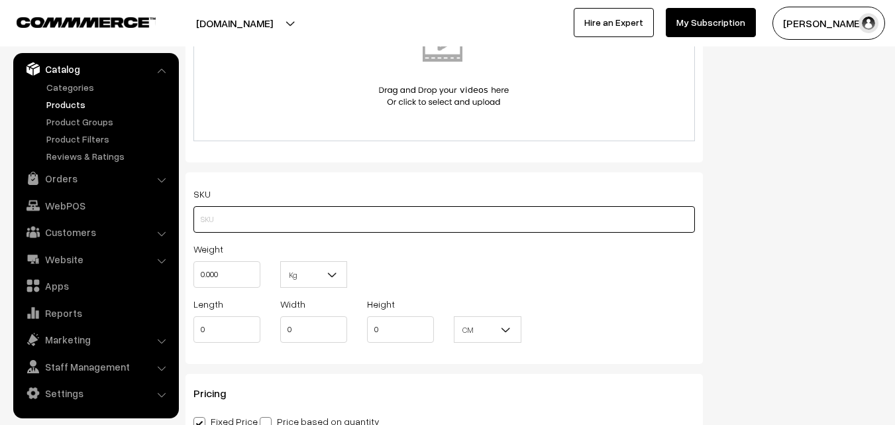
click at [217, 228] on input "text" at bounding box center [445, 219] width 502 height 27
paste input "va11858-aug-kanchi-pra"
type input "va11858-aug-kanchi-pra"
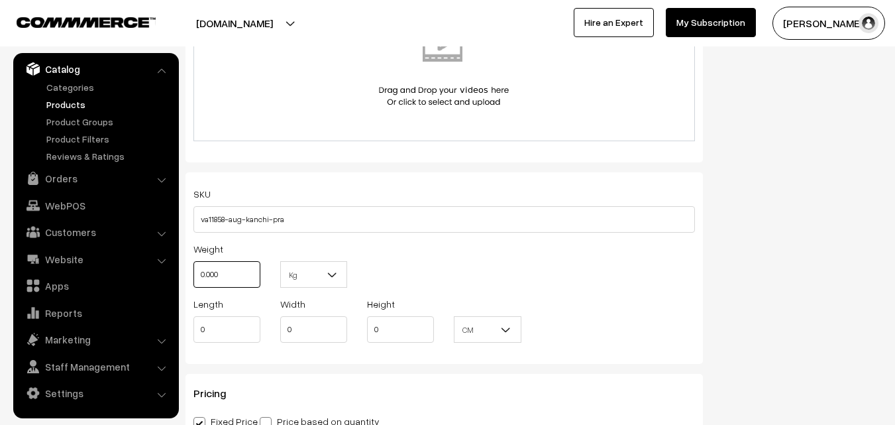
click at [224, 280] on input "0.000" at bounding box center [227, 274] width 67 height 27
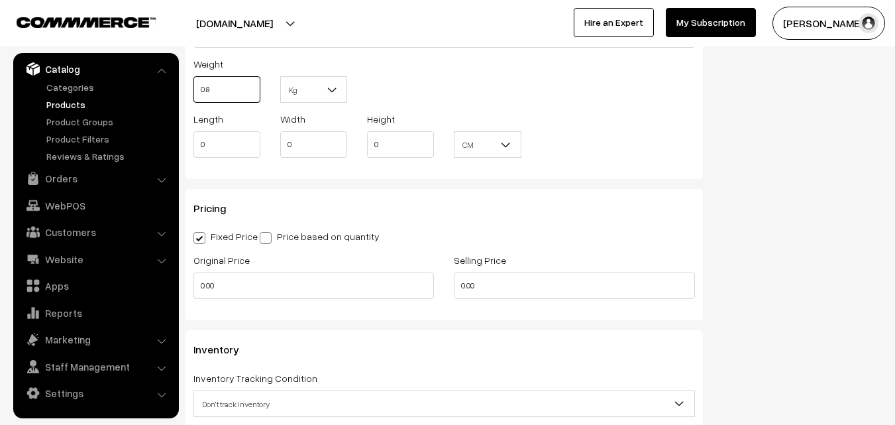
scroll to position [994, 0]
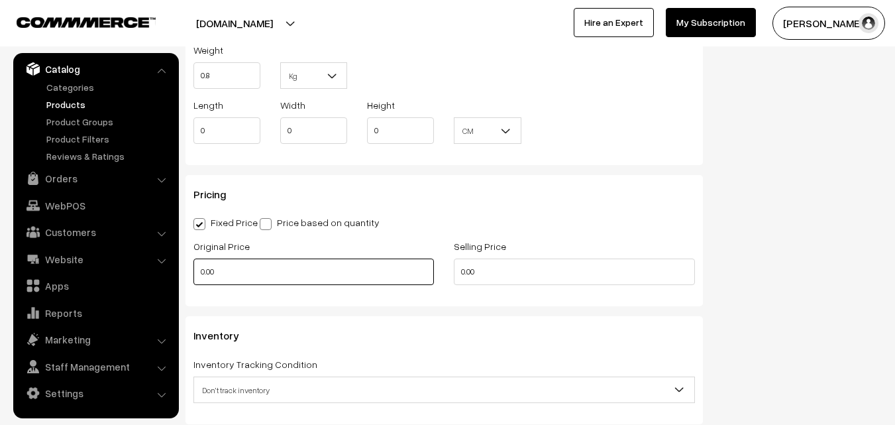
type input "0.80"
click at [225, 271] on input "0.00" at bounding box center [314, 271] width 241 height 27
type input "7400"
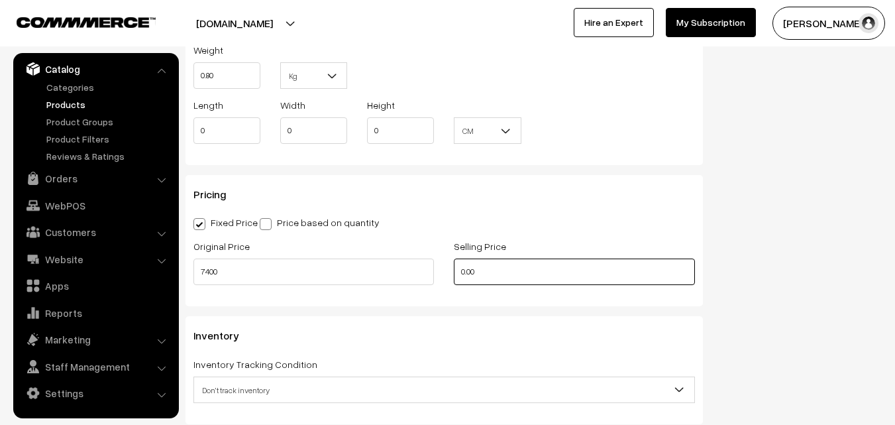
click at [486, 265] on input "0.00" at bounding box center [574, 271] width 241 height 27
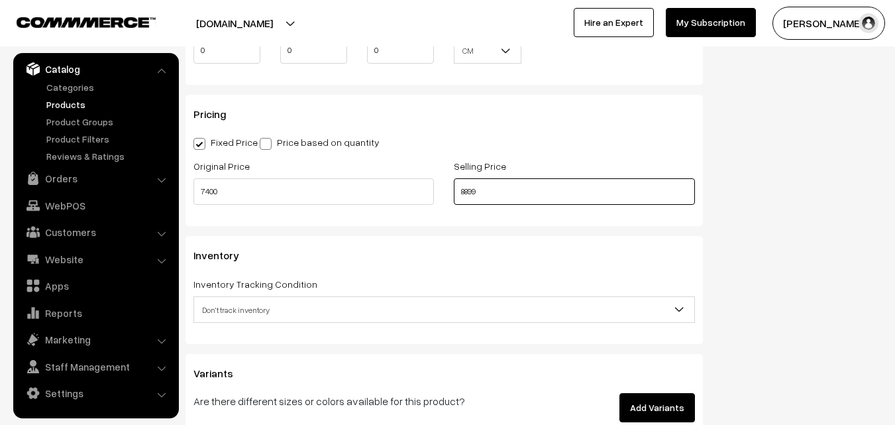
scroll to position [1193, 0]
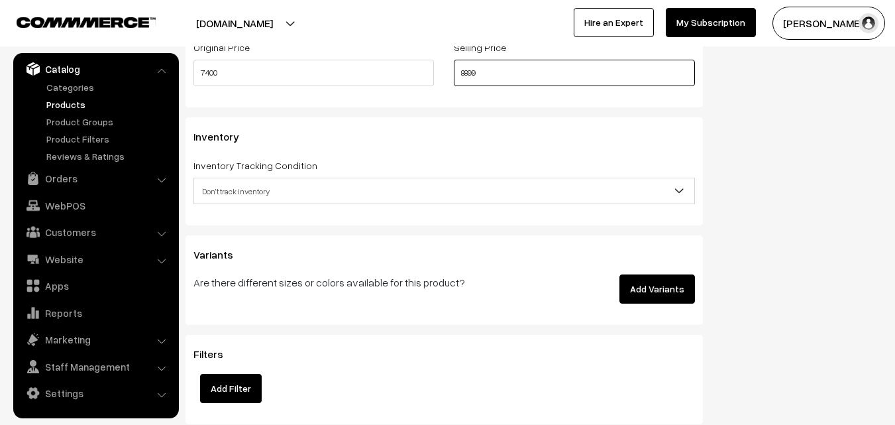
type input "8899"
click at [239, 190] on span "Don't track inventory" at bounding box center [444, 191] width 500 height 23
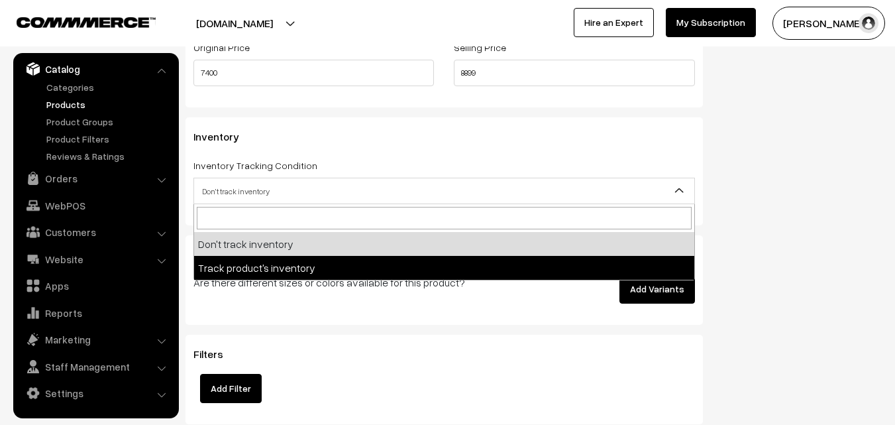
select select "2"
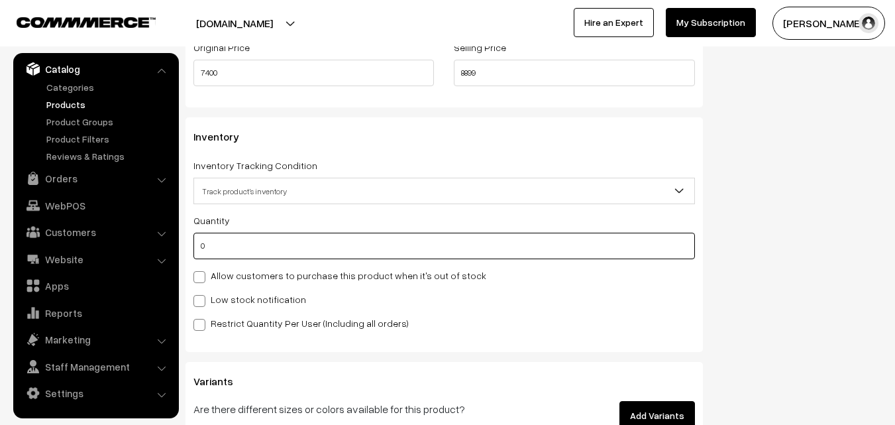
click at [228, 242] on input "0" at bounding box center [445, 246] width 502 height 27
type input "4"
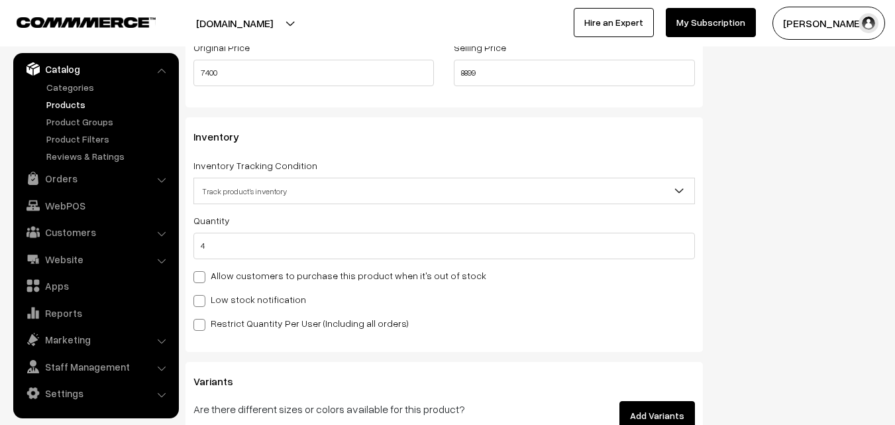
click at [219, 304] on label "Low stock notification" at bounding box center [250, 299] width 113 height 14
click at [202, 303] on input "Low stock notification" at bounding box center [198, 298] width 9 height 9
checkbox input "true"
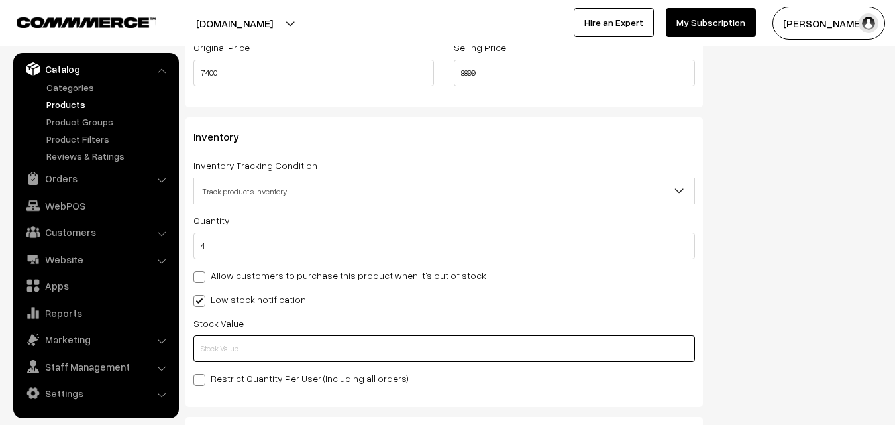
click at [221, 339] on input "text" at bounding box center [445, 348] width 502 height 27
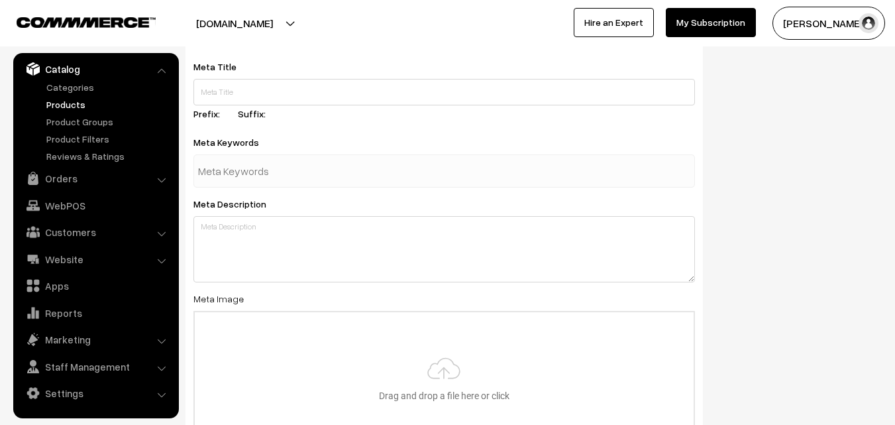
scroll to position [1973, 0]
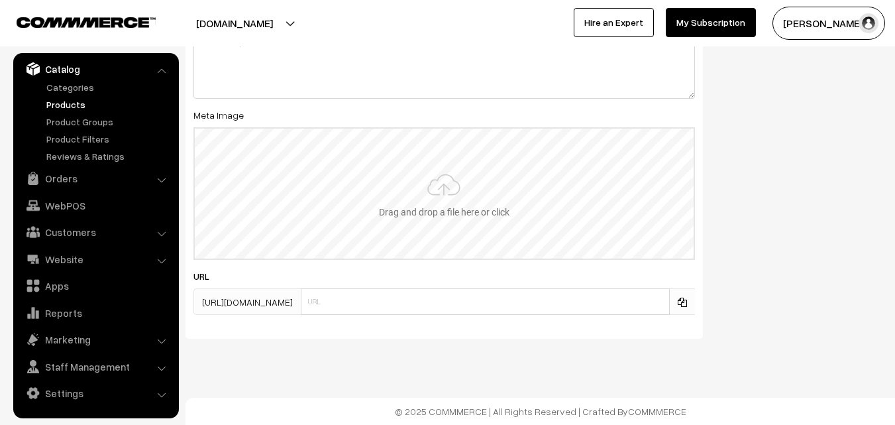
type input "2"
click at [452, 194] on input "file" at bounding box center [444, 194] width 499 height 130
type input "C:\fakepath\kanchipuram-saree-va11858-aug.jpeg"
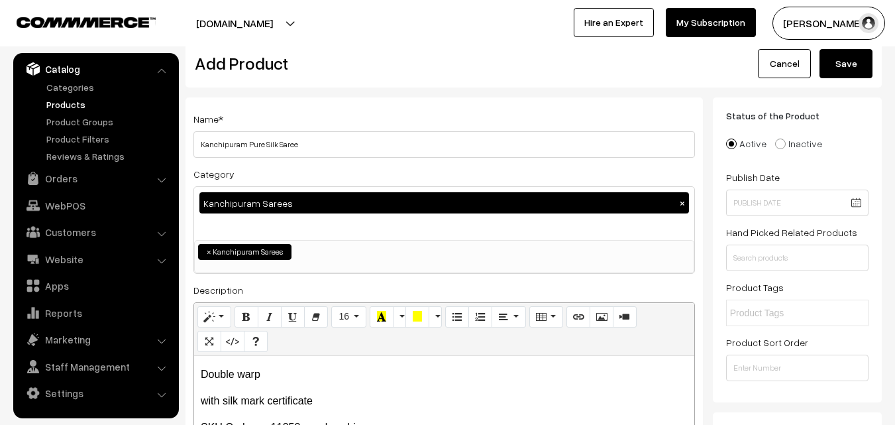
scroll to position [0, 0]
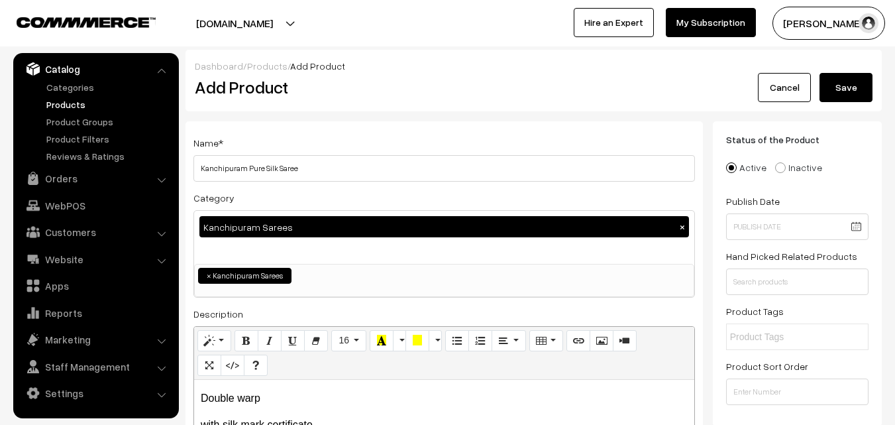
click at [866, 87] on button "Save" at bounding box center [846, 87] width 53 height 29
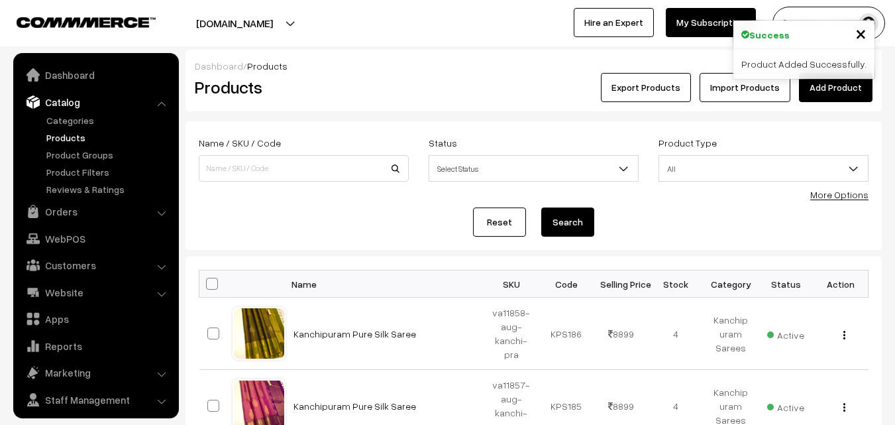
scroll to position [33, 0]
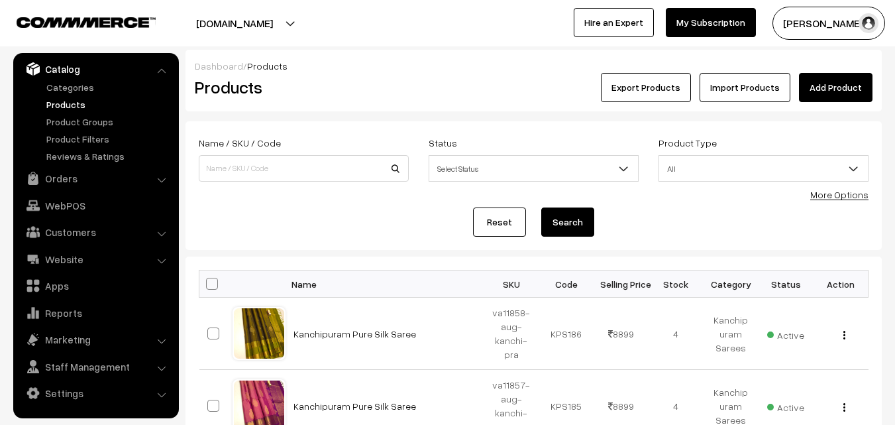
click at [372, 96] on h2 "Products" at bounding box center [301, 87] width 213 height 21
click at [809, 87] on link "Add Product" at bounding box center [836, 87] width 74 height 29
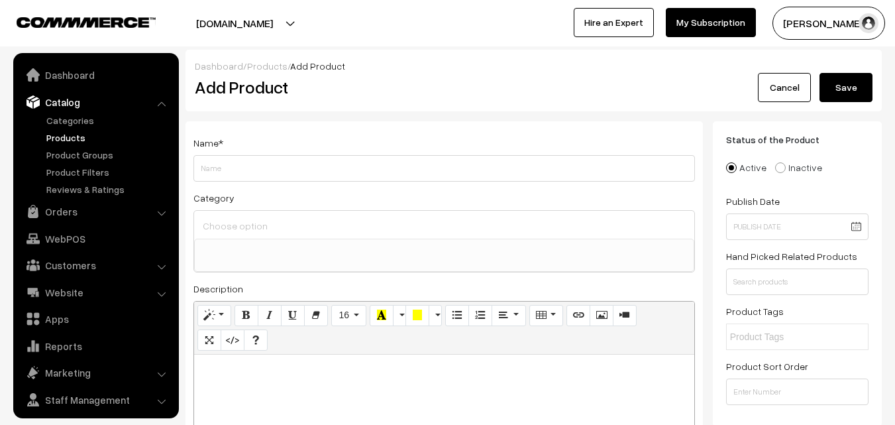
select select
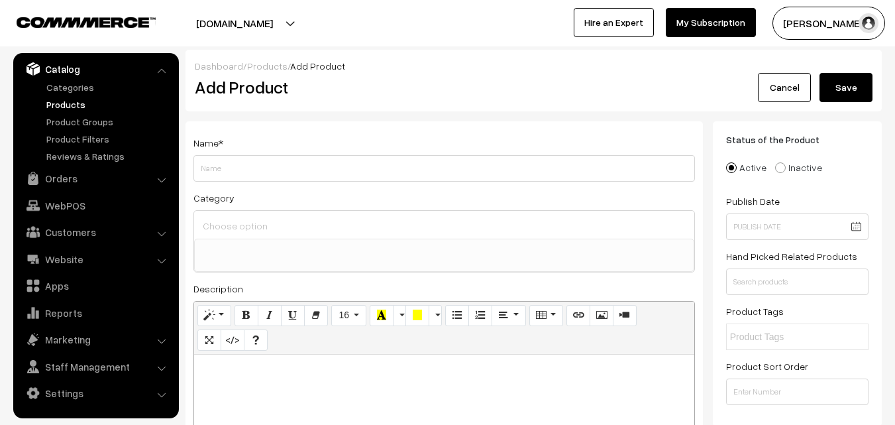
paste div
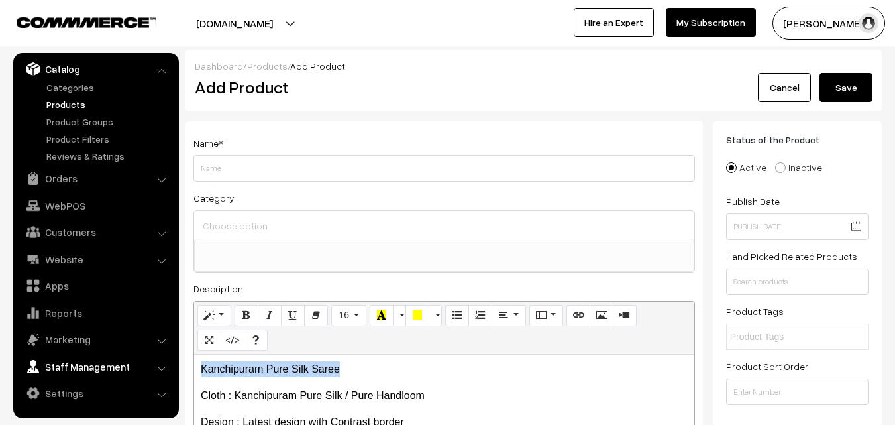
drag, startPoint x: 370, startPoint y: 368, endPoint x: 165, endPoint y: 360, distance: 205.6
copy p "Kanchipuram Pure Silk Saree"
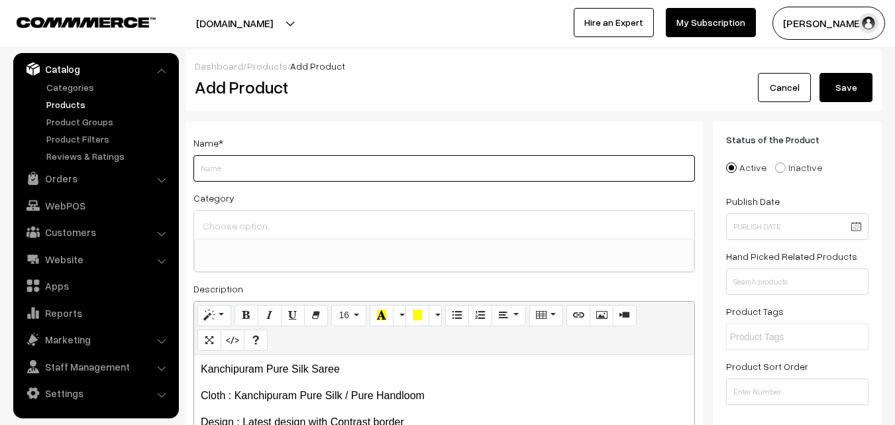
click at [233, 168] on input "Weight" at bounding box center [445, 168] width 502 height 27
paste input "Kanchipuram Pure Silk Saree"
type input "Kanchipuram Pure Silk Saree"
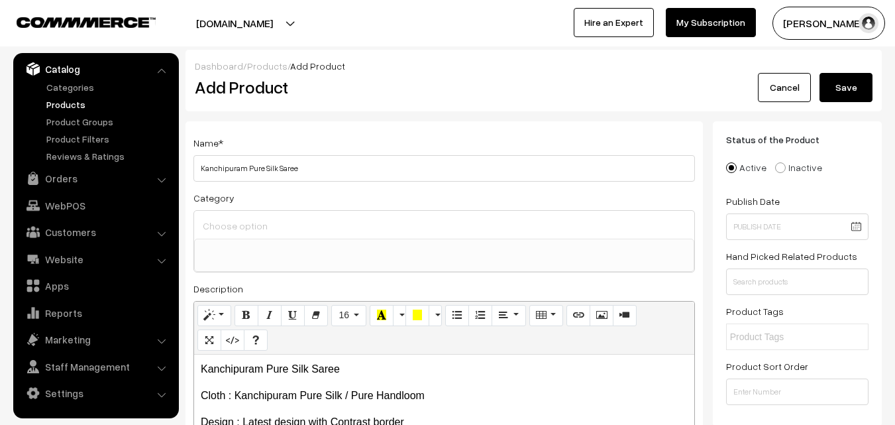
click at [235, 217] on input at bounding box center [444, 225] width 490 height 19
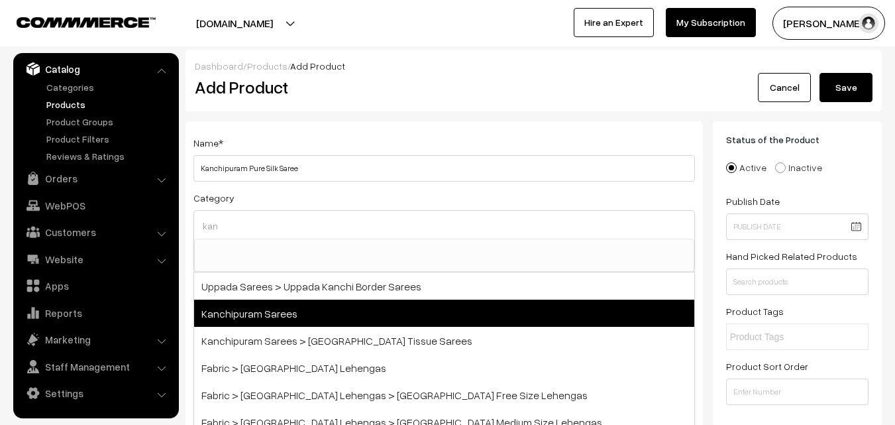
type input "kan"
click at [277, 313] on span "Kanchipuram Sarees" at bounding box center [444, 313] width 500 height 27
select select "3"
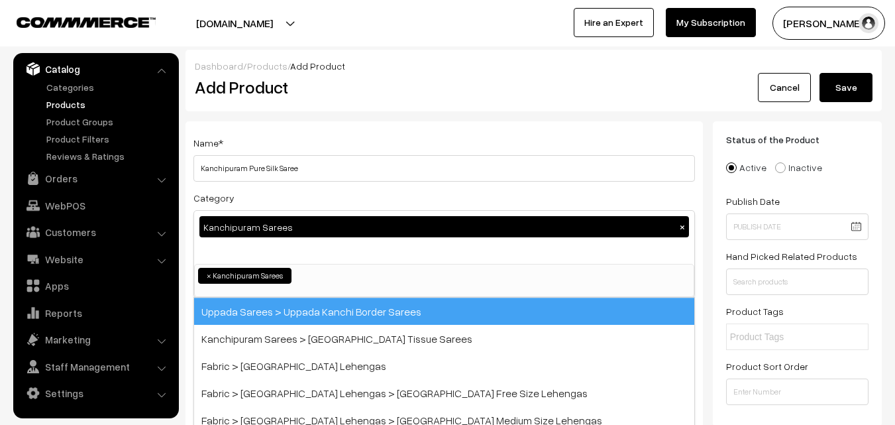
scroll to position [225, 0]
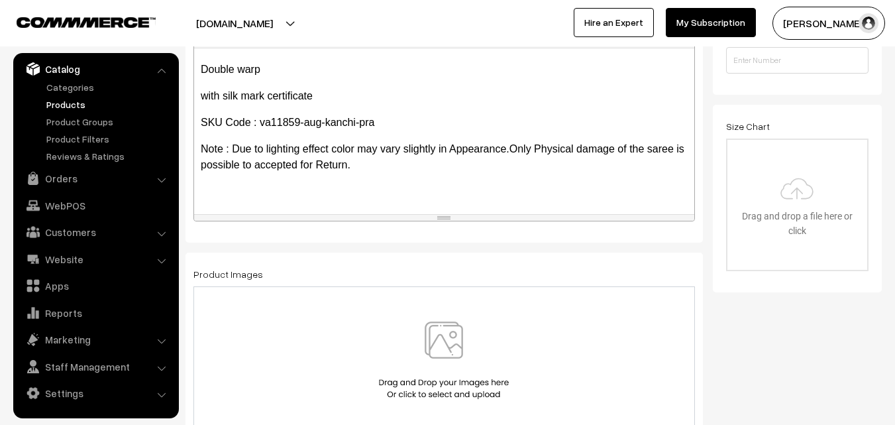
scroll to position [261, 0]
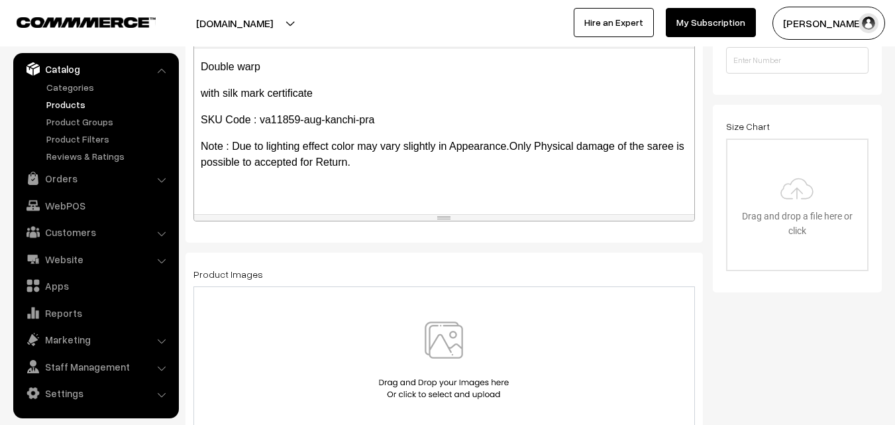
click at [452, 362] on img at bounding box center [444, 360] width 137 height 78
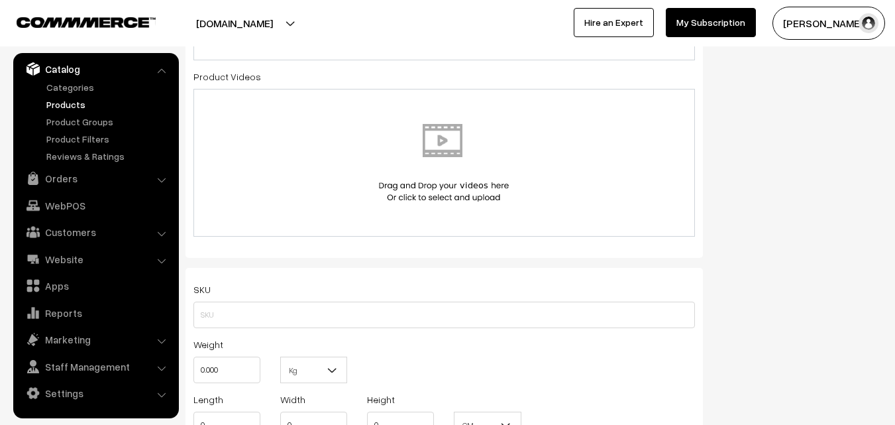
scroll to position [729, 0]
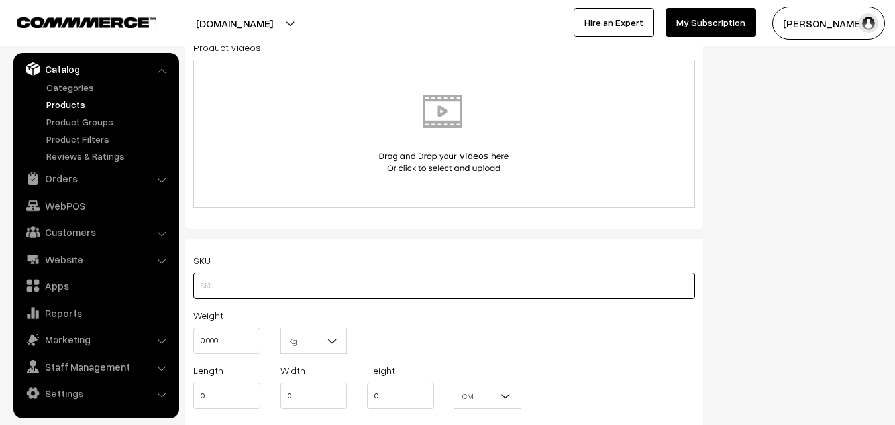
click at [213, 285] on input "text" at bounding box center [445, 285] width 502 height 27
paste input "va11859-aug-kanchi-pra"
type input "va11859-aug-kanchi-pra"
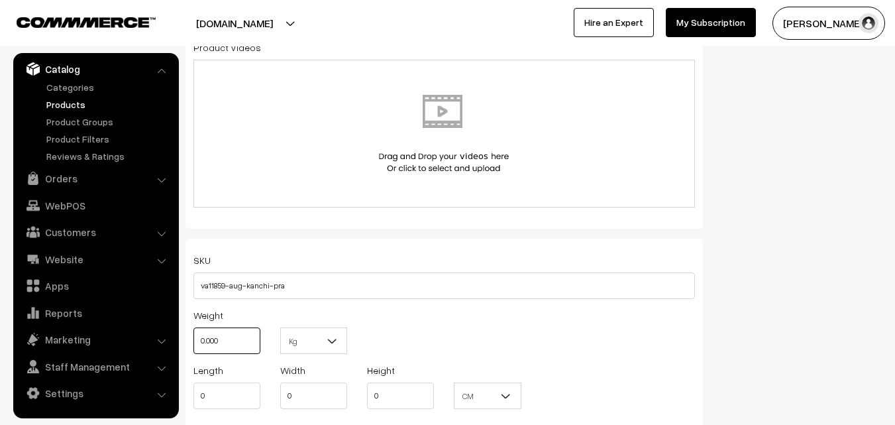
click at [227, 340] on input "0.000" at bounding box center [227, 340] width 67 height 27
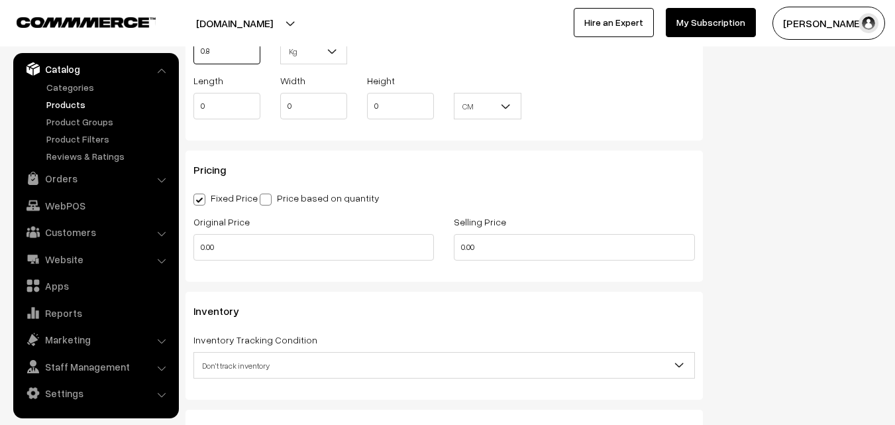
scroll to position [1060, 0]
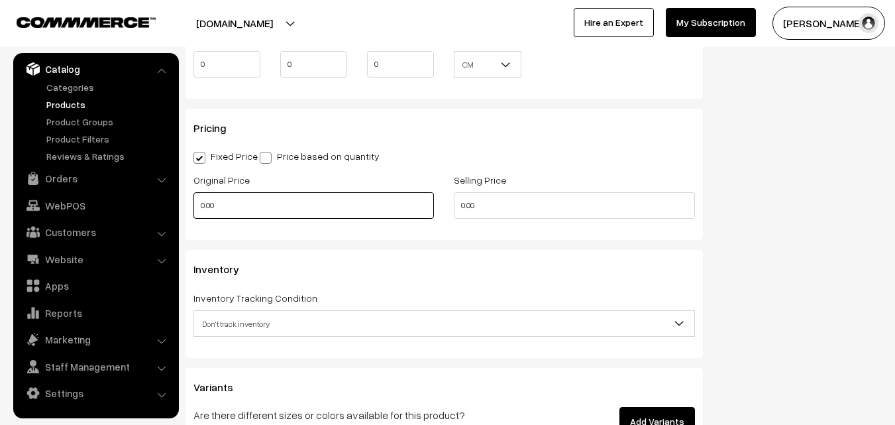
type input "0.80"
click at [223, 203] on input "0.00" at bounding box center [314, 205] width 241 height 27
type input "7400"
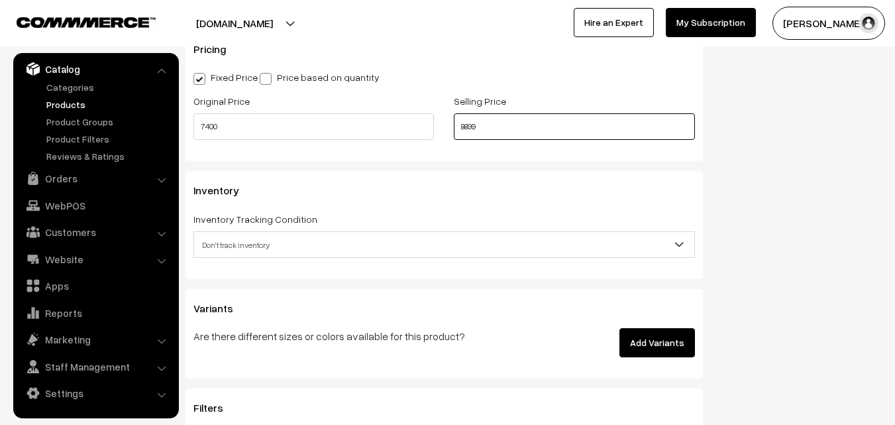
scroll to position [1193, 0]
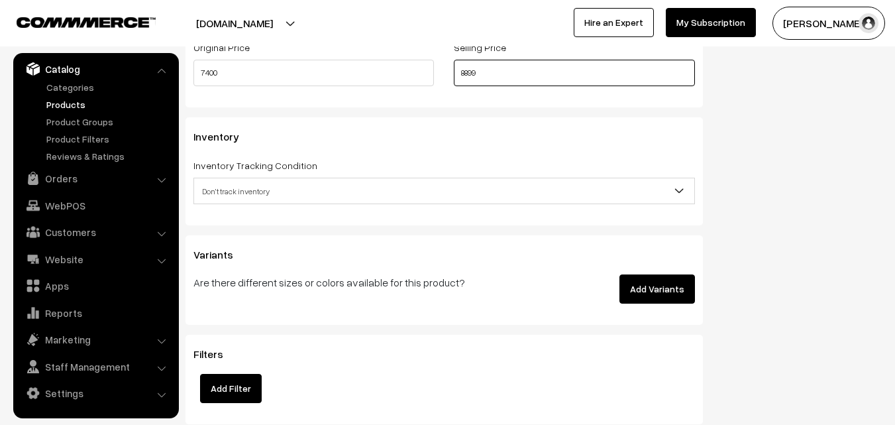
type input "8899"
click at [254, 188] on span "Don't track inventory" at bounding box center [444, 191] width 500 height 23
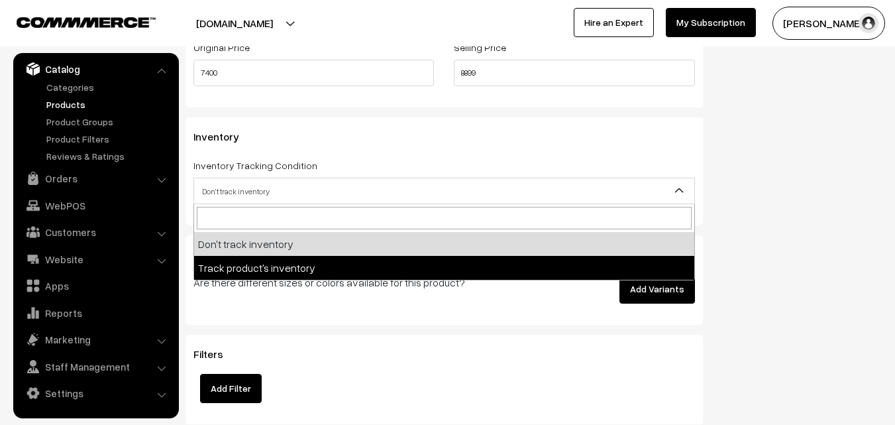
select select "2"
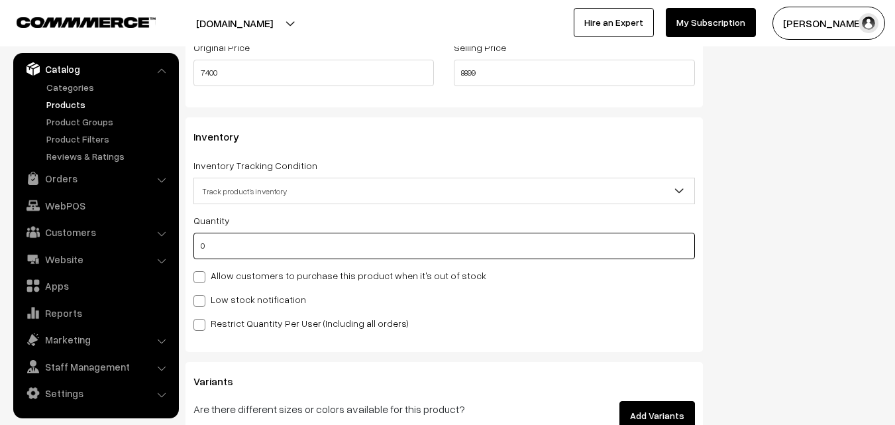
click at [247, 243] on input "0" at bounding box center [445, 246] width 502 height 27
type input "4"
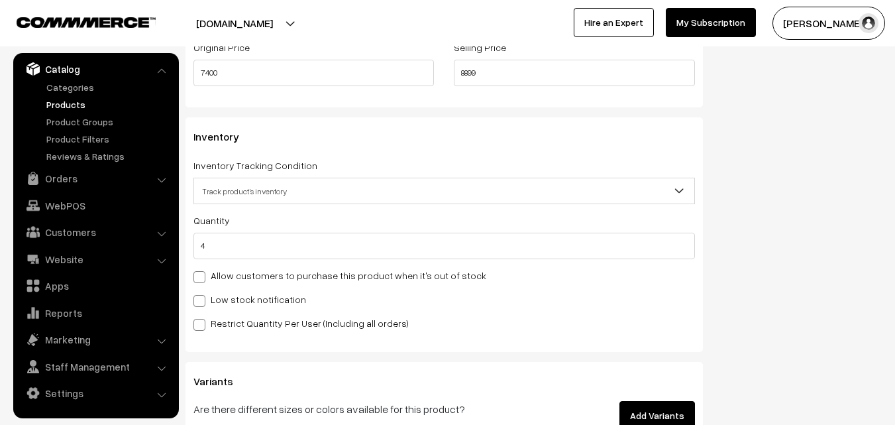
click at [238, 292] on label "Low stock notification" at bounding box center [250, 299] width 113 height 14
click at [202, 294] on input "Low stock notification" at bounding box center [198, 298] width 9 height 9
checkbox input "true"
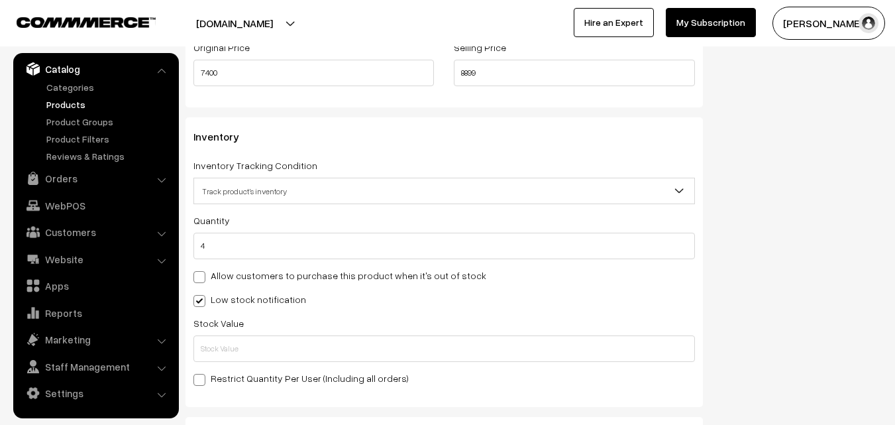
click at [238, 331] on div "Stock Value" at bounding box center [445, 338] width 502 height 47
click at [238, 339] on input "text" at bounding box center [445, 348] width 502 height 27
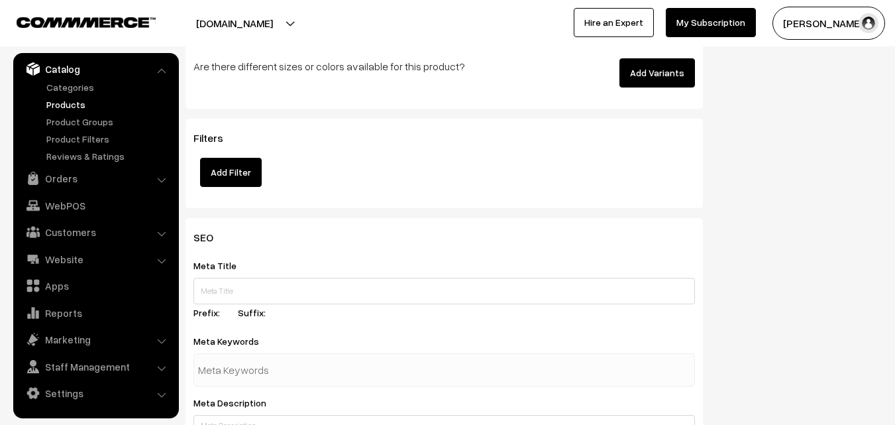
scroll to position [1973, 0]
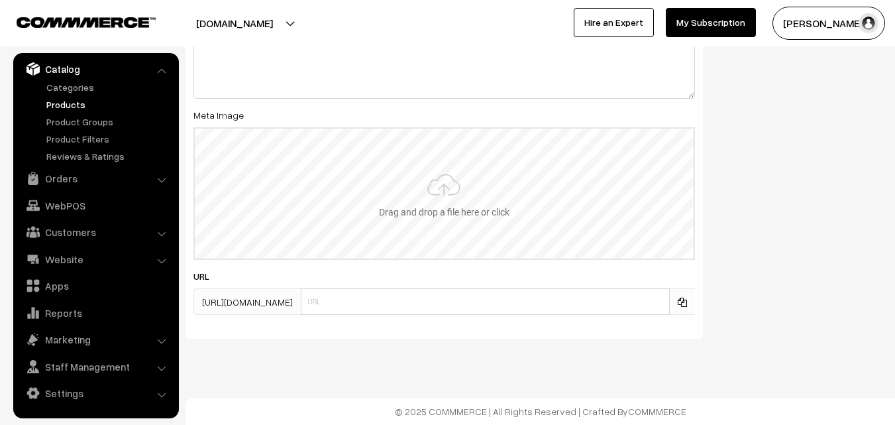
type input "2"
click at [424, 201] on input "file" at bounding box center [444, 194] width 499 height 130
type input "C:\fakepath\kanchipuram-saree-va11859-aug.jpeg"
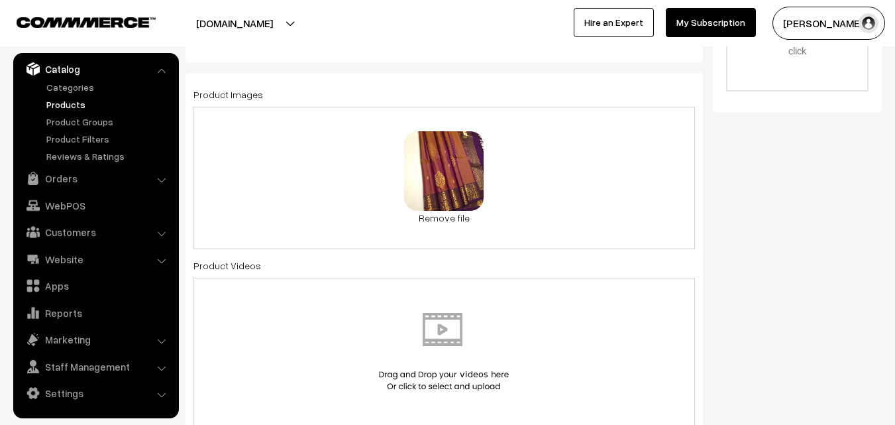
scroll to position [0, 0]
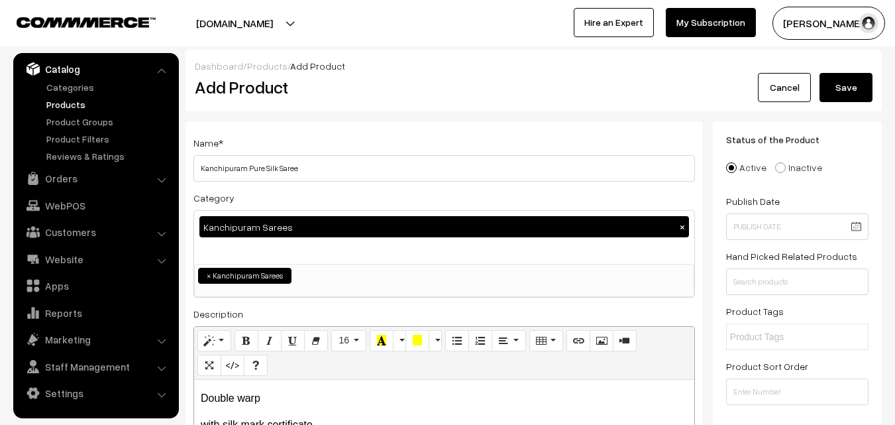
click at [861, 86] on button "Save" at bounding box center [846, 87] width 53 height 29
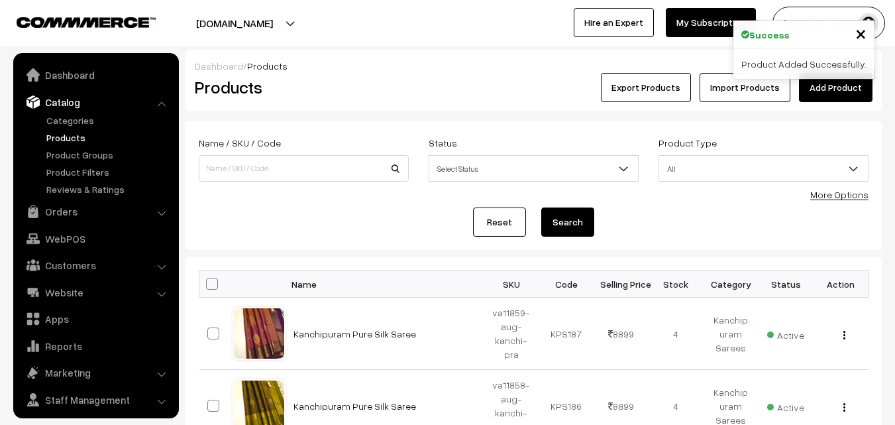
scroll to position [33, 0]
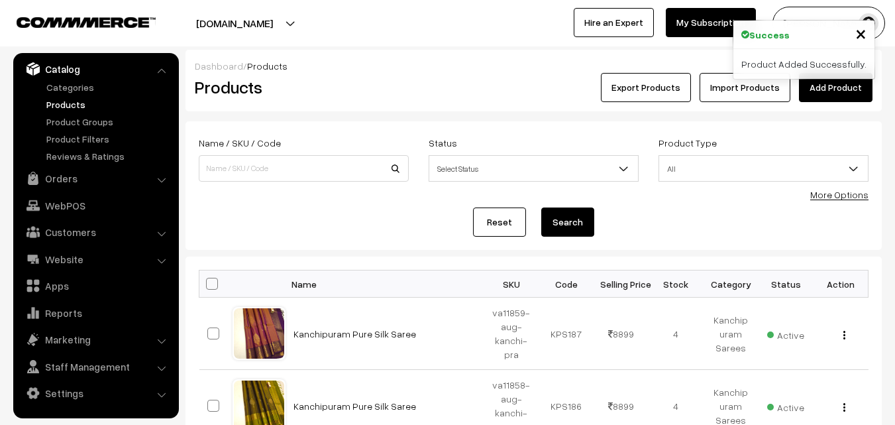
click at [407, 80] on h2 "Products" at bounding box center [301, 87] width 213 height 21
click at [822, 89] on link "Add Product" at bounding box center [836, 87] width 74 height 29
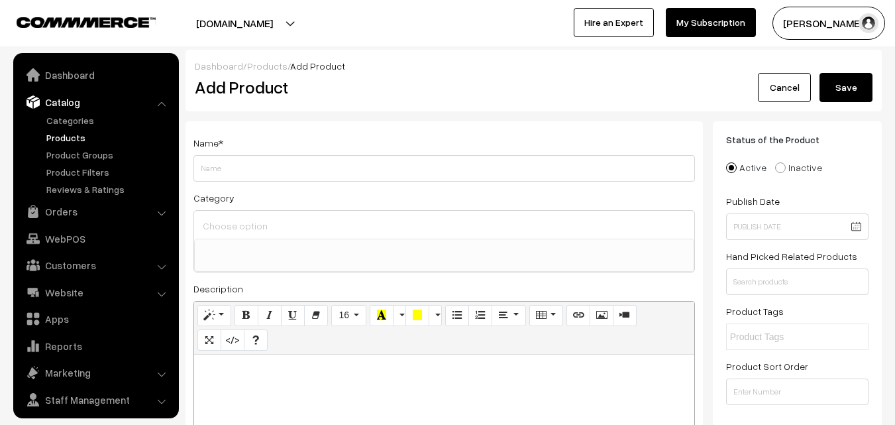
select select
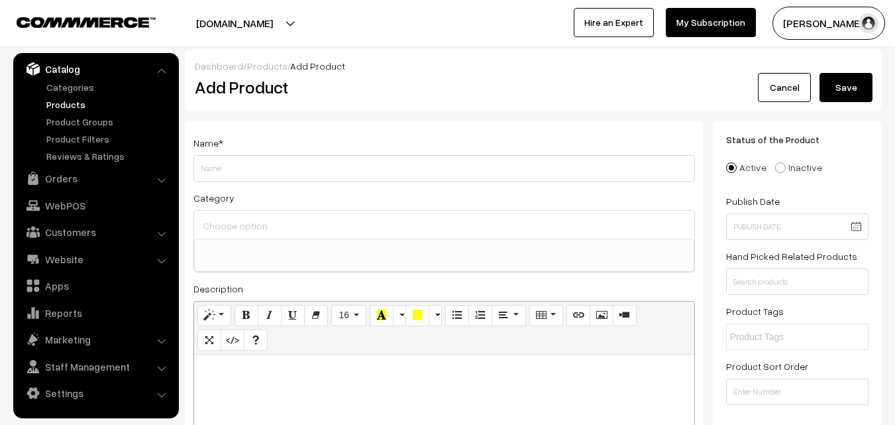
paste div
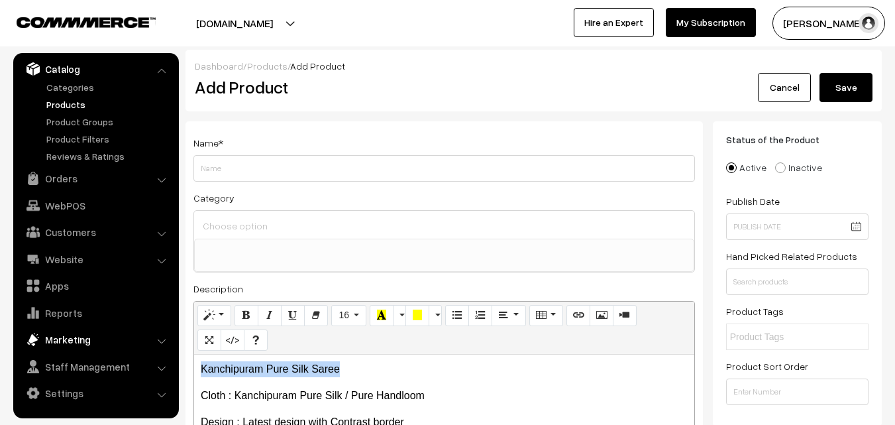
drag, startPoint x: 372, startPoint y: 372, endPoint x: 166, endPoint y: 351, distance: 207.9
copy p "Kanchipuram Pure Silk Saree"
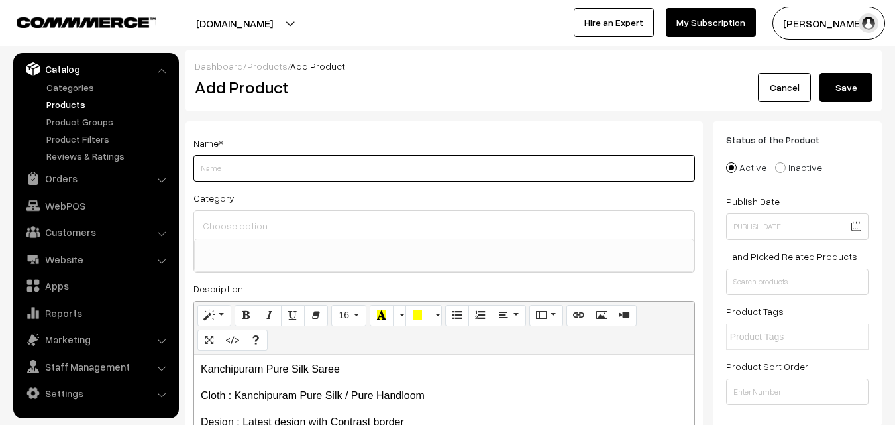
click at [227, 176] on input "Weight" at bounding box center [445, 168] width 502 height 27
paste input "Kanchipuram Pure Silk Saree"
type input "Kanchipuram Pure Silk Saree"
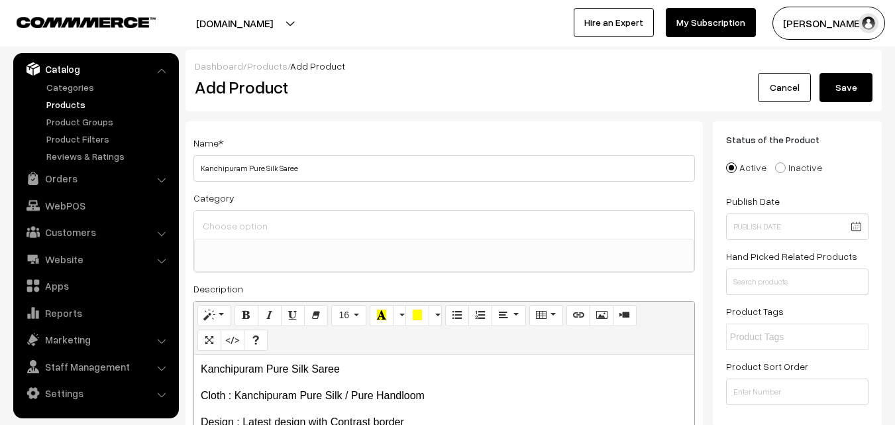
click at [226, 212] on div at bounding box center [444, 225] width 500 height 28
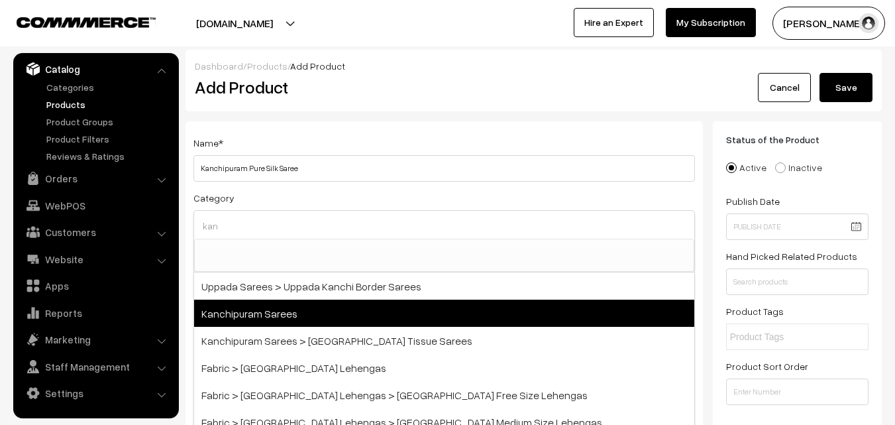
type input "kan"
click at [258, 309] on span "Kanchipuram Sarees" at bounding box center [444, 313] width 500 height 27
select select "3"
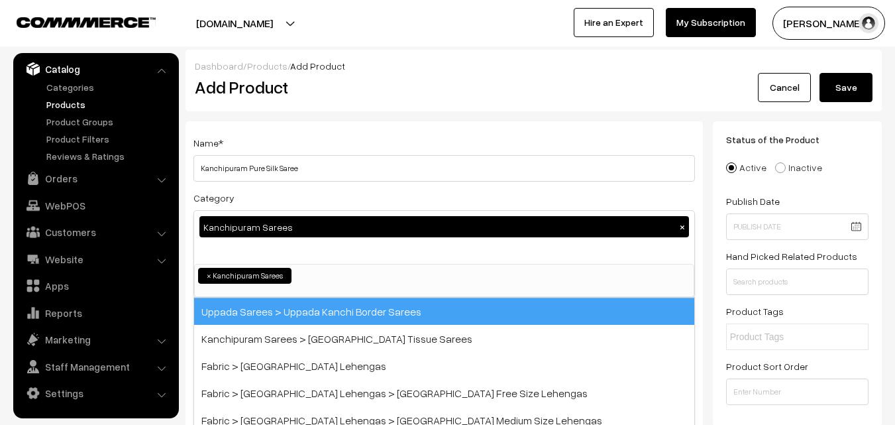
scroll to position [225, 0]
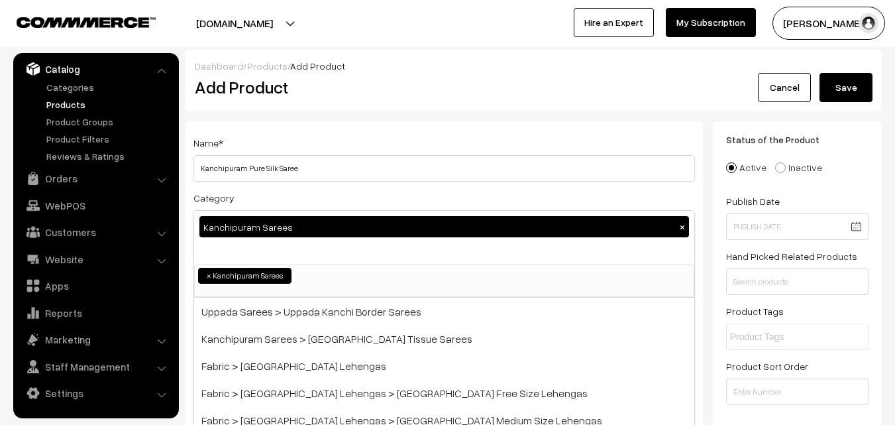
click at [305, 150] on div "Name * [GEOGRAPHIC_DATA] Pure Silk Saree" at bounding box center [445, 158] width 502 height 47
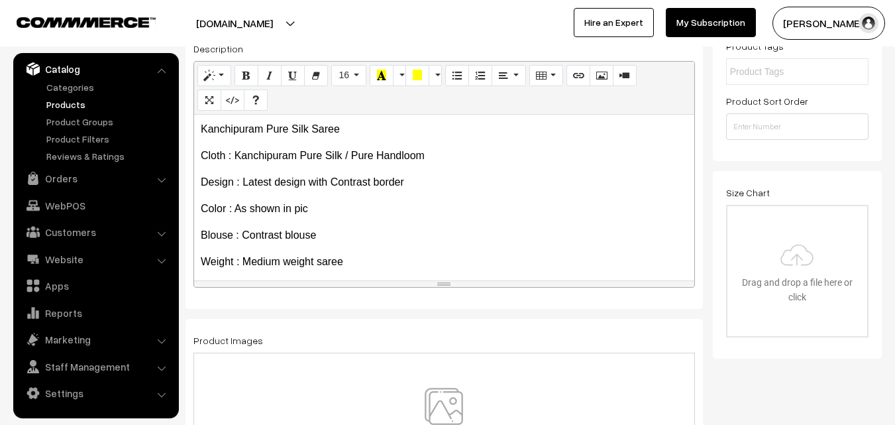
scroll to position [261, 0]
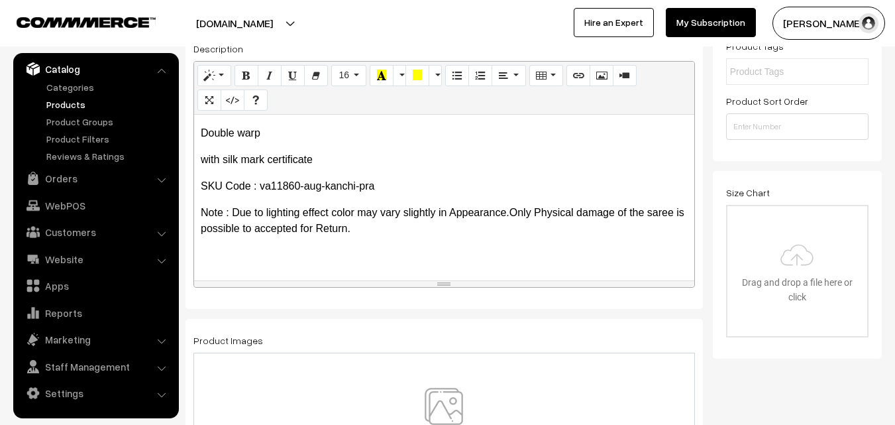
click at [452, 392] on img at bounding box center [444, 427] width 137 height 78
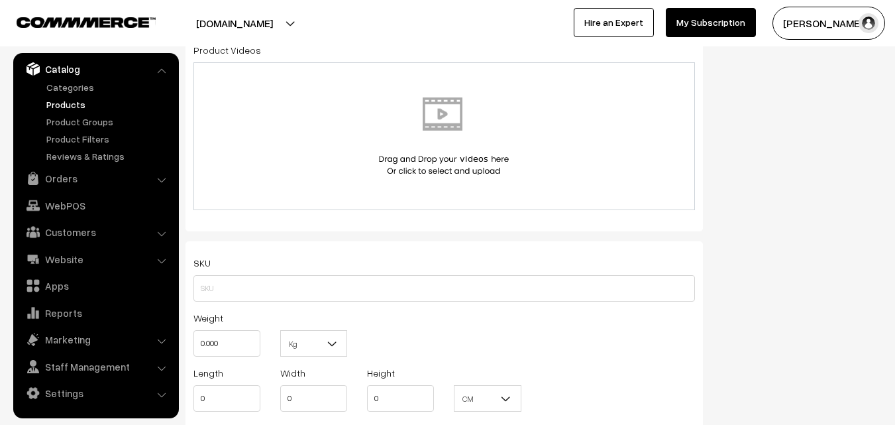
scroll to position [729, 0]
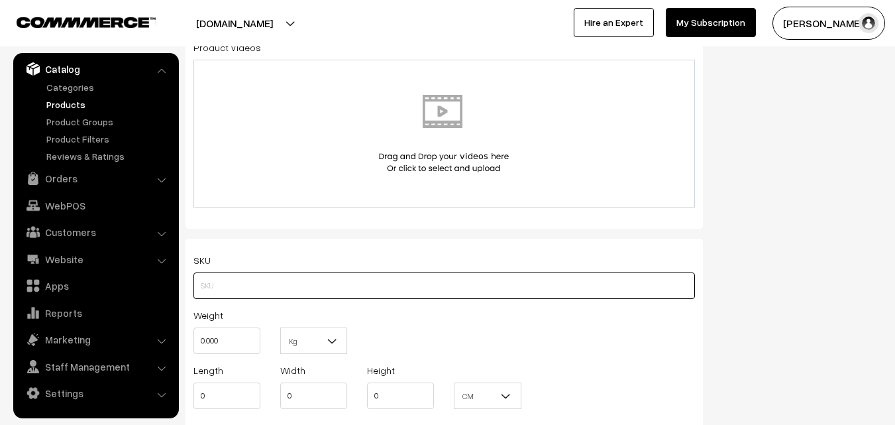
click at [233, 274] on input "text" at bounding box center [445, 285] width 502 height 27
paste input "va11860-aug-kanchi-pra"
type input "va11860-aug-kanchi-pra"
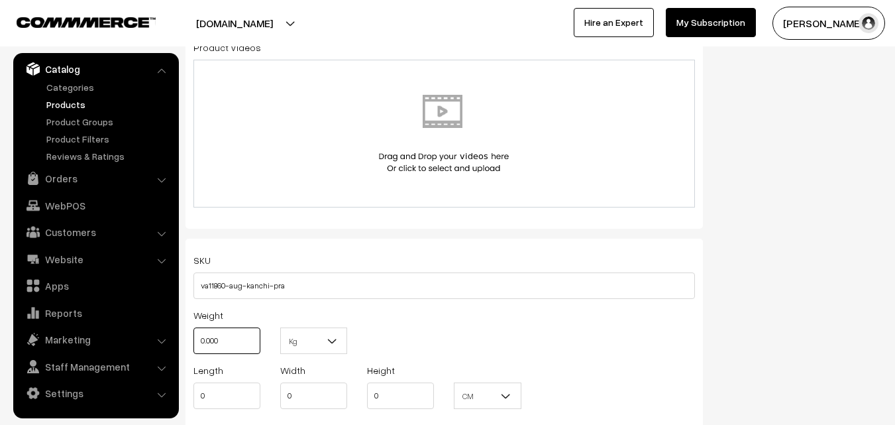
click at [233, 334] on input "0.000" at bounding box center [227, 340] width 67 height 27
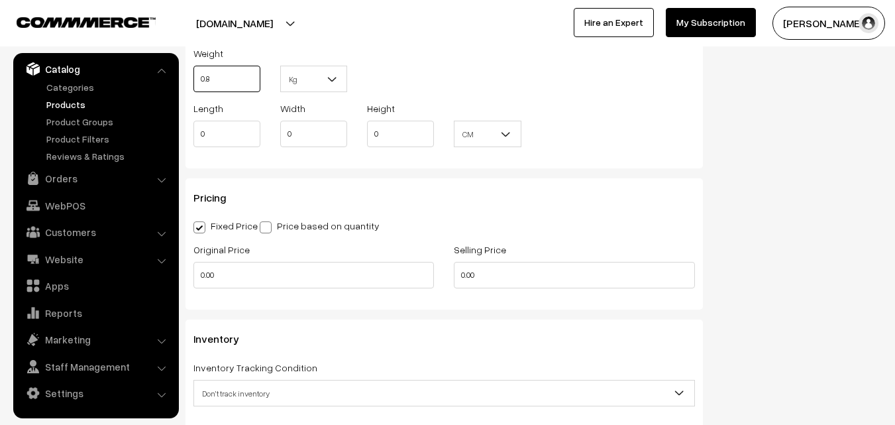
scroll to position [994, 0]
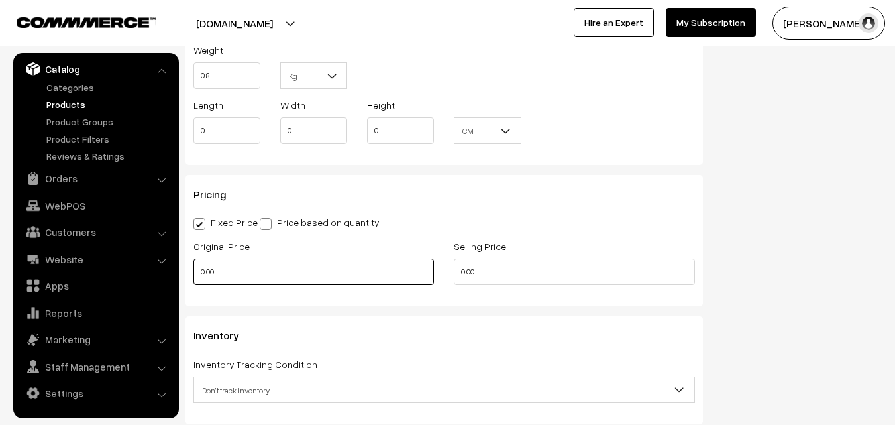
type input "0.80"
click at [216, 266] on input "0.00" at bounding box center [314, 271] width 241 height 27
type input "7400"
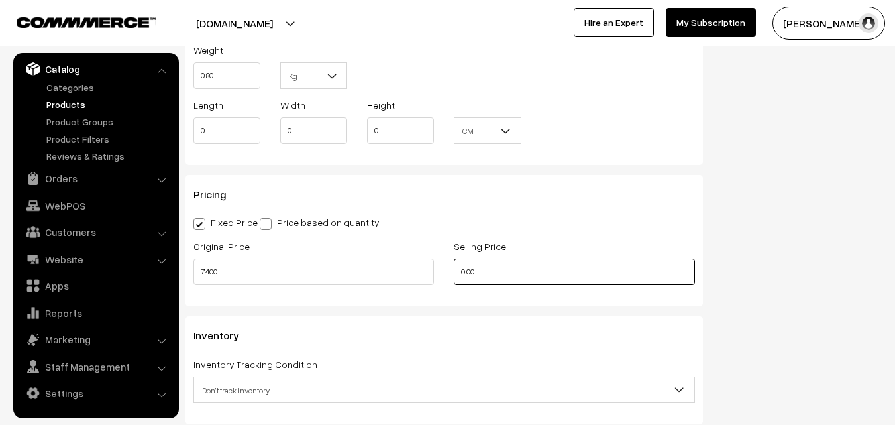
click at [496, 278] on input "0.00" at bounding box center [574, 271] width 241 height 27
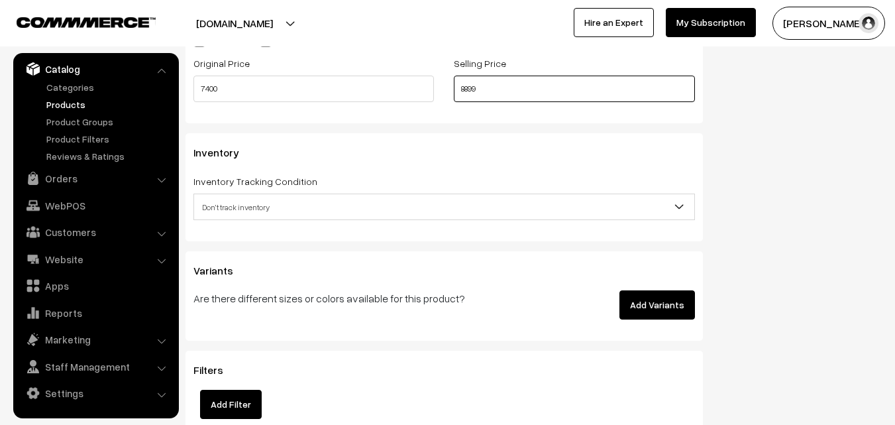
scroll to position [1193, 0]
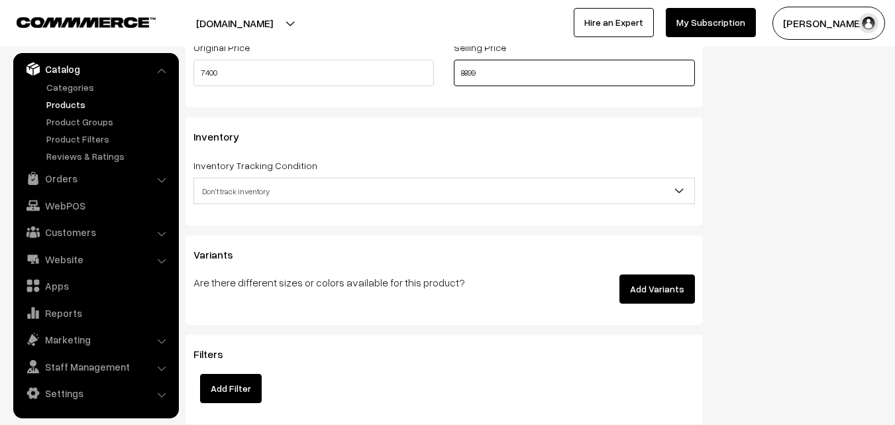
type input "8899"
click at [227, 193] on span "Don't track inventory" at bounding box center [444, 191] width 500 height 23
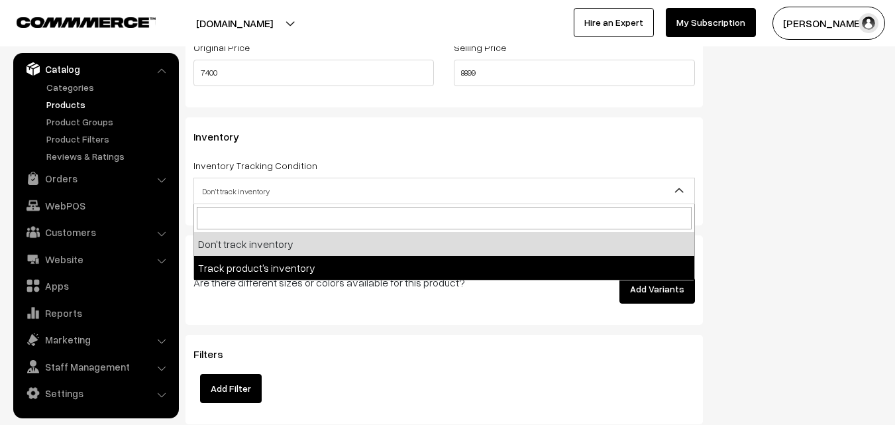
select select "2"
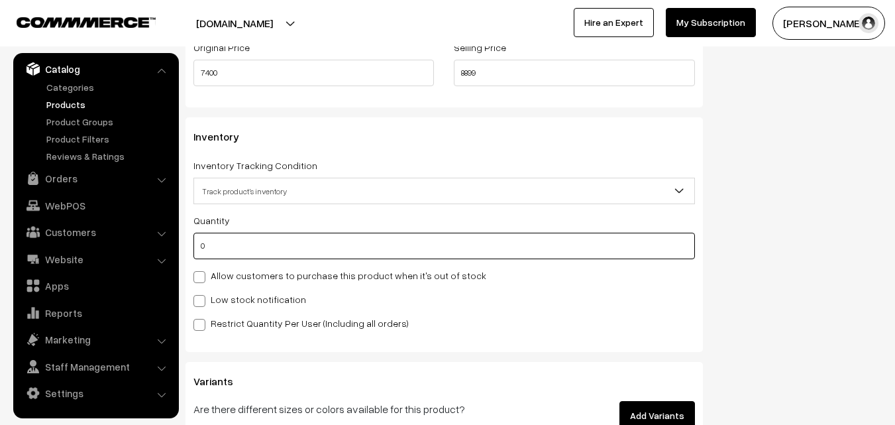
click at [224, 248] on input "0" at bounding box center [445, 246] width 502 height 27
type input "4"
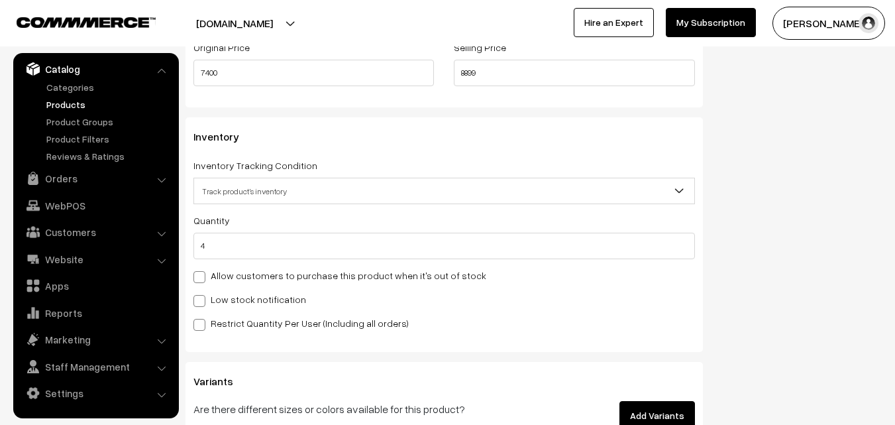
click at [223, 299] on label "Low stock notification" at bounding box center [250, 299] width 113 height 14
click at [202, 299] on input "Low stock notification" at bounding box center [198, 298] width 9 height 9
checkbox input "true"
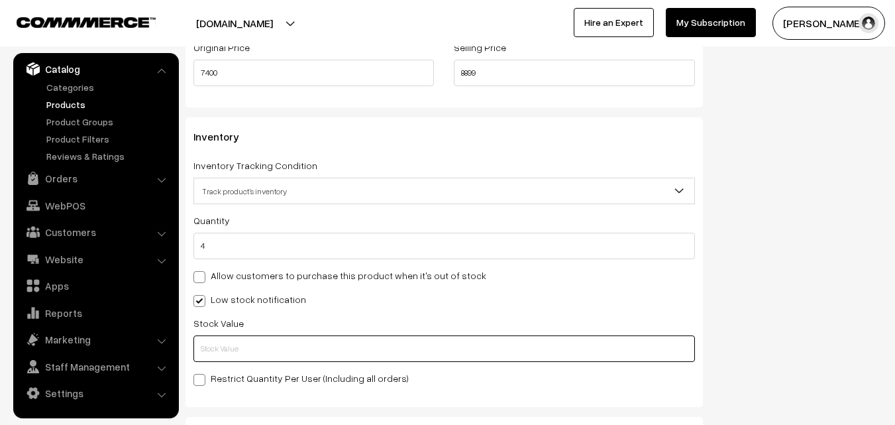
click at [223, 342] on input "text" at bounding box center [445, 348] width 502 height 27
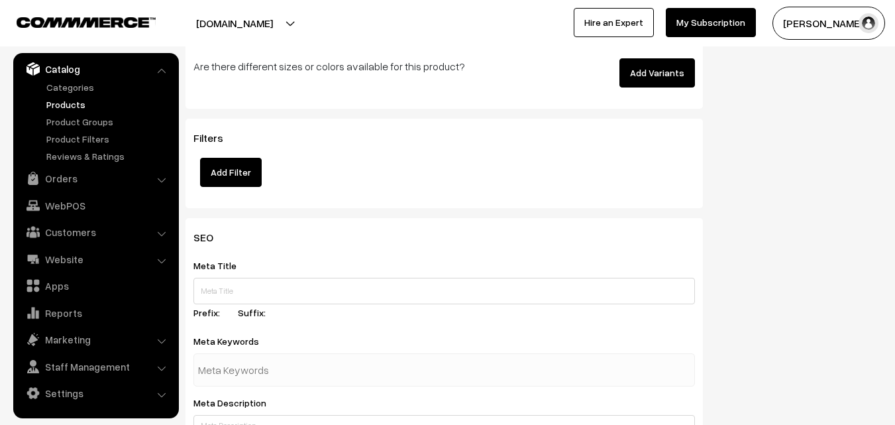
scroll to position [1973, 0]
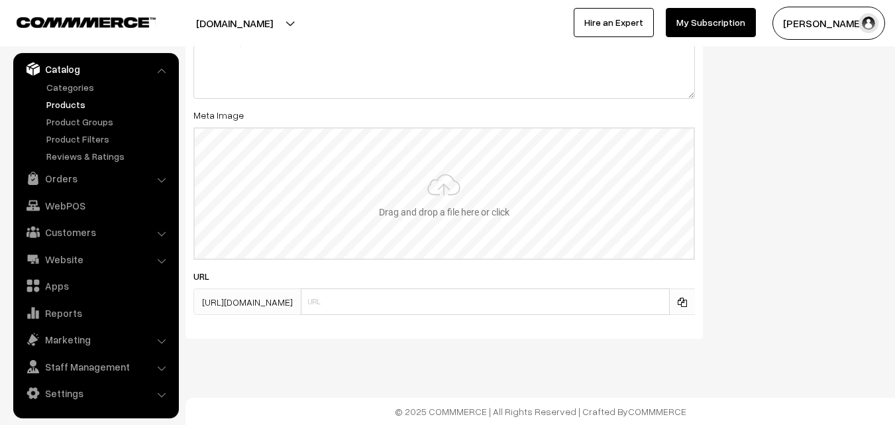
type input "2"
click at [407, 189] on input "file" at bounding box center [444, 194] width 499 height 130
type input "C:\fakepath\kanchipuram-saree-va11860-aug.jpeg"
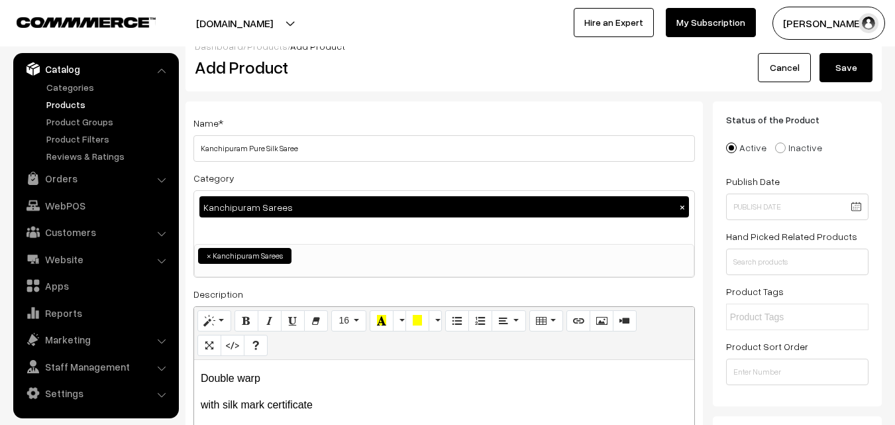
scroll to position [0, 0]
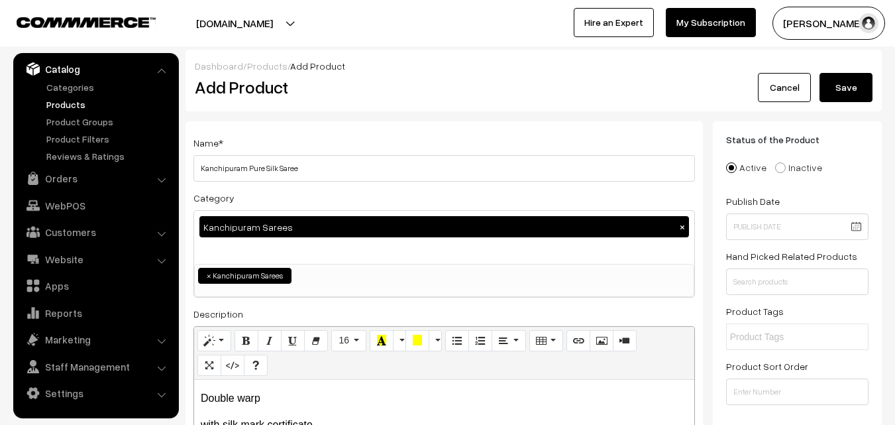
click at [854, 84] on button "Save" at bounding box center [846, 87] width 53 height 29
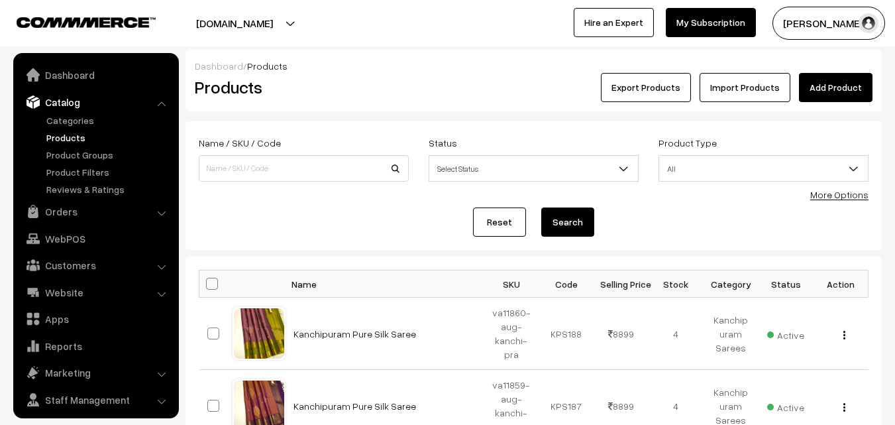
click at [827, 89] on link "Add Product" at bounding box center [836, 87] width 74 height 29
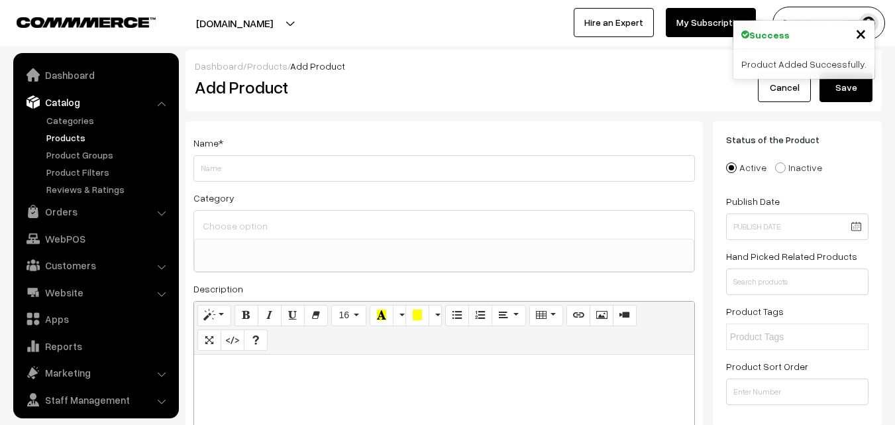
select select
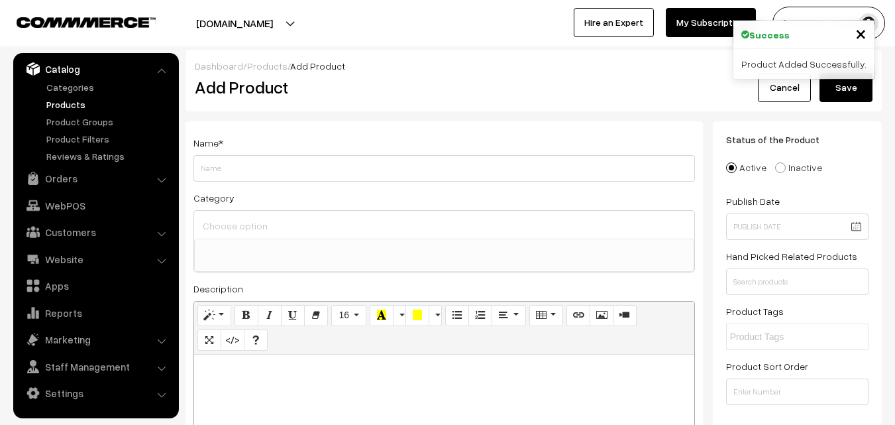
click at [248, 368] on p at bounding box center [444, 369] width 487 height 16
paste div
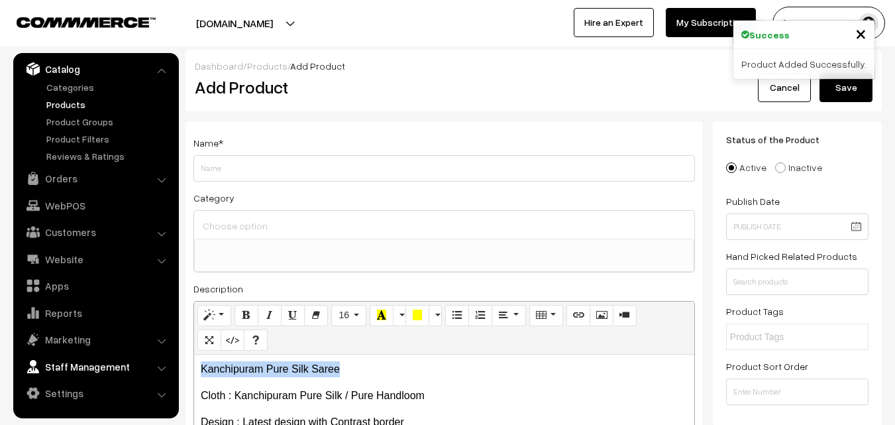
drag, startPoint x: 347, startPoint y: 365, endPoint x: 130, endPoint y: 364, distance: 216.7
copy p "Kanchipuram Pure Silk Saree"
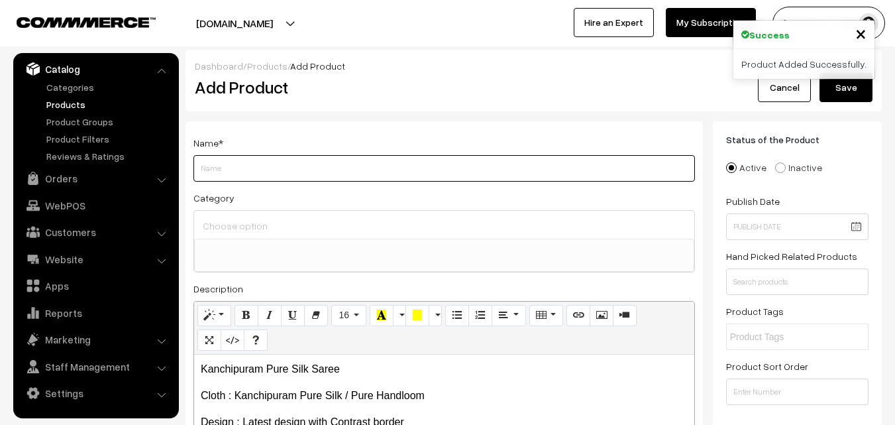
click at [216, 164] on input "Weight" at bounding box center [445, 168] width 502 height 27
paste input "Kanchipuram Pure Silk Saree"
type input "Kanchipuram Pure Silk Saree"
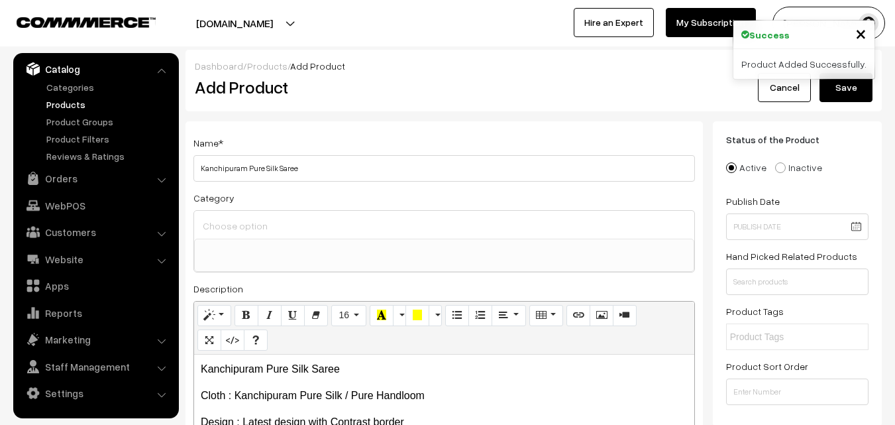
click at [223, 219] on input at bounding box center [444, 225] width 490 height 19
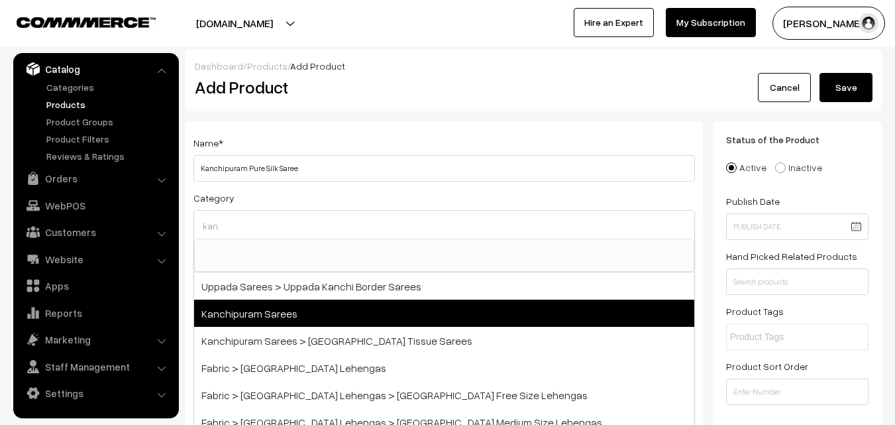
type input "kan"
click at [257, 311] on span "Kanchipuram Sarees" at bounding box center [444, 313] width 500 height 27
select select "3"
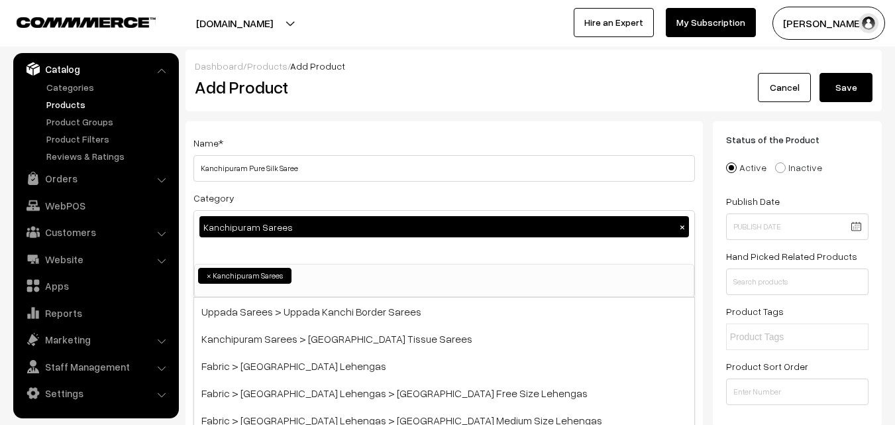
scroll to position [225, 0]
click at [304, 127] on div "Name * [GEOGRAPHIC_DATA] Pure Silk Saree Category Kanchipuram Sarees × Uppada S…" at bounding box center [445, 347] width 518 height 453
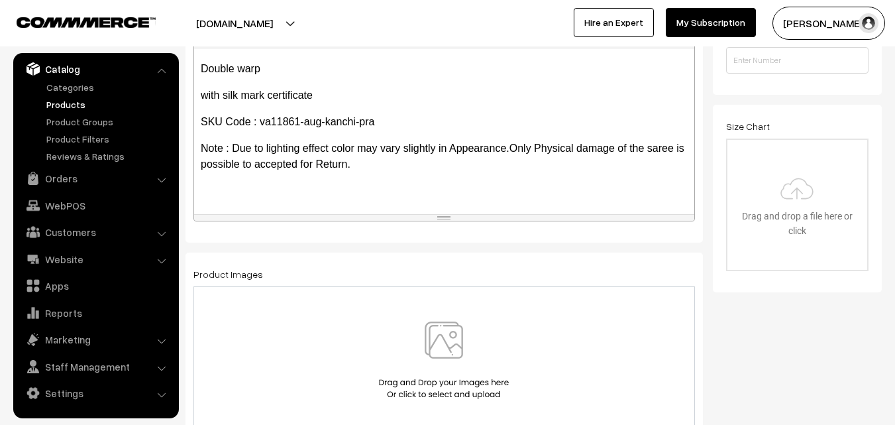
scroll to position [261, 0]
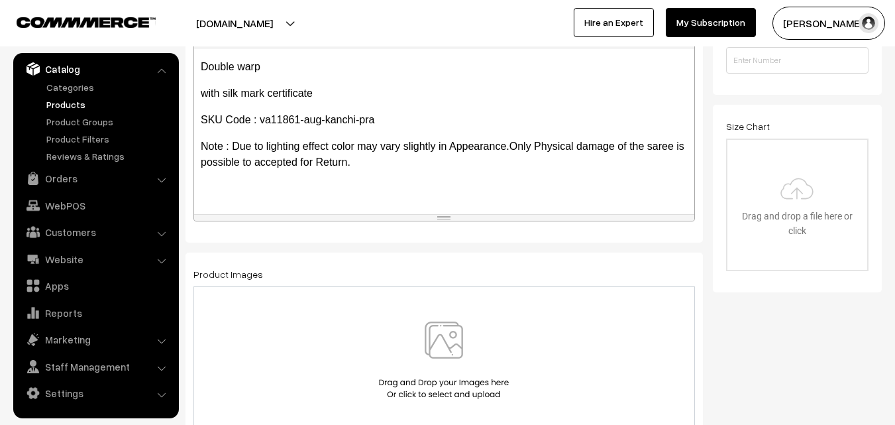
click at [446, 334] on img at bounding box center [444, 360] width 137 height 78
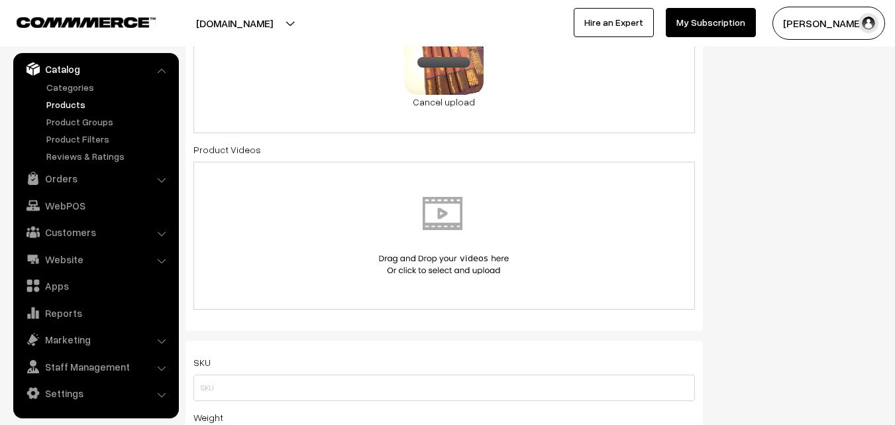
scroll to position [729, 0]
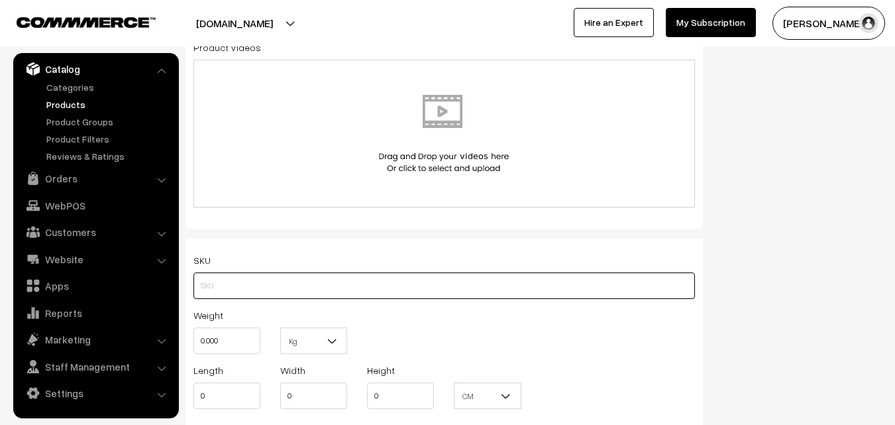
click at [203, 283] on input "text" at bounding box center [445, 285] width 502 height 27
paste input "va11861-aug-kanchi-pra"
type input "va11861-aug-kanchi-pra"
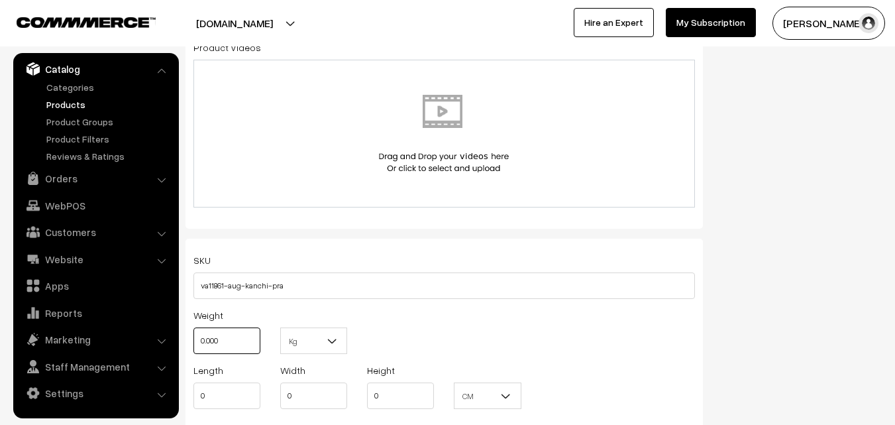
click at [220, 351] on input "0.000" at bounding box center [227, 340] width 67 height 27
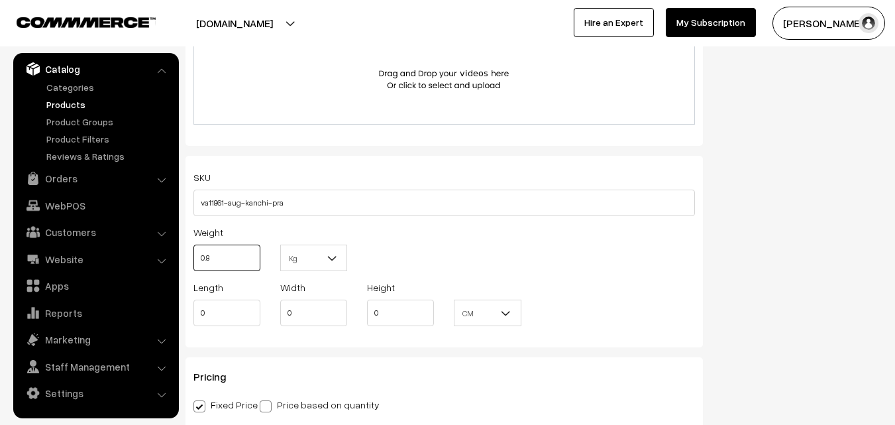
scroll to position [994, 0]
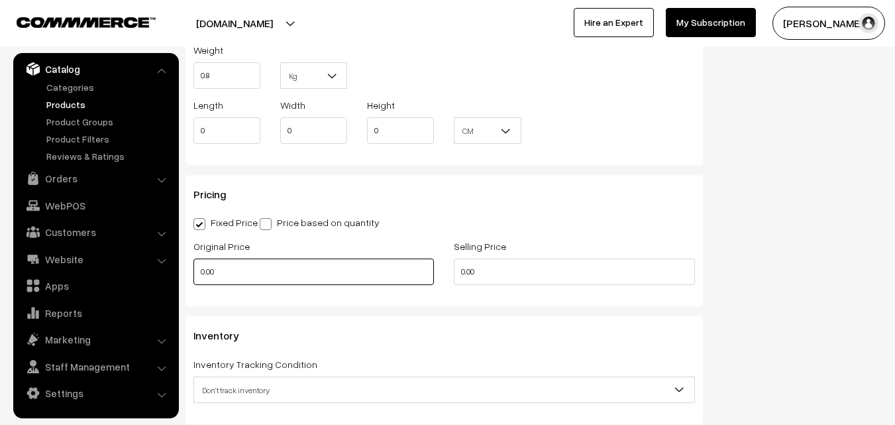
type input "0.80"
click at [237, 278] on input "0.00" at bounding box center [314, 271] width 241 height 27
type input "7400"
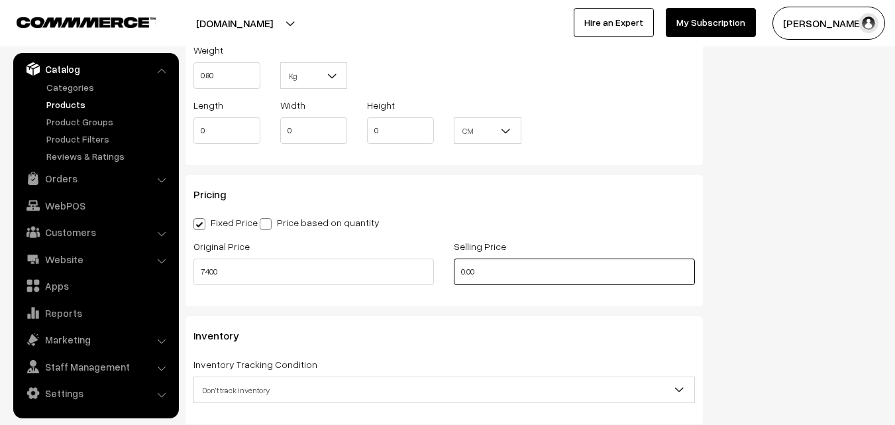
click at [504, 276] on input "0.00" at bounding box center [574, 271] width 241 height 27
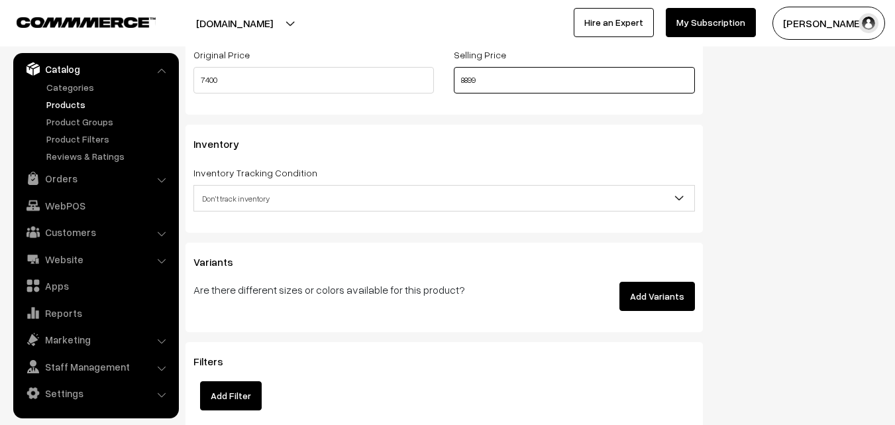
scroll to position [1193, 0]
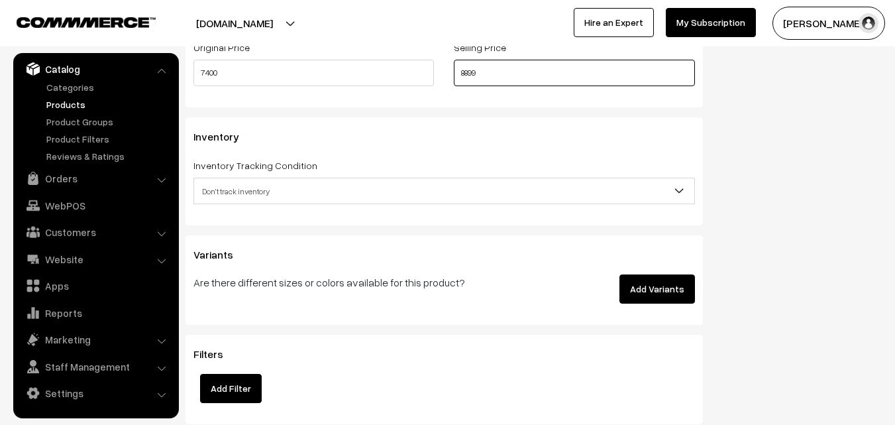
type input "8899"
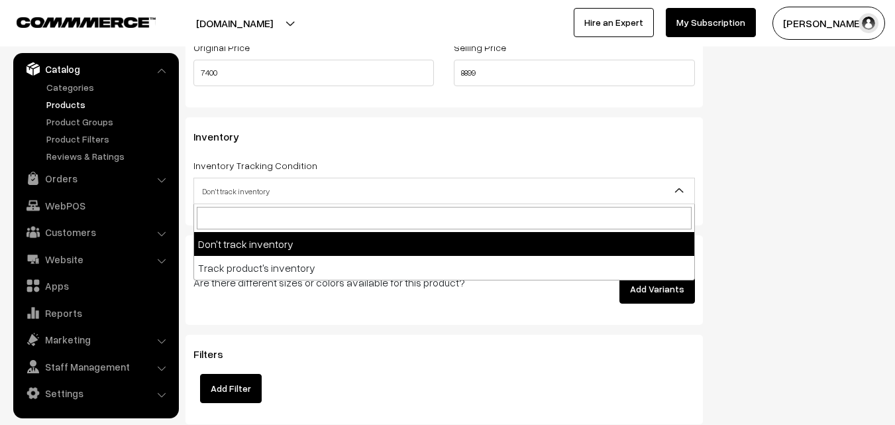
click at [229, 195] on span "Don't track inventory" at bounding box center [444, 191] width 500 height 23
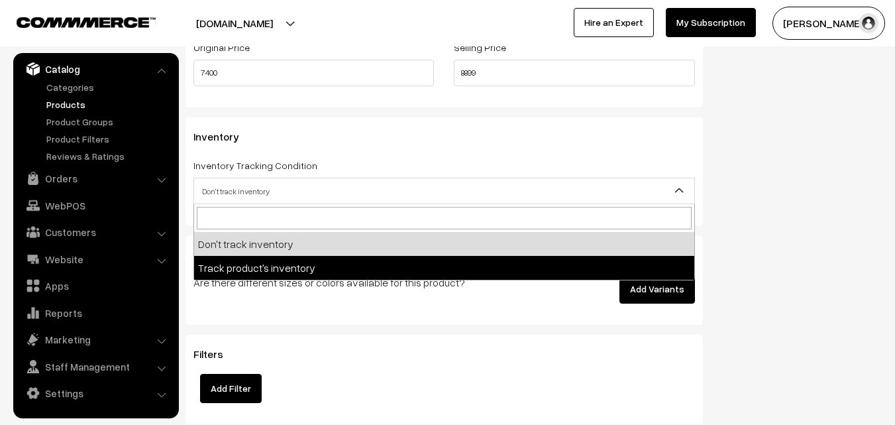
select select "2"
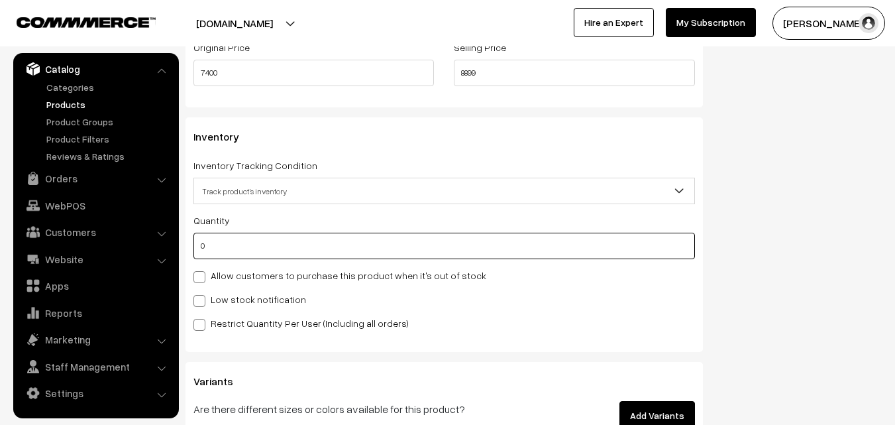
click at [227, 254] on input "0" at bounding box center [445, 246] width 502 height 27
type input "4"
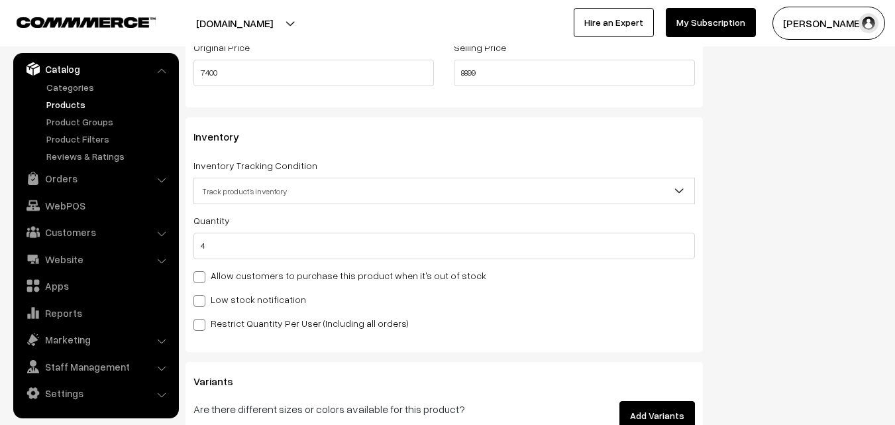
click at [219, 295] on label "Low stock notification" at bounding box center [250, 299] width 113 height 14
click at [202, 295] on input "Low stock notification" at bounding box center [198, 298] width 9 height 9
checkbox input "true"
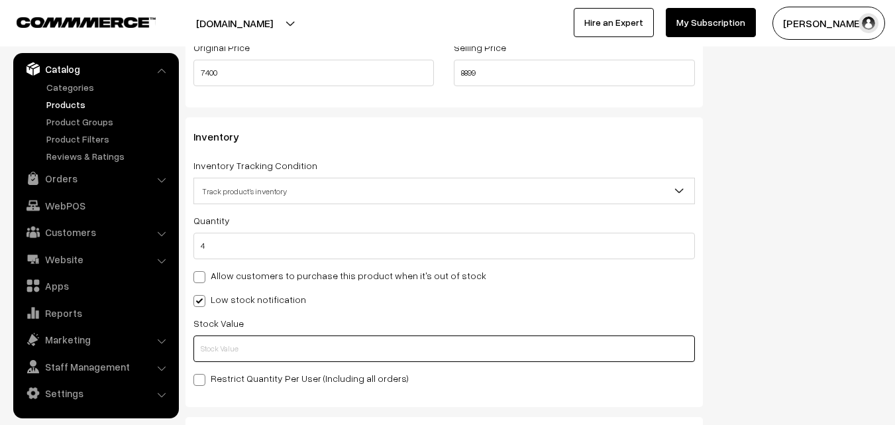
click at [219, 353] on input "text" at bounding box center [445, 348] width 502 height 27
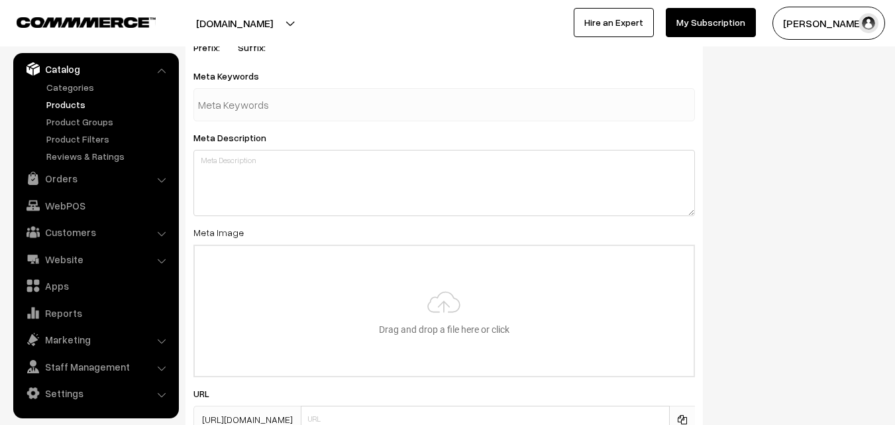
scroll to position [1973, 0]
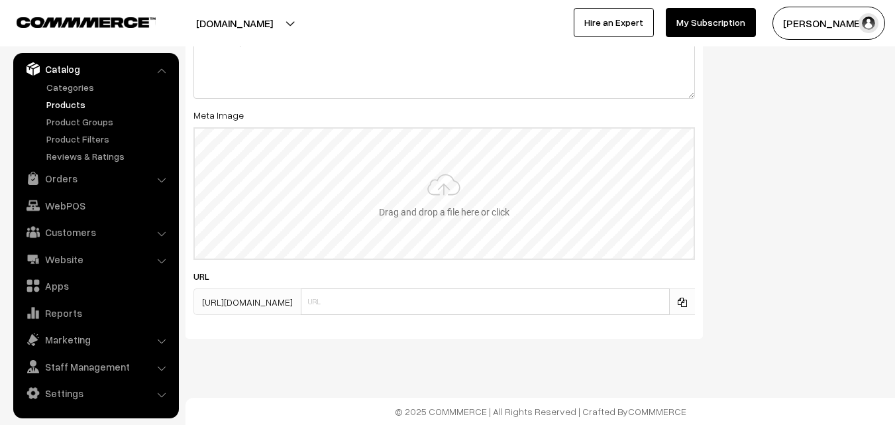
type input "2"
click at [430, 176] on input "file" at bounding box center [444, 194] width 499 height 130
type input "C:\fakepath\kanchipuram-saree-va11861-aug.jpeg"
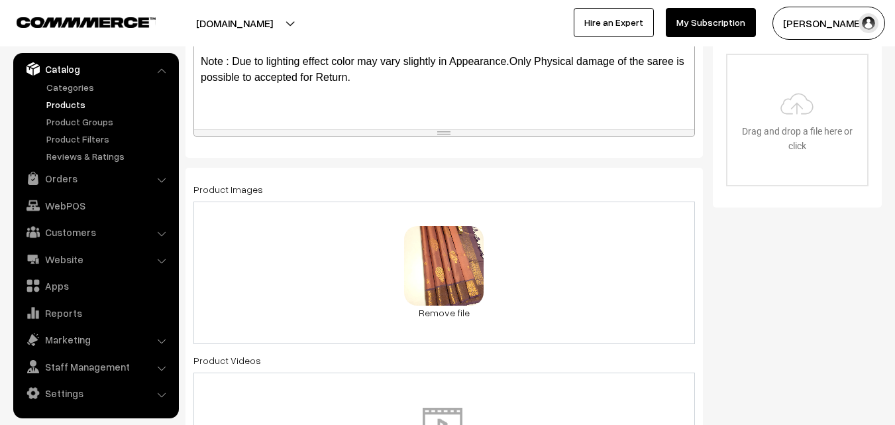
scroll to position [0, 0]
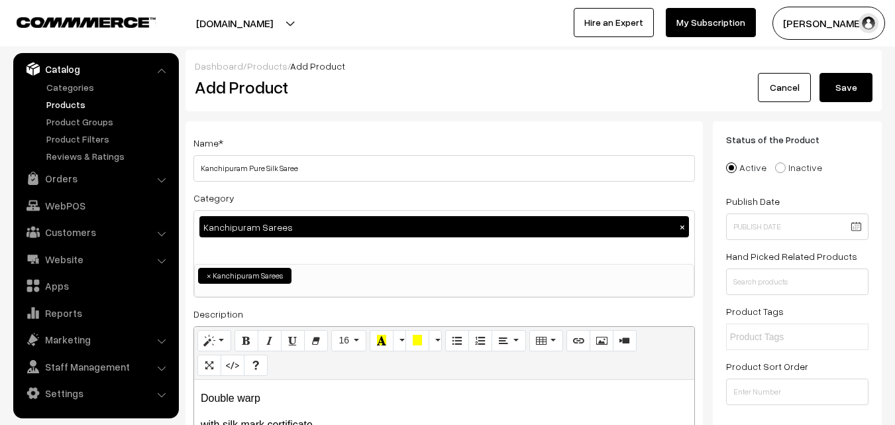
click at [844, 91] on button "Save" at bounding box center [846, 87] width 53 height 29
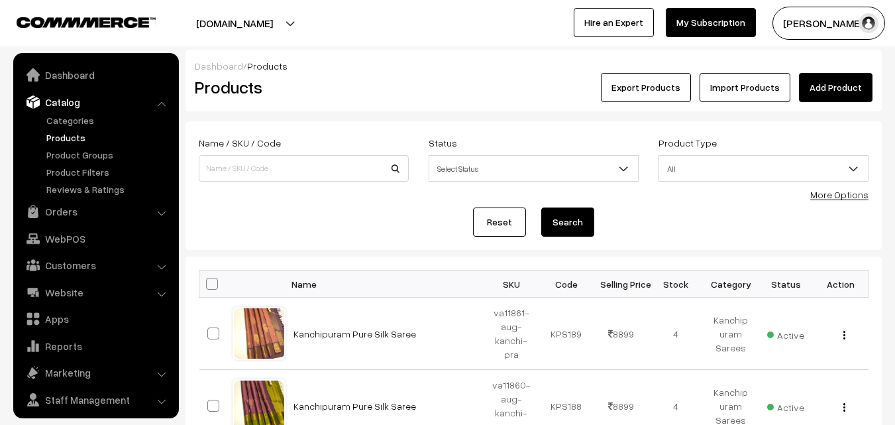
scroll to position [33, 0]
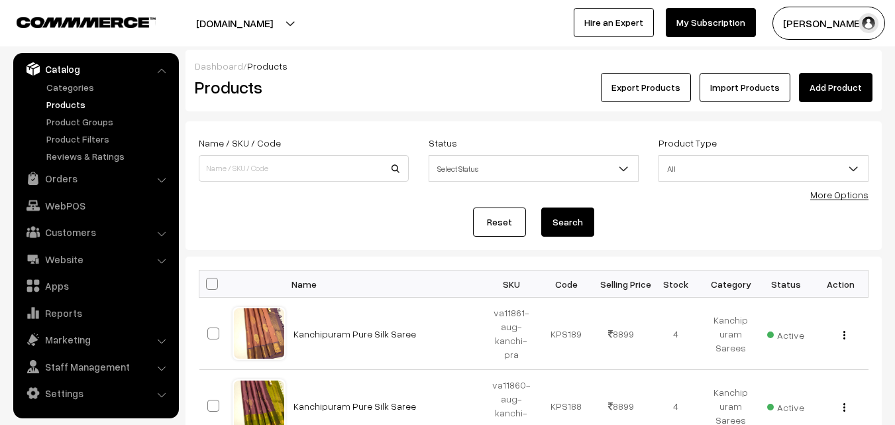
click at [811, 89] on link "Add Product" at bounding box center [836, 87] width 74 height 29
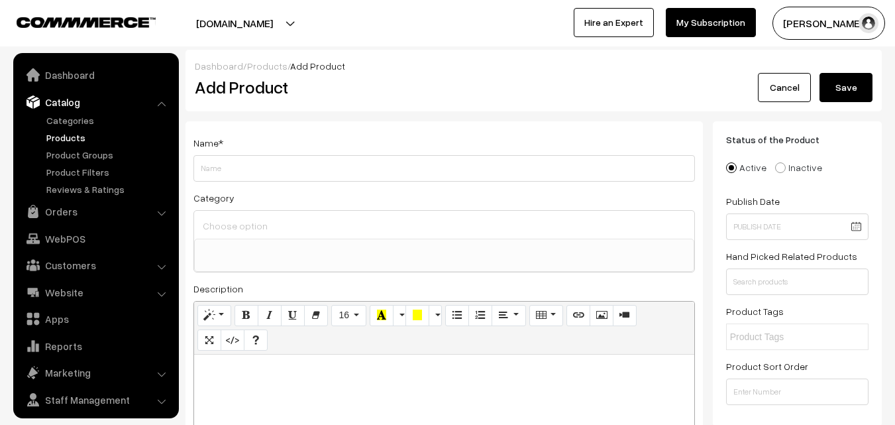
select select
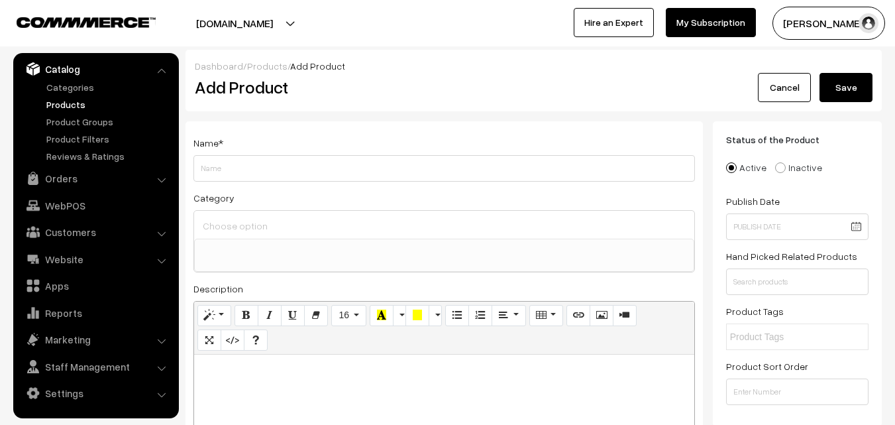
click at [250, 370] on p at bounding box center [444, 369] width 487 height 16
paste div
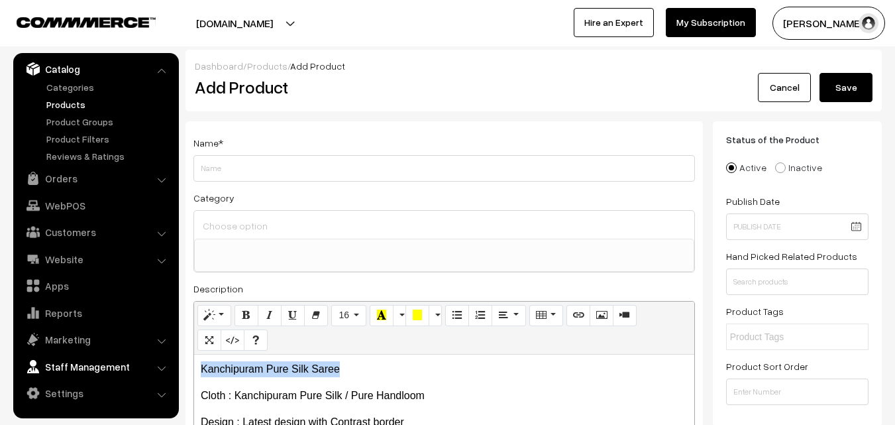
drag, startPoint x: 346, startPoint y: 363, endPoint x: 50, endPoint y: 359, distance: 295.6
copy p "Kanchipuram Pure Silk Saree"
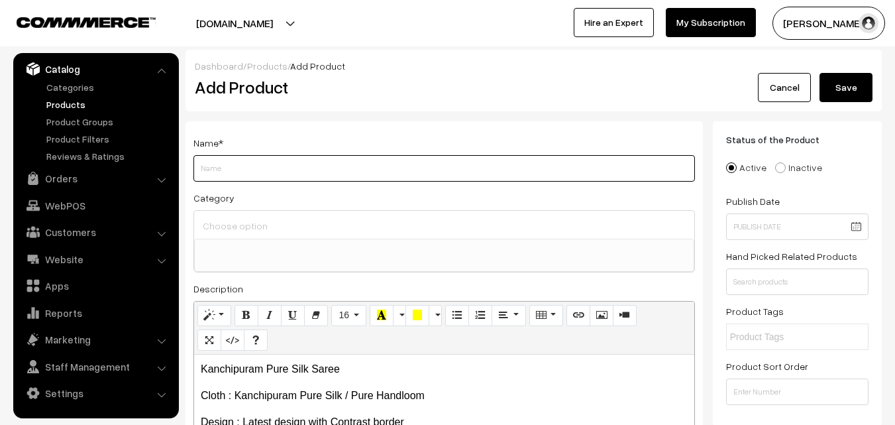
click at [215, 176] on input "Weight" at bounding box center [445, 168] width 502 height 27
paste input "Kanchipuram Pure Silk Saree"
type input "Kanchipuram Pure Silk Saree"
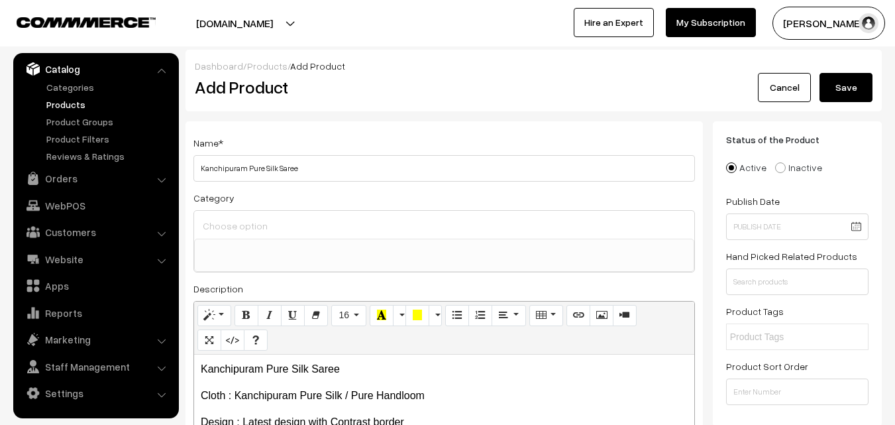
click at [225, 221] on input at bounding box center [444, 225] width 490 height 19
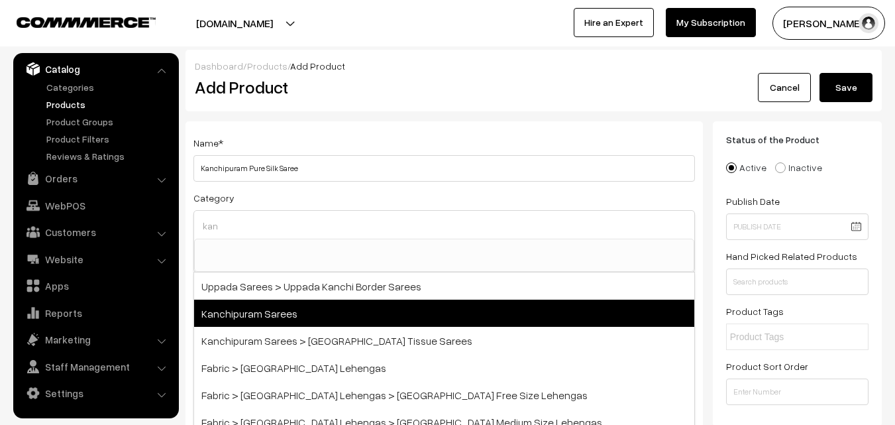
type input "kan"
click at [272, 310] on span "Kanchipuram Sarees" at bounding box center [444, 313] width 500 height 27
select select "3"
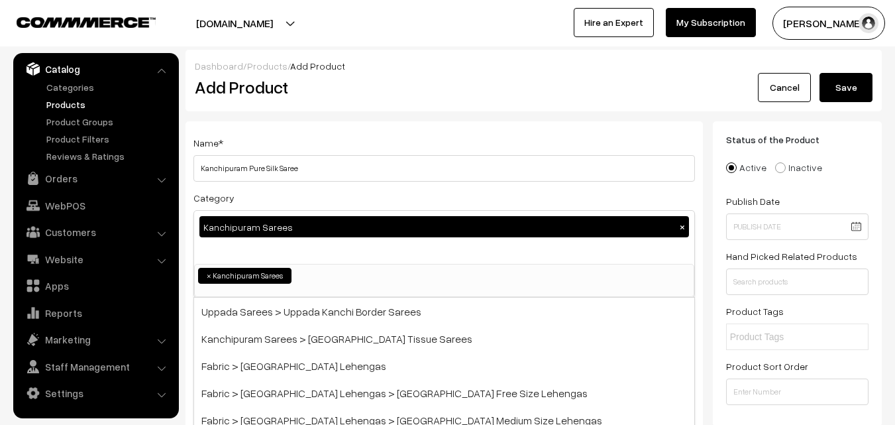
click at [414, 135] on div "Name * [GEOGRAPHIC_DATA] Pure Silk Saree" at bounding box center [445, 158] width 502 height 47
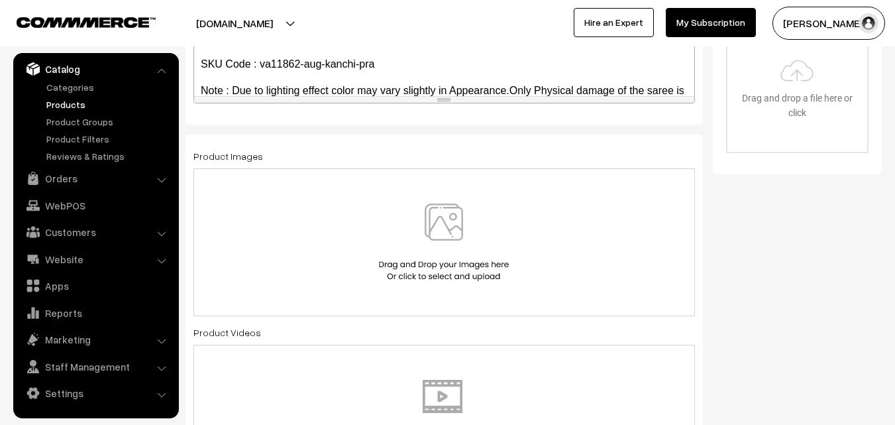
scroll to position [464, 0]
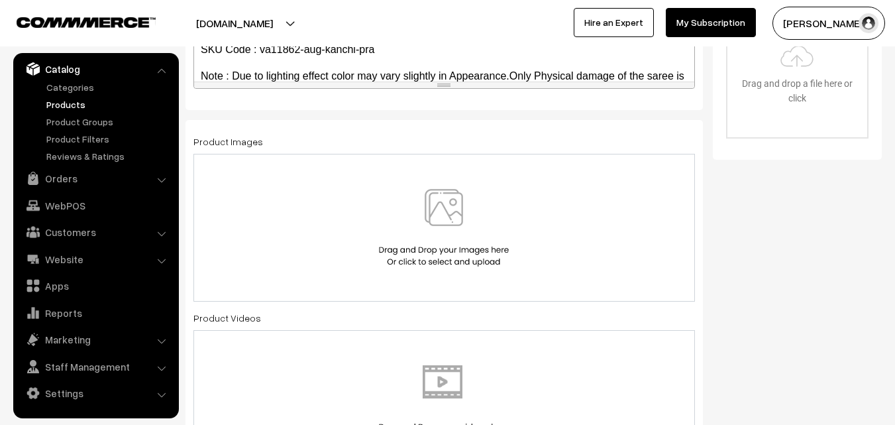
click at [452, 213] on img at bounding box center [444, 228] width 137 height 78
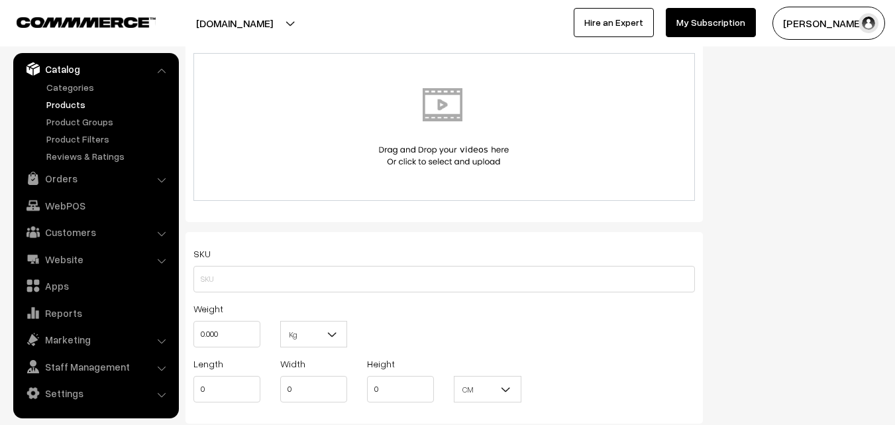
scroll to position [795, 0]
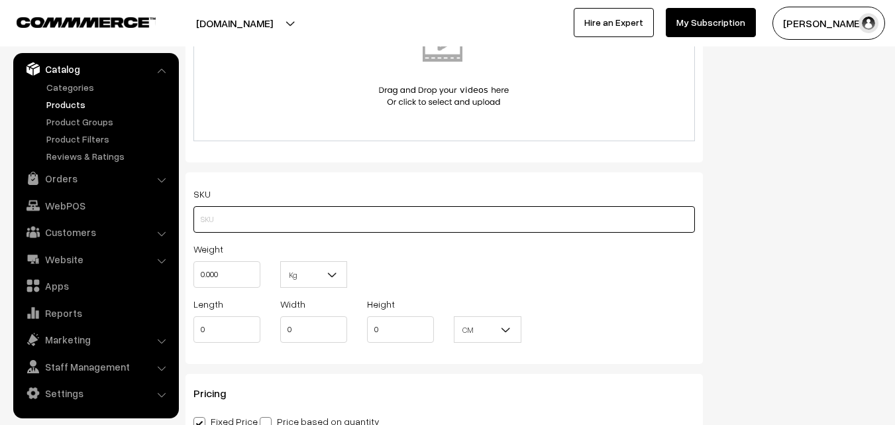
click at [221, 223] on input "text" at bounding box center [445, 219] width 502 height 27
paste input "va11862-aug-kanchi-pra"
type input "va11862-aug-kanchi-pra"
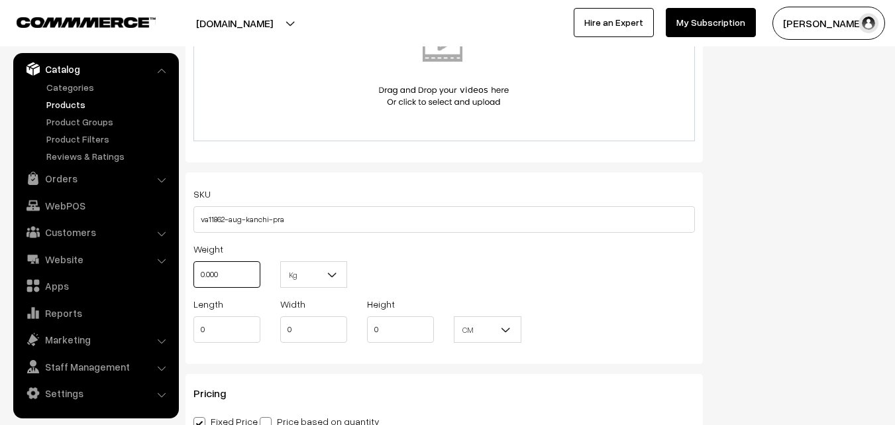
click at [221, 266] on input "0.000" at bounding box center [227, 274] width 67 height 27
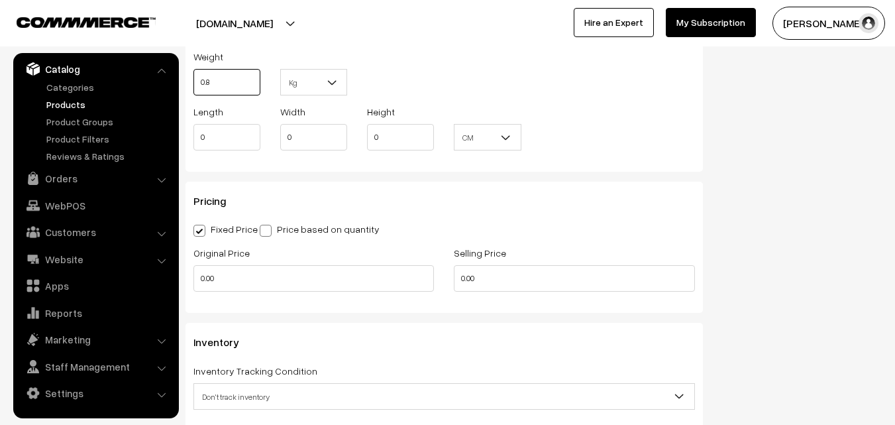
scroll to position [994, 0]
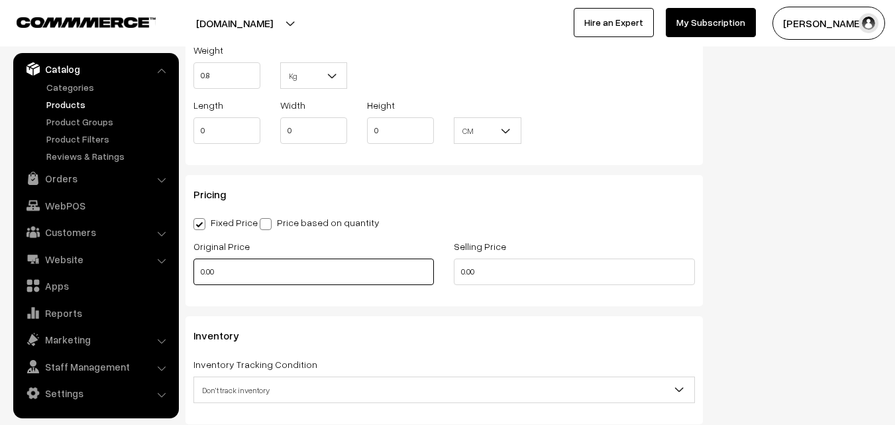
type input "0.80"
click at [225, 262] on input "0.00" at bounding box center [314, 271] width 241 height 27
type input "7400"
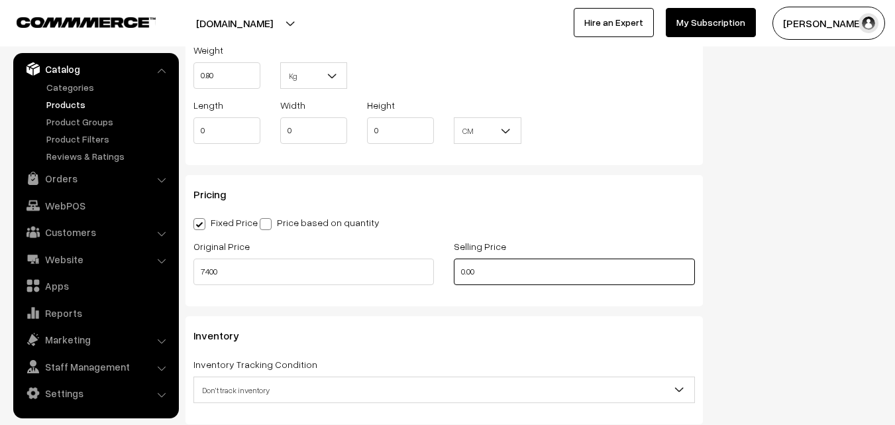
click at [491, 268] on input "0.00" at bounding box center [574, 271] width 241 height 27
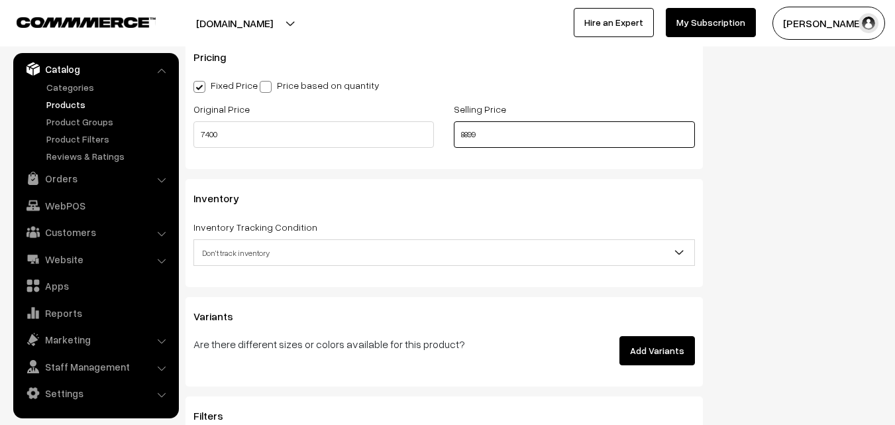
scroll to position [1193, 0]
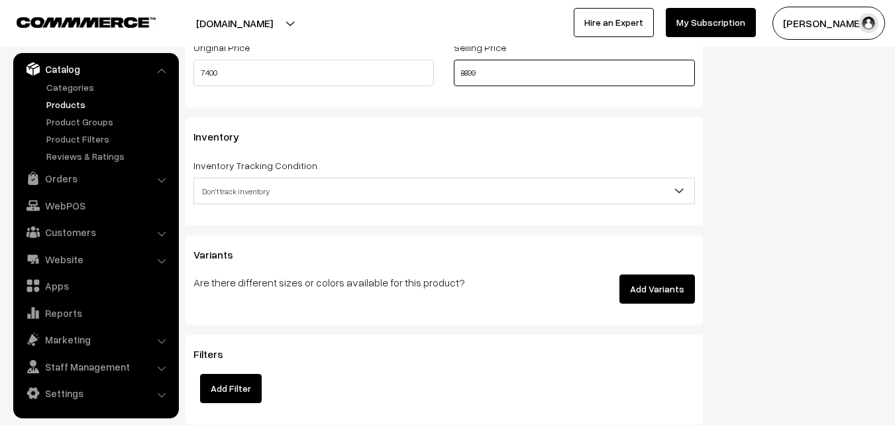
type input "8899"
click at [227, 188] on span "Don't track inventory" at bounding box center [444, 191] width 500 height 23
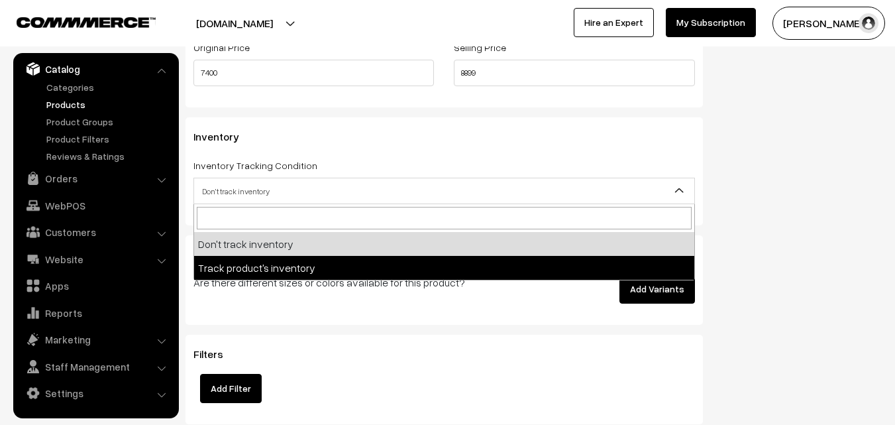
select select "2"
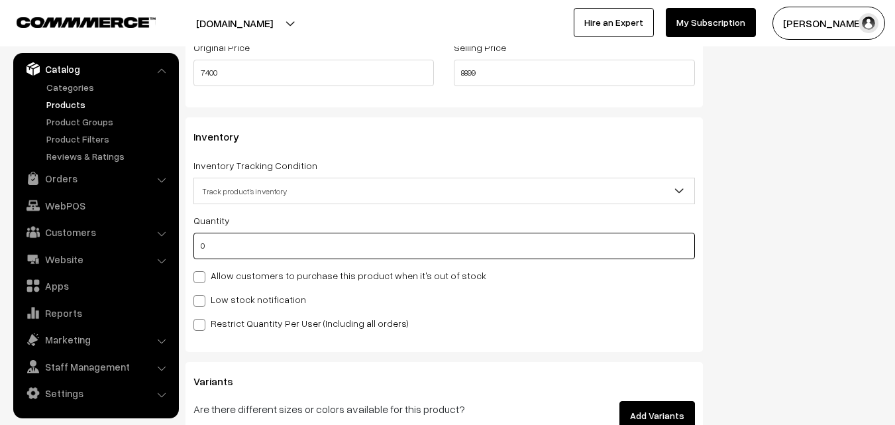
click at [220, 249] on input "0" at bounding box center [445, 246] width 502 height 27
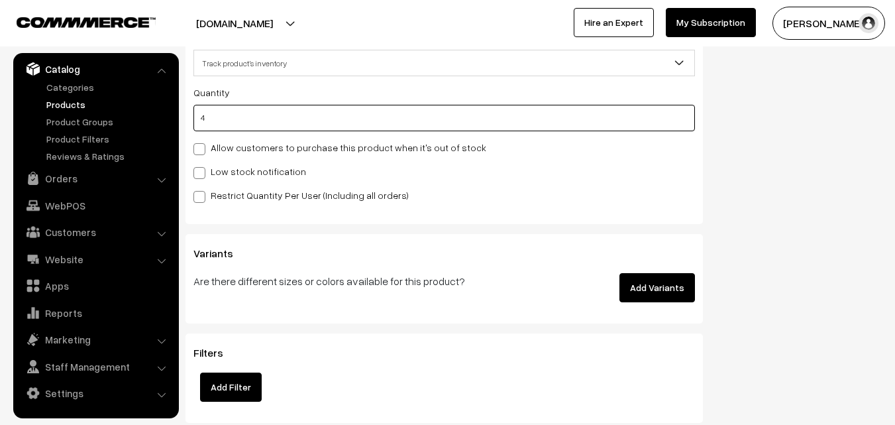
scroll to position [1325, 0]
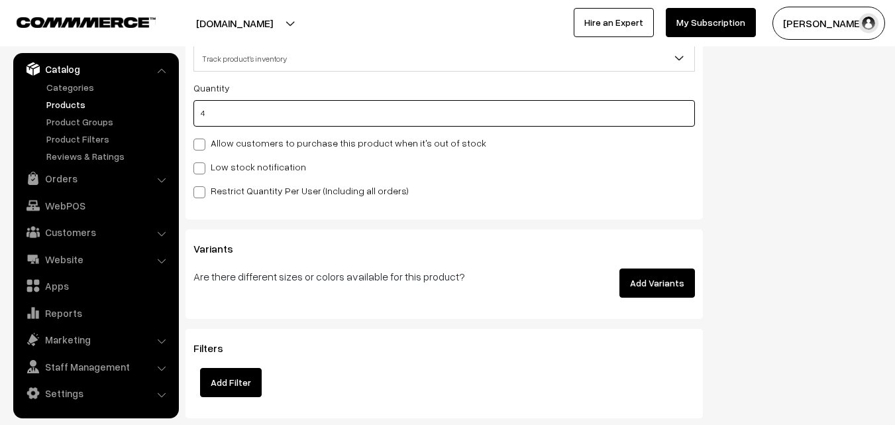
type input "4"
click at [205, 172] on span at bounding box center [200, 168] width 12 height 12
click at [202, 170] on input "Low stock notification" at bounding box center [198, 166] width 9 height 9
checkbox input "true"
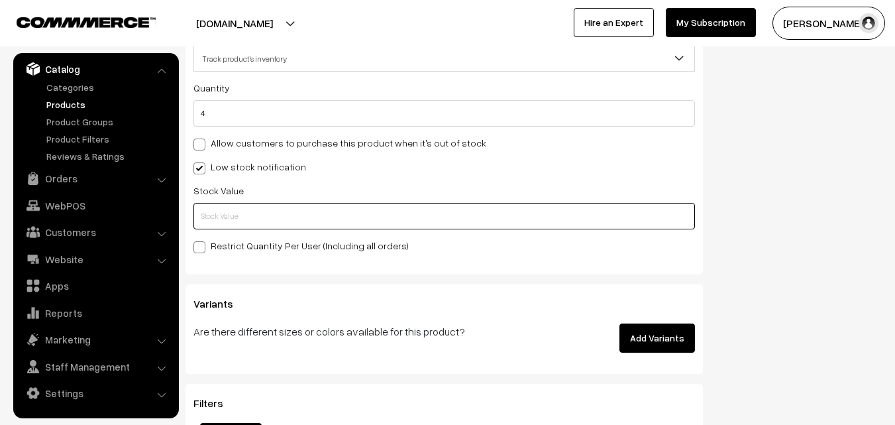
click at [201, 226] on input "text" at bounding box center [445, 216] width 502 height 27
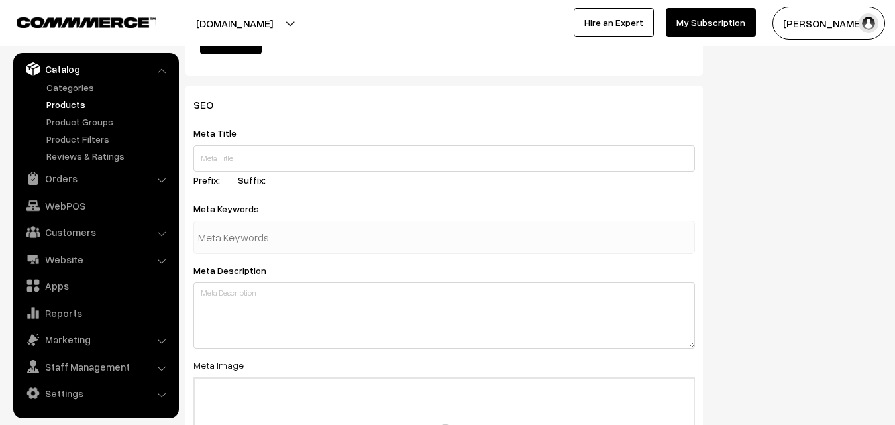
scroll to position [1973, 0]
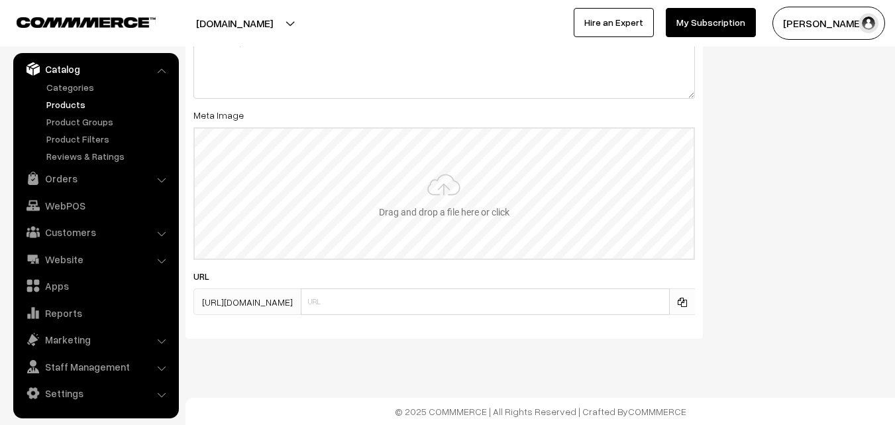
type input "2"
click at [415, 200] on input "file" at bounding box center [444, 194] width 499 height 130
type input "C:\fakepath\kanchipuram-saree-va11862-aug.jpeg"
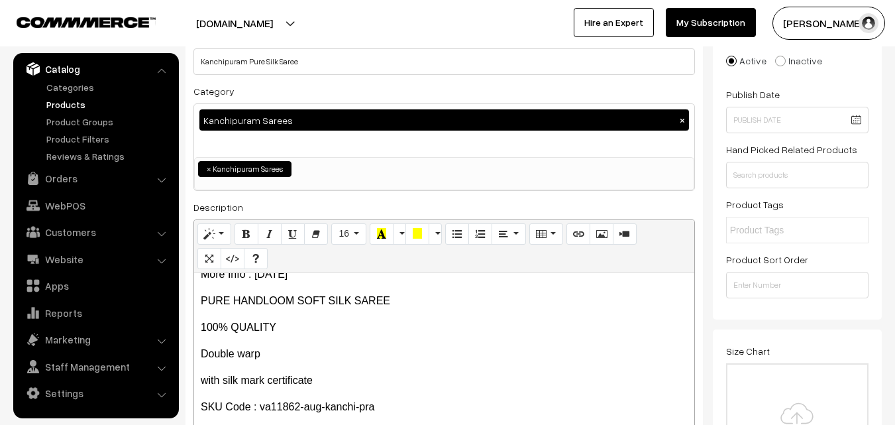
scroll to position [0, 0]
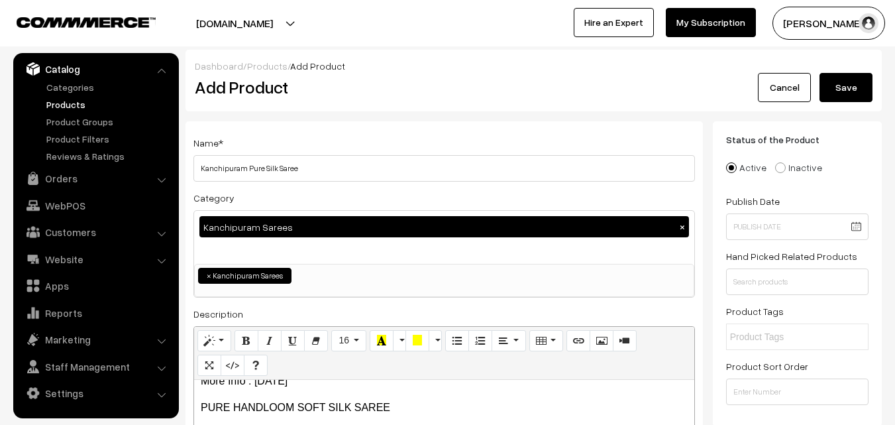
click at [854, 83] on button "Save" at bounding box center [846, 87] width 53 height 29
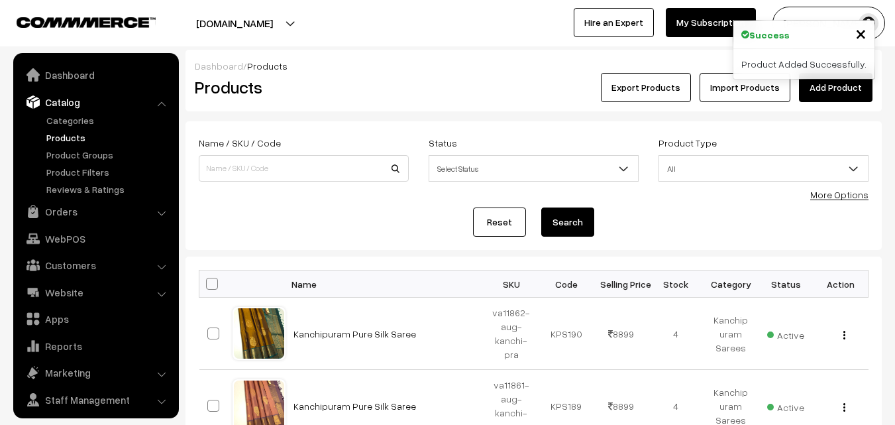
scroll to position [33, 0]
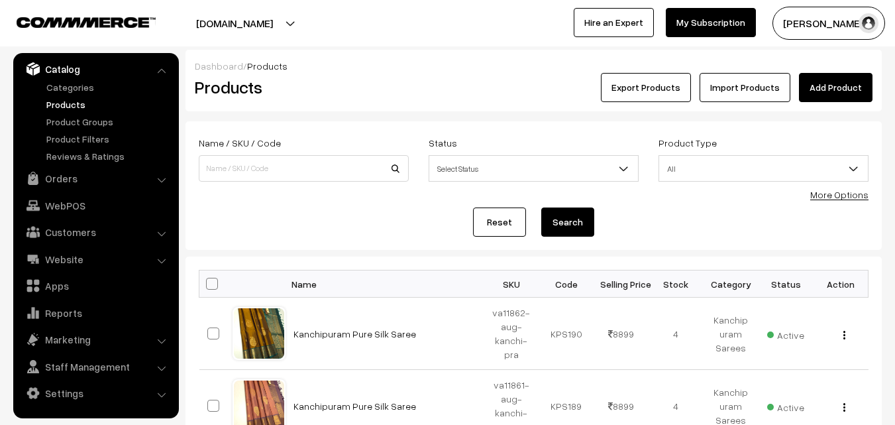
click at [416, 80] on div "Products" at bounding box center [301, 87] width 233 height 29
click at [816, 86] on link "Add Product" at bounding box center [836, 87] width 74 height 29
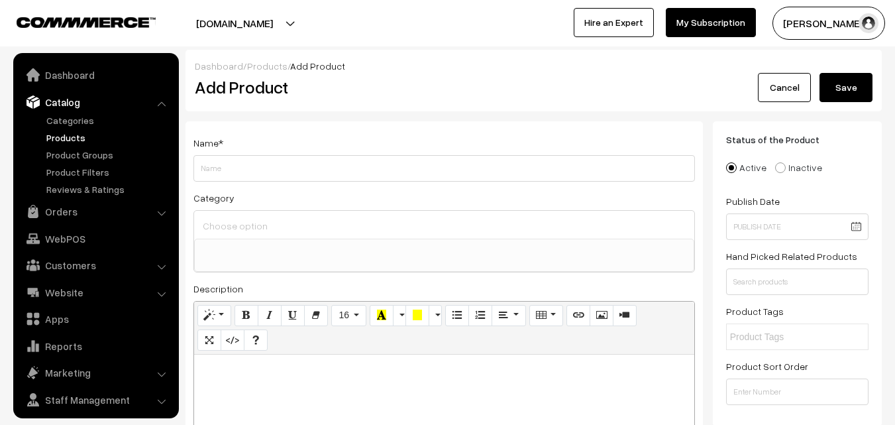
select select
click at [234, 365] on p at bounding box center [444, 369] width 487 height 16
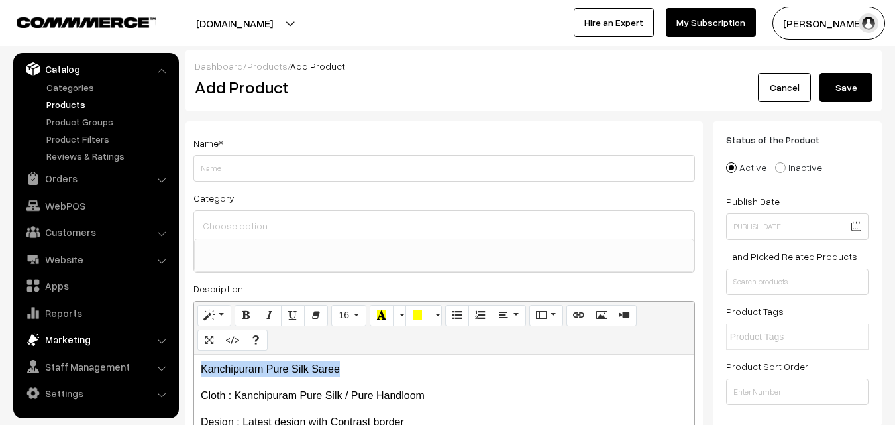
drag, startPoint x: 343, startPoint y: 365, endPoint x: 136, endPoint y: 351, distance: 207.9
copy p "Kanchipuram Pure Silk Saree"
click at [229, 150] on div "Name *" at bounding box center [445, 158] width 502 height 47
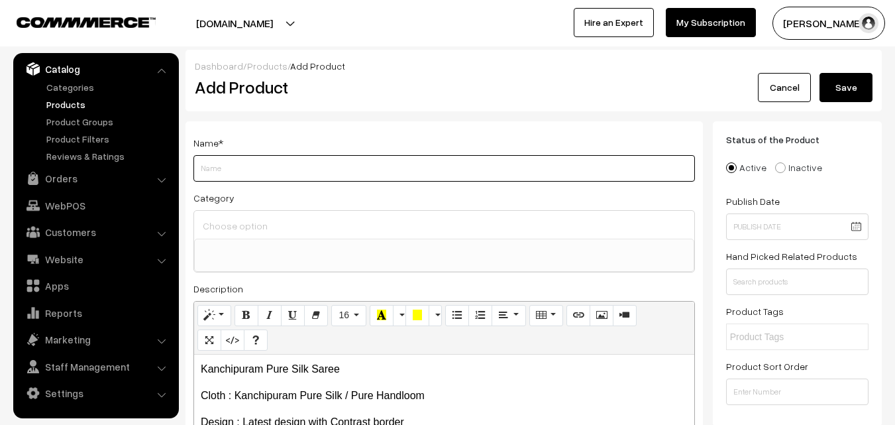
click at [229, 167] on input "Weight" at bounding box center [445, 168] width 502 height 27
paste input "Kanchipuram Pure Silk Saree"
type input "Kanchipuram Pure Silk Saree"
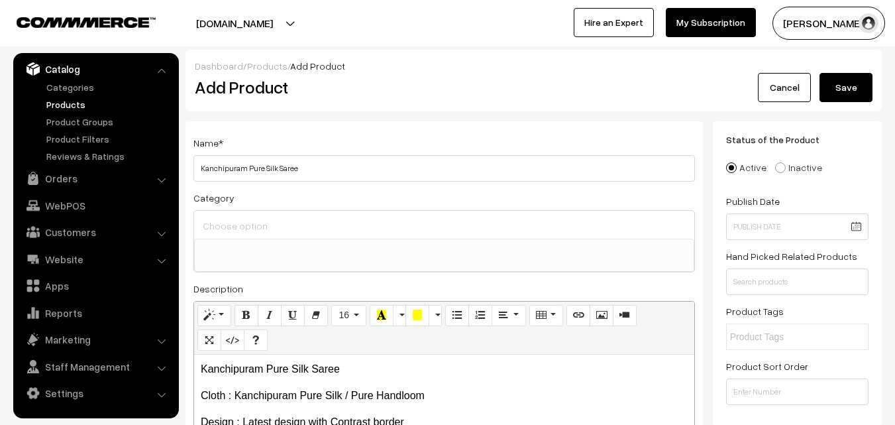
click at [231, 229] on input at bounding box center [444, 225] width 490 height 19
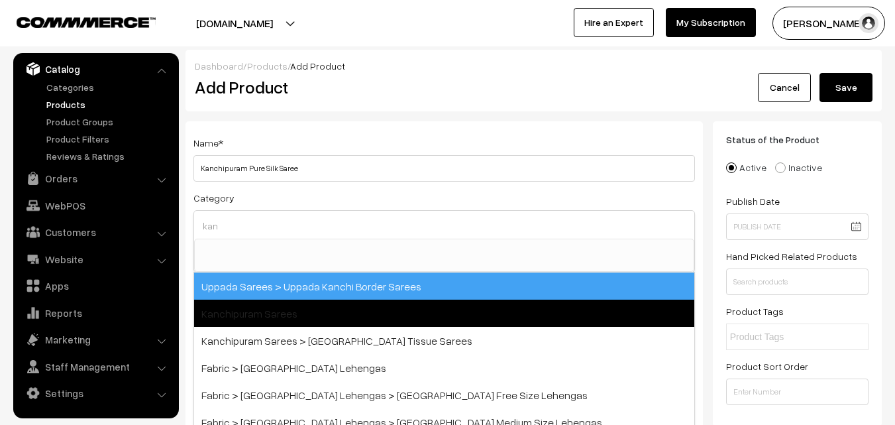
type input "kan"
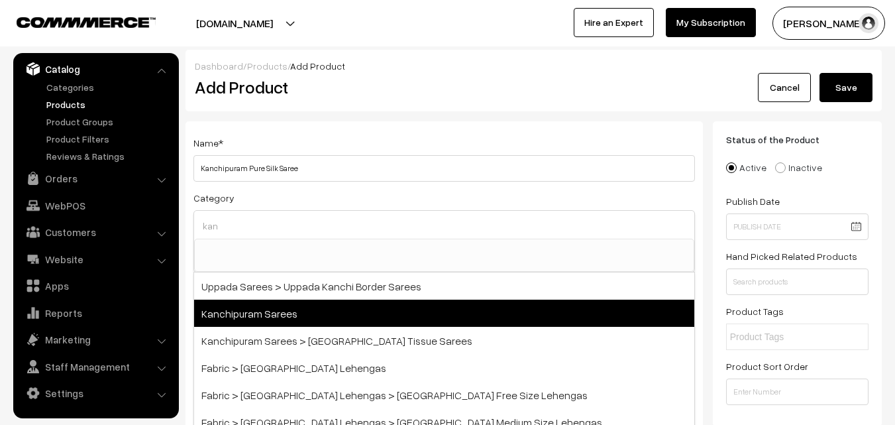
click at [264, 304] on span "Kanchipuram Sarees" at bounding box center [444, 313] width 500 height 27
select select "3"
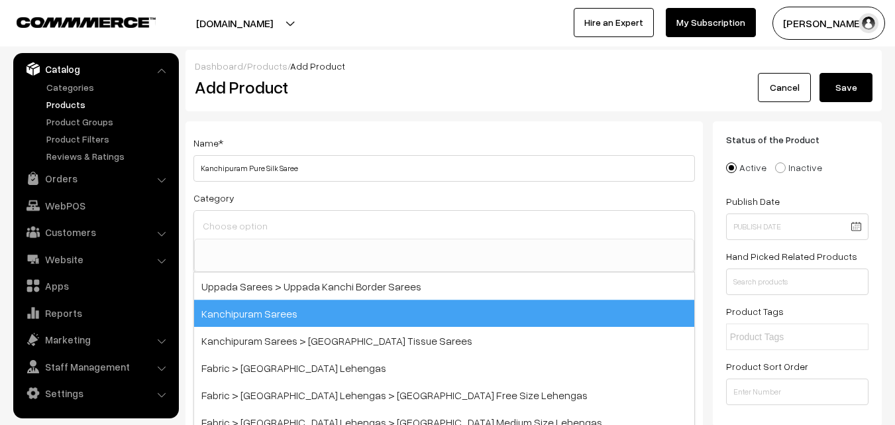
scroll to position [225, 0]
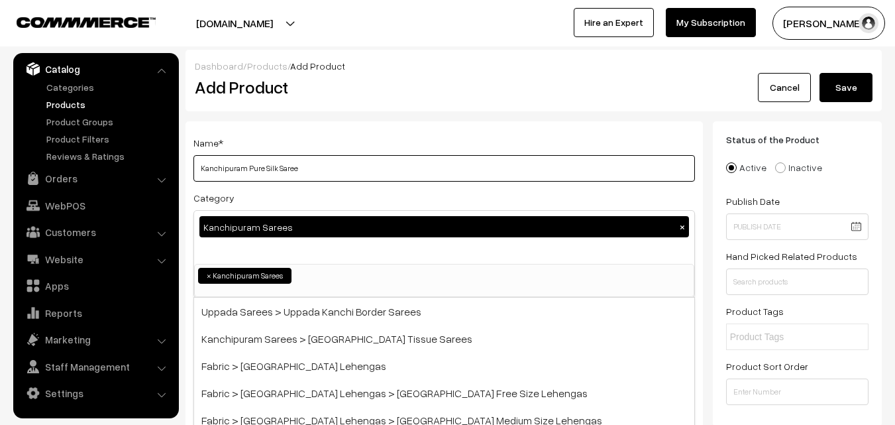
click at [325, 160] on input "Kanchipuram Pure Silk Saree" at bounding box center [445, 168] width 502 height 27
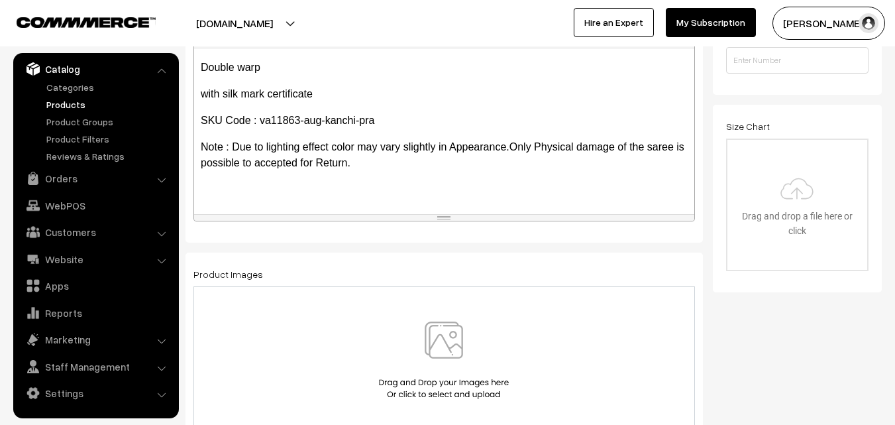
scroll to position [261, 0]
click at [431, 339] on img at bounding box center [444, 360] width 137 height 78
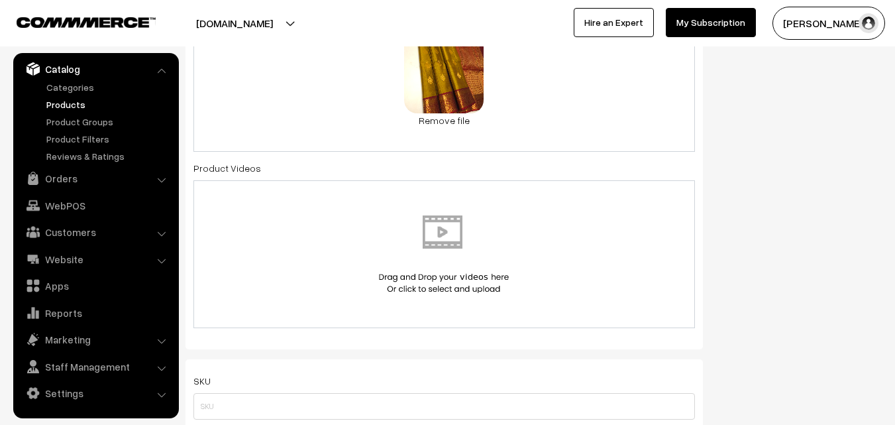
scroll to position [663, 0]
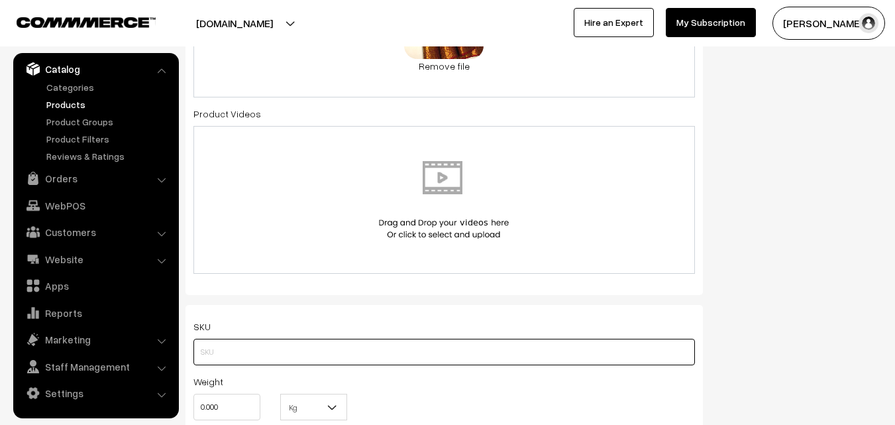
click at [227, 357] on input "text" at bounding box center [445, 352] width 502 height 27
paste input "va11863-aug-kanchi-pra"
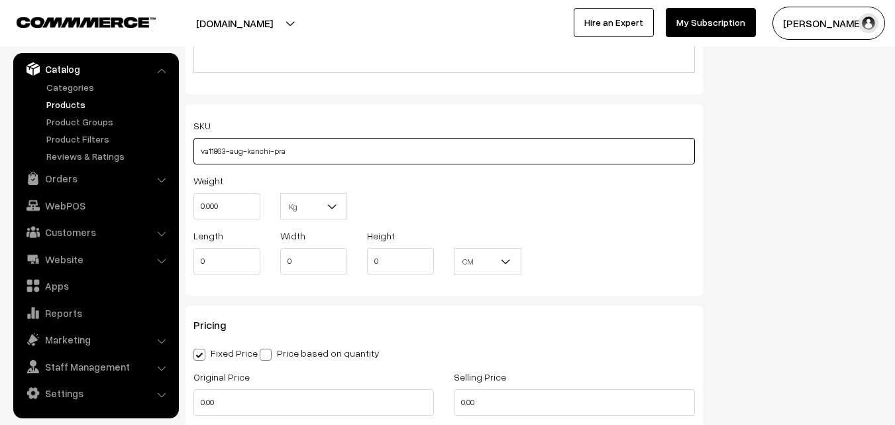
scroll to position [928, 0]
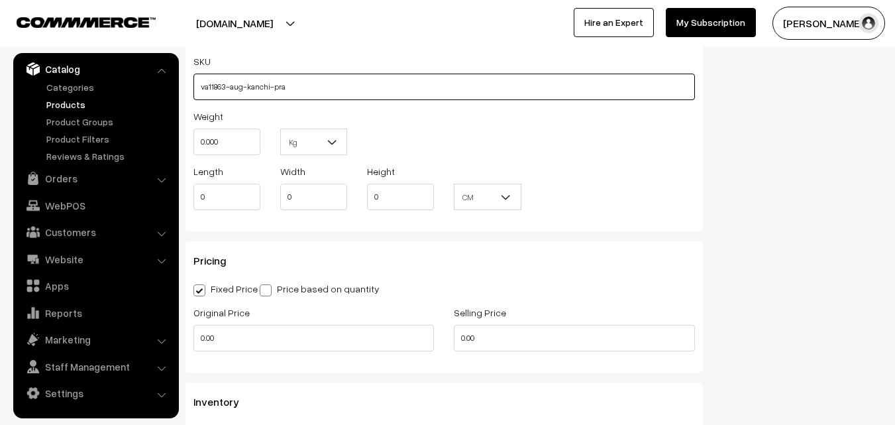
type input "va11863-aug-kanchi-pra"
click at [237, 150] on input "0.000" at bounding box center [227, 142] width 67 height 27
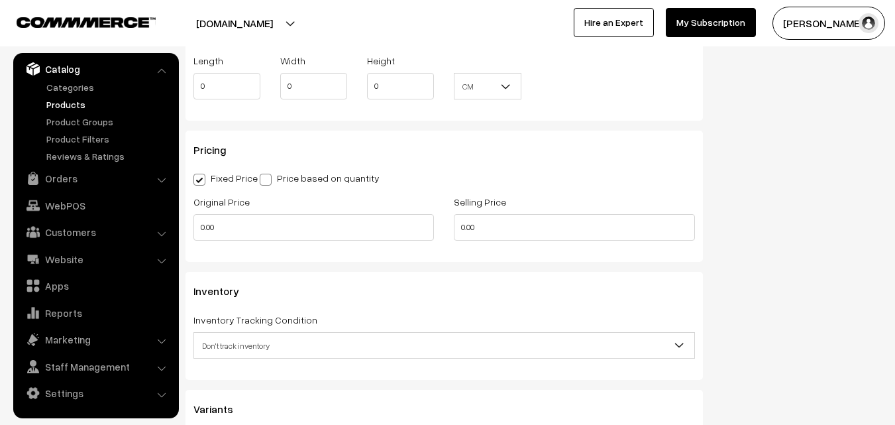
scroll to position [1060, 0]
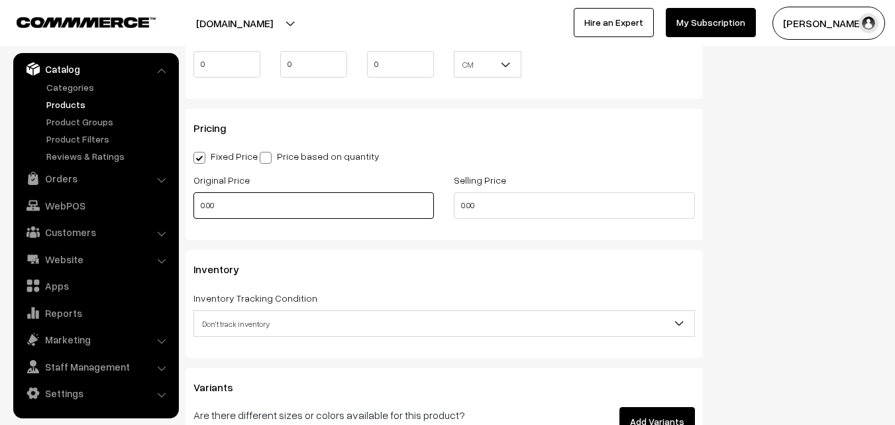
type input "0.80"
click at [229, 206] on input "0.00" at bounding box center [314, 205] width 241 height 27
type input "7400"
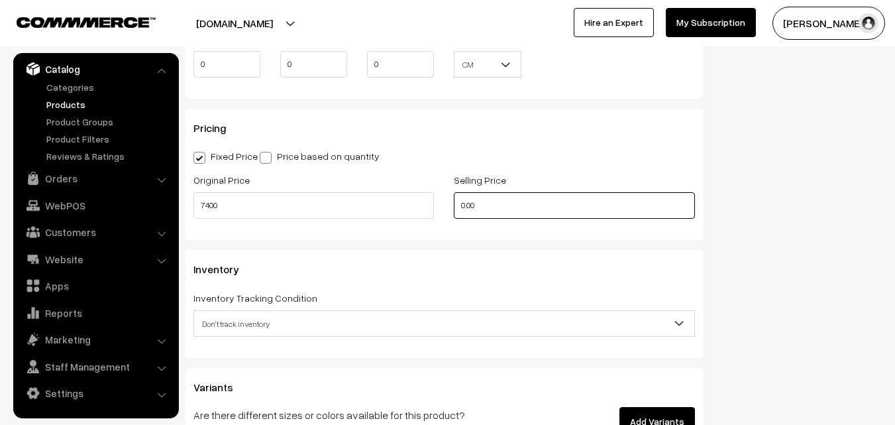
click at [491, 199] on input "0.00" at bounding box center [574, 205] width 241 height 27
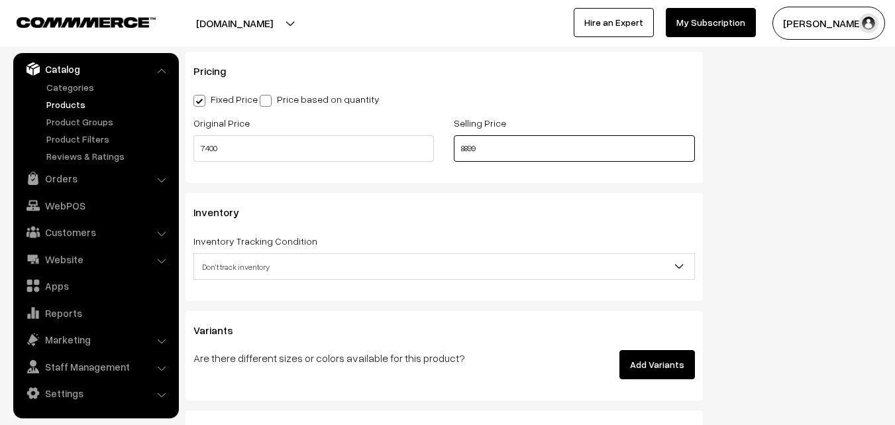
scroll to position [1193, 0]
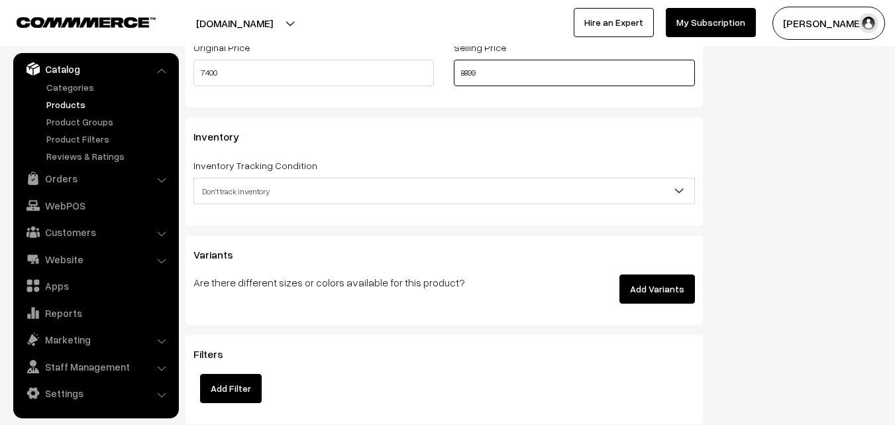
type input "8899"
click at [239, 183] on span "Don't track inventory" at bounding box center [444, 191] width 500 height 23
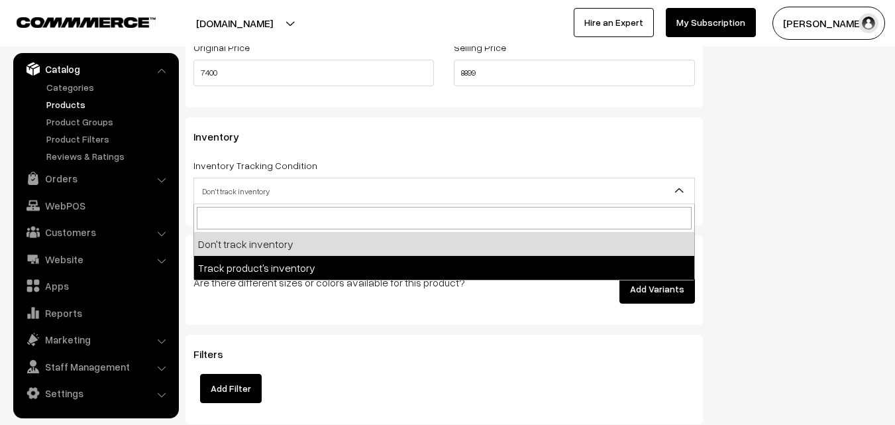
select select "2"
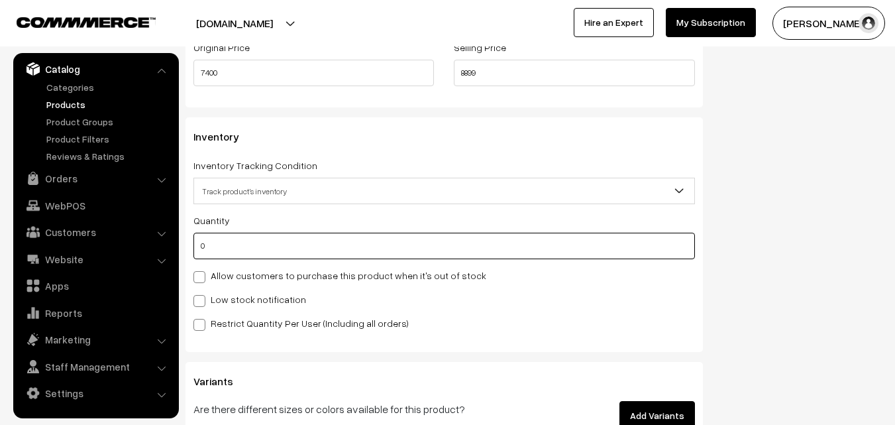
click at [237, 248] on input "0" at bounding box center [445, 246] width 502 height 27
type input "4"
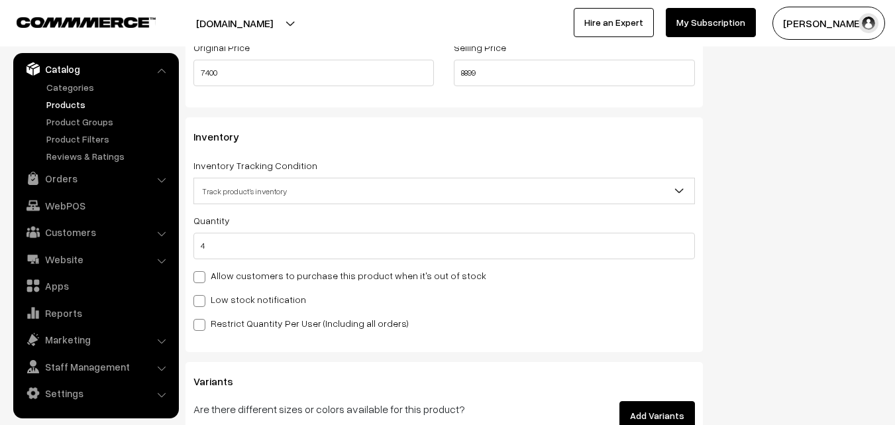
click at [227, 296] on label "Low stock notification" at bounding box center [250, 299] width 113 height 14
click at [202, 296] on input "Low stock notification" at bounding box center [198, 298] width 9 height 9
checkbox input "true"
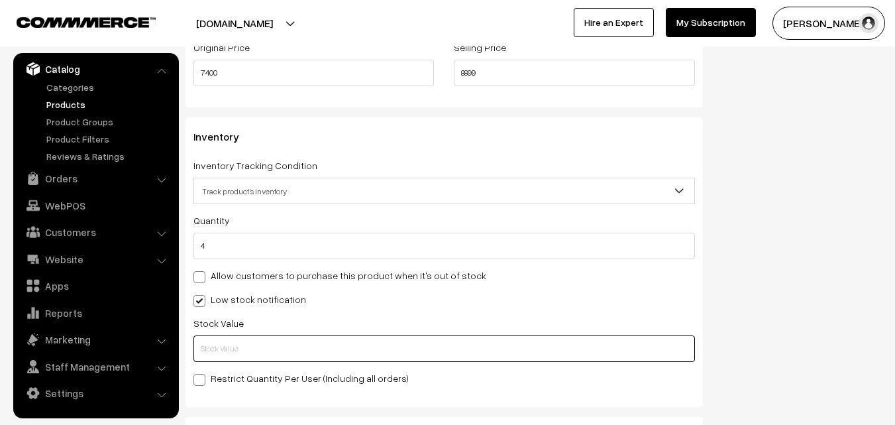
click at [225, 347] on input "text" at bounding box center [445, 348] width 502 height 27
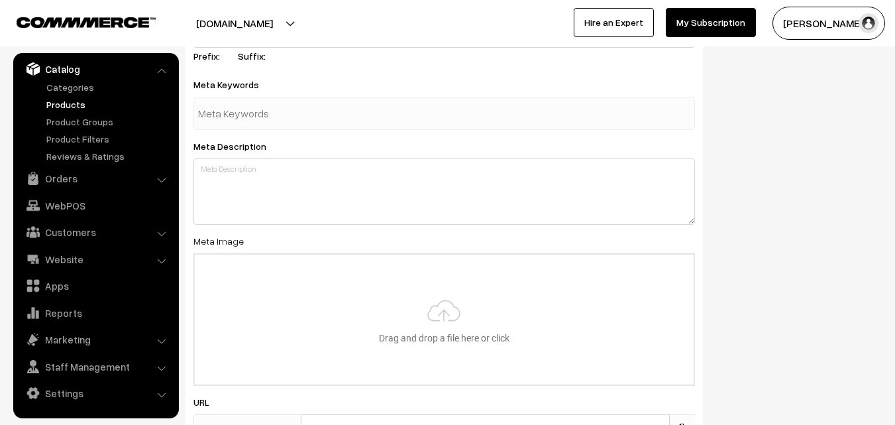
scroll to position [1973, 0]
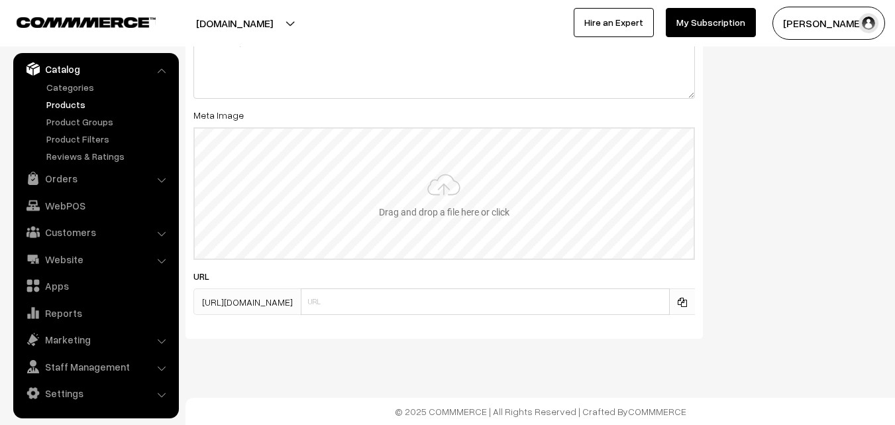
type input "2"
click at [452, 196] on input "file" at bounding box center [444, 194] width 499 height 130
type input "C:\fakepath\kanchipuram-saree-va11863-aug.jpeg"
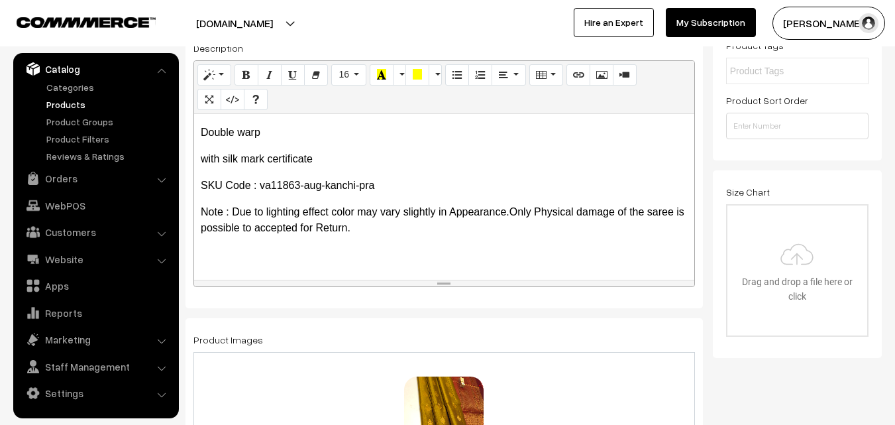
scroll to position [0, 0]
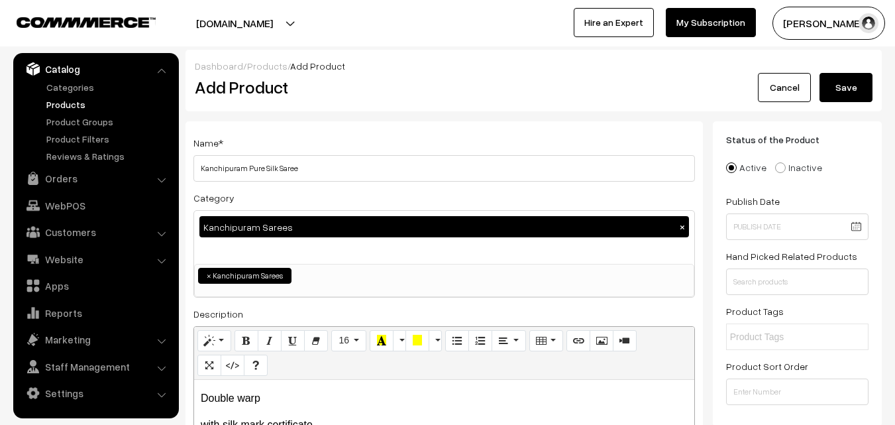
click at [850, 76] on button "Save" at bounding box center [846, 87] width 53 height 29
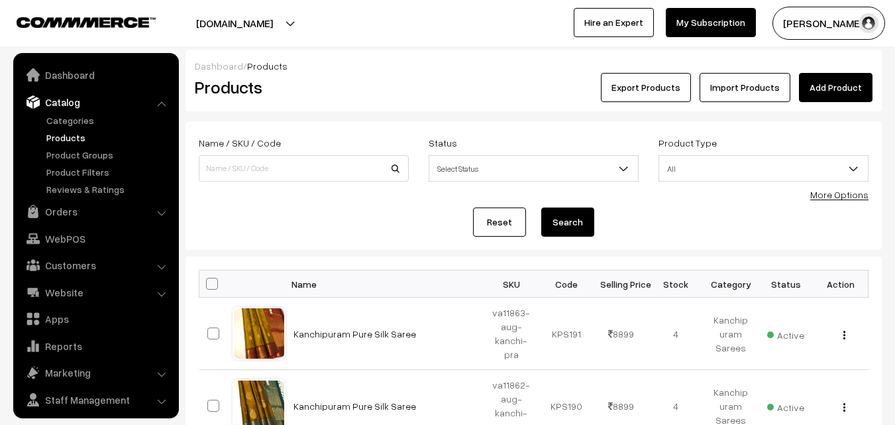
scroll to position [33, 0]
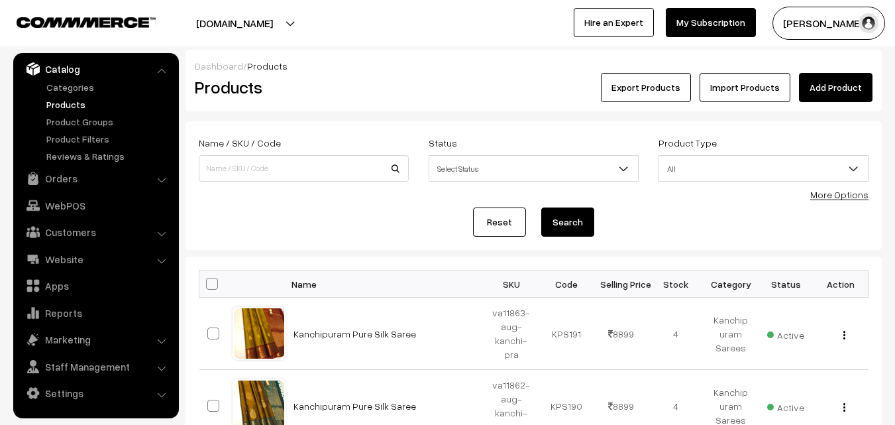
click at [832, 83] on link "Add Product" at bounding box center [836, 87] width 74 height 29
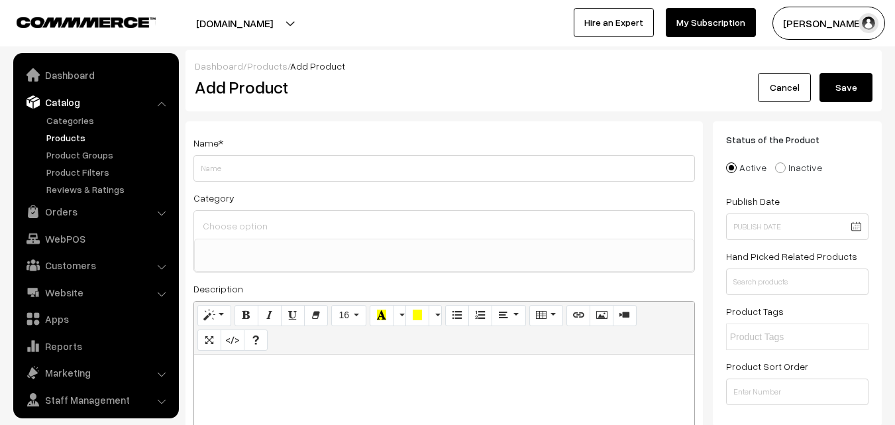
select select
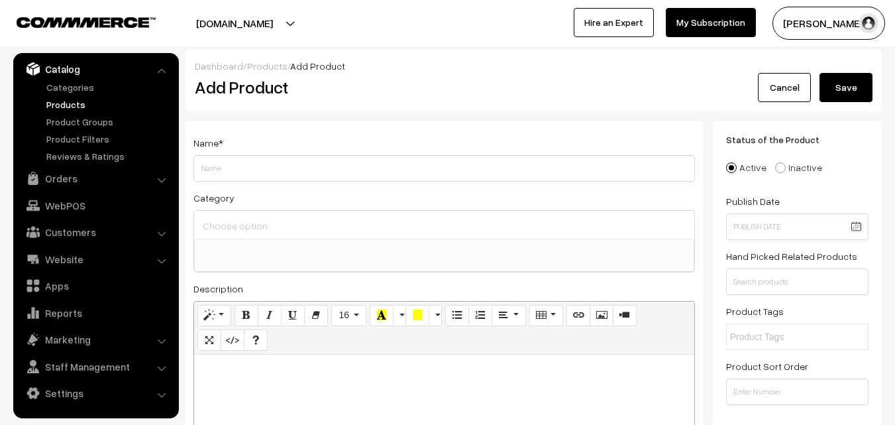
paste div
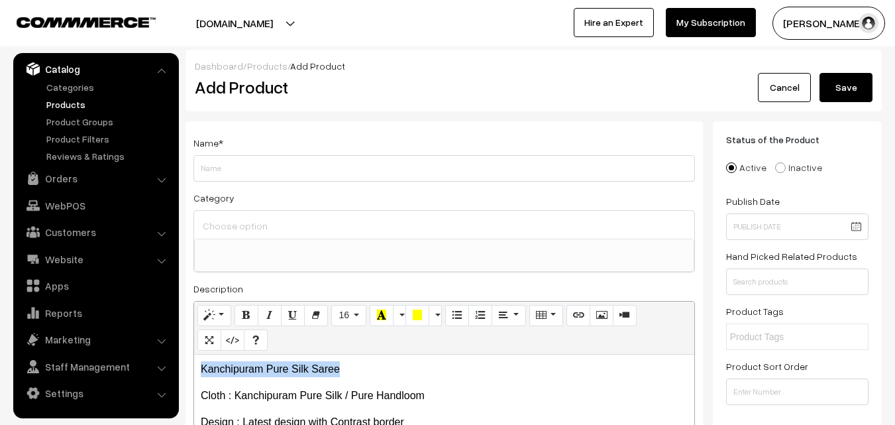
drag, startPoint x: 351, startPoint y: 370, endPoint x: 175, endPoint y: 365, distance: 175.7
copy p "Kanchipuram Pure Silk Saree"
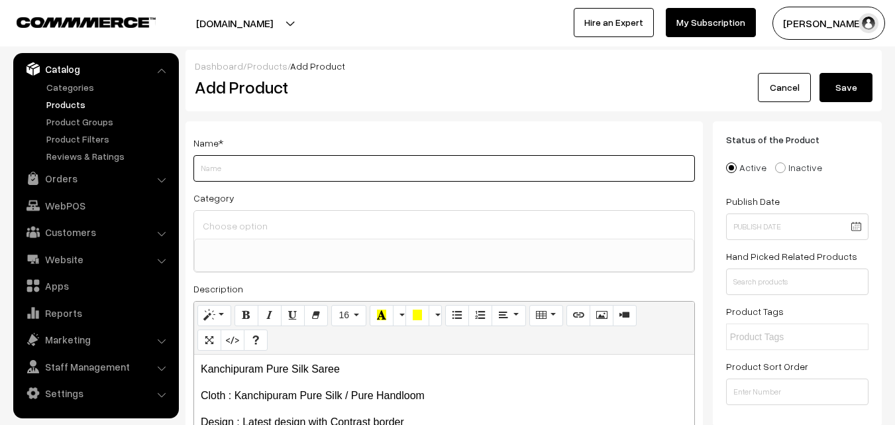
click at [252, 166] on input "Weight" at bounding box center [445, 168] width 502 height 27
paste input "Kanchipuram Pure Silk Saree"
type input "Kanchipuram Pure Silk Saree"
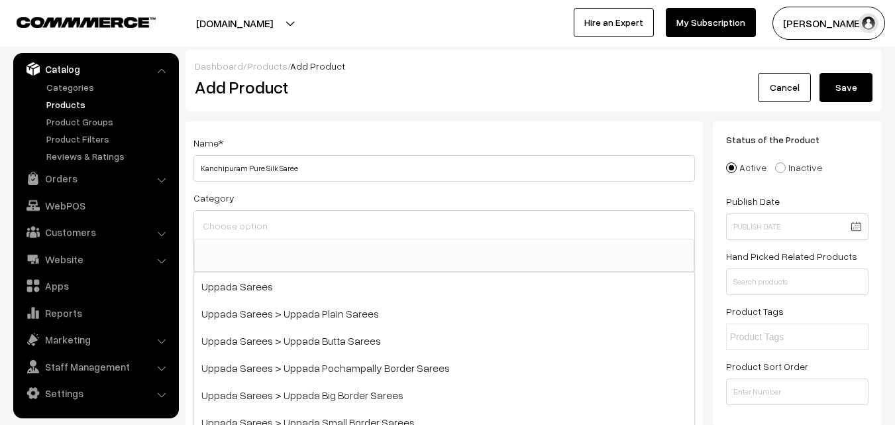
click at [249, 221] on input at bounding box center [444, 225] width 490 height 19
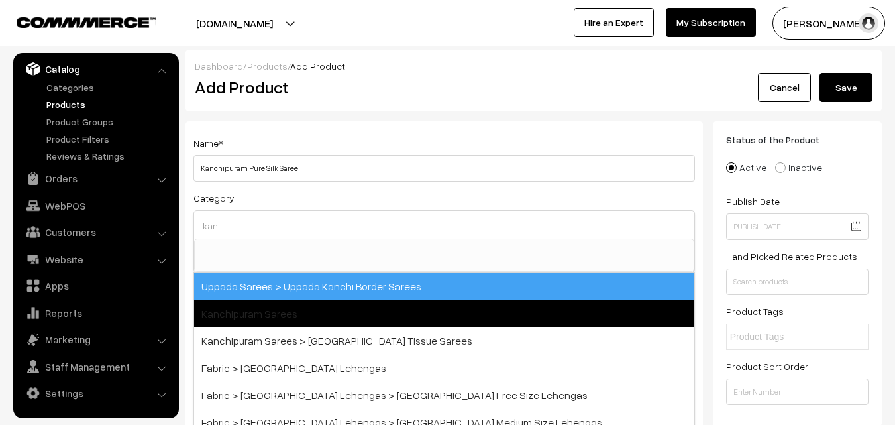
type input "kan"
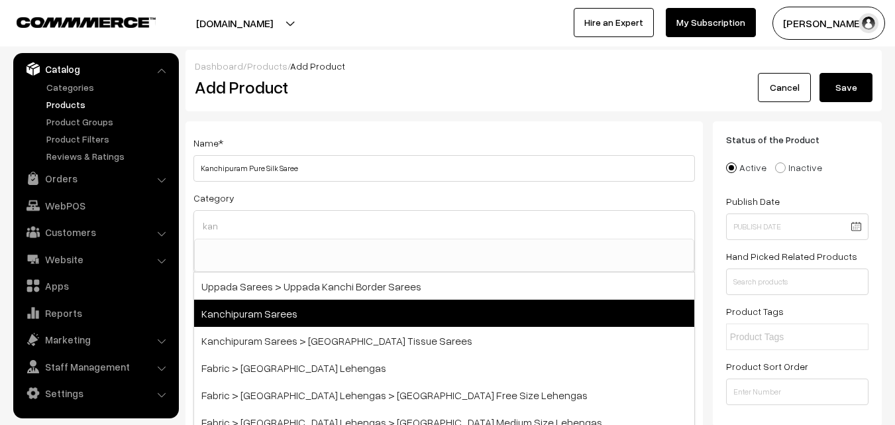
click at [256, 308] on span "Kanchipuram Sarees" at bounding box center [444, 313] width 500 height 27
select select "3"
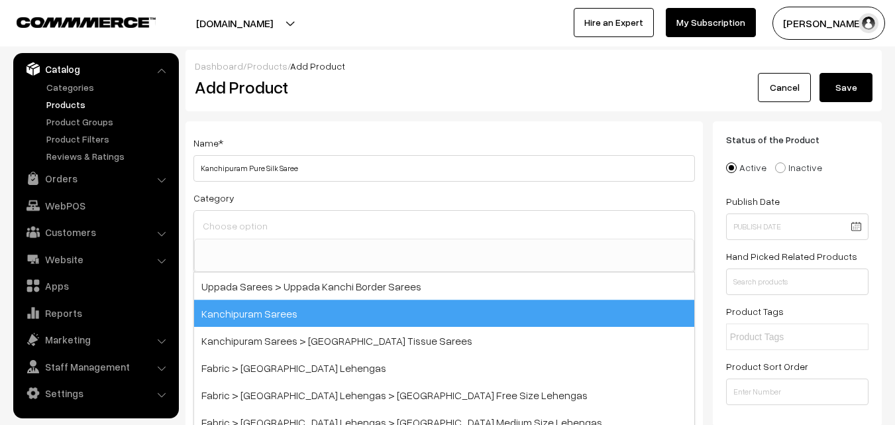
scroll to position [225, 0]
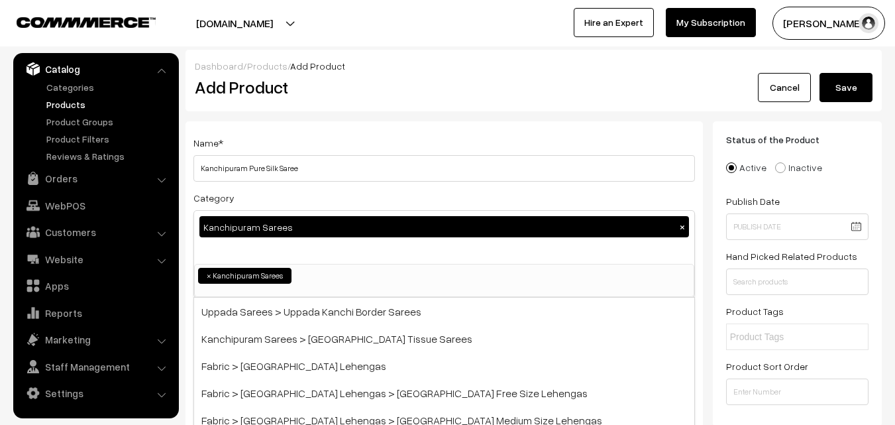
click at [321, 85] on h2 "Add Product" at bounding box center [447, 87] width 504 height 21
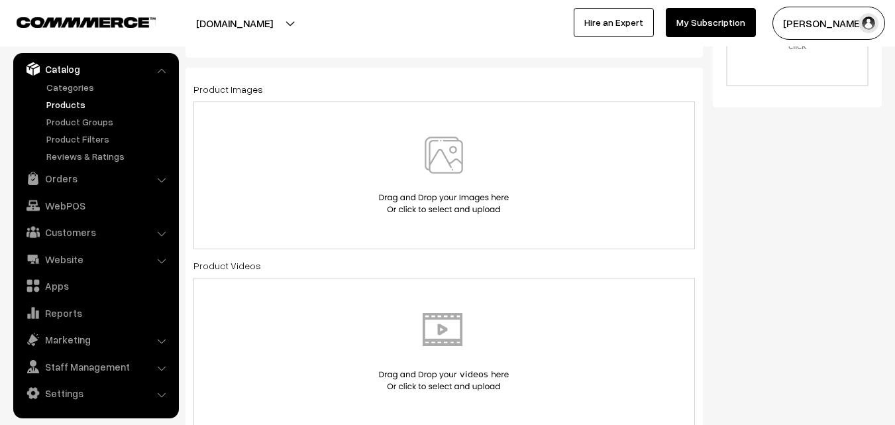
scroll to position [530, 0]
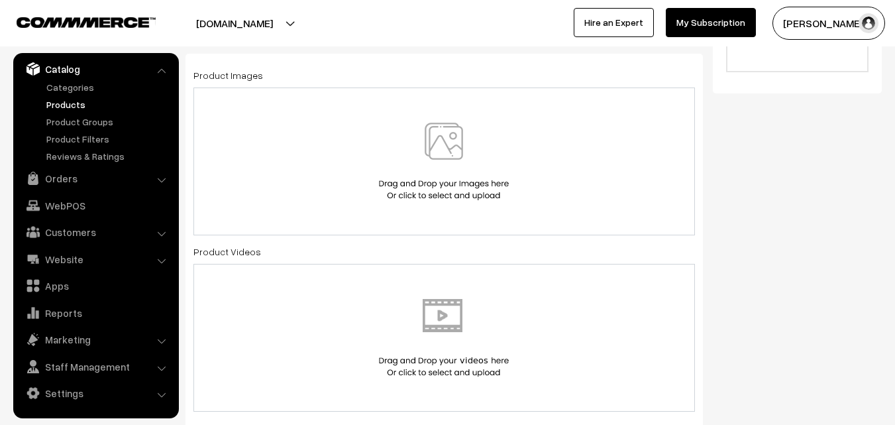
click at [437, 143] on img at bounding box center [444, 162] width 137 height 78
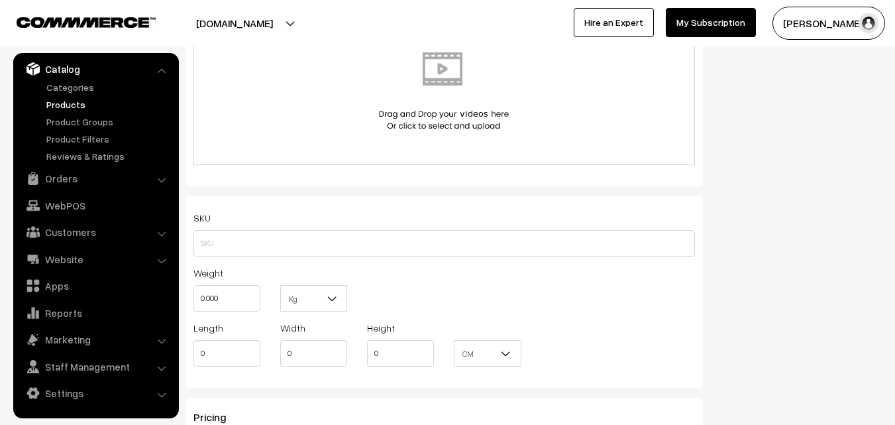
scroll to position [928, 0]
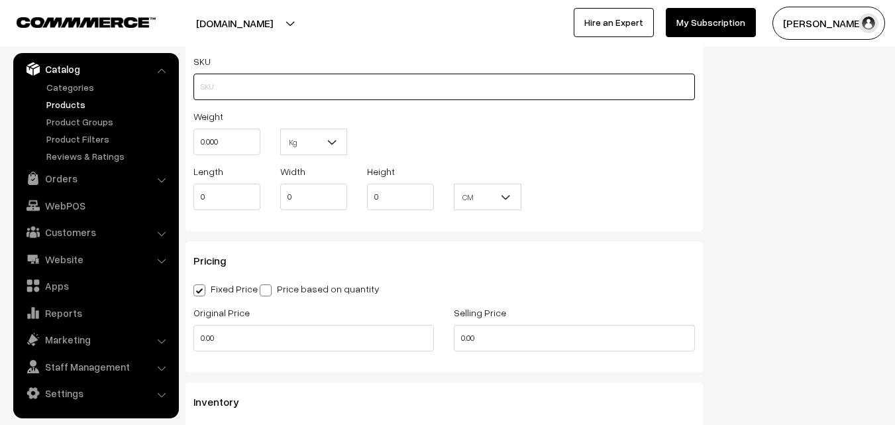
click at [205, 82] on input "text" at bounding box center [445, 87] width 502 height 27
paste input "va11864-aug-kanchi-pra"
type input "va11864-aug-kanchi-pra"
click at [209, 134] on input "0.000" at bounding box center [227, 142] width 67 height 27
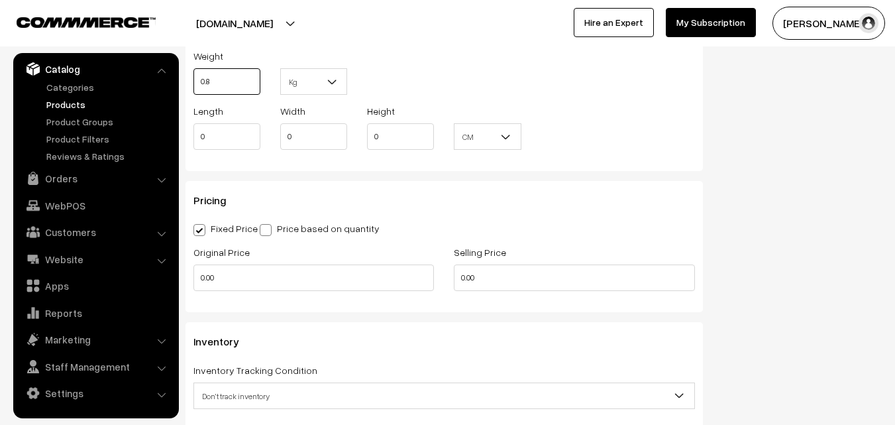
scroll to position [1127, 0]
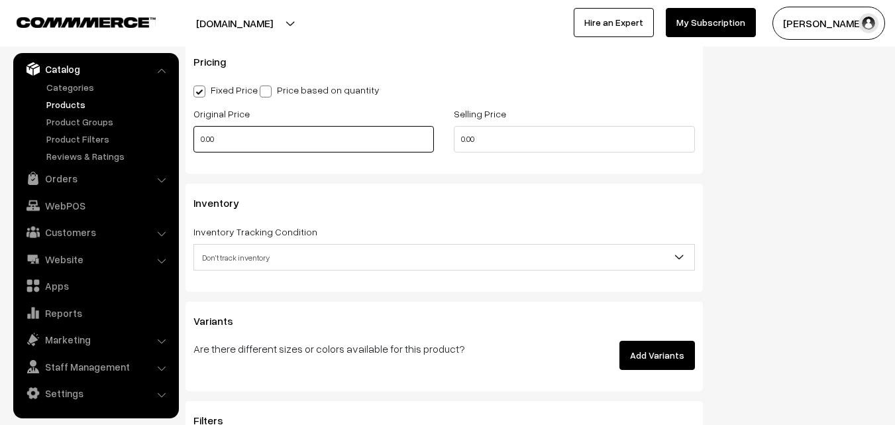
type input "0.80"
click at [223, 133] on input "0.00" at bounding box center [314, 139] width 241 height 27
type input "7400"
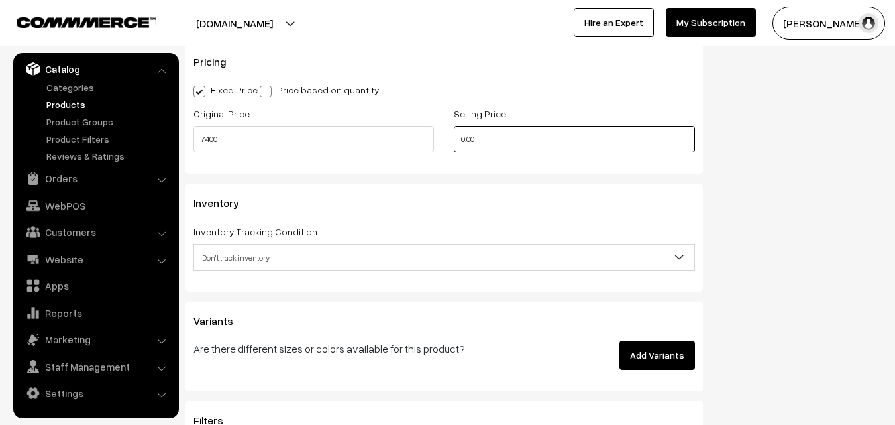
click at [492, 143] on input "0.00" at bounding box center [574, 139] width 241 height 27
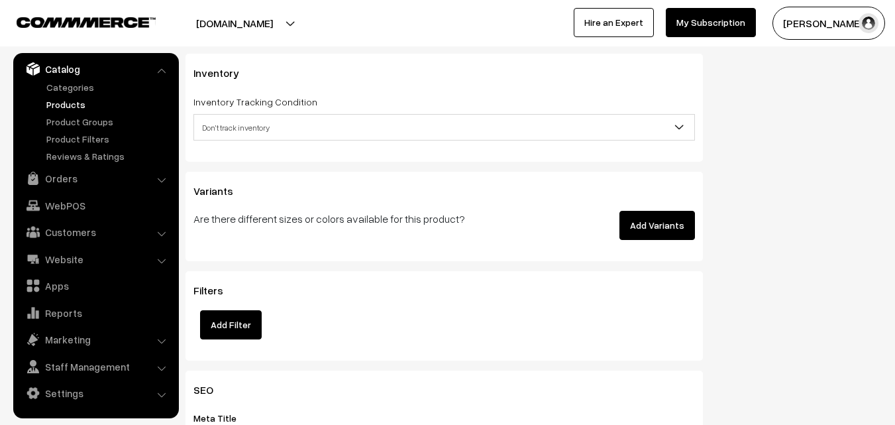
scroll to position [1259, 0]
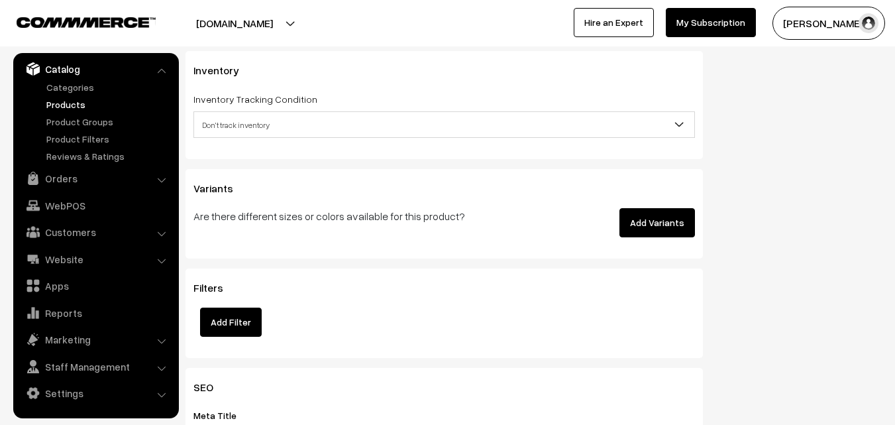
type input "8899"
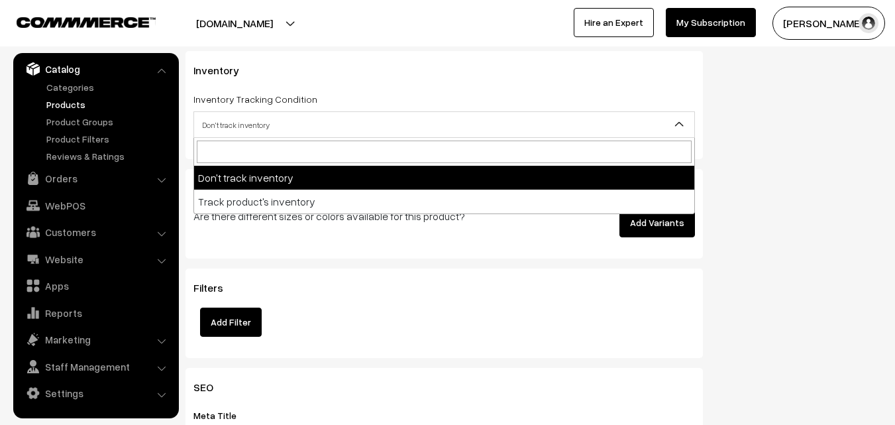
click at [233, 132] on span "Don't track inventory" at bounding box center [444, 124] width 500 height 23
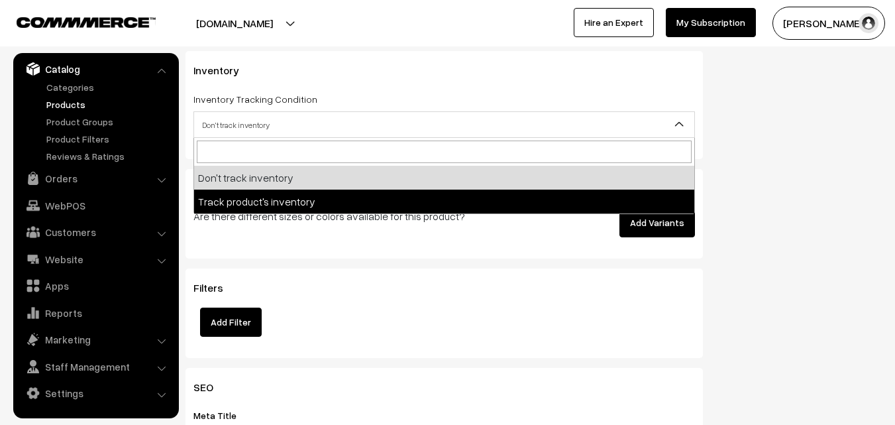
select select "2"
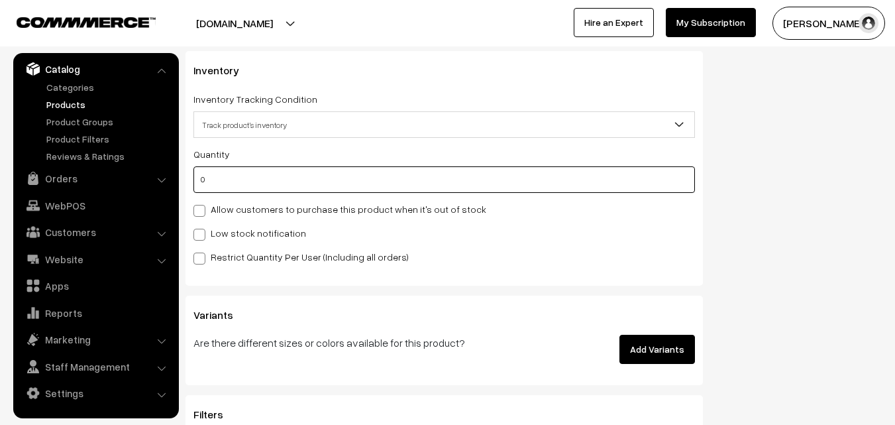
click at [229, 185] on input "0" at bounding box center [445, 179] width 502 height 27
type input "4"
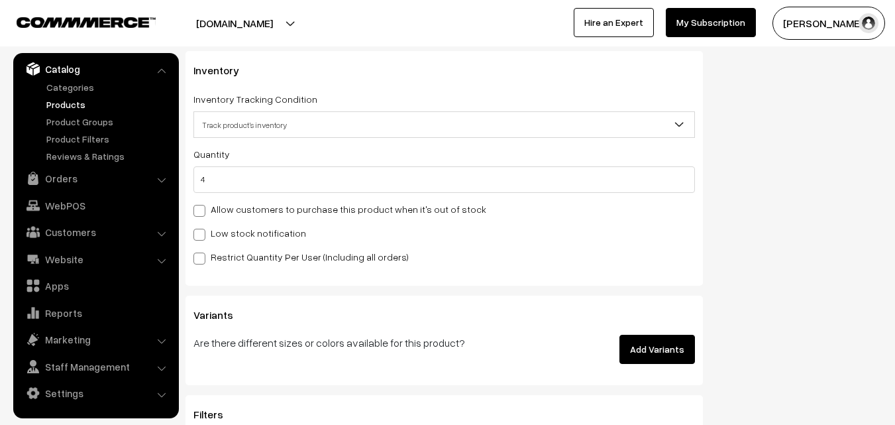
click at [208, 231] on label "Low stock notification" at bounding box center [250, 233] width 113 height 14
click at [202, 231] on input "Low stock notification" at bounding box center [198, 232] width 9 height 9
checkbox input "true"
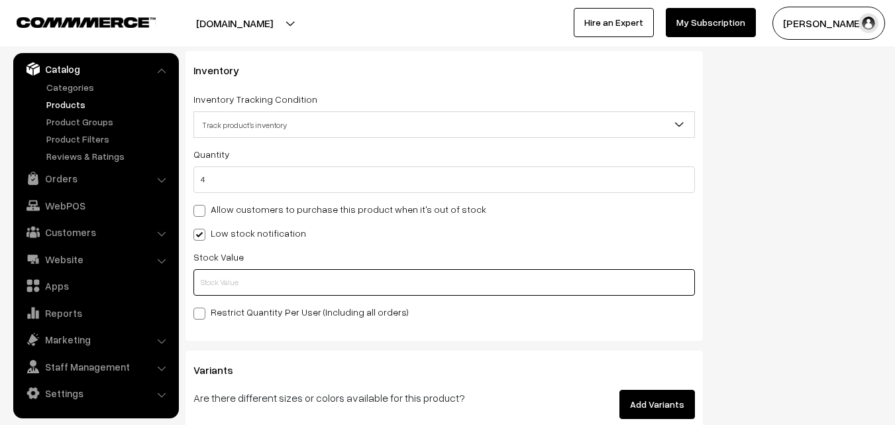
click at [211, 280] on input "text" at bounding box center [445, 282] width 502 height 27
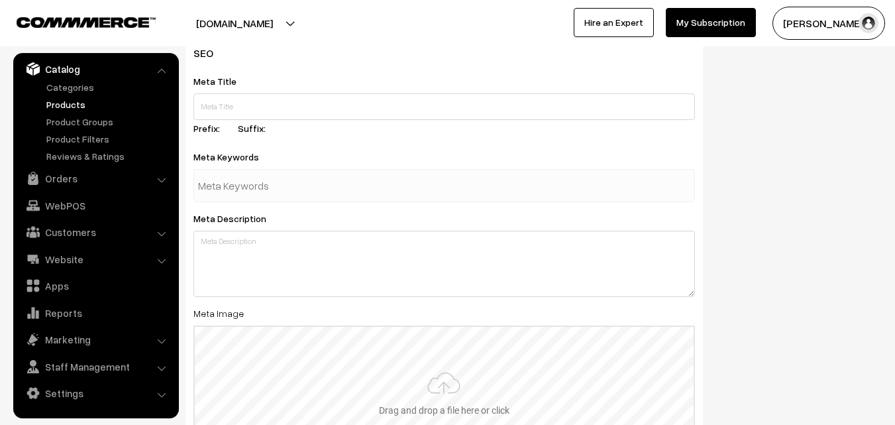
scroll to position [1973, 0]
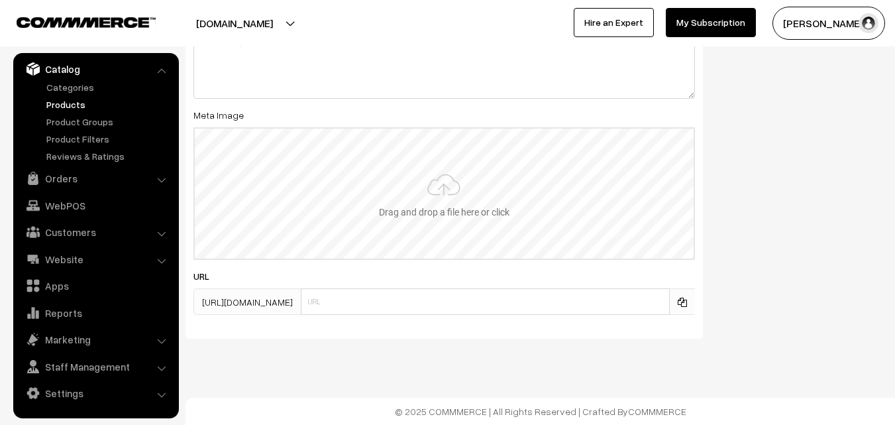
type input "2"
click at [410, 187] on input "file" at bounding box center [444, 194] width 499 height 130
type input "C:\fakepath\kanchipuram-saree-va11864-aug.jpeg"
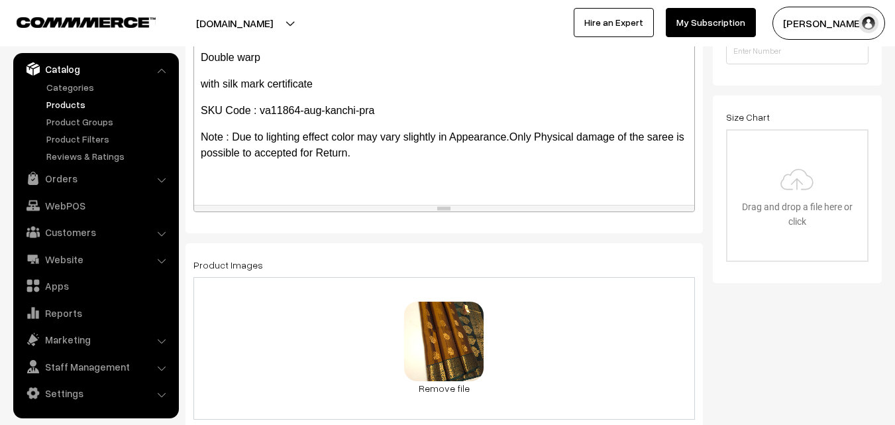
scroll to position [0, 0]
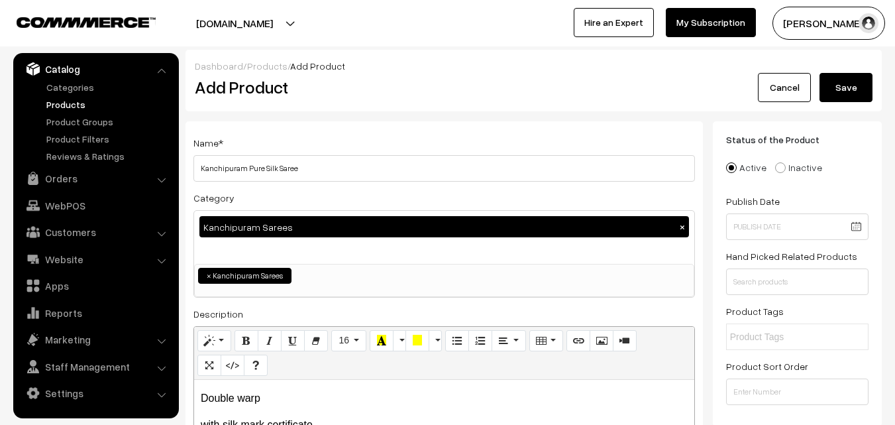
click at [850, 90] on button "Save" at bounding box center [846, 87] width 53 height 29
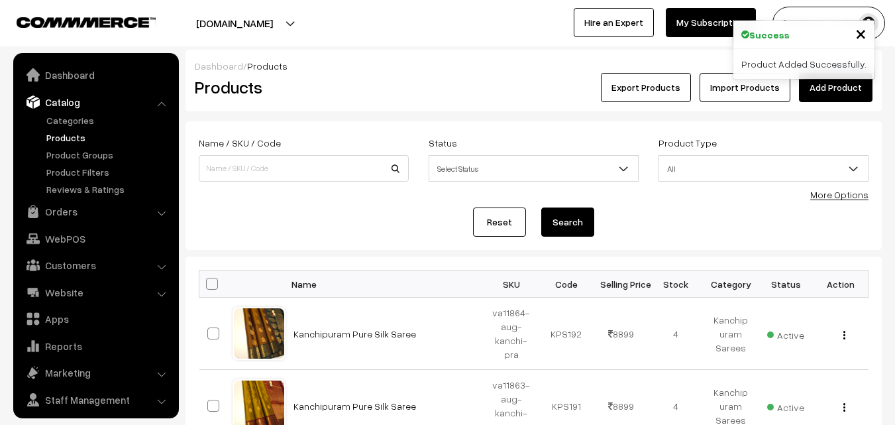
click at [828, 92] on link "Add Product" at bounding box center [836, 87] width 74 height 29
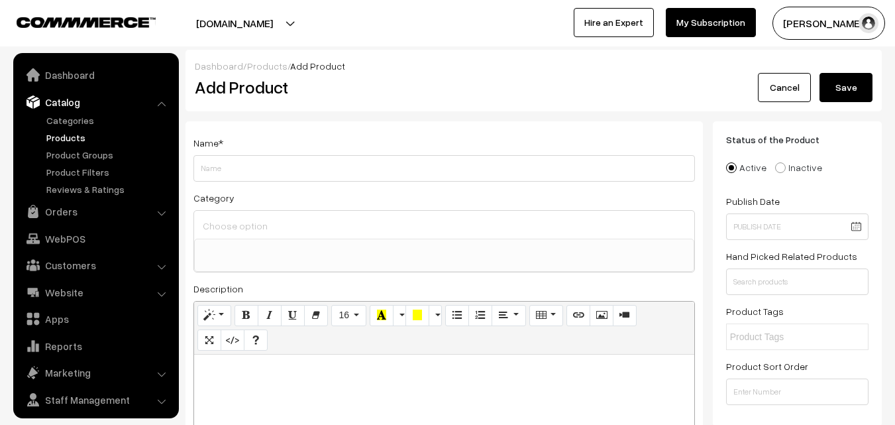
select select
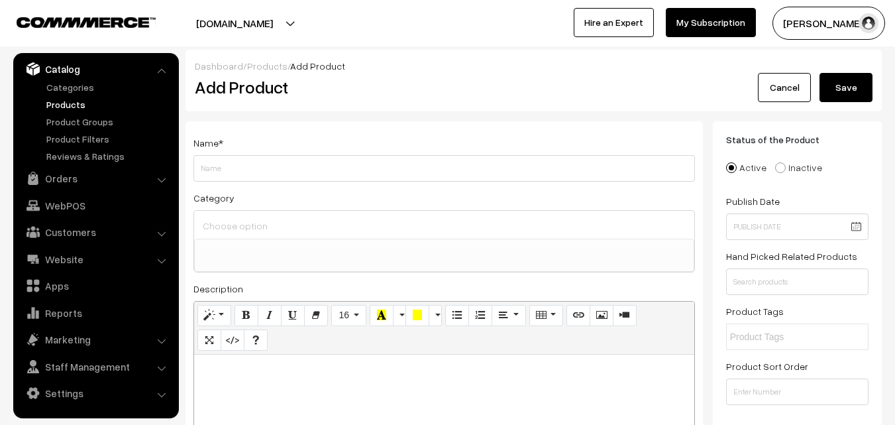
paste div
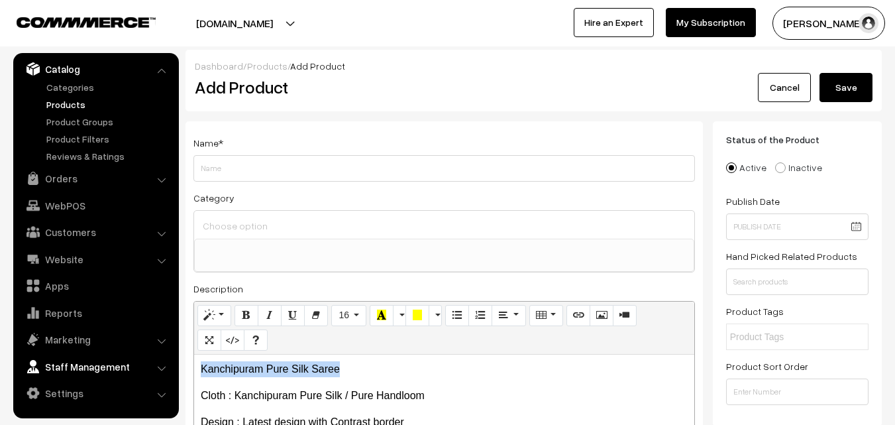
drag, startPoint x: 368, startPoint y: 366, endPoint x: 129, endPoint y: 351, distance: 239.8
copy p "Kanchipuram Pure Silk Saree"
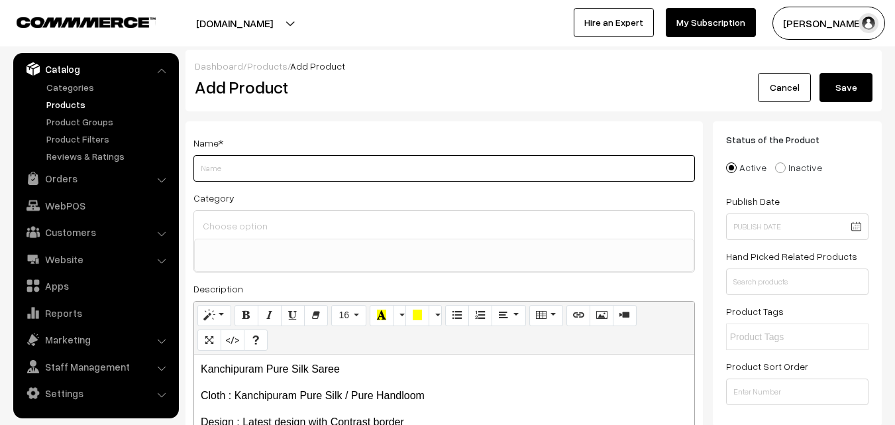
click at [207, 170] on input "Weight" at bounding box center [445, 168] width 502 height 27
paste input "Kanchipuram Pure Silk Saree"
type input "Kanchipuram Pure Silk Saree"
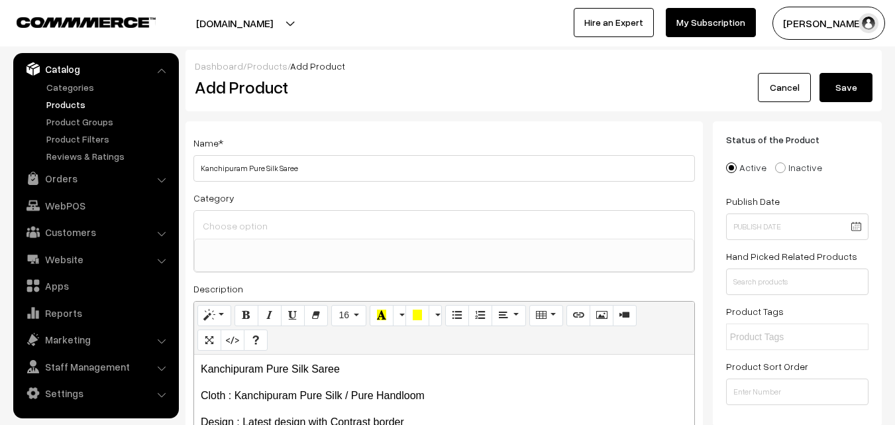
click at [220, 226] on input at bounding box center [444, 225] width 490 height 19
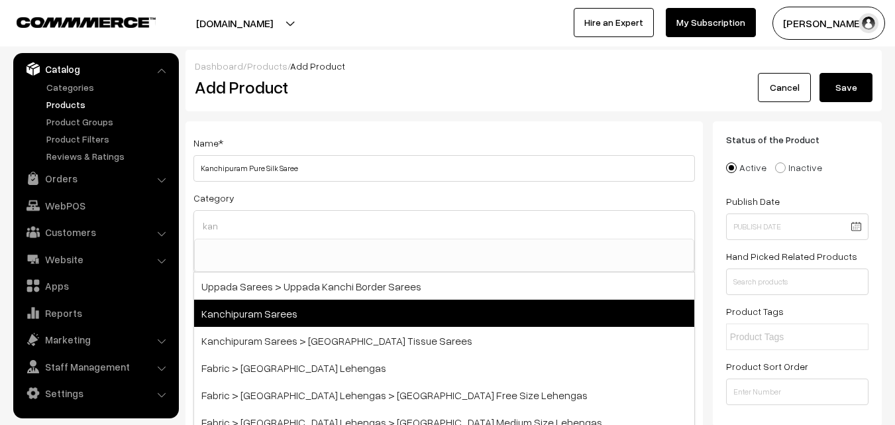
type input "kan"
click at [265, 319] on span "Kanchipuram Sarees" at bounding box center [444, 313] width 500 height 27
select select "3"
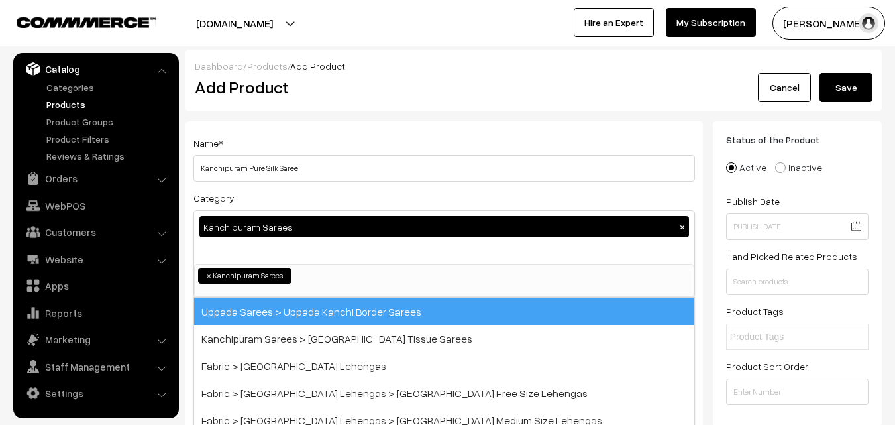
scroll to position [225, 0]
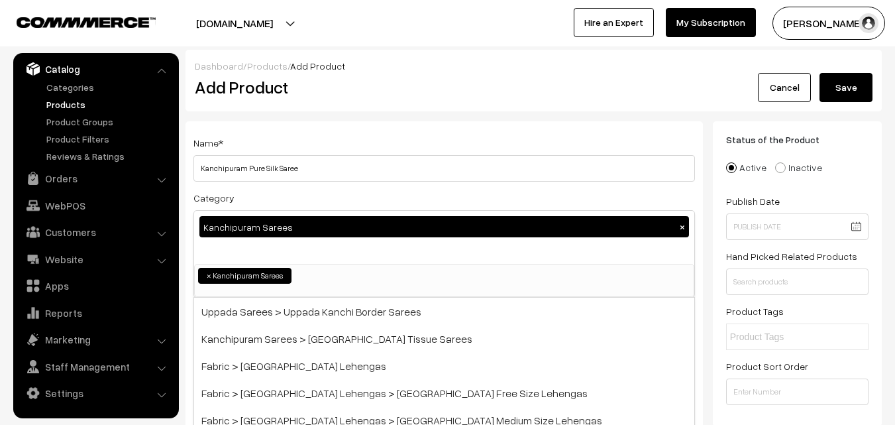
click at [316, 140] on div "Name * Kanchipuram Pure Silk Saree" at bounding box center [445, 158] width 502 height 47
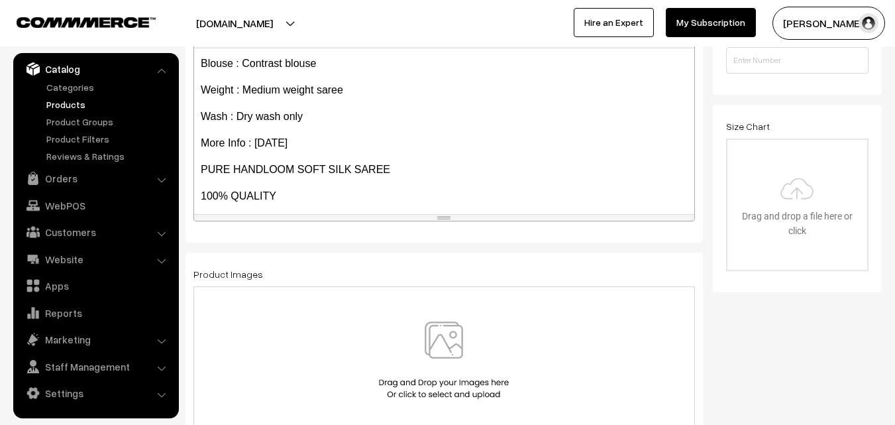
scroll to position [261, 0]
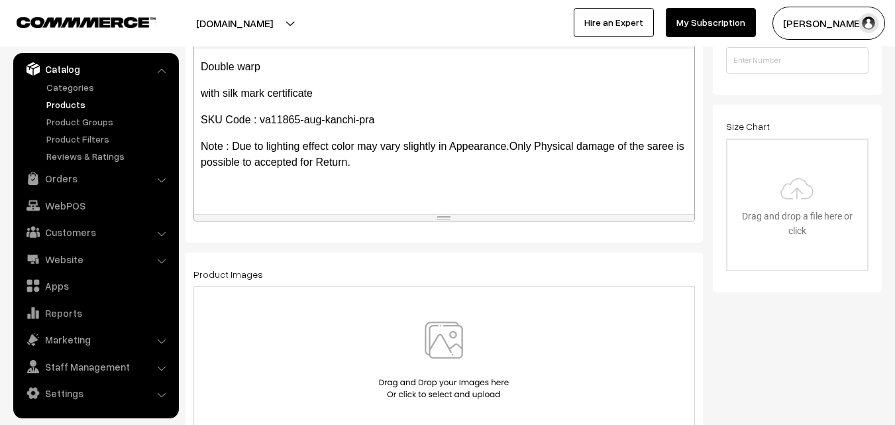
click at [446, 331] on img at bounding box center [444, 360] width 137 height 78
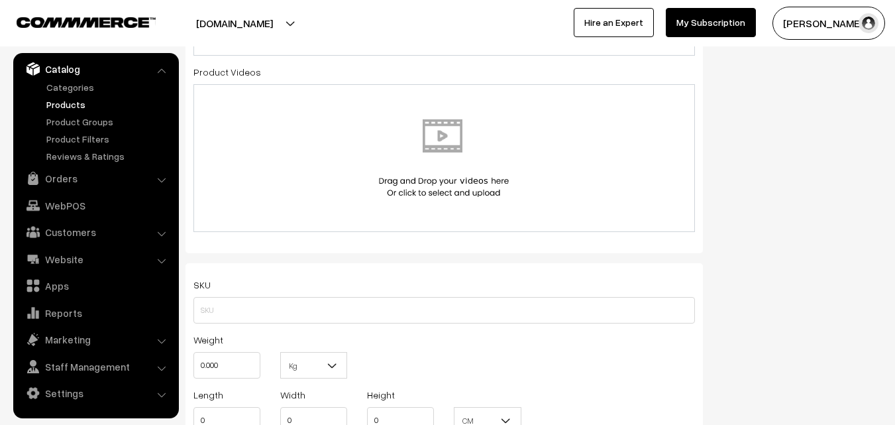
scroll to position [729, 0]
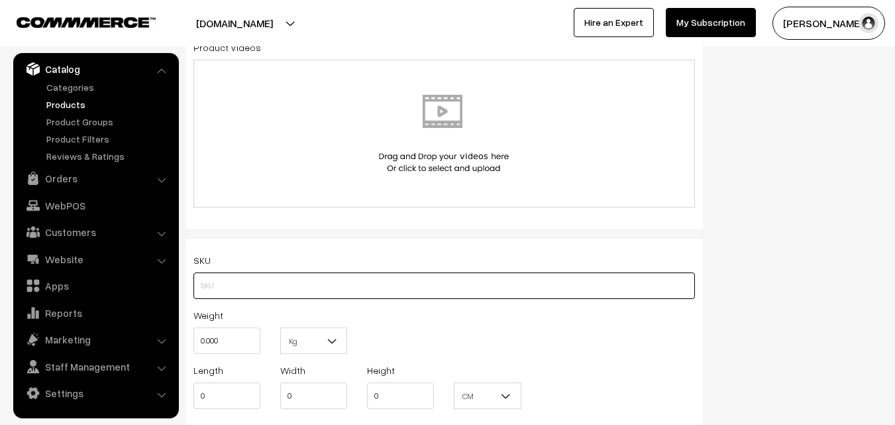
click at [215, 287] on input "text" at bounding box center [445, 285] width 502 height 27
paste input "va11865-aug-kanchi-pra"
type input "va11865-aug-kanchi-pra"
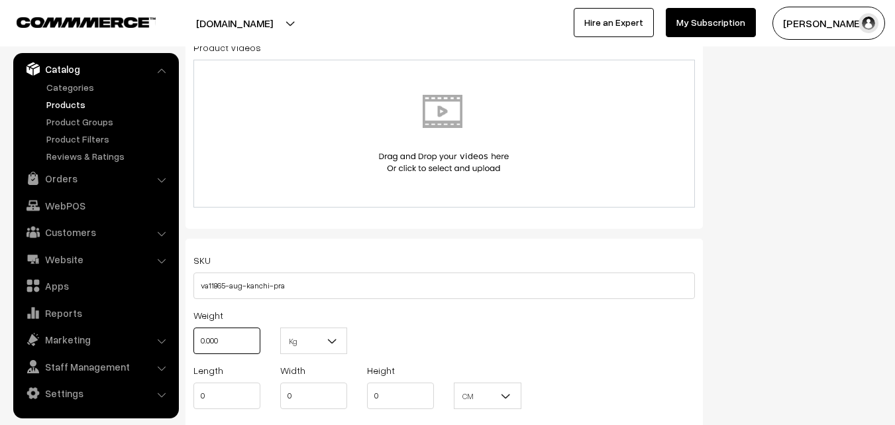
click at [217, 339] on input "0.000" at bounding box center [227, 340] width 67 height 27
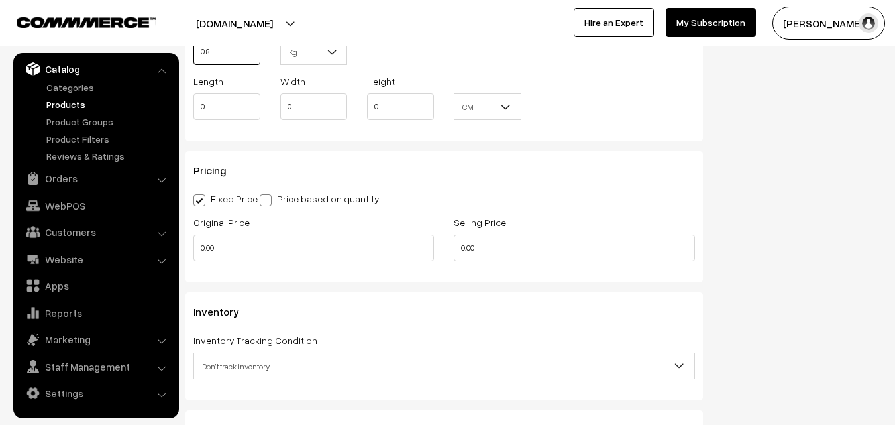
scroll to position [1060, 0]
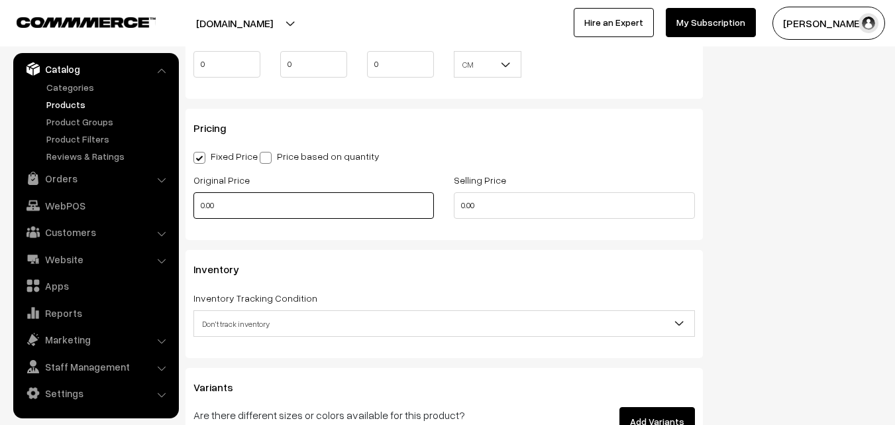
type input "0.80"
click at [240, 209] on input "0.00" at bounding box center [314, 205] width 241 height 27
type input "7400"
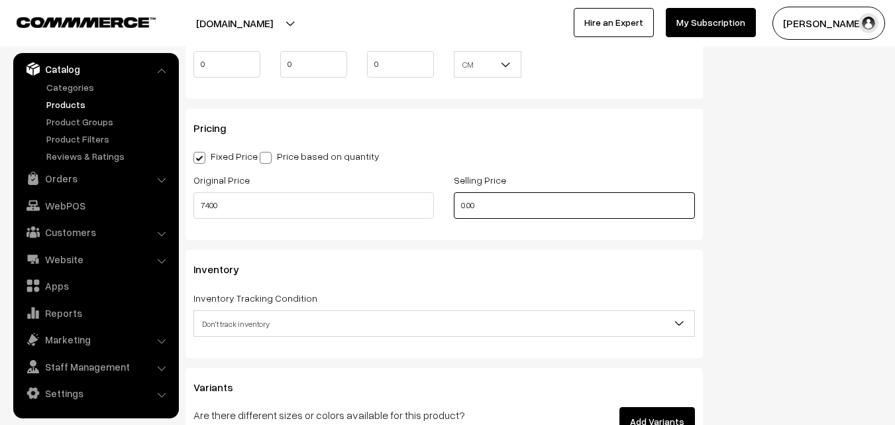
click at [512, 203] on input "0.00" at bounding box center [574, 205] width 241 height 27
click at [513, 204] on input "0.00" at bounding box center [574, 205] width 241 height 27
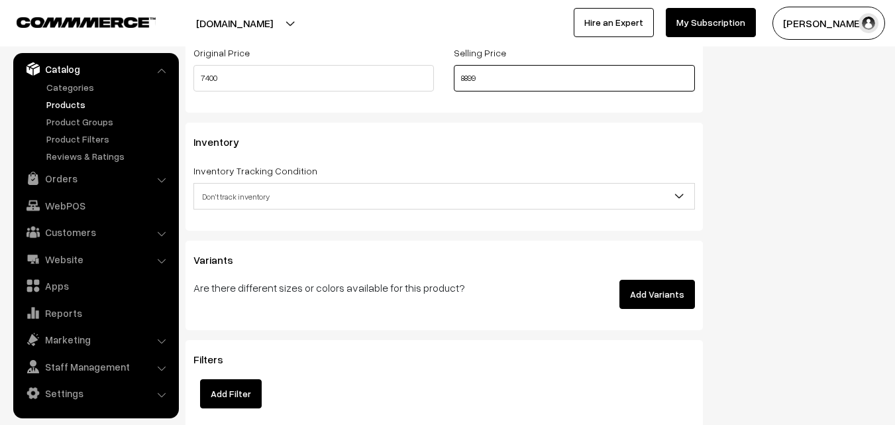
scroll to position [1193, 0]
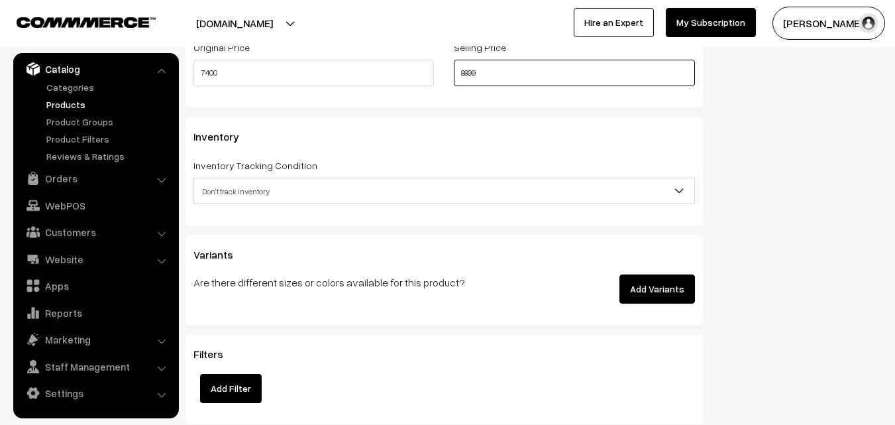
type input "8899"
click at [247, 186] on span "Don't track inventory" at bounding box center [444, 191] width 500 height 23
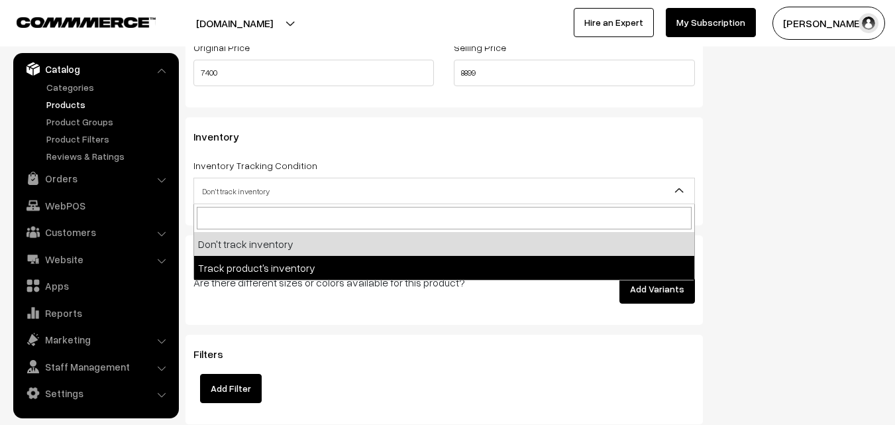
select select "2"
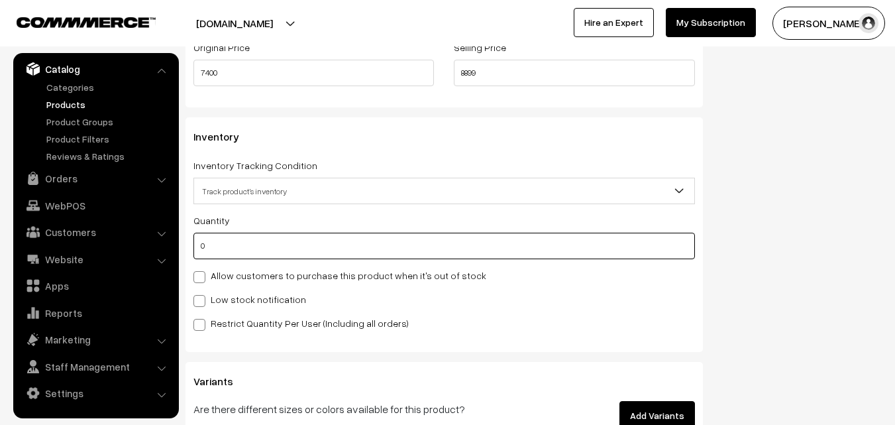
click at [235, 250] on input "0" at bounding box center [445, 246] width 502 height 27
type input "4"
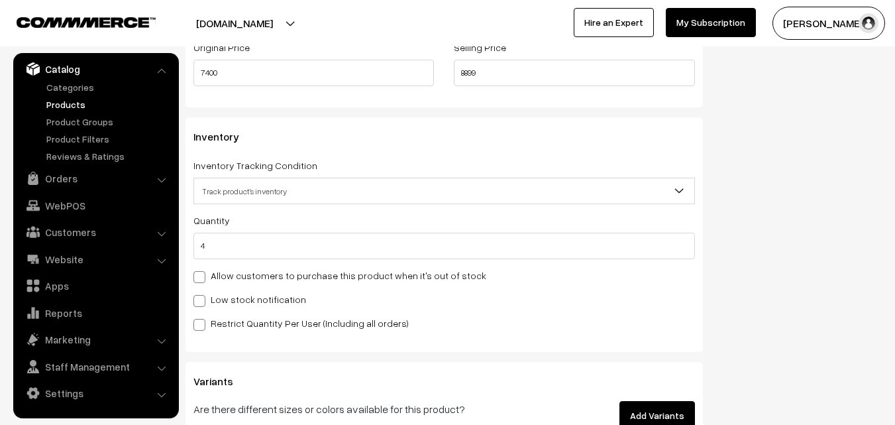
click at [227, 294] on label "Low stock notification" at bounding box center [250, 299] width 113 height 14
click at [202, 294] on input "Low stock notification" at bounding box center [198, 298] width 9 height 9
checkbox input "true"
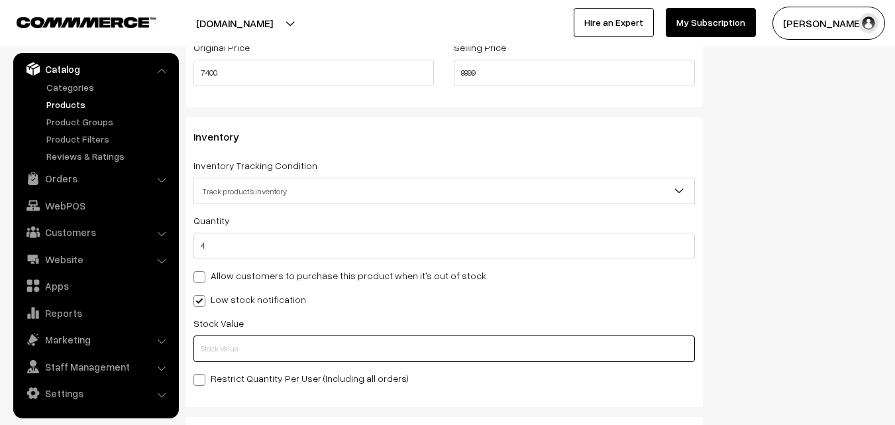
click at [211, 351] on input "text" at bounding box center [445, 348] width 502 height 27
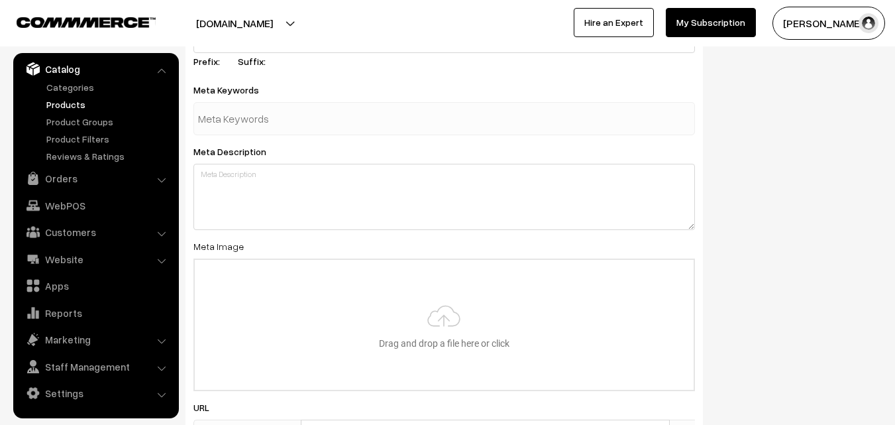
scroll to position [1973, 0]
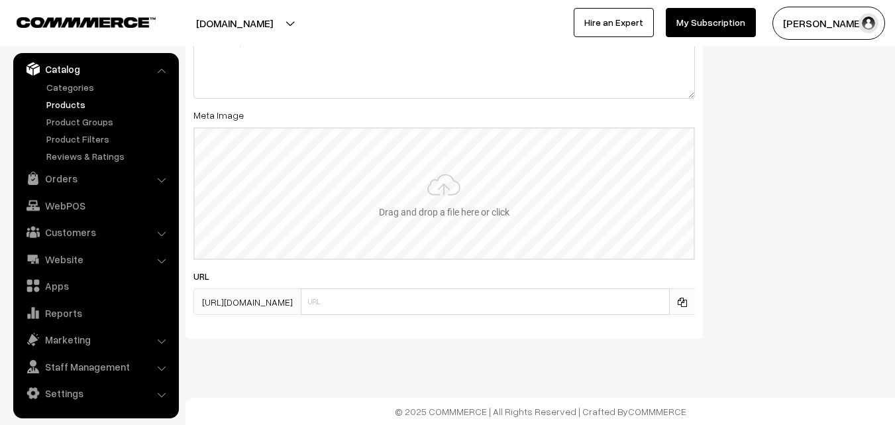
type input "2"
click at [442, 199] on input "file" at bounding box center [444, 194] width 499 height 130
type input "C:\fakepath\kanchipuram-saree-va11865-aug.jpeg"
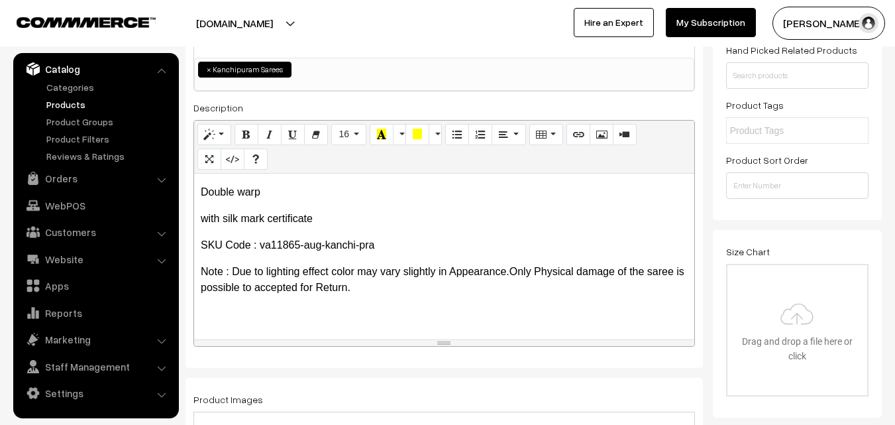
scroll to position [0, 0]
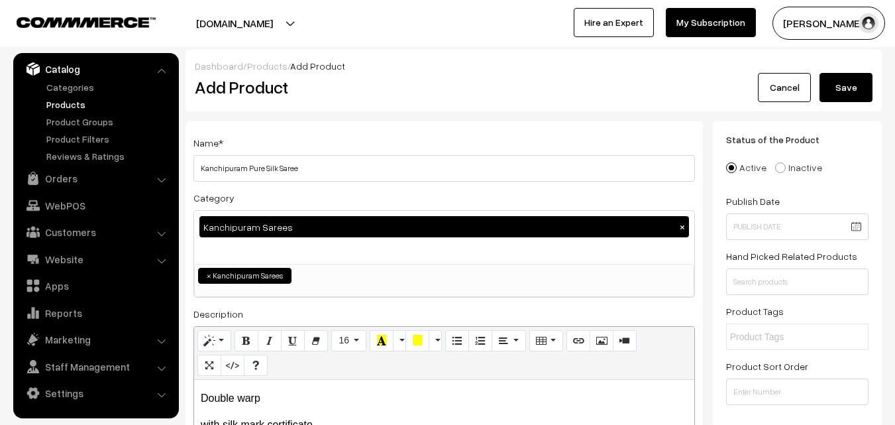
click at [848, 84] on button "Save" at bounding box center [846, 87] width 53 height 29
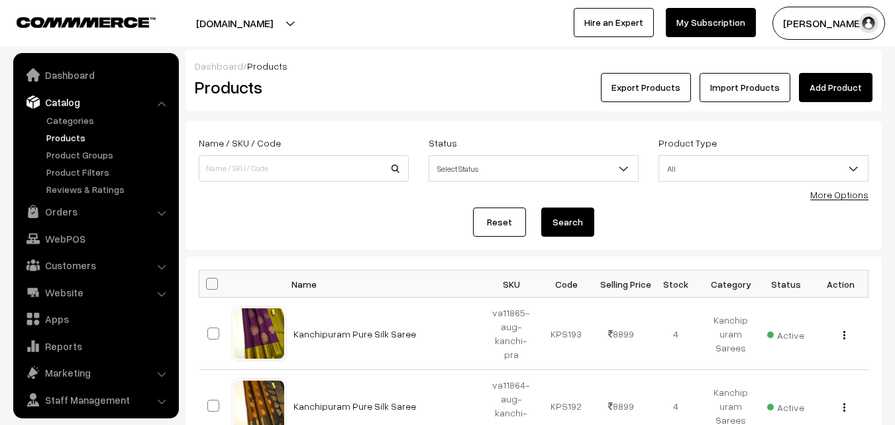
scroll to position [33, 0]
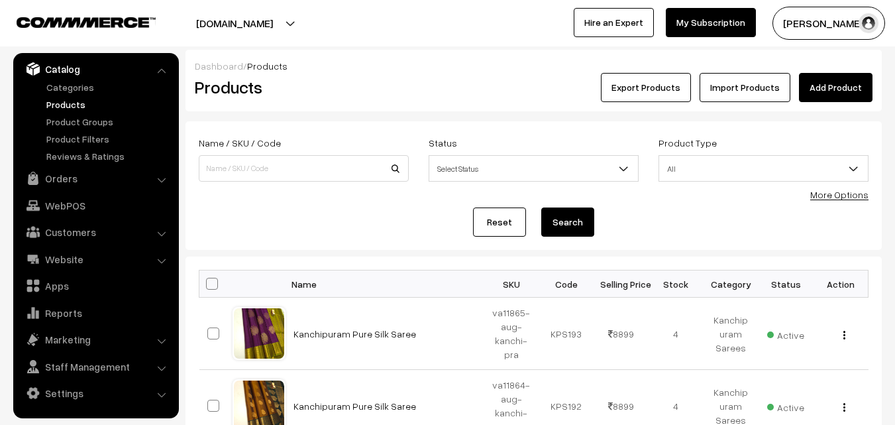
click at [380, 69] on div "Dashboard / Products" at bounding box center [534, 66] width 678 height 14
click at [816, 90] on link "Add Product" at bounding box center [836, 87] width 74 height 29
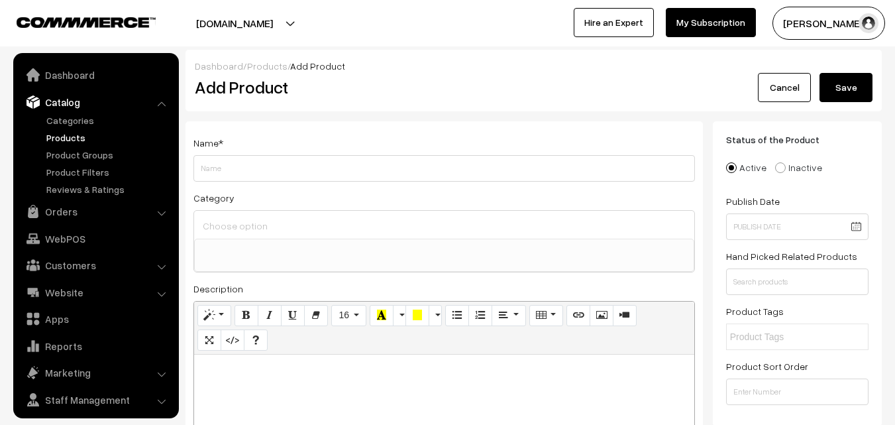
select select
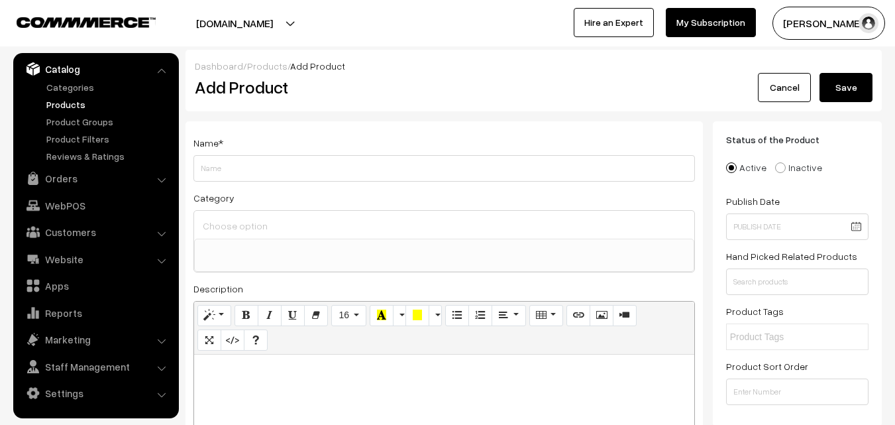
paste div
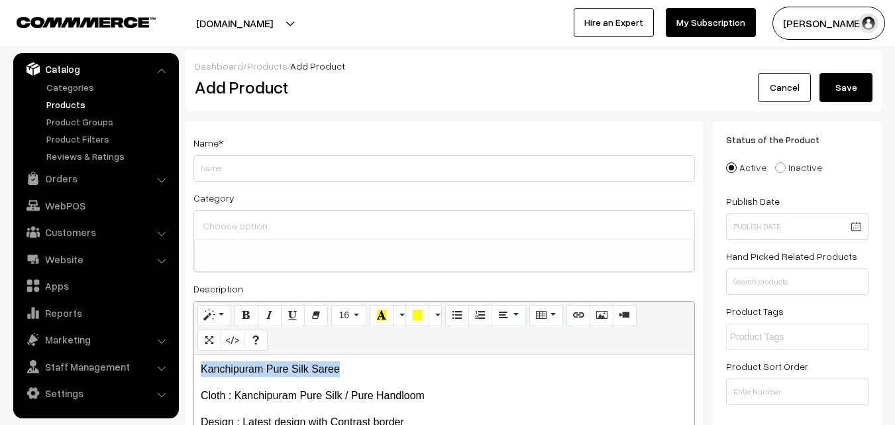
drag, startPoint x: 353, startPoint y: 361, endPoint x: 186, endPoint y: 361, distance: 167.0
click at [186, 361] on div "Name * Category Uppada Sarees Uppada Sarees > Uppada Plain Sarees Uppada Sarees…" at bounding box center [445, 334] width 518 height 427
copy p "Kanchipuram Pure Silk Saree"
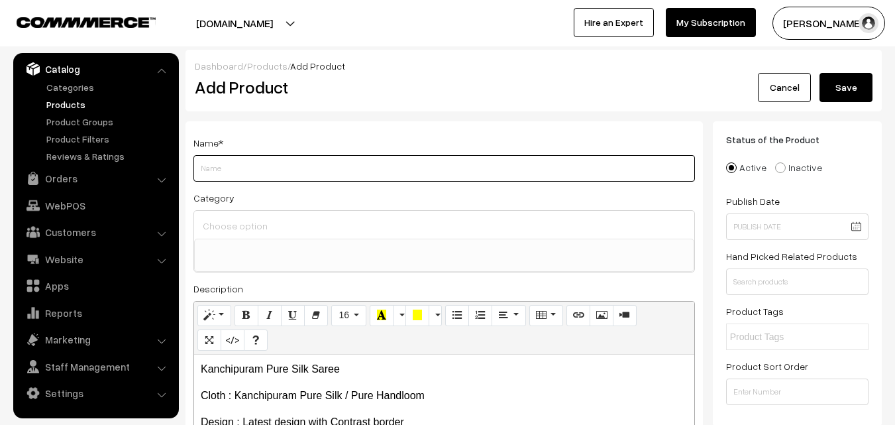
paste input "Kanchipuram Pure Silk Saree"
type input "Kanchipuram Pure Silk Saree"
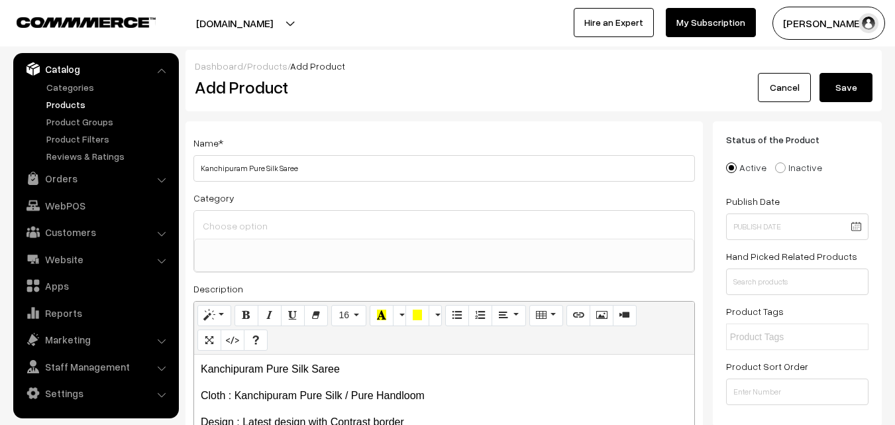
click at [240, 216] on input at bounding box center [444, 225] width 490 height 19
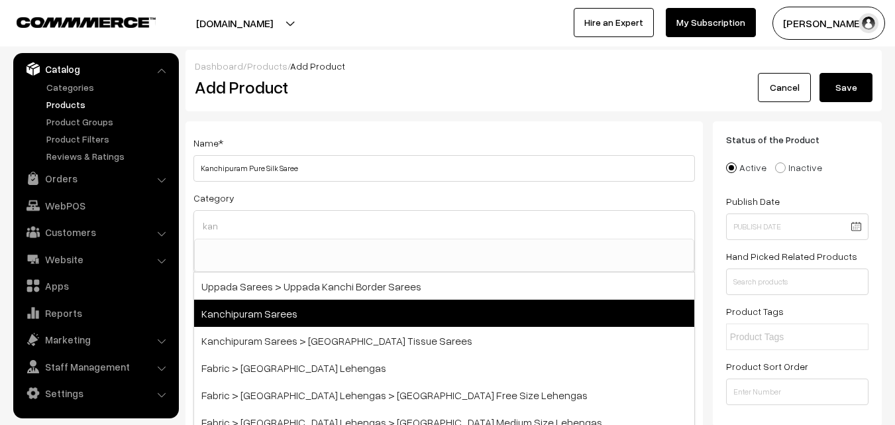
type input "kan"
click at [279, 308] on span "Kanchipuram Sarees" at bounding box center [444, 313] width 500 height 27
select select "3"
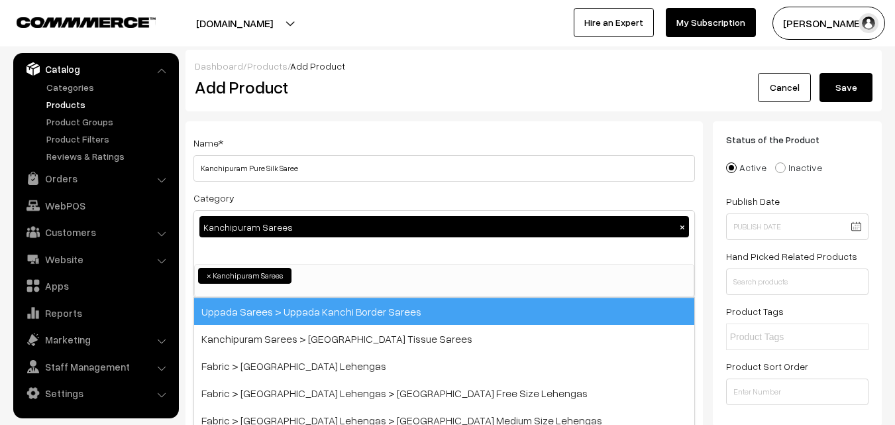
scroll to position [225, 0]
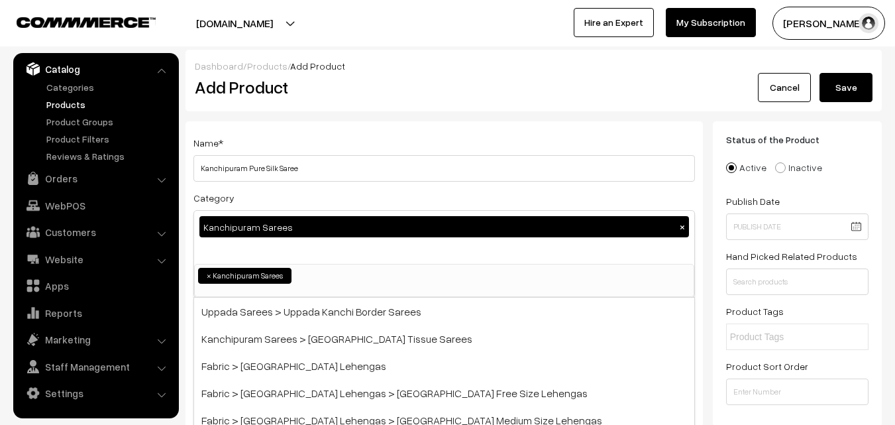
click at [329, 139] on div "Name * [GEOGRAPHIC_DATA] Pure Silk Saree" at bounding box center [445, 158] width 502 height 47
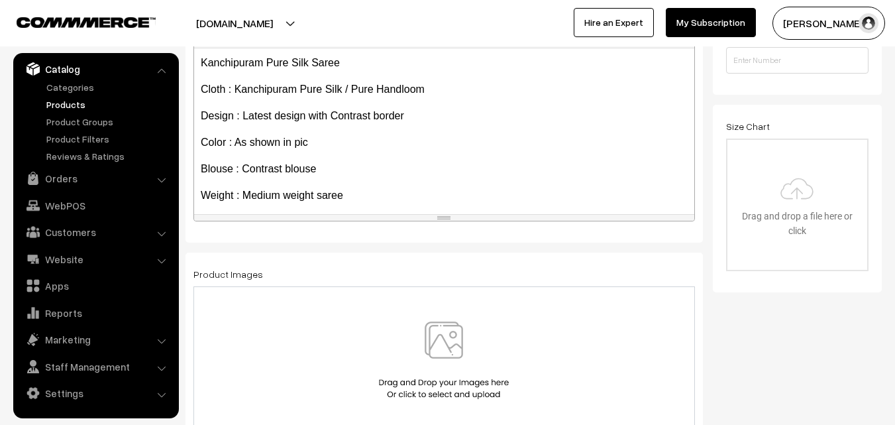
scroll to position [261, 0]
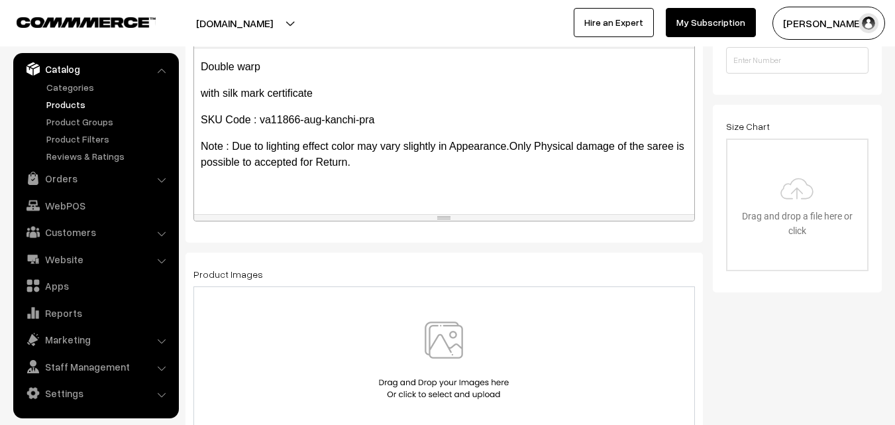
click at [432, 335] on img at bounding box center [444, 360] width 137 height 78
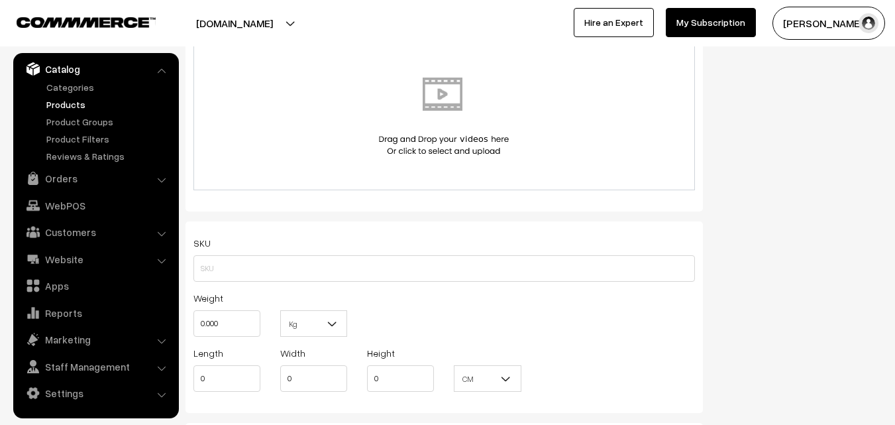
scroll to position [795, 0]
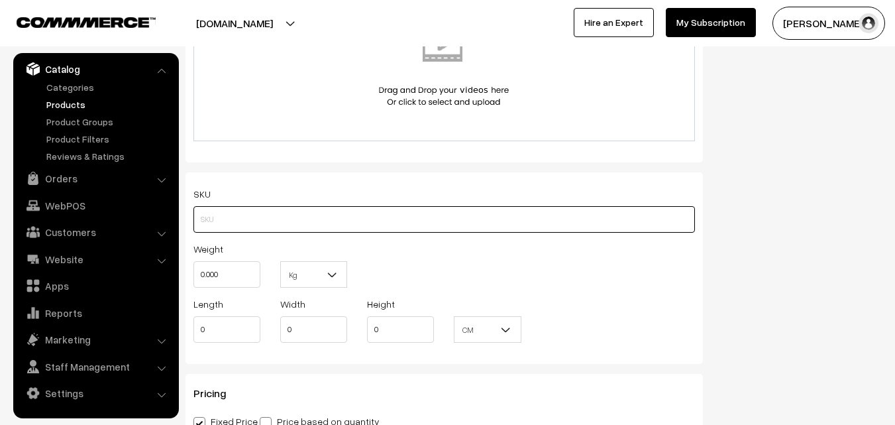
paste input "va11866-aug-kanchi-pra"
type input "va11866-aug-kanchi-pra"
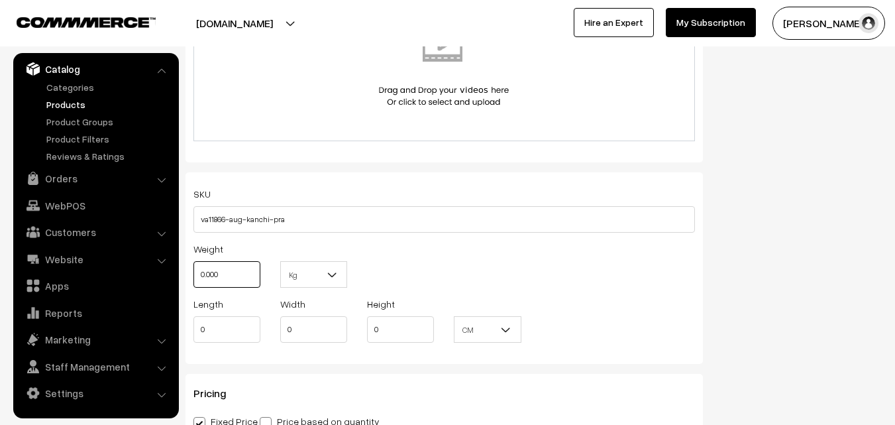
click at [223, 272] on input "0.000" at bounding box center [227, 274] width 67 height 27
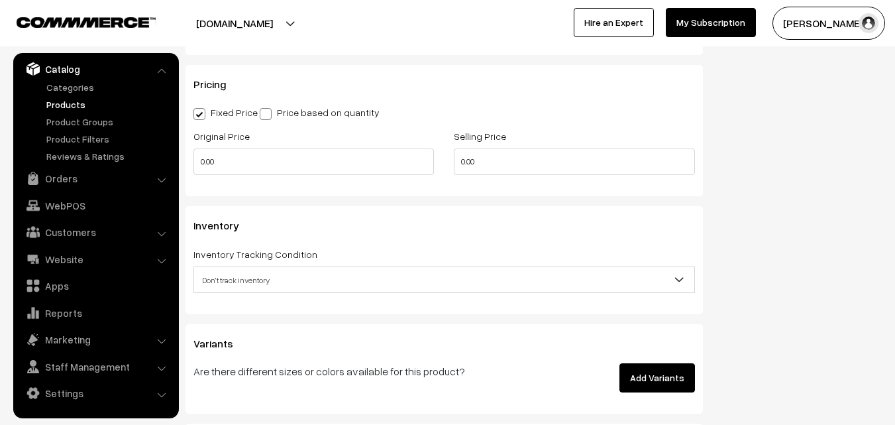
scroll to position [1127, 0]
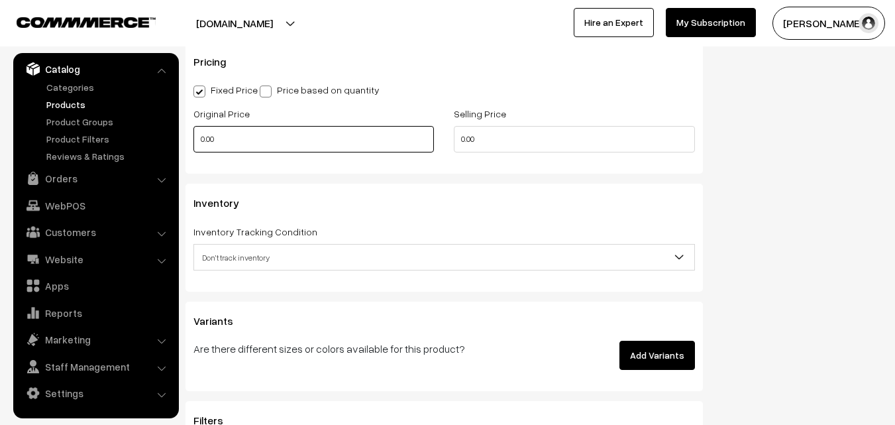
type input "0.80"
click at [243, 142] on input "0.00" at bounding box center [314, 139] width 241 height 27
type input "7400"
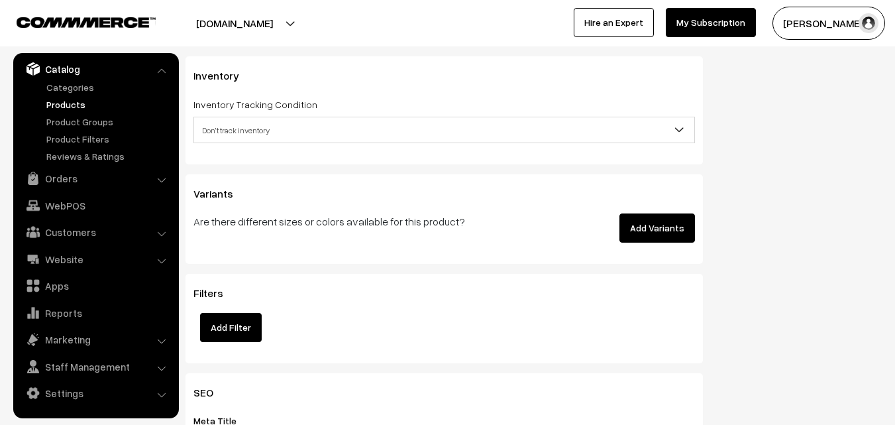
scroll to position [1259, 0]
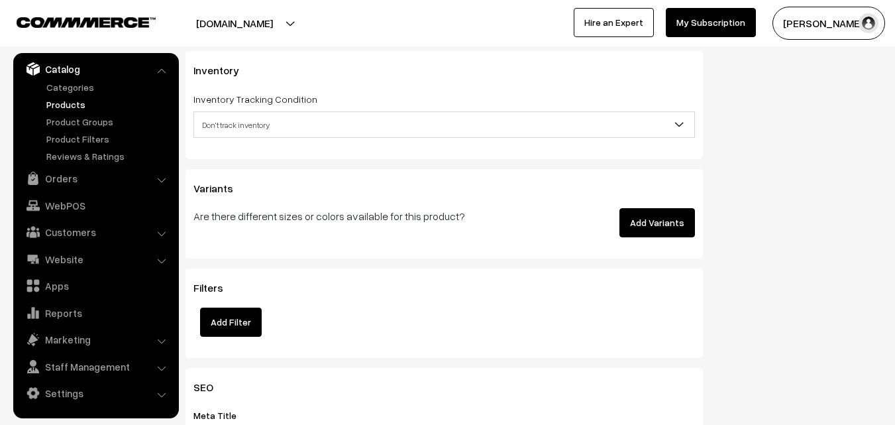
type input "8899"
click at [235, 123] on span "Don't track inventory" at bounding box center [444, 124] width 500 height 23
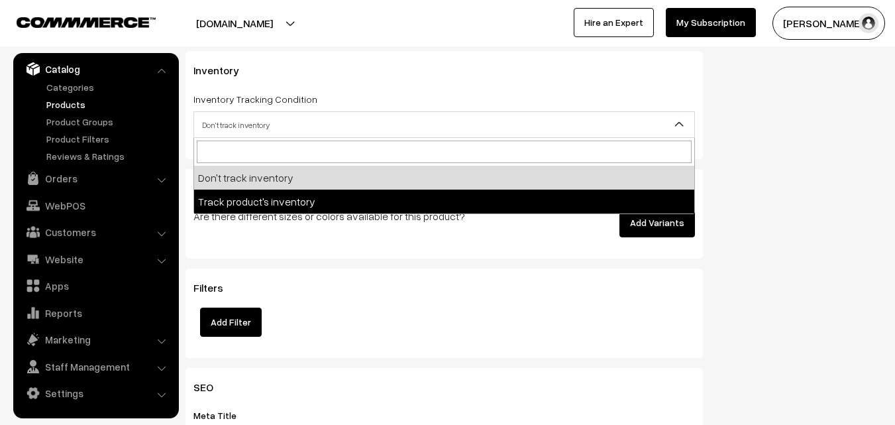
select select "2"
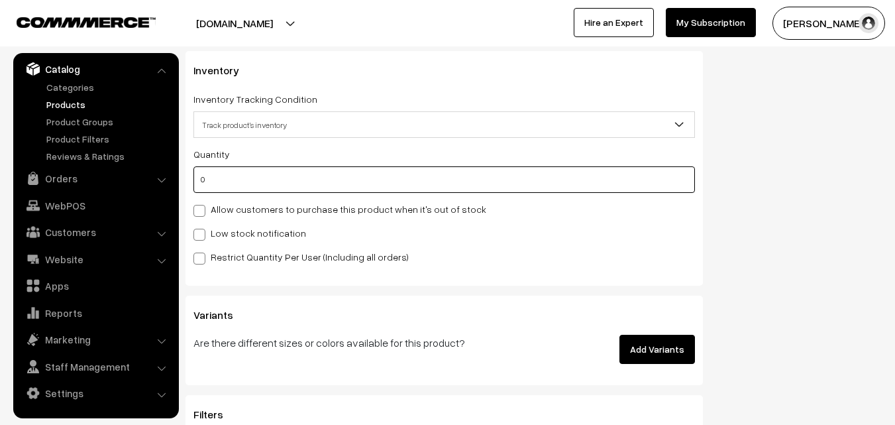
click at [225, 181] on input "0" at bounding box center [445, 179] width 502 height 27
type input "4"
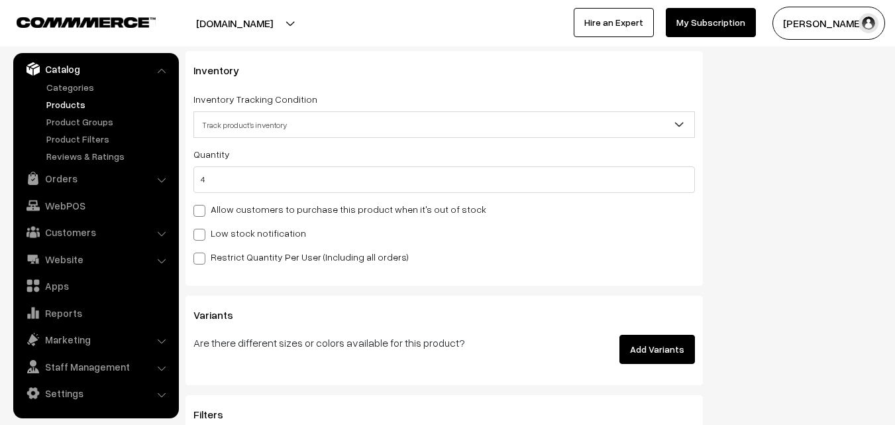
click at [225, 231] on label "Low stock notification" at bounding box center [250, 233] width 113 height 14
click at [202, 231] on input "Low stock notification" at bounding box center [198, 232] width 9 height 9
checkbox input "true"
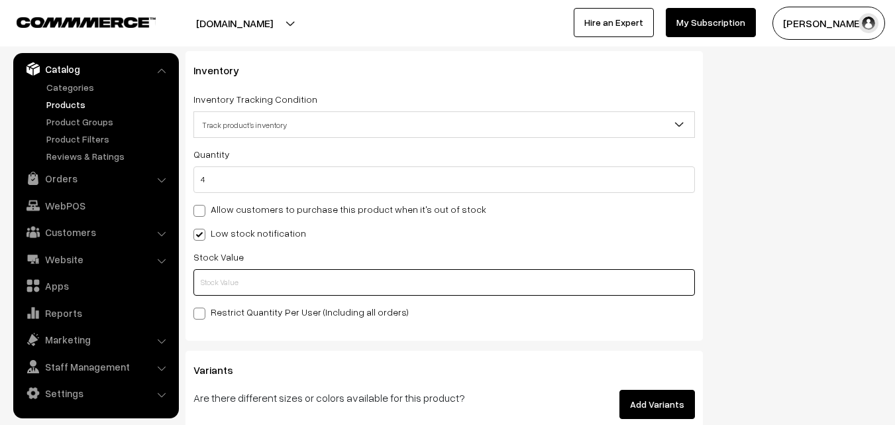
click at [208, 275] on input "text" at bounding box center [445, 282] width 502 height 27
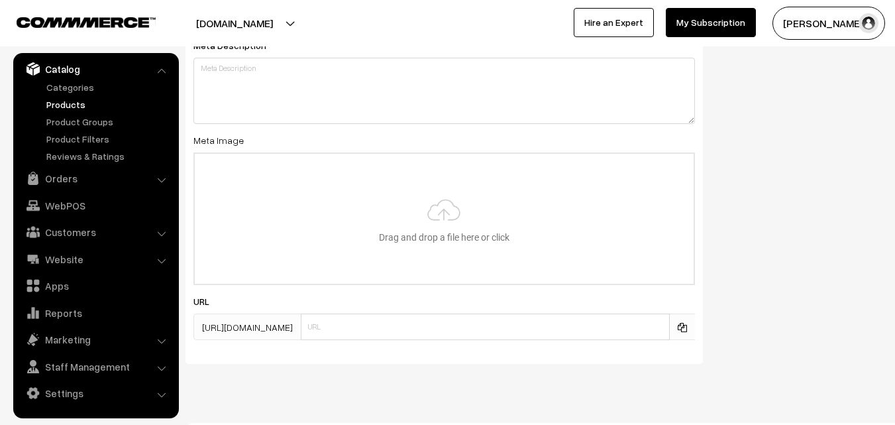
scroll to position [1973, 0]
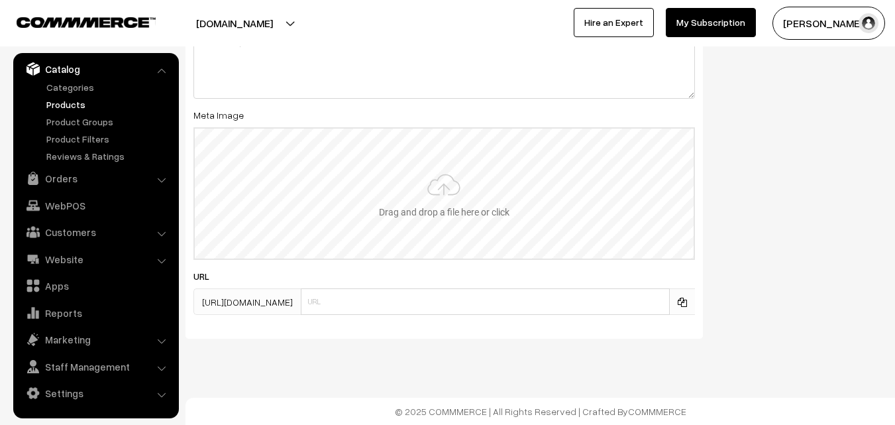
type input "2"
click at [427, 190] on input "file" at bounding box center [444, 194] width 499 height 130
type input "C:\fakepath\kanchipuram-saree-va11866-aug.jpeg"
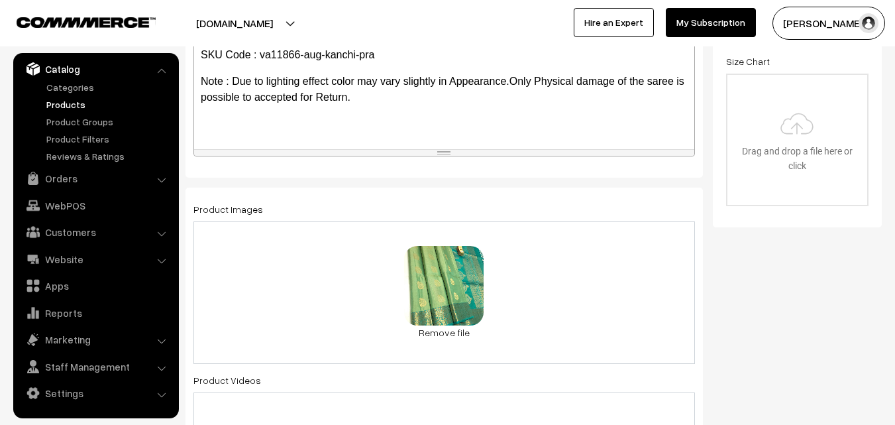
scroll to position [0, 0]
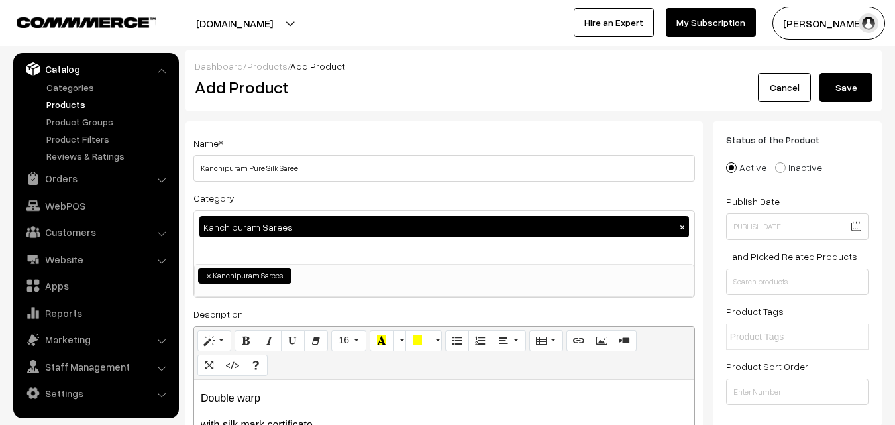
click at [862, 83] on button "Save" at bounding box center [846, 87] width 53 height 29
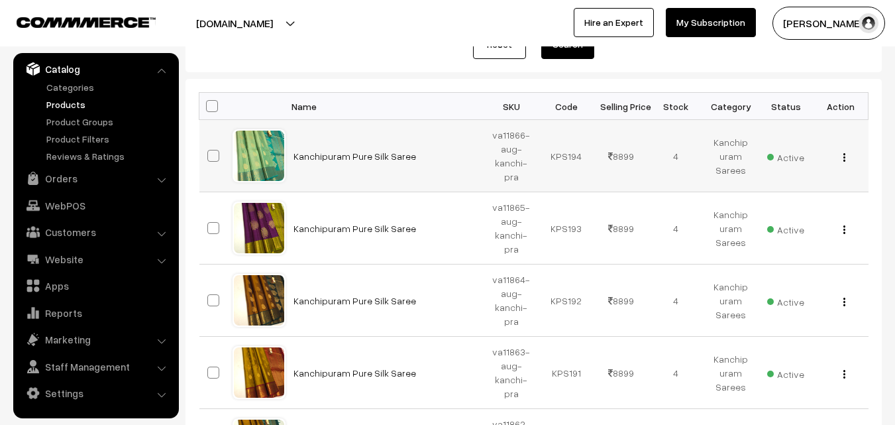
scroll to position [199, 0]
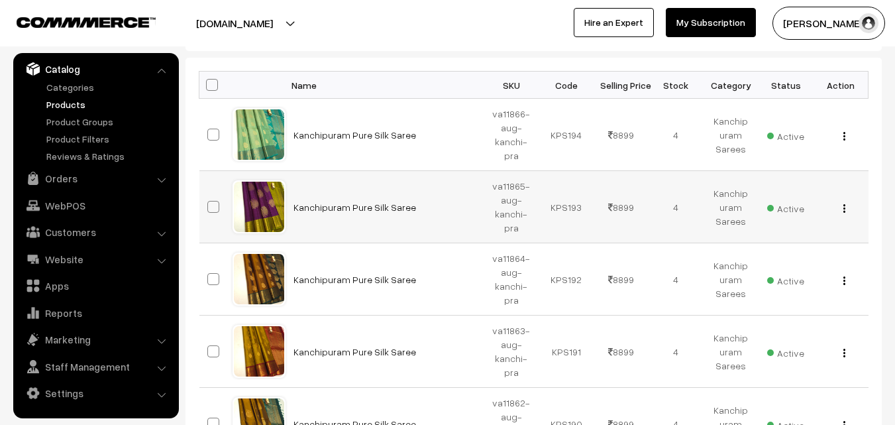
click at [522, 214] on td "va11865-aug-kanchi-pra" at bounding box center [511, 207] width 55 height 72
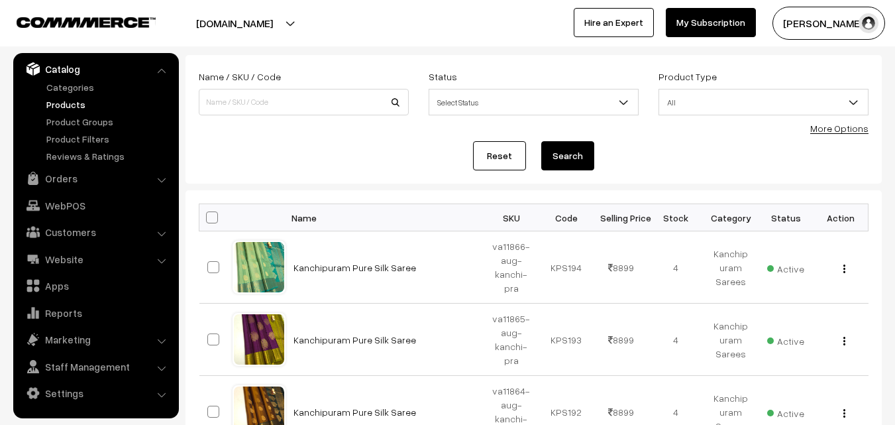
scroll to position [0, 0]
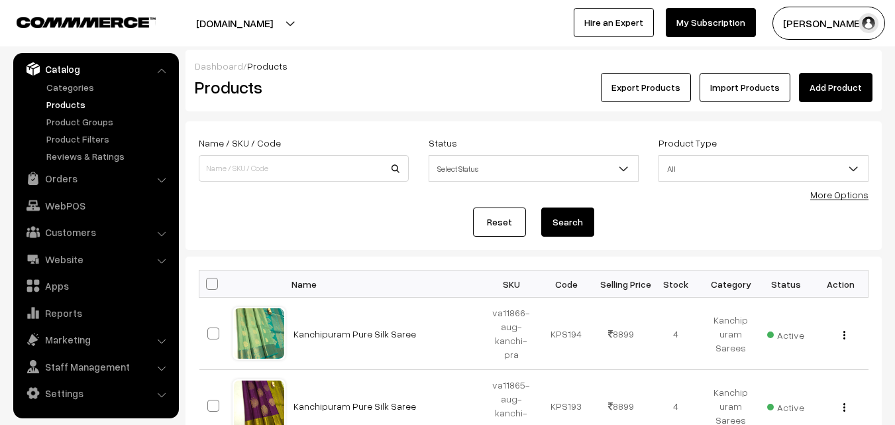
click at [64, 106] on link "Products" at bounding box center [108, 104] width 131 height 14
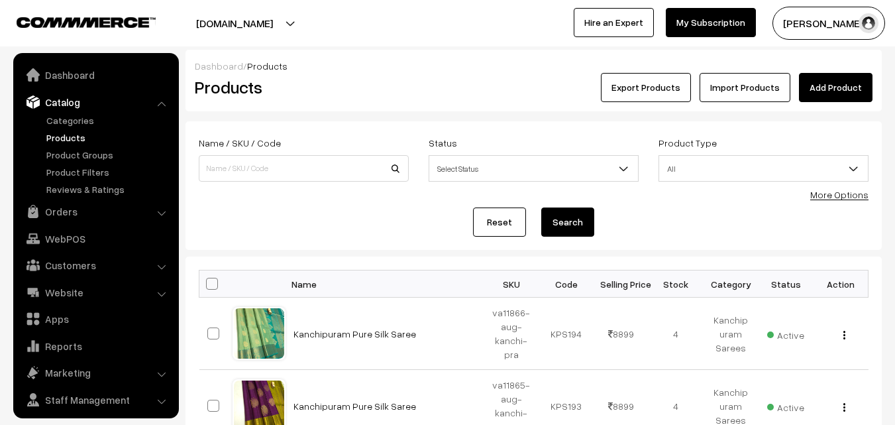
scroll to position [33, 0]
